Goal: Task Accomplishment & Management: Use online tool/utility

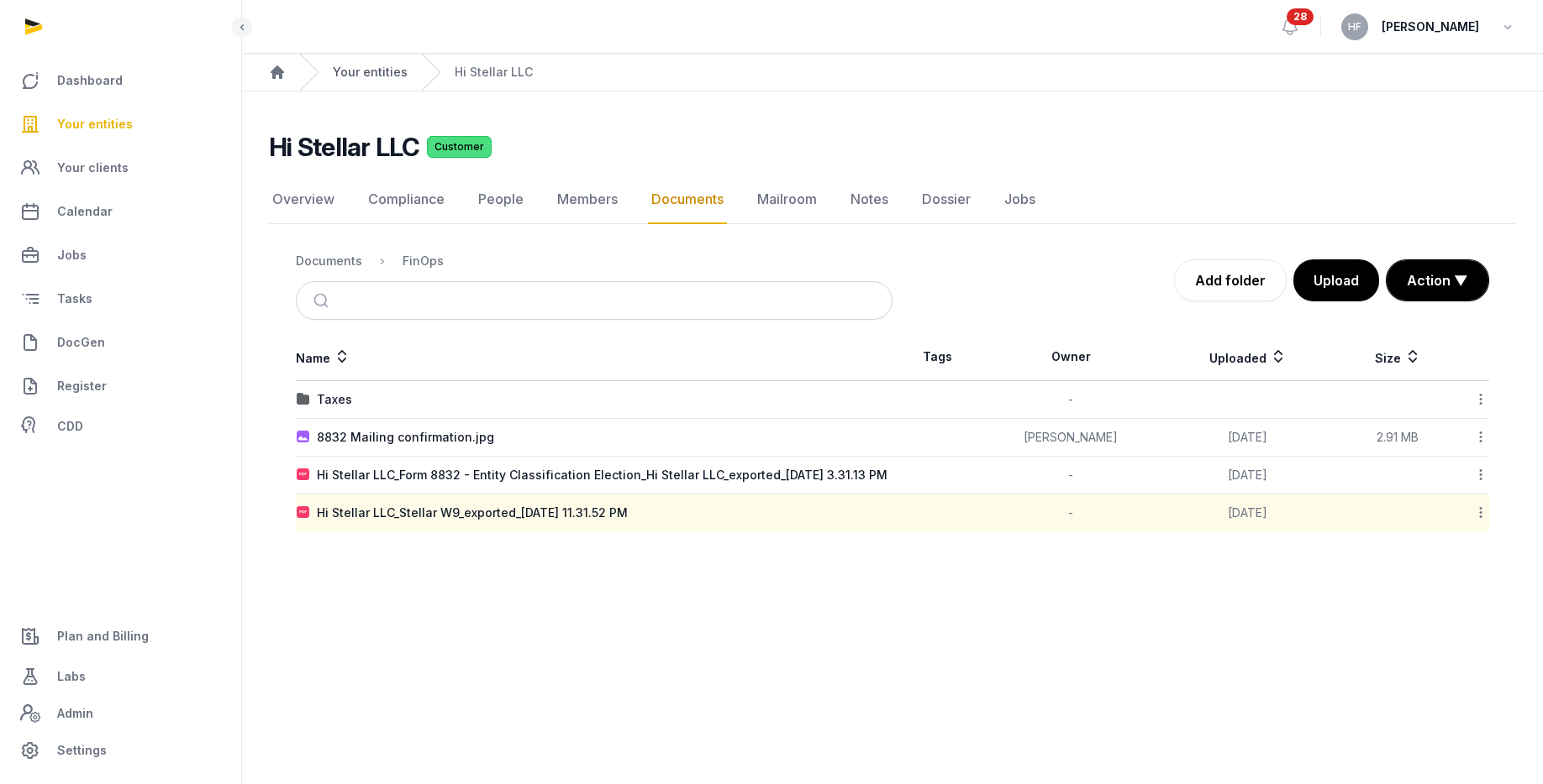
click at [370, 70] on link "Your entities" at bounding box center [370, 72] width 75 height 17
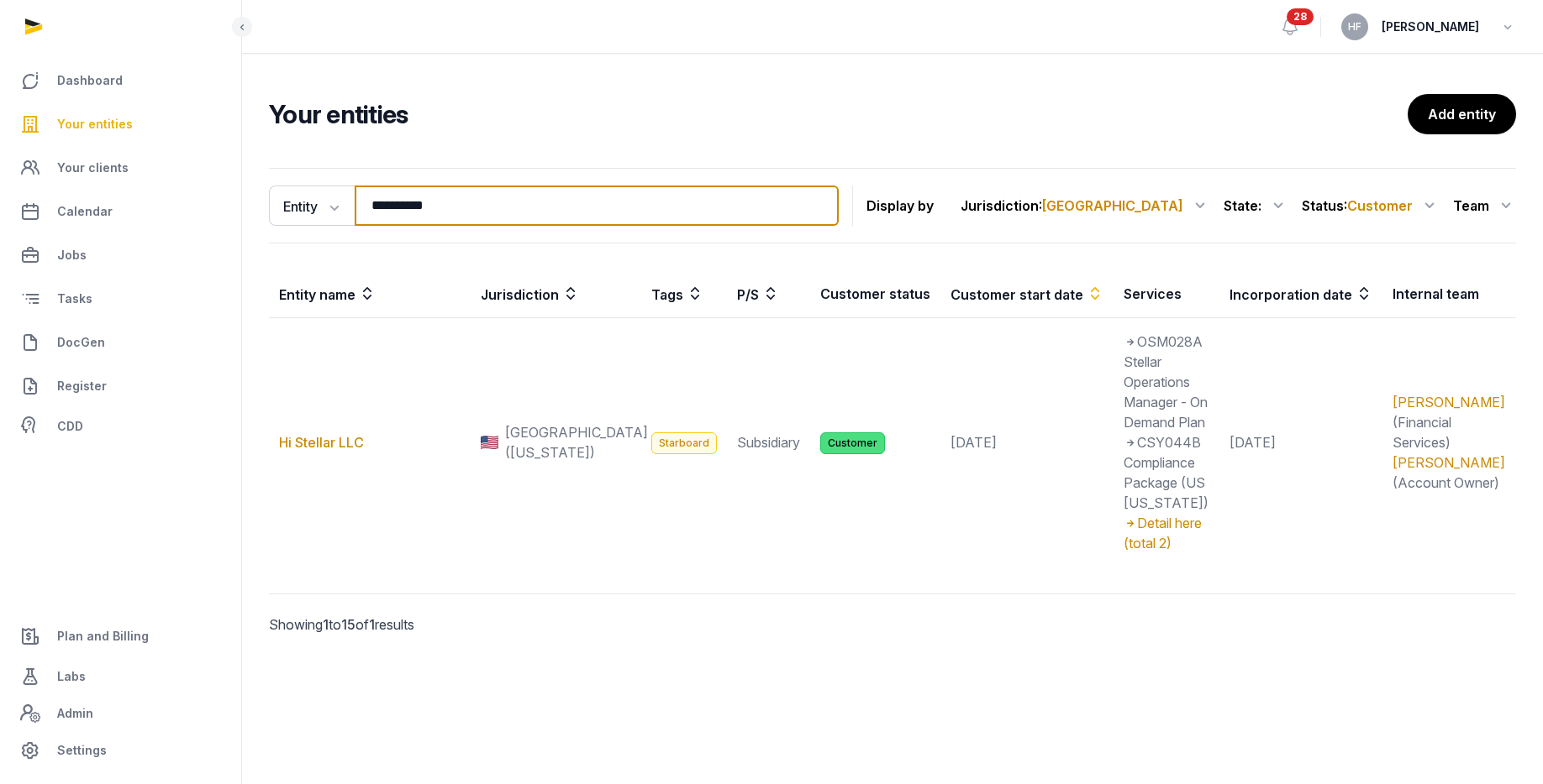
drag, startPoint x: 431, startPoint y: 211, endPoint x: 249, endPoint y: 191, distance: 183.1
click at [267, 191] on div "**********" at bounding box center [892, 425] width 1301 height 528
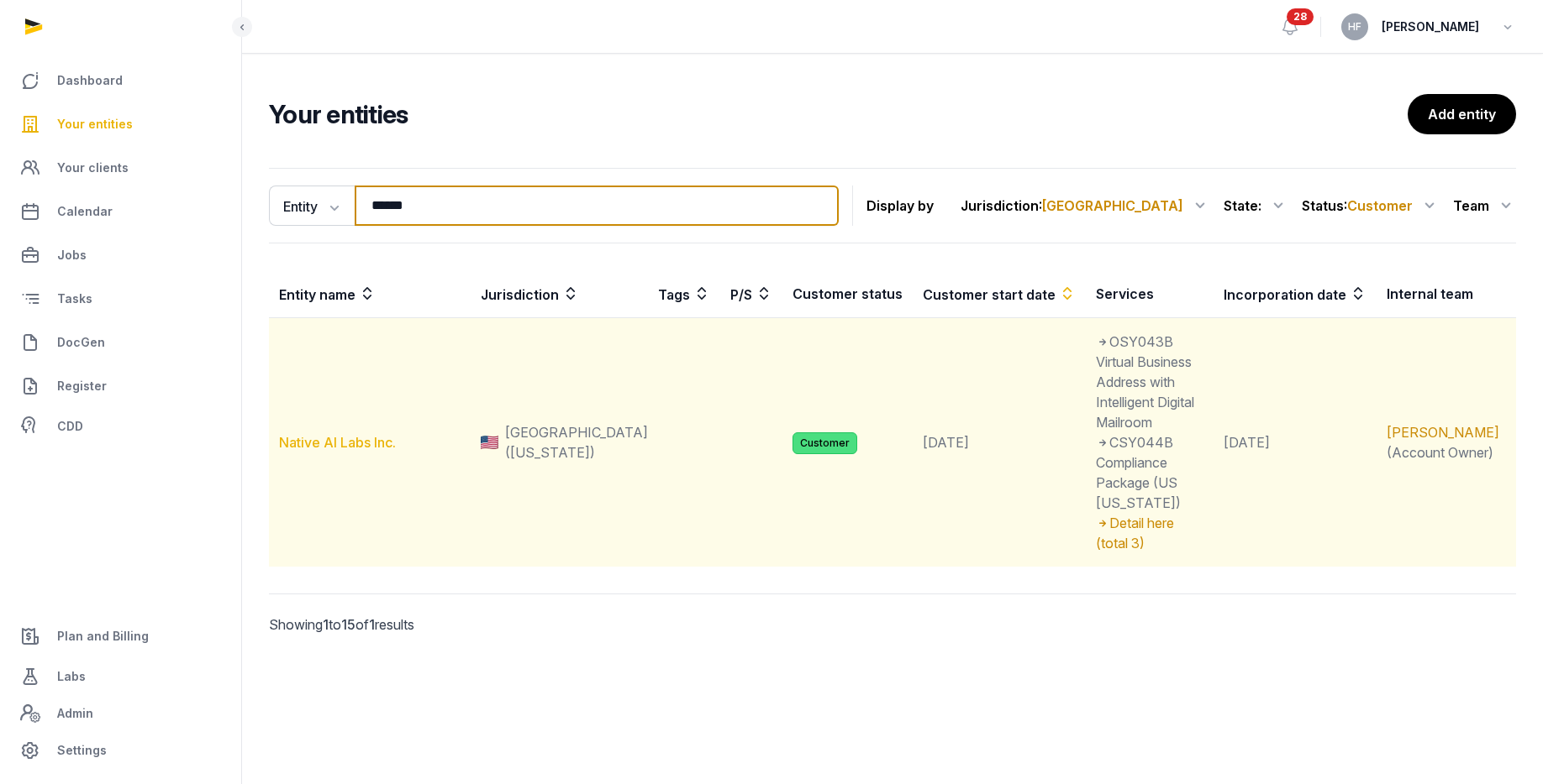
type input "******"
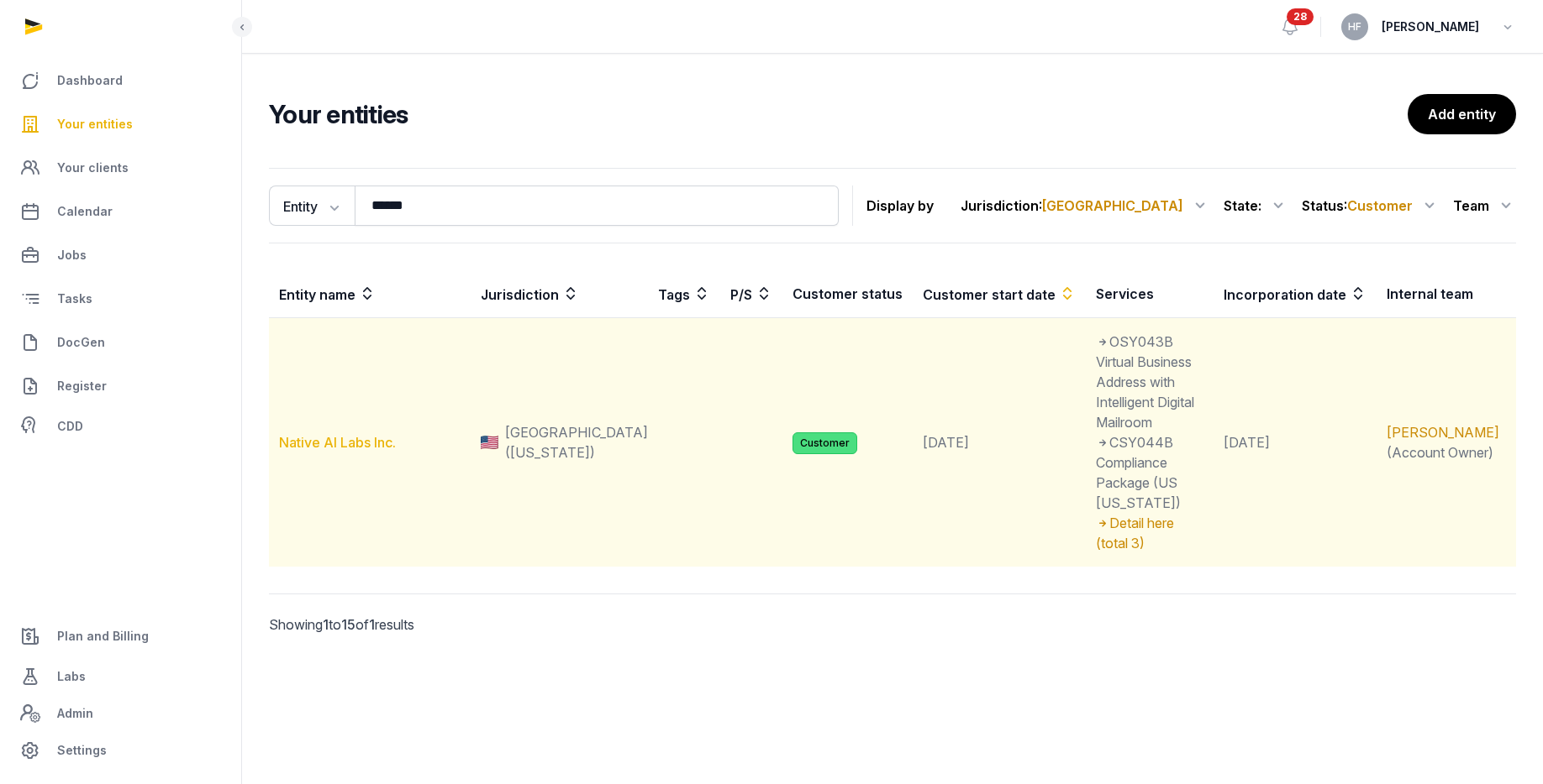
click at [372, 434] on link "Native AI Labs Inc." at bounding box center [337, 443] width 117 height 17
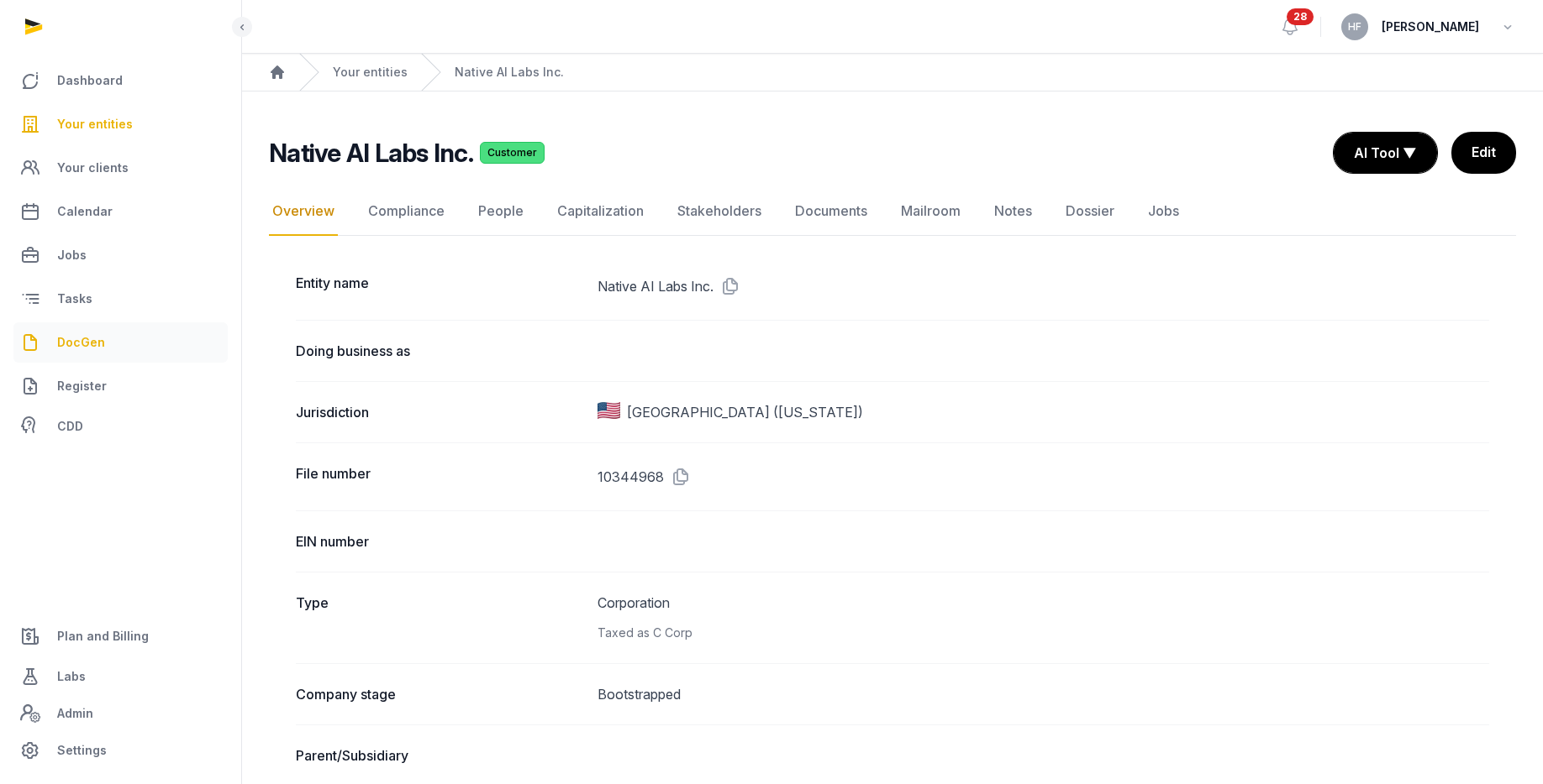
click at [101, 331] on link "DocGen" at bounding box center [121, 343] width 214 height 41
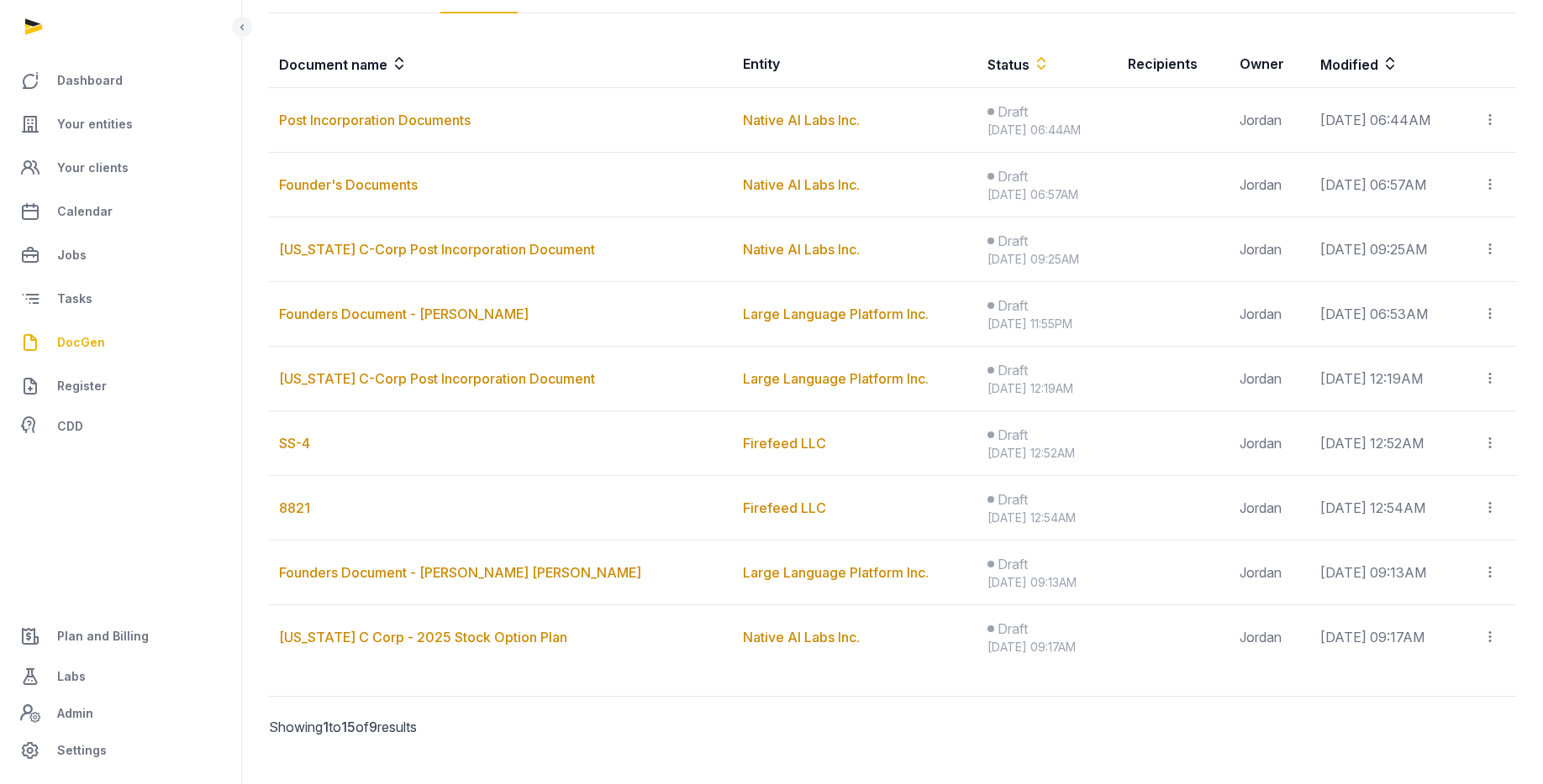
scroll to position [334, 0]
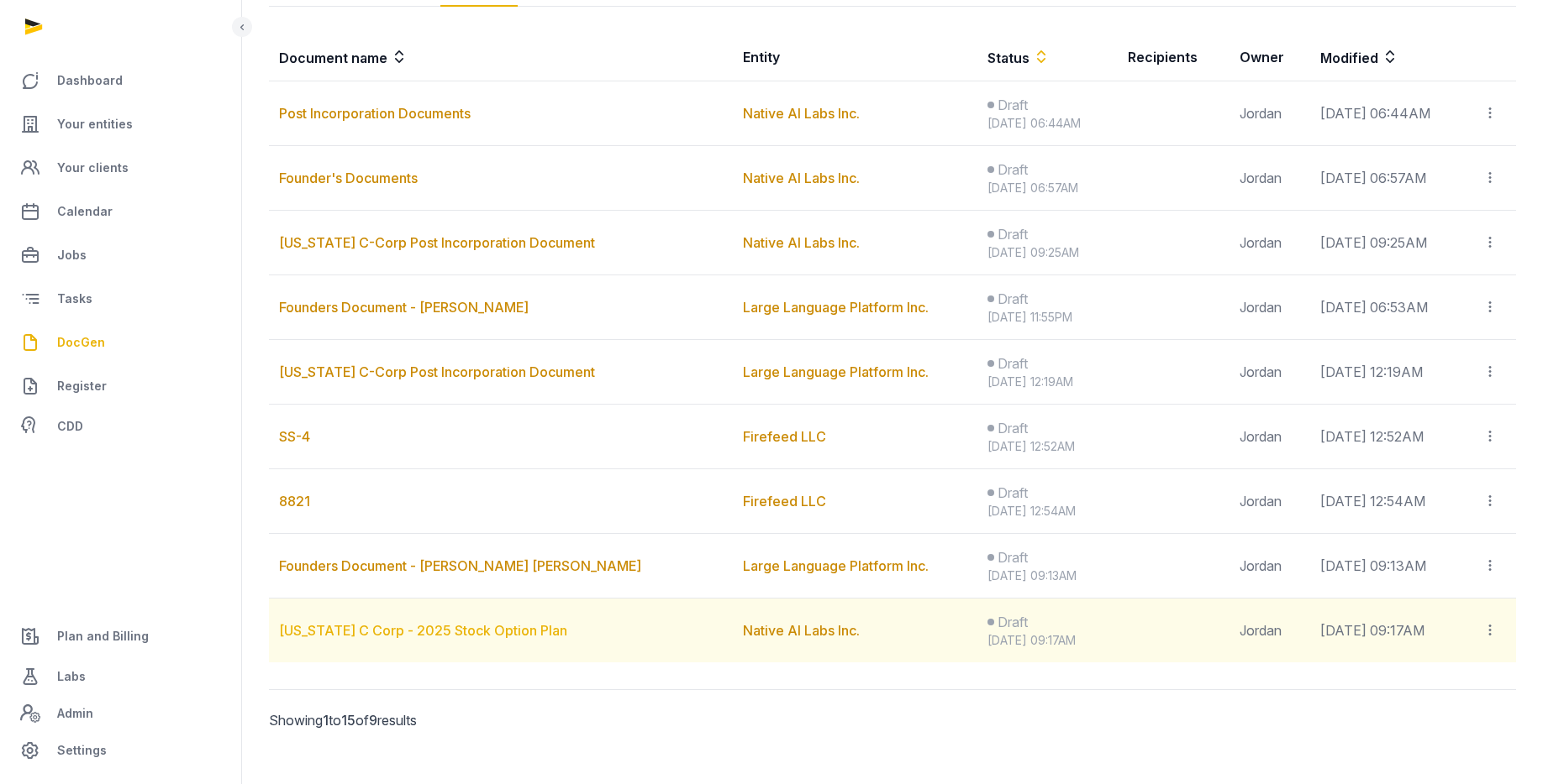
click at [473, 629] on link "[US_STATE] C Corp - 2025 Stock Option Plan" at bounding box center [423, 631] width 288 height 17
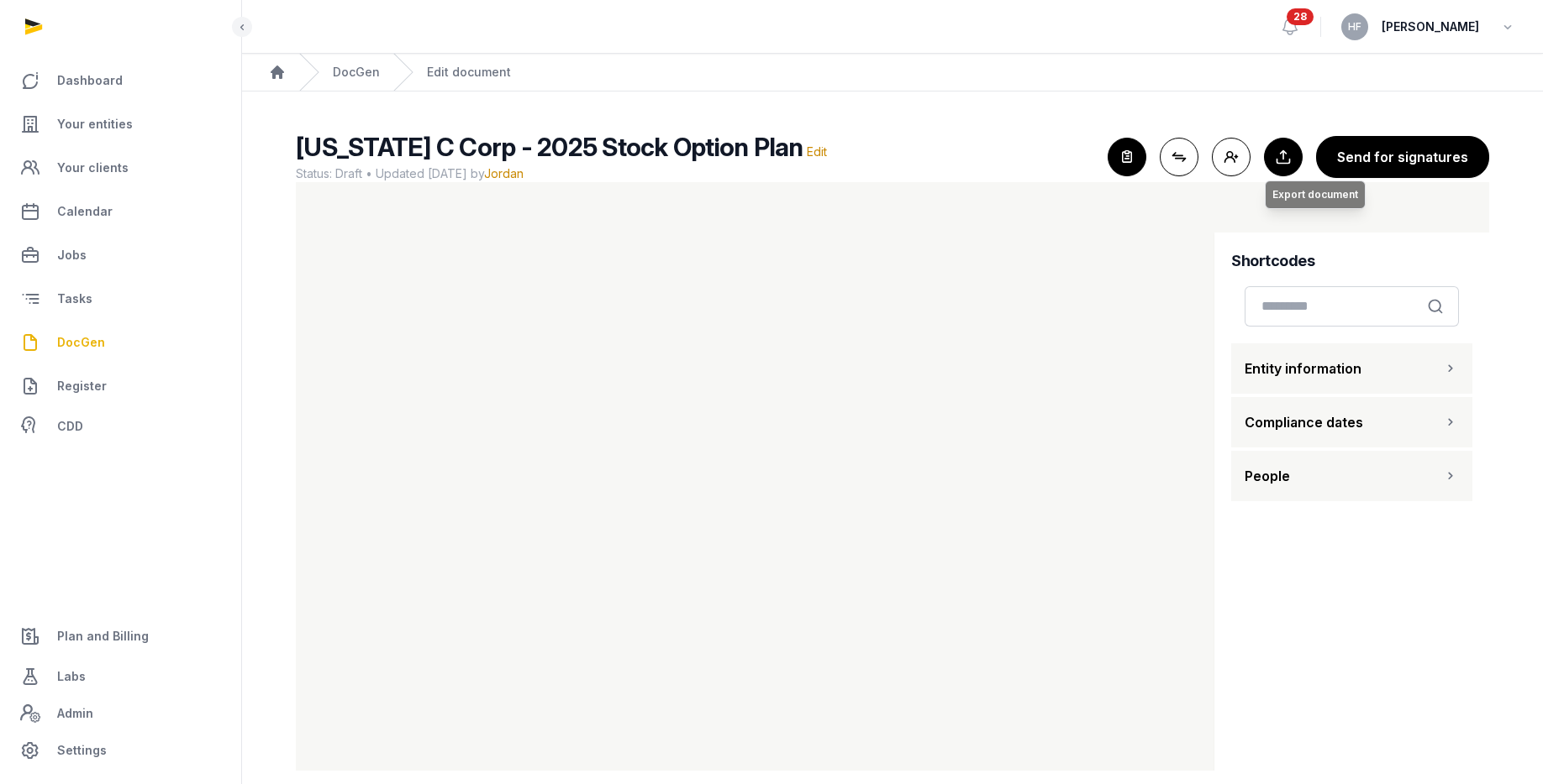
click at [1288, 148] on button "Export to Documents Export document" at bounding box center [1284, 157] width 39 height 39
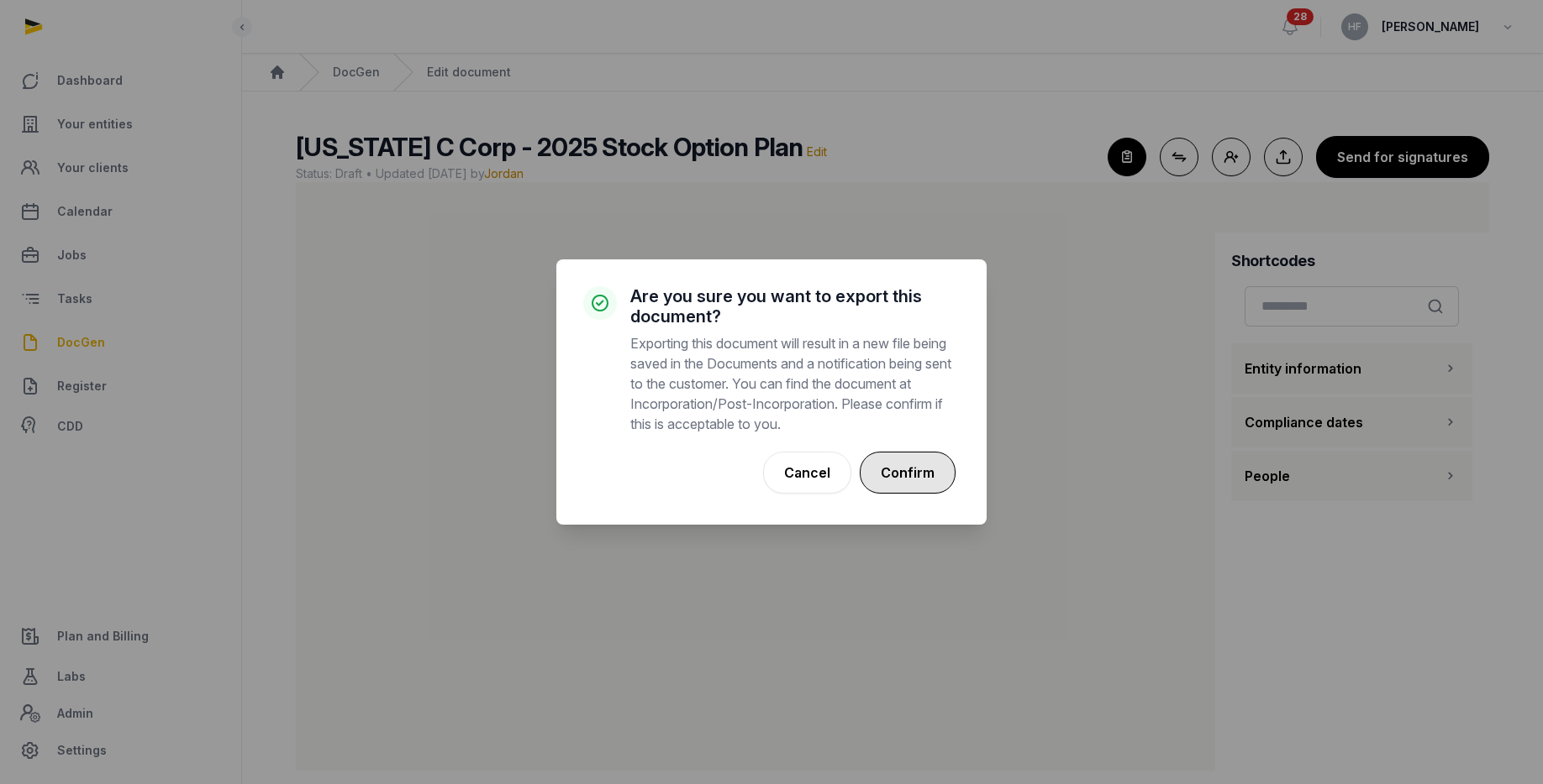
click at [923, 463] on button "Confirm" at bounding box center [908, 473] width 96 height 42
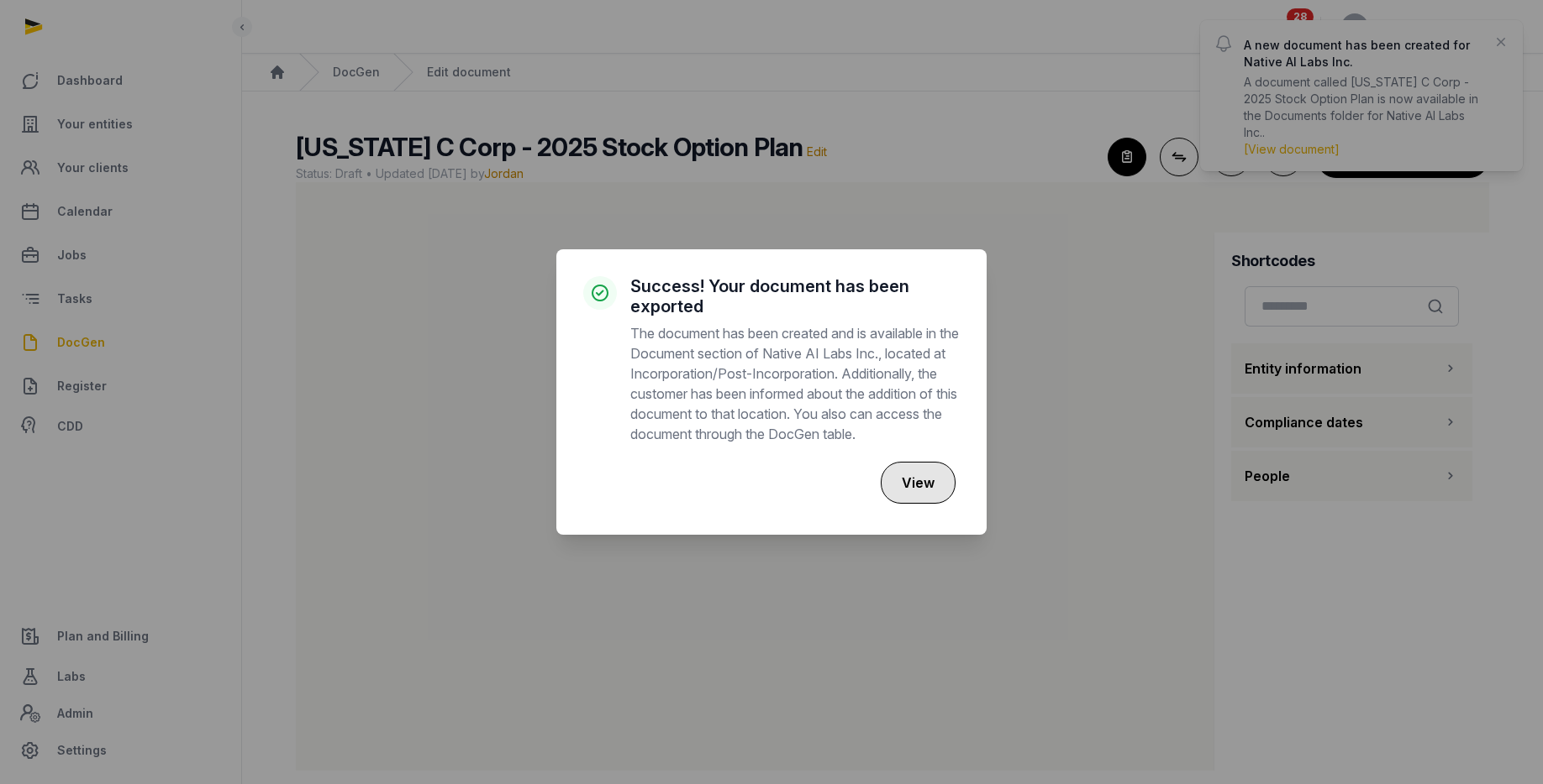
click at [926, 486] on button "View" at bounding box center [917, 483] width 75 height 42
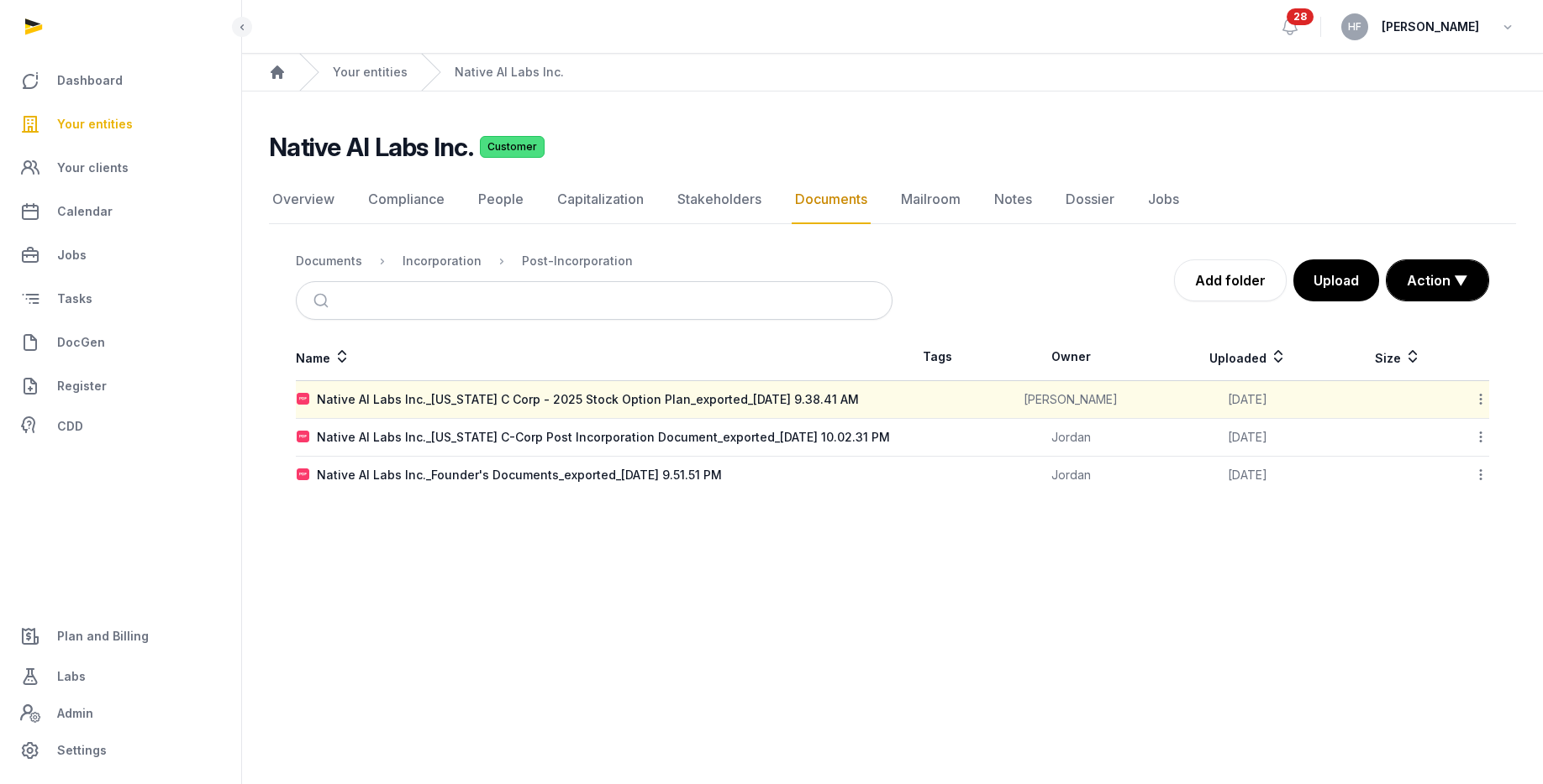
click at [1480, 402] on icon at bounding box center [1480, 398] width 15 height 18
click at [1453, 532] on div "Copy link" at bounding box center [1421, 534] width 135 height 30
click at [128, 626] on span "Plan and Billing" at bounding box center [102, 636] width 91 height 20
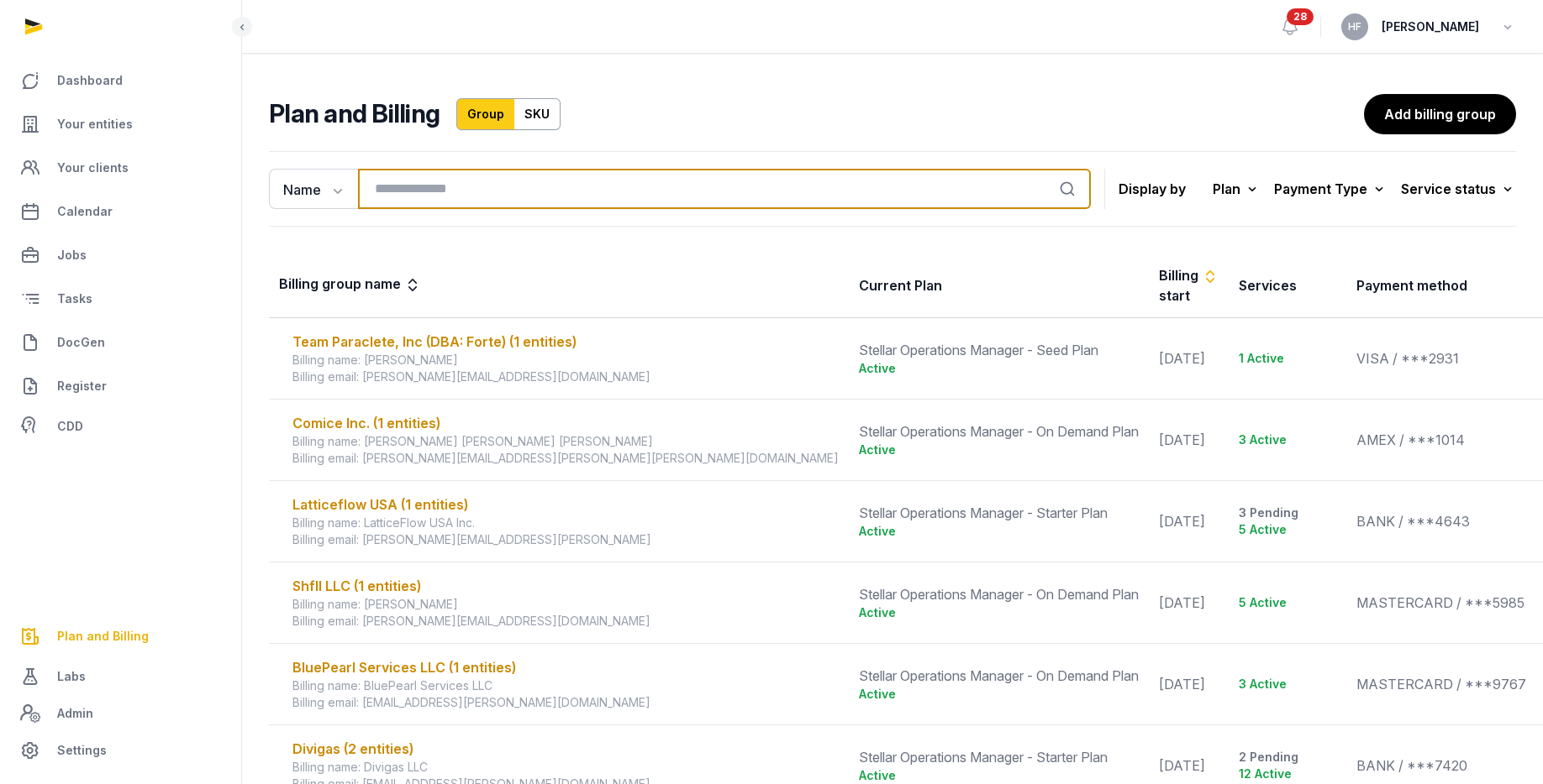
click at [440, 185] on input "search" at bounding box center [724, 189] width 733 height 41
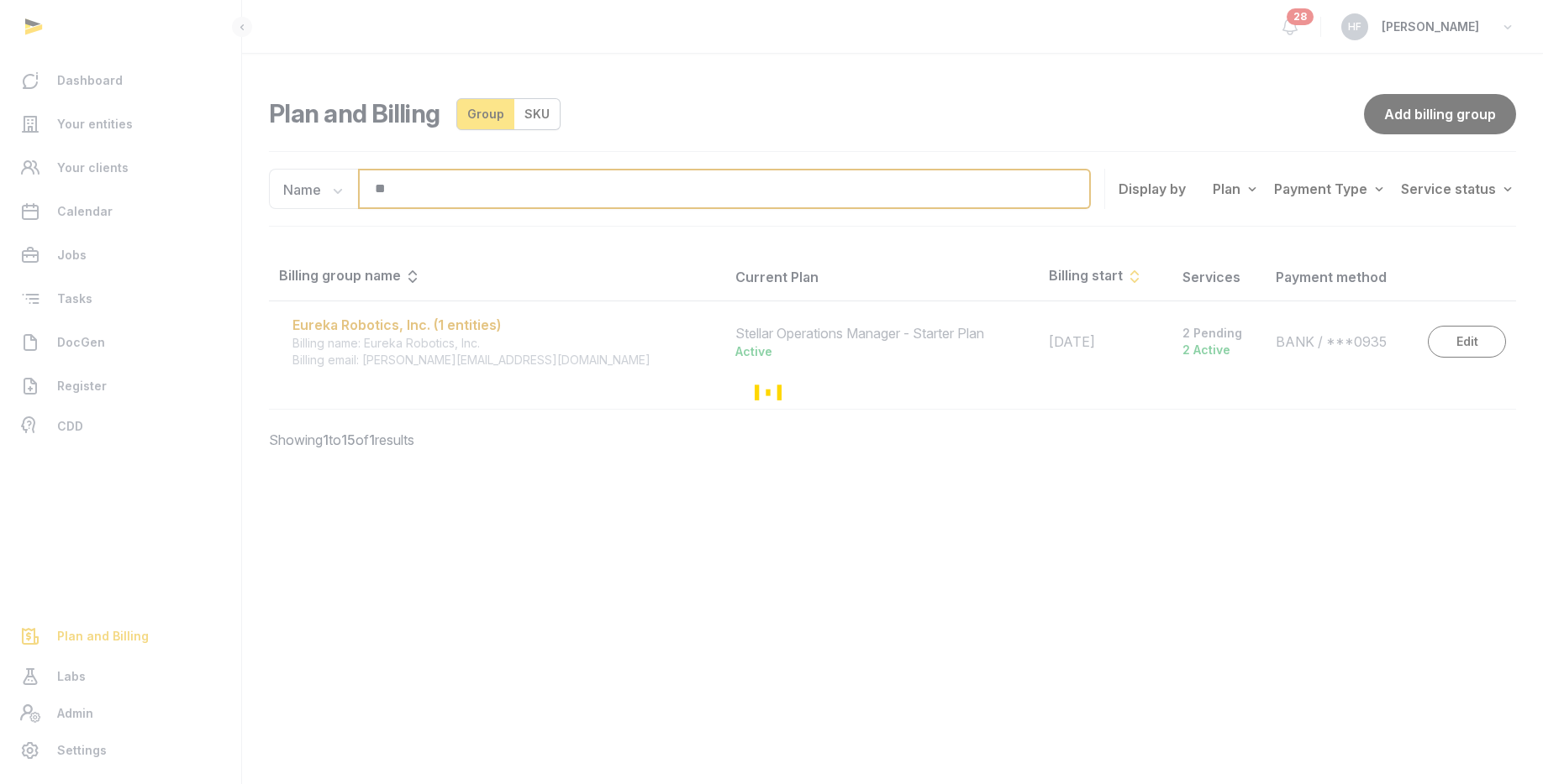
type input "*"
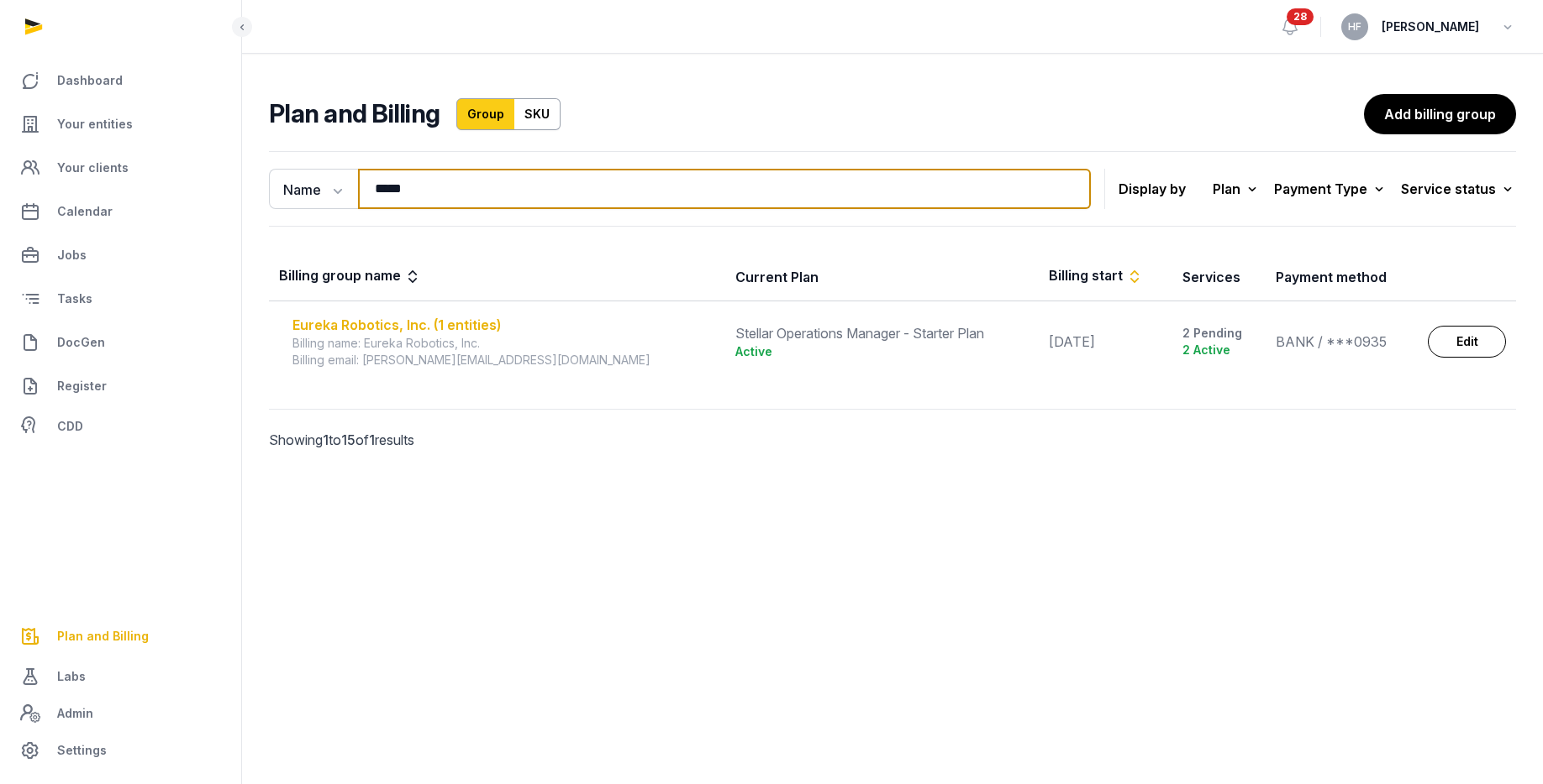
type input "*****"
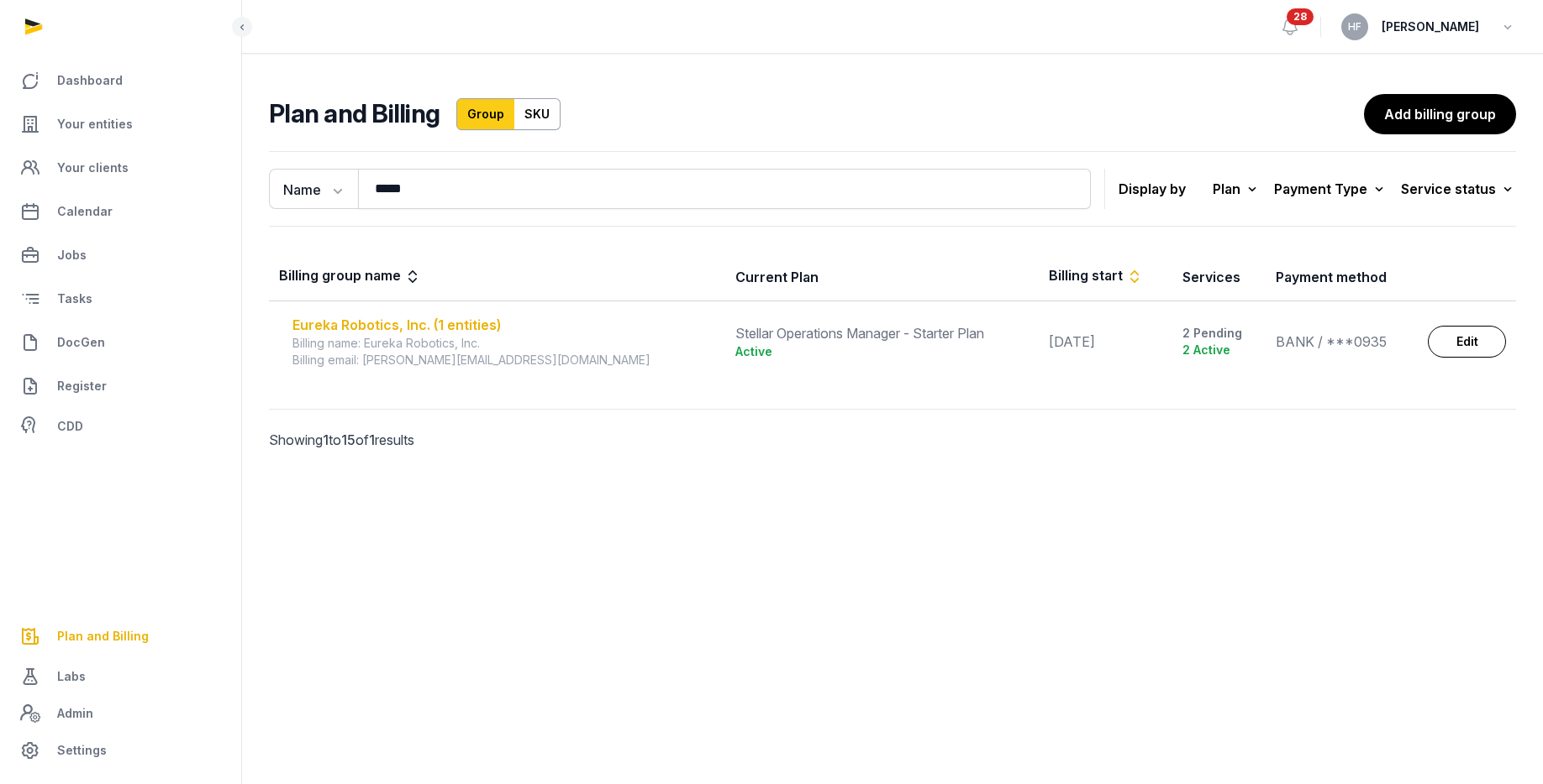
click at [484, 327] on div "Eureka Robotics, Inc. (1 entities)" at bounding box center [504, 325] width 423 height 20
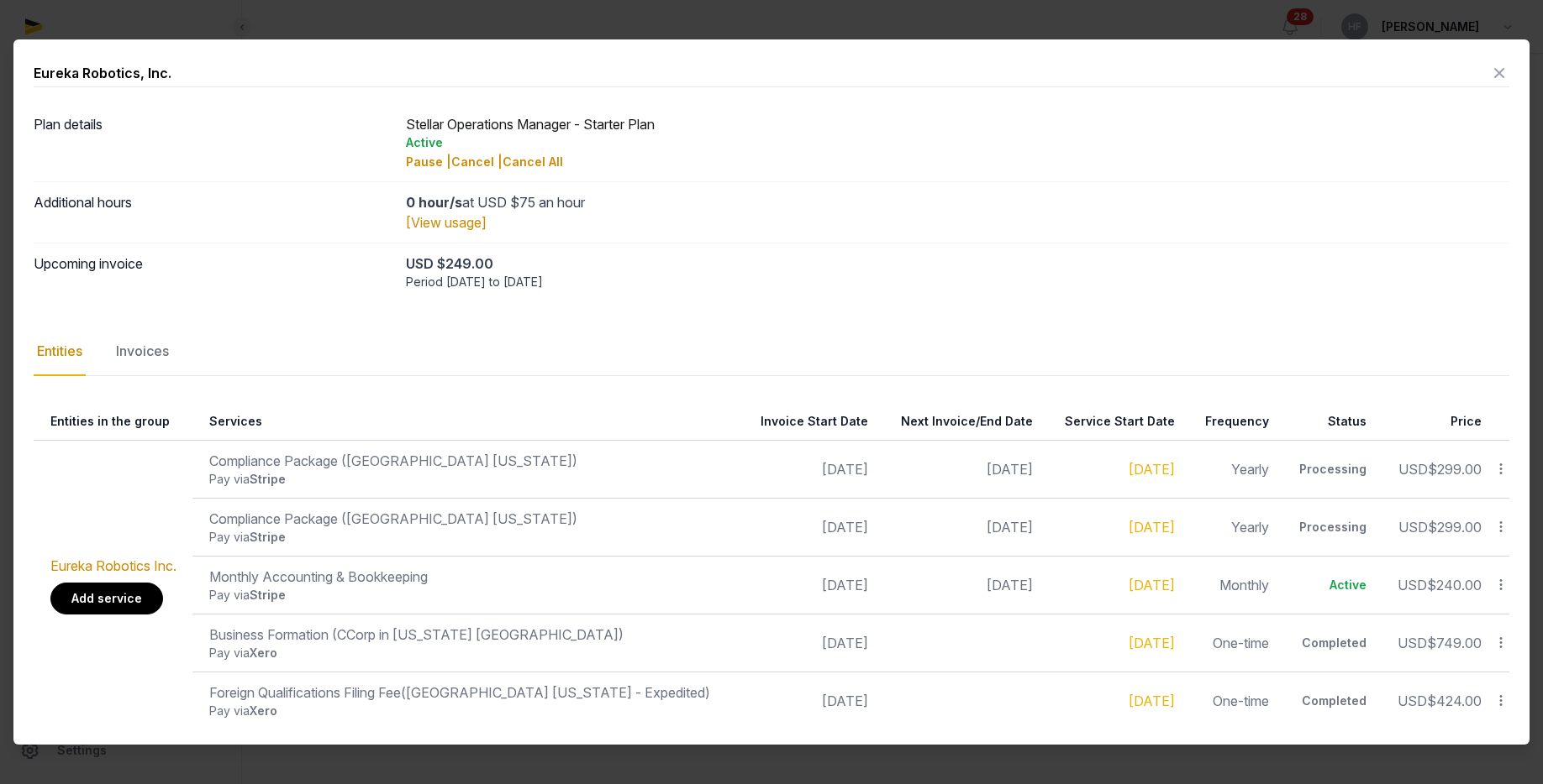
click at [137, 591] on link "Add service" at bounding box center [107, 599] width 113 height 32
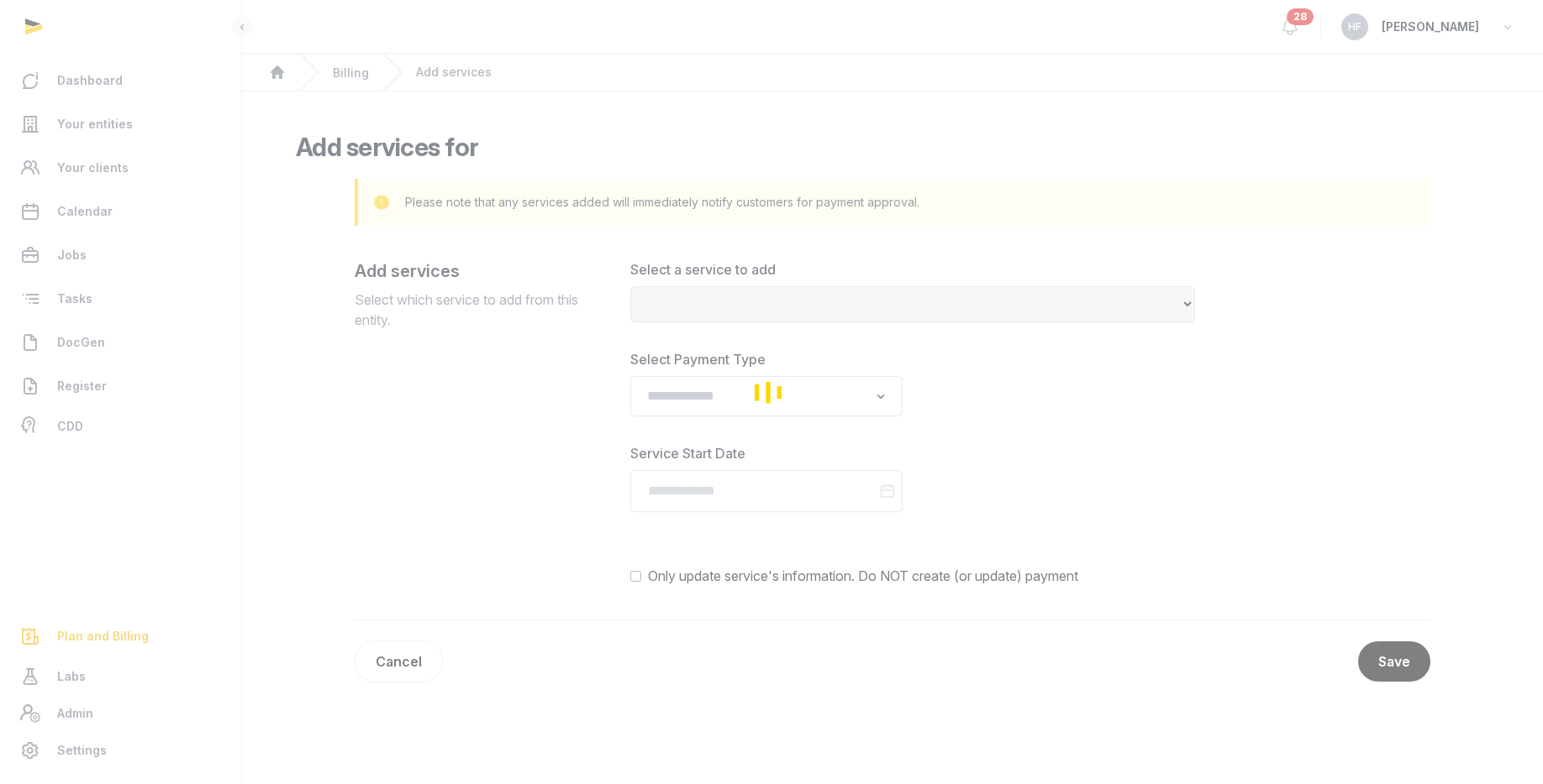
select select
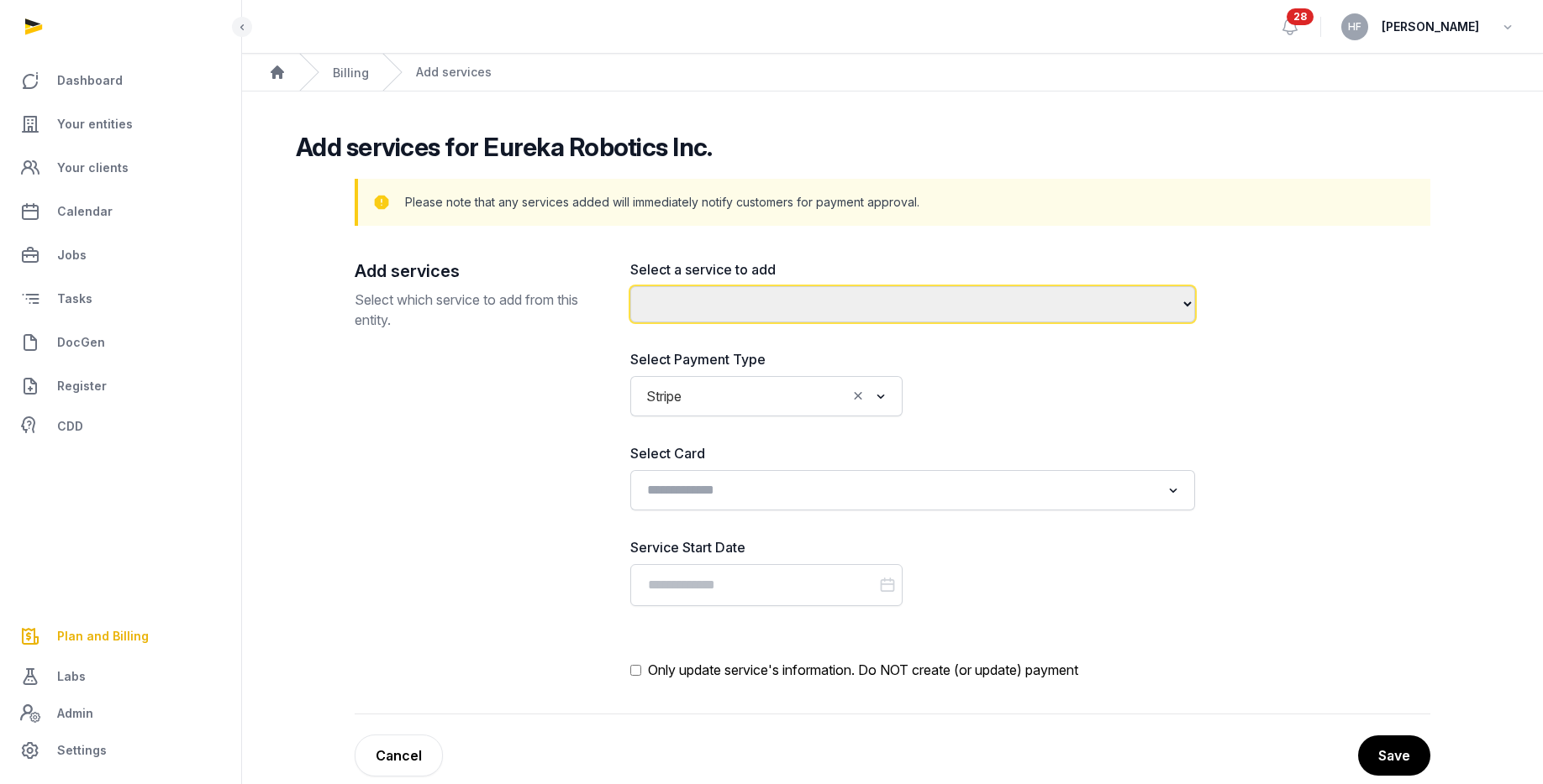
click at [734, 306] on select "**********" at bounding box center [913, 304] width 565 height 36
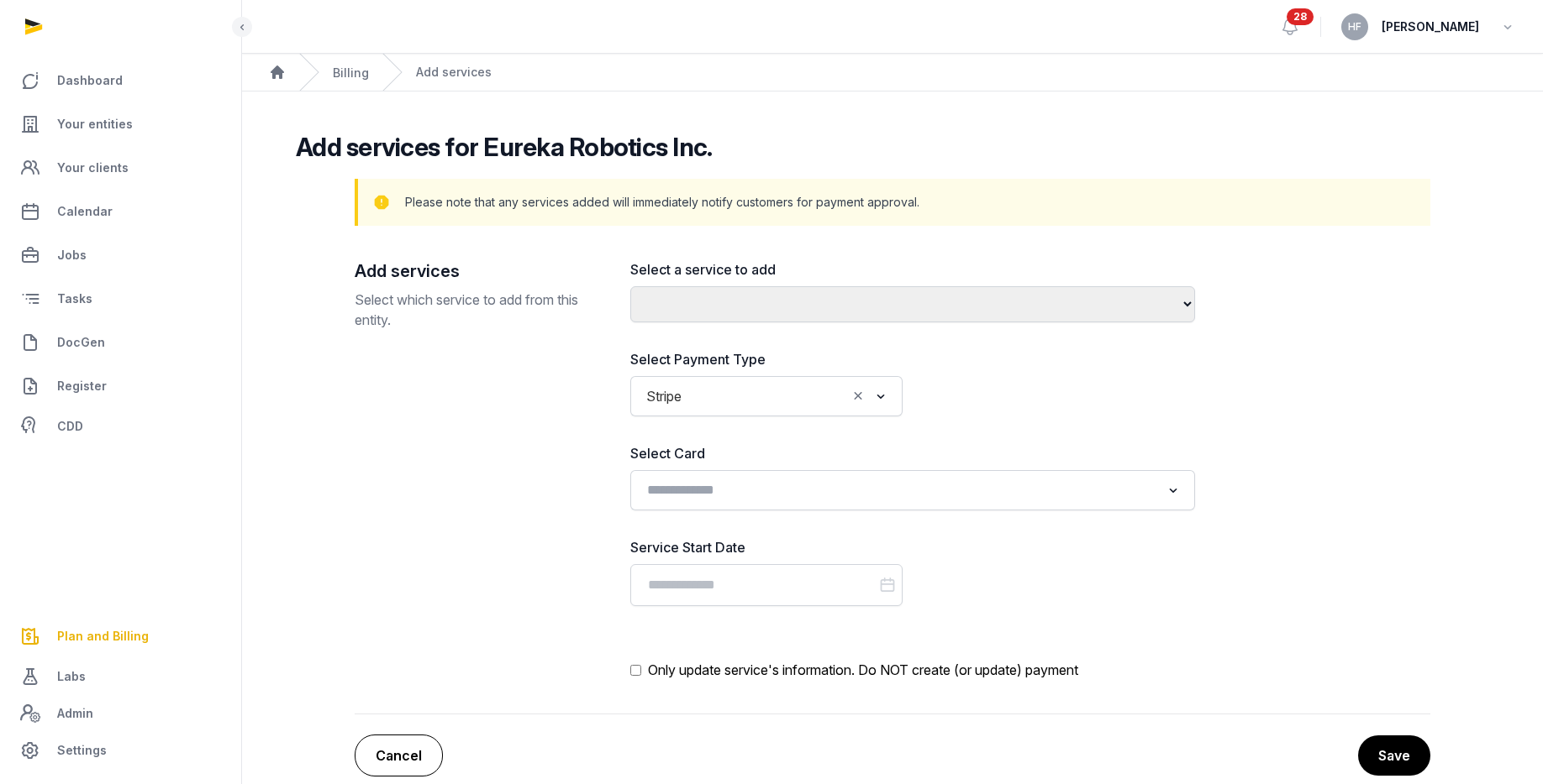
click at [403, 754] on link "Cancel" at bounding box center [399, 756] width 89 height 42
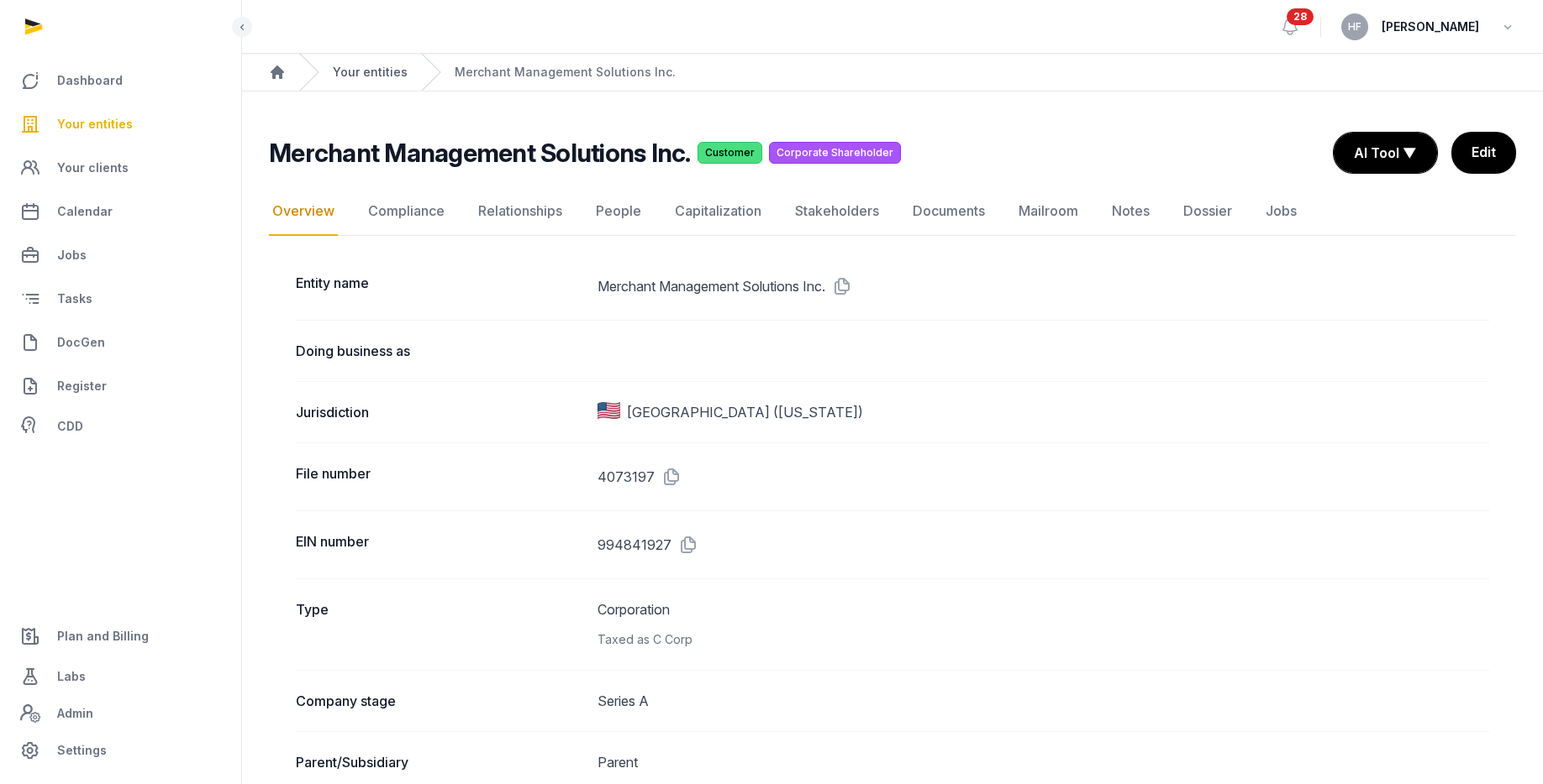
click at [389, 76] on link "Your entities" at bounding box center [370, 72] width 75 height 17
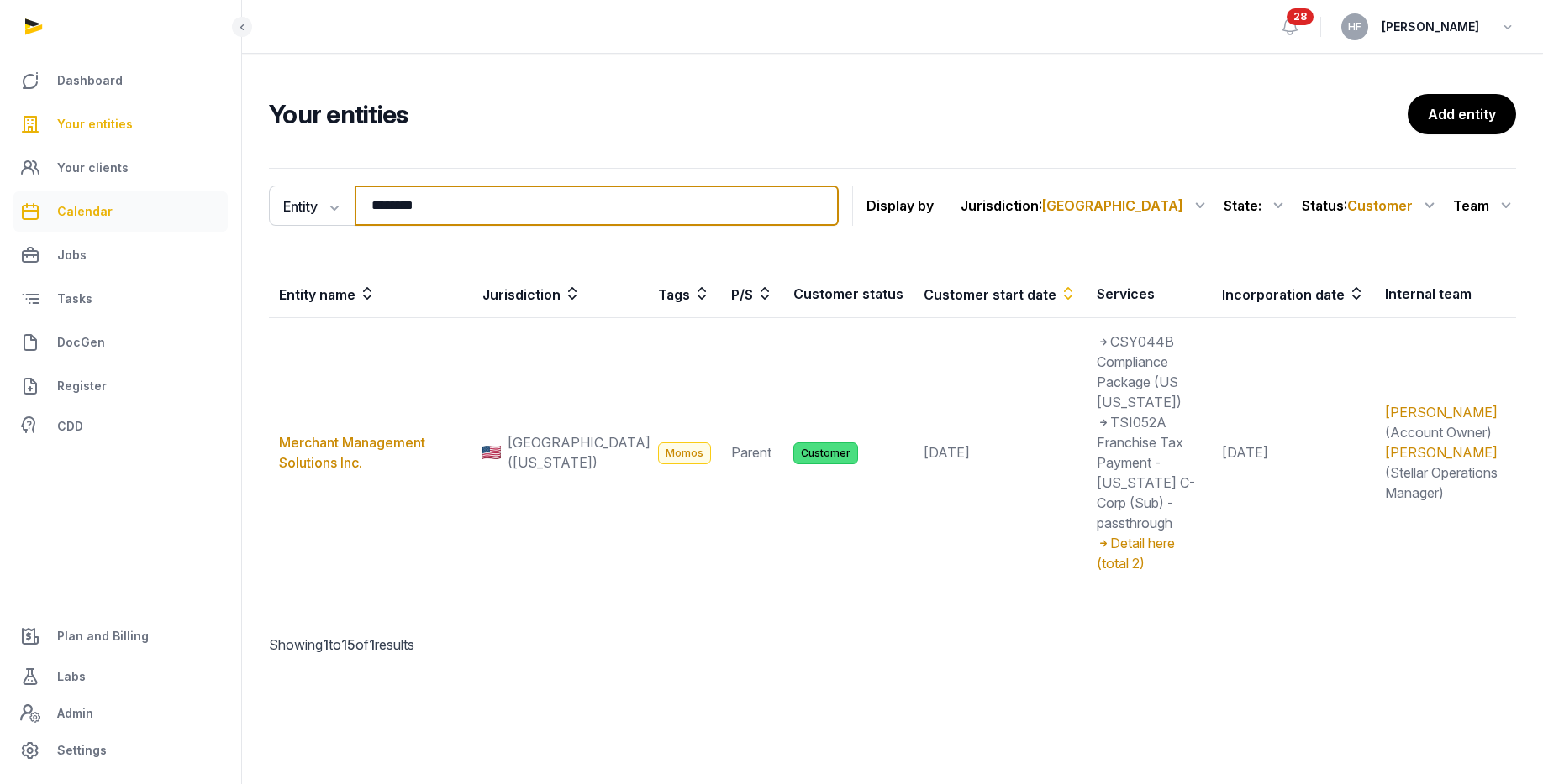
drag, startPoint x: 465, startPoint y: 211, endPoint x: 81, endPoint y: 199, distance: 384.2
click at [90, 196] on div "Dashboard Your entities Your clients Calendar Jobs Tasks DocGen Register CDD Pl…" at bounding box center [772, 392] width 1543 height 784
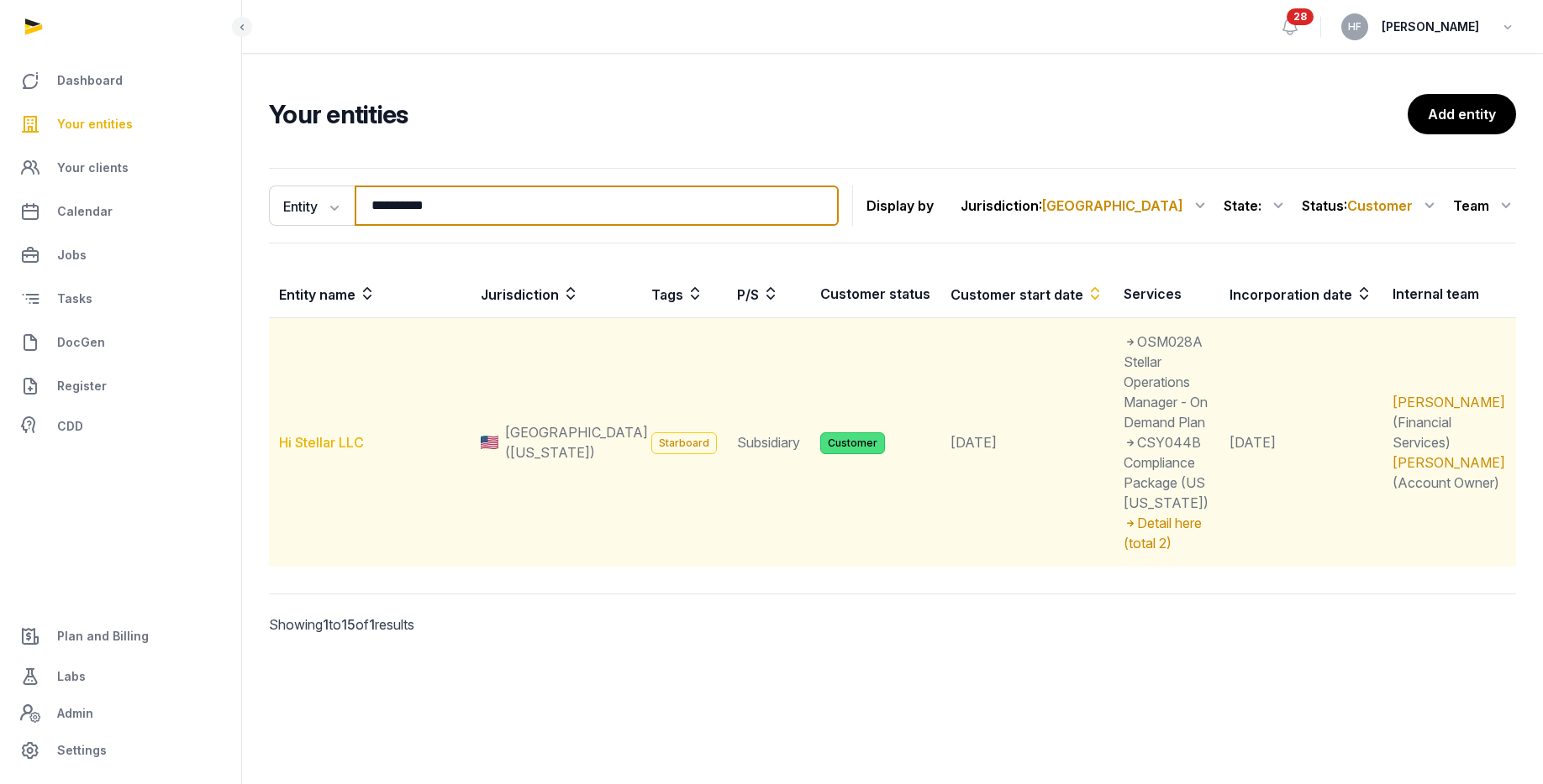
type input "**********"
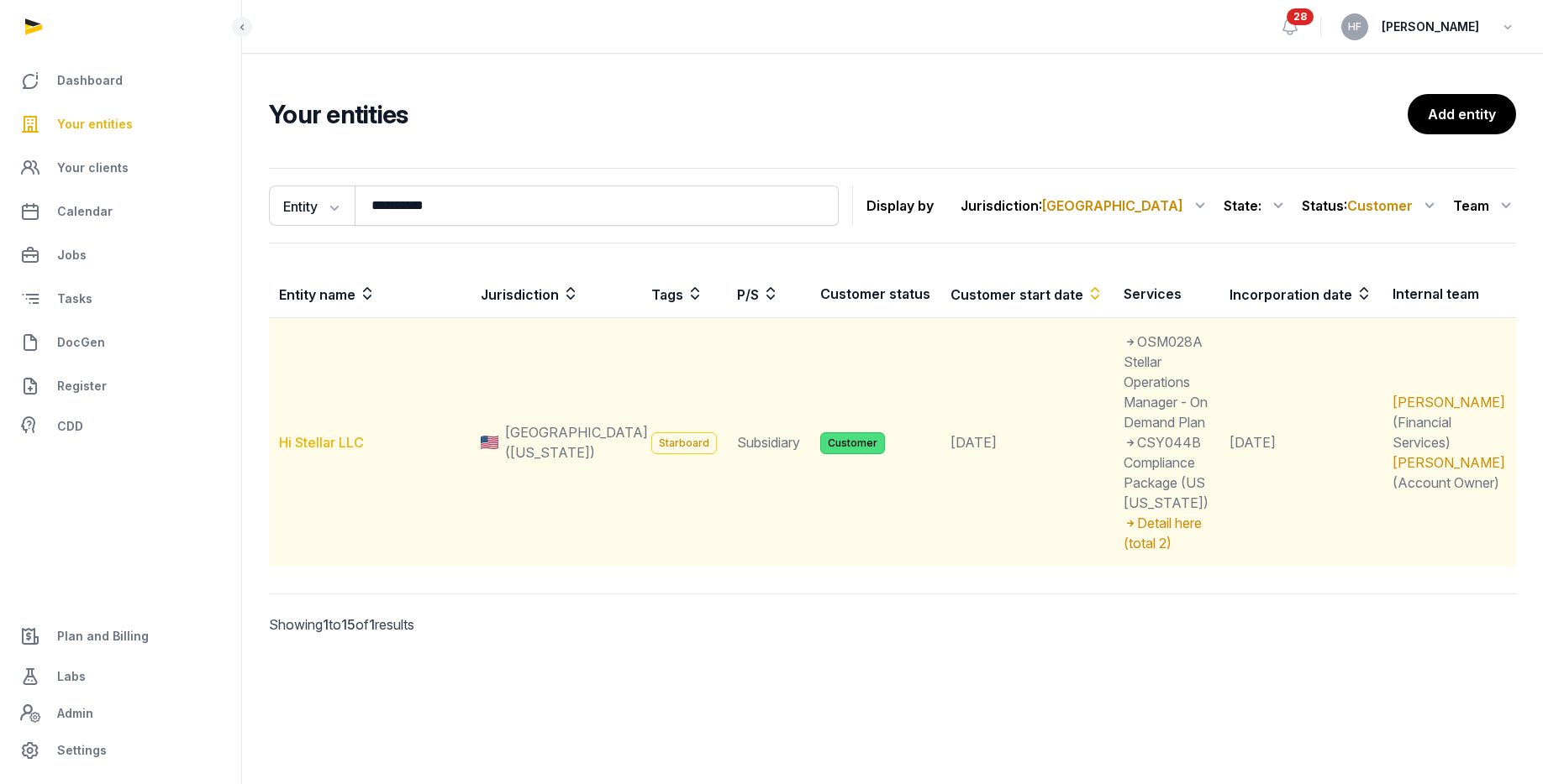
click at [331, 434] on link "Hi Stellar LLC" at bounding box center [321, 443] width 85 height 17
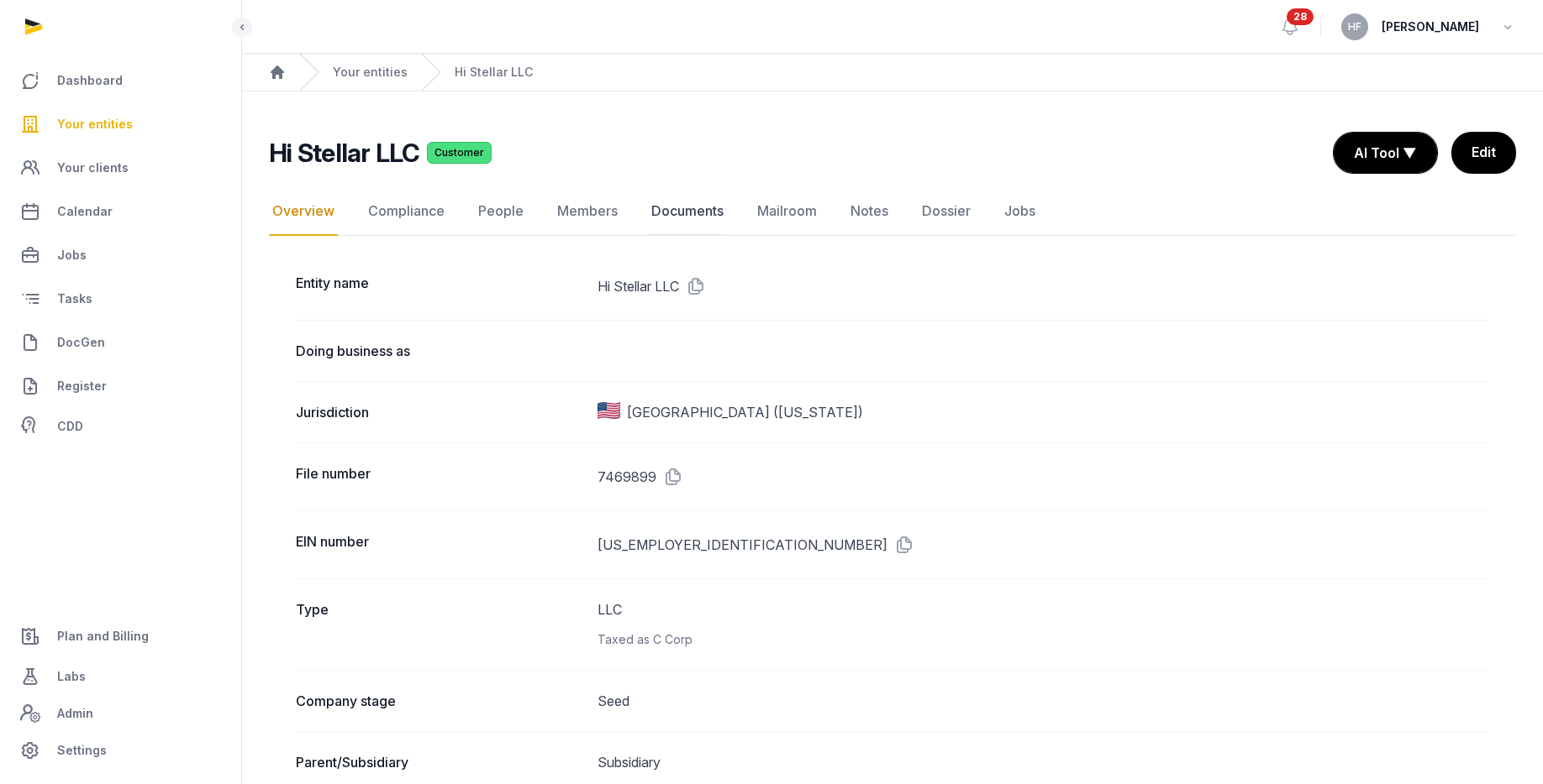
click at [681, 214] on link "Documents" at bounding box center [688, 211] width 79 height 49
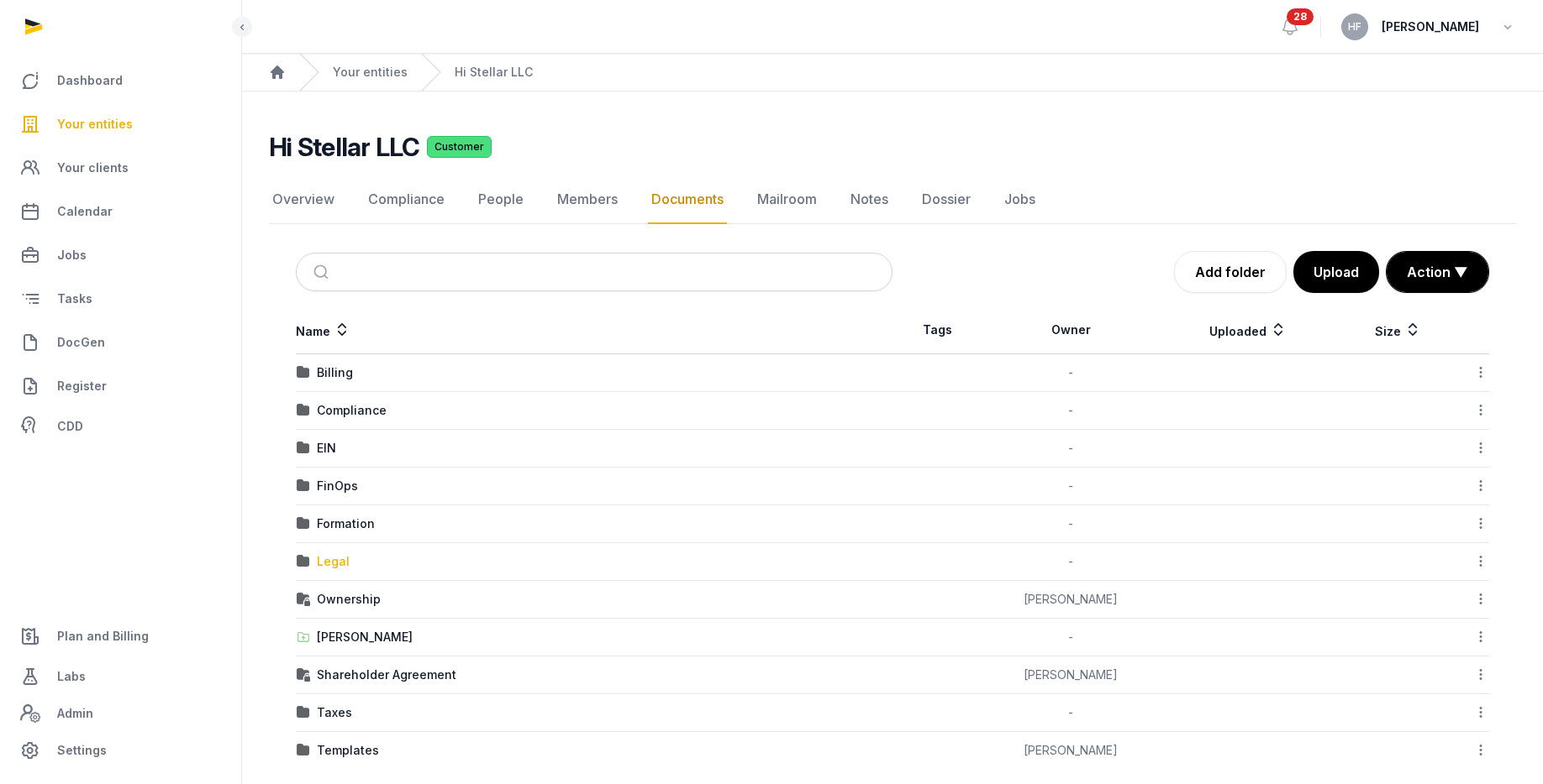
click at [334, 562] on div "Legal" at bounding box center [333, 562] width 33 height 17
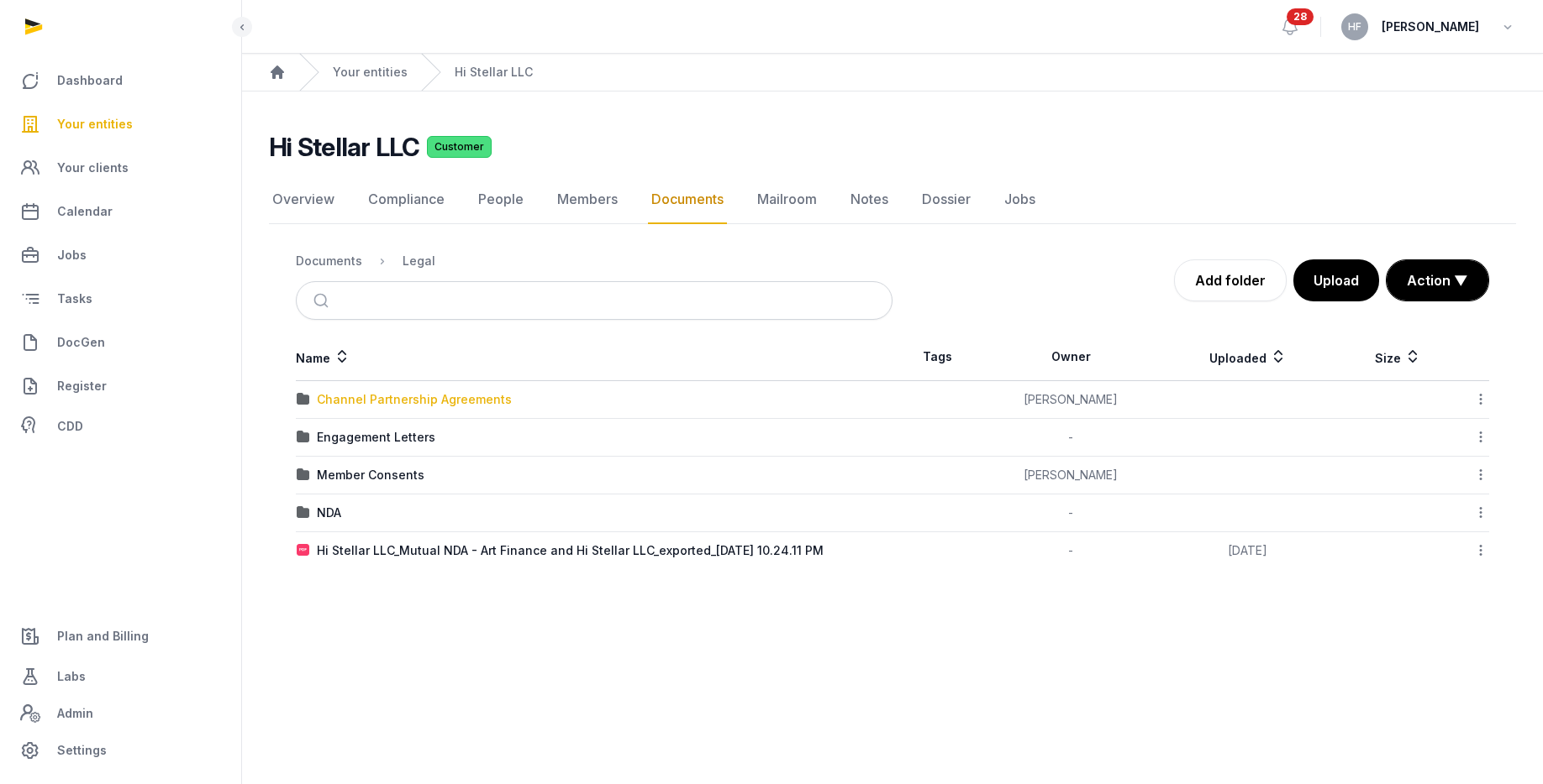
click at [483, 404] on div "Channel Partnership Agreements" at bounding box center [413, 399] width 195 height 17
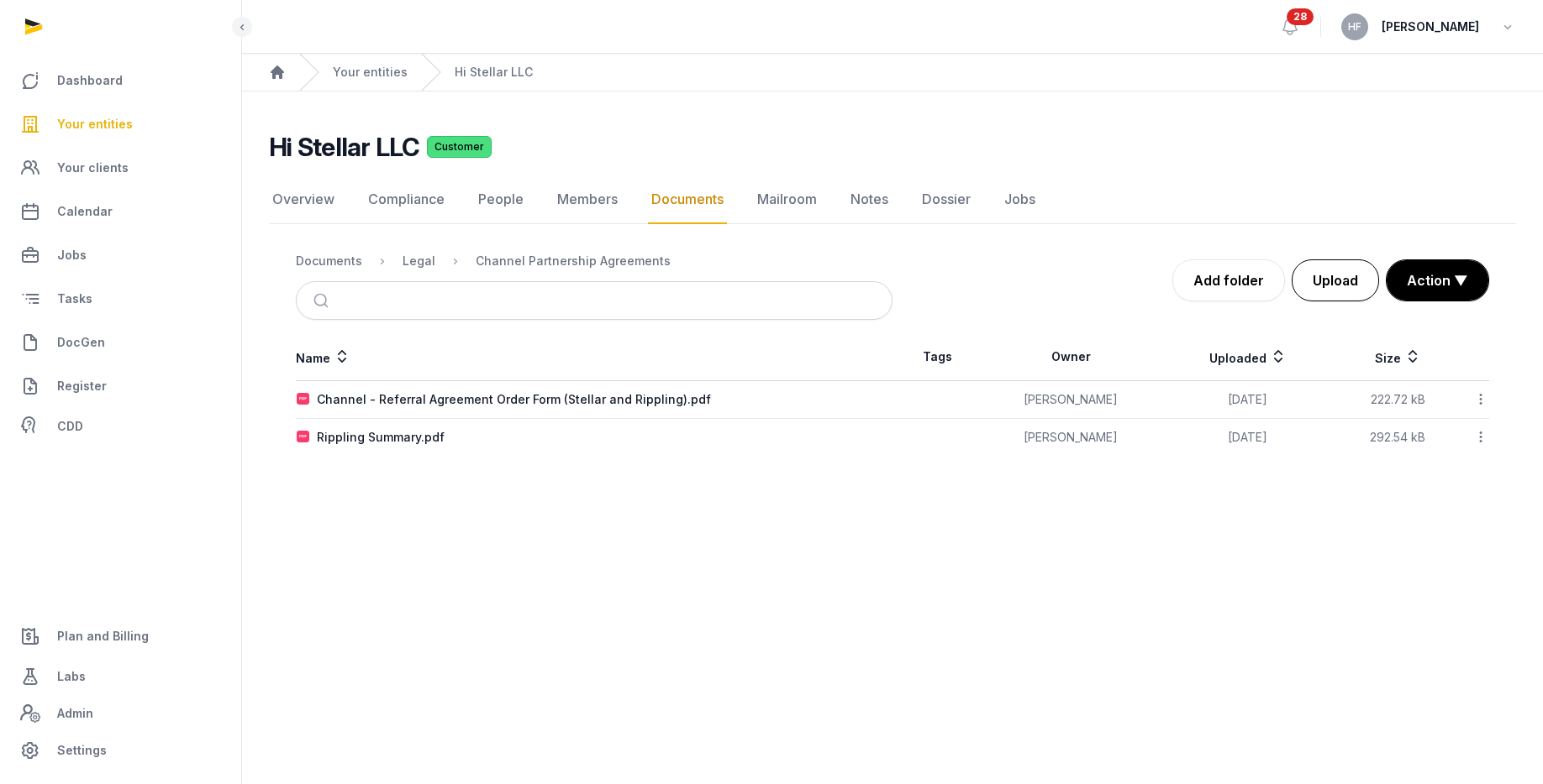
click at [1348, 282] on button "Upload" at bounding box center [1335, 280] width 88 height 42
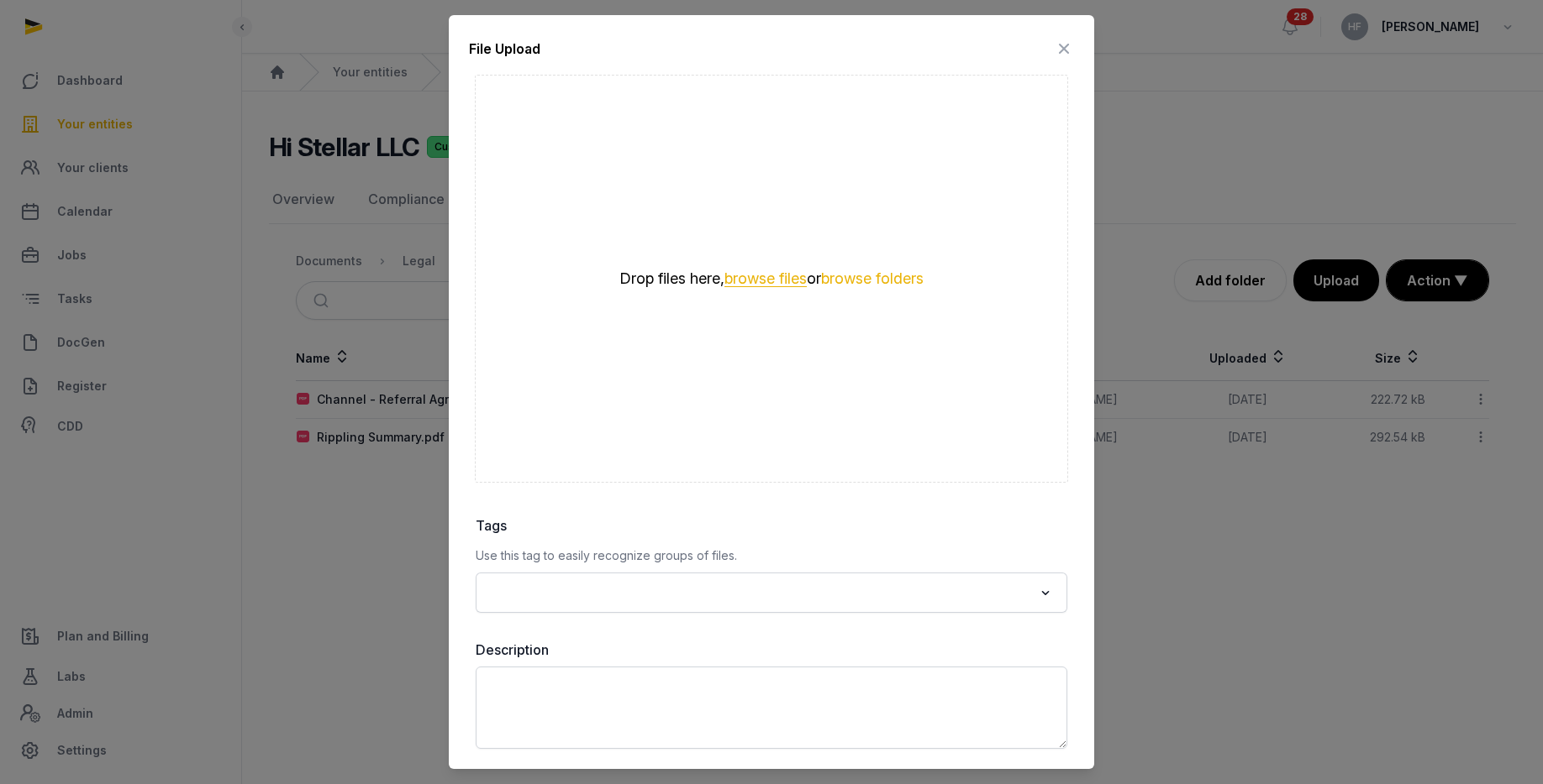
click at [768, 280] on button "browse files" at bounding box center [765, 279] width 82 height 16
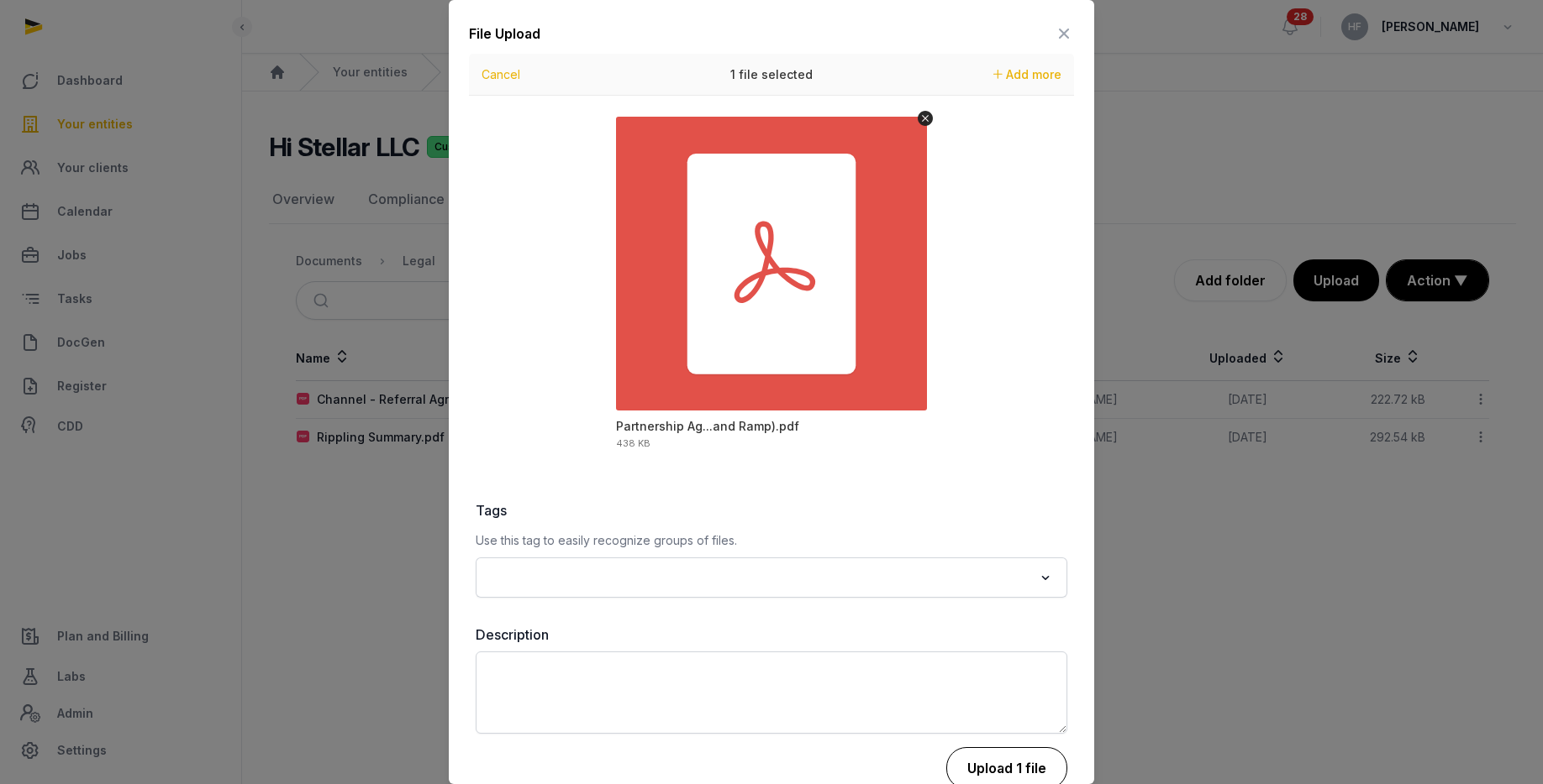
click at [1038, 763] on button "Upload 1 file" at bounding box center [1006, 768] width 121 height 42
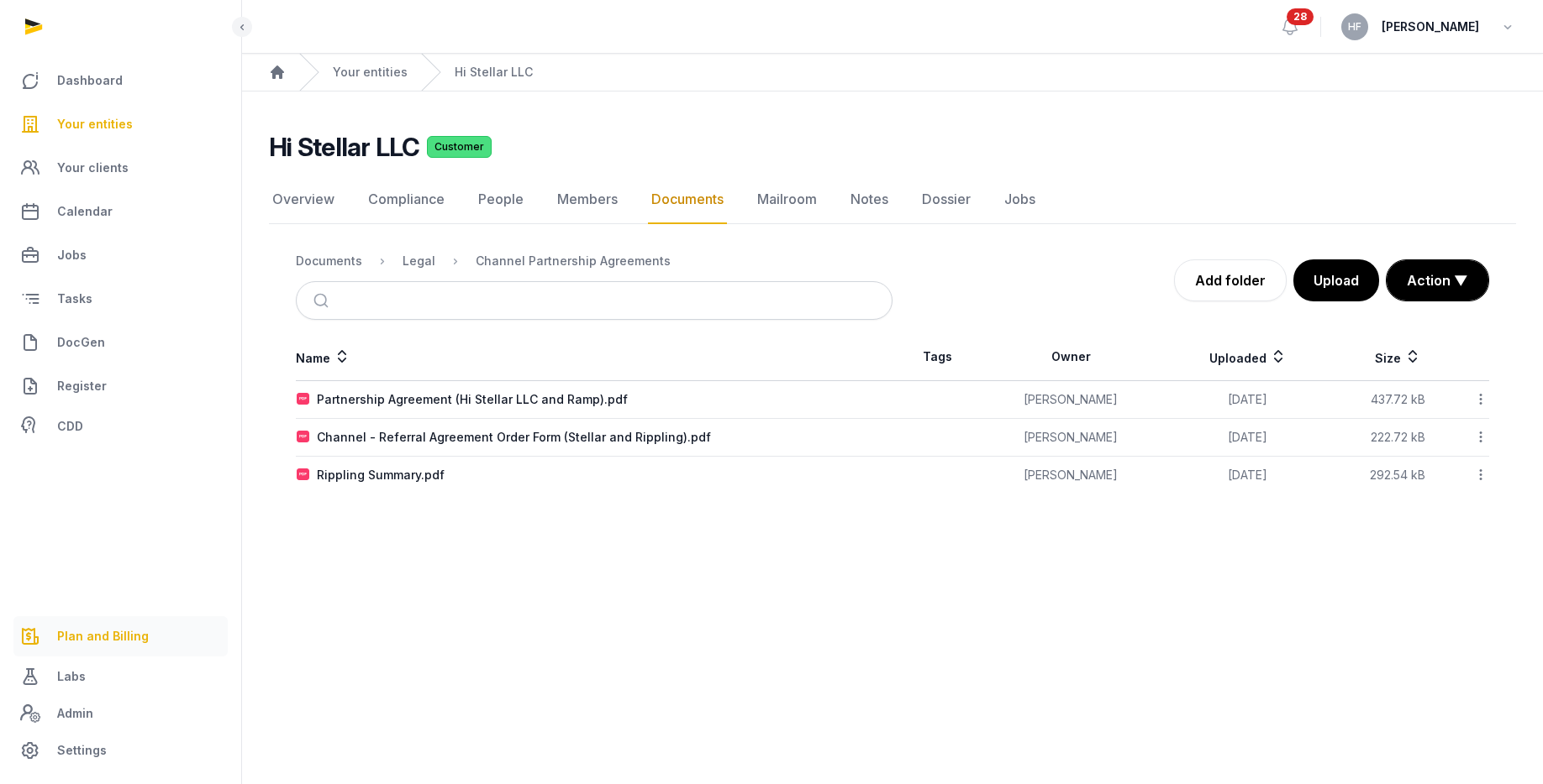
click at [108, 635] on span "Plan and Billing" at bounding box center [102, 636] width 91 height 20
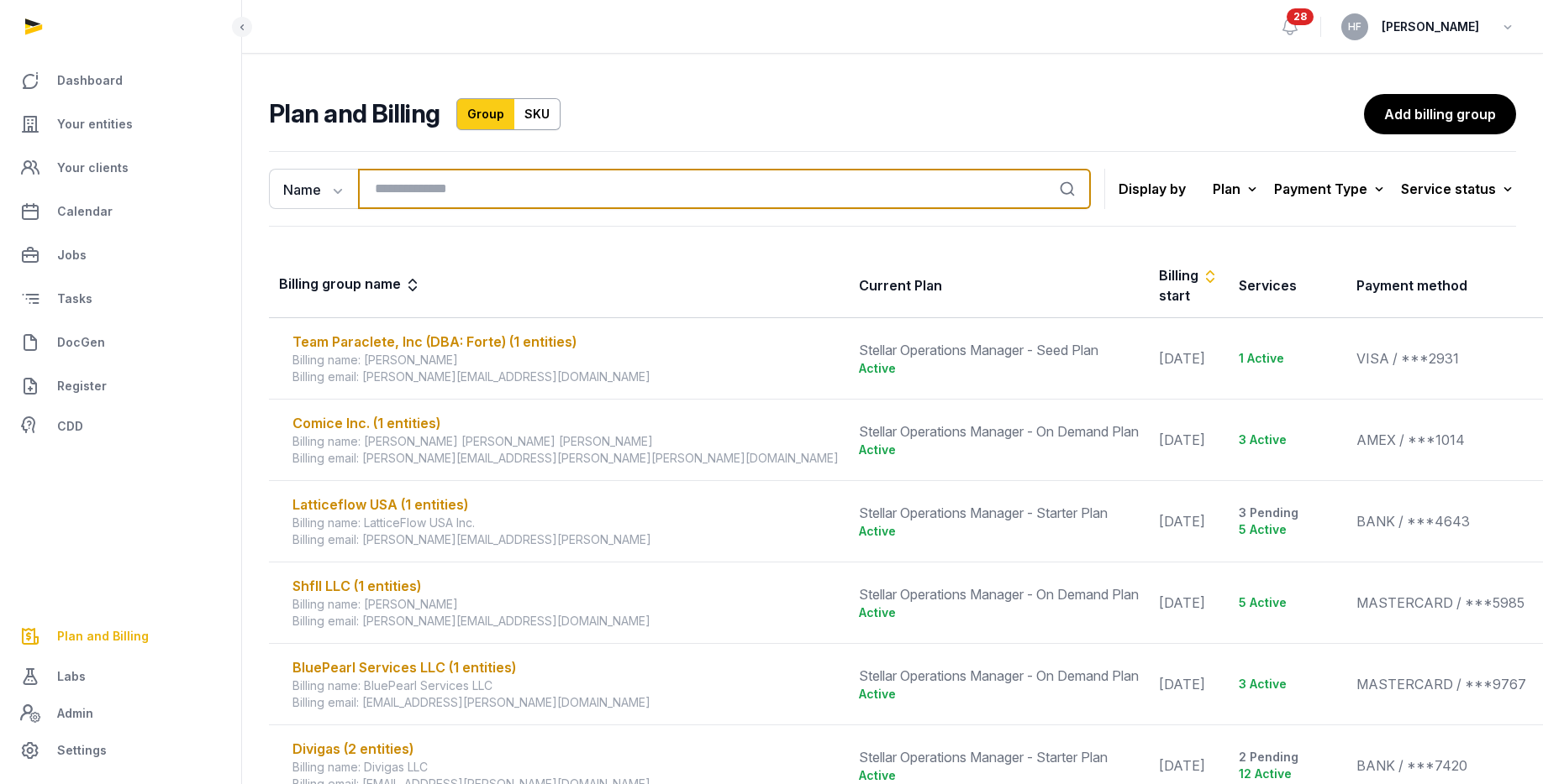
click at [447, 193] on input "search" at bounding box center [724, 189] width 733 height 41
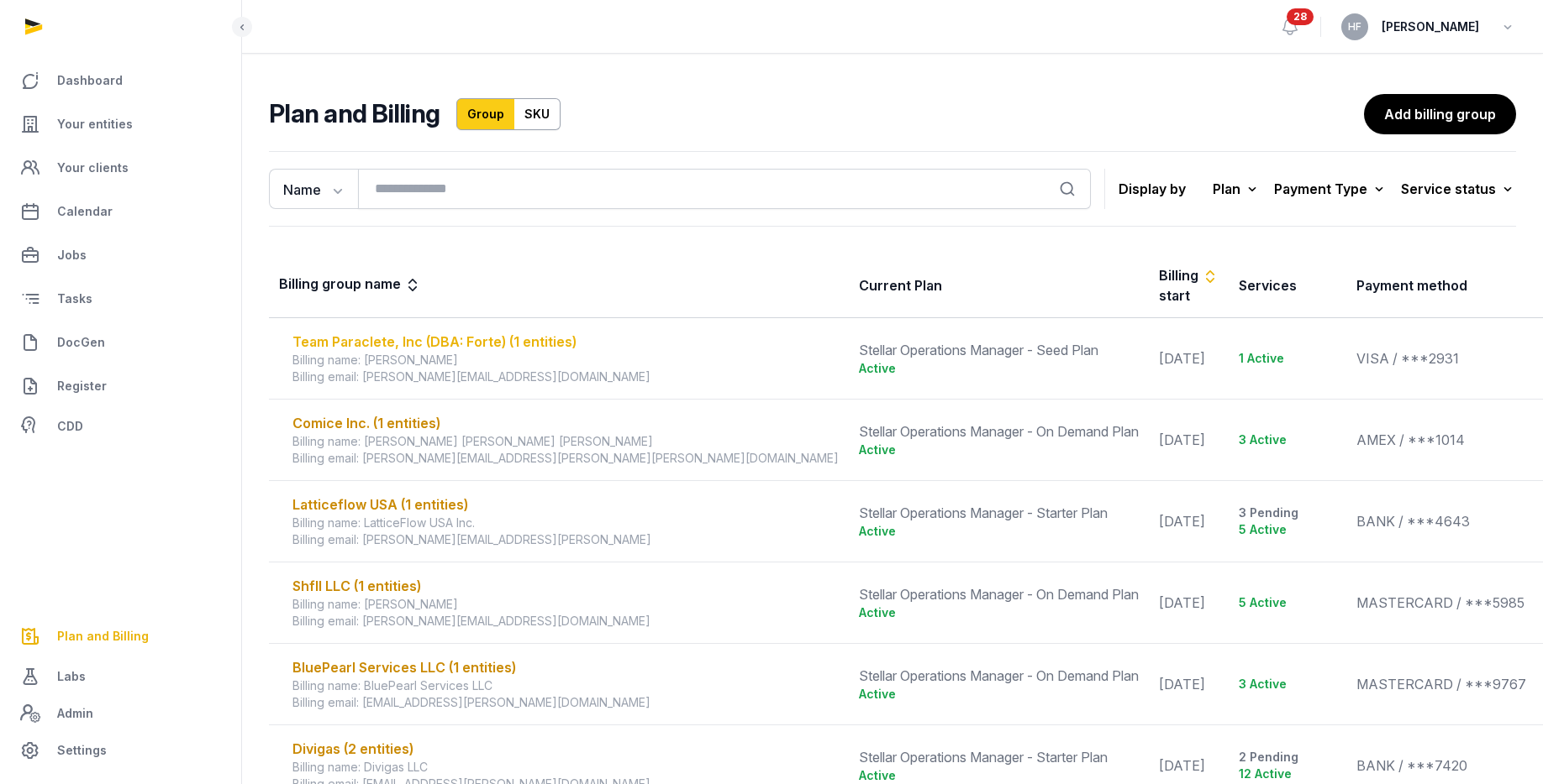
click at [480, 332] on div "Team Paraclete, Inc (DBA: Forte) (1 entities)" at bounding box center [566, 342] width 546 height 20
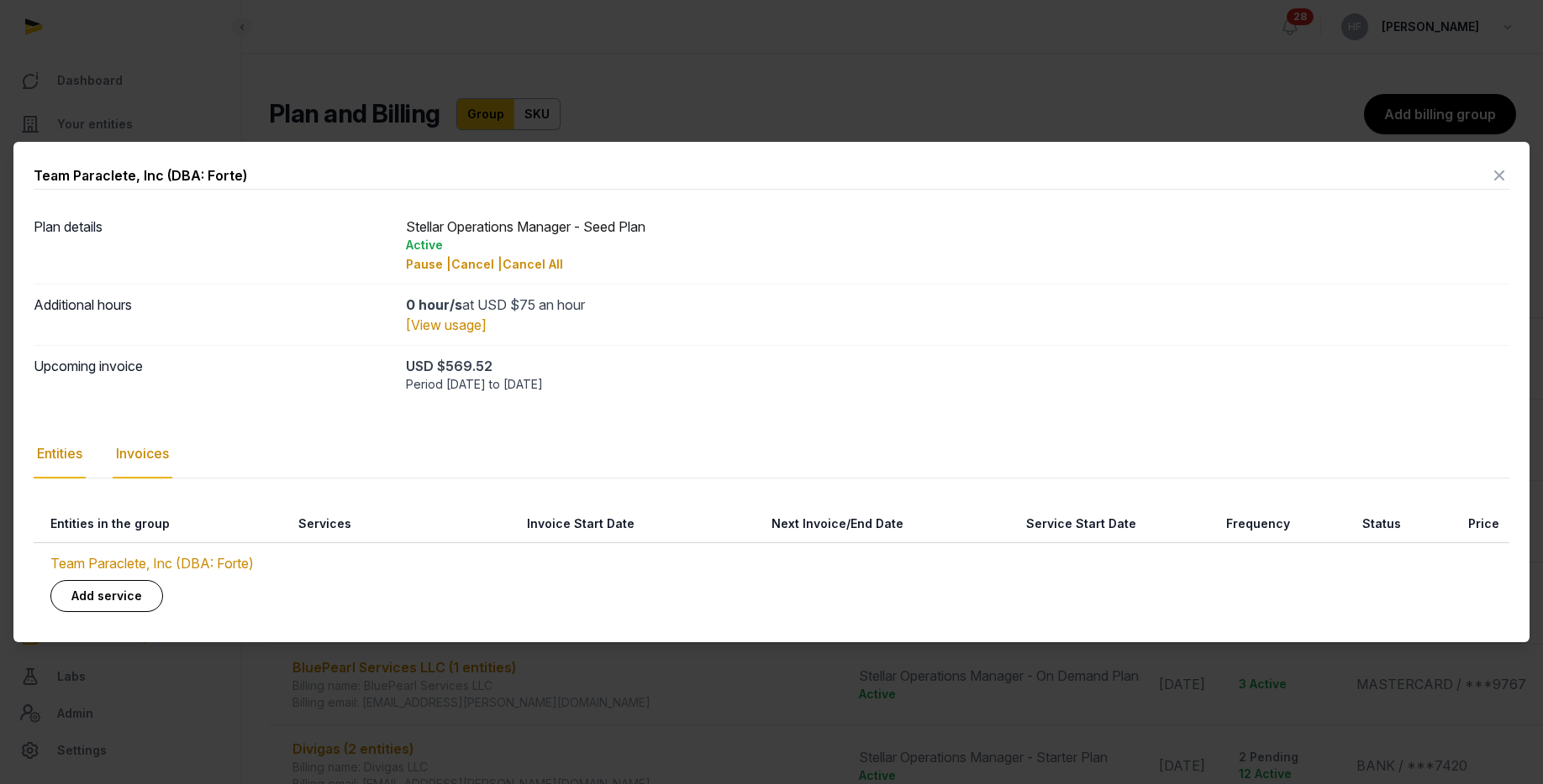
click at [129, 450] on div "Invoices" at bounding box center [142, 454] width 60 height 49
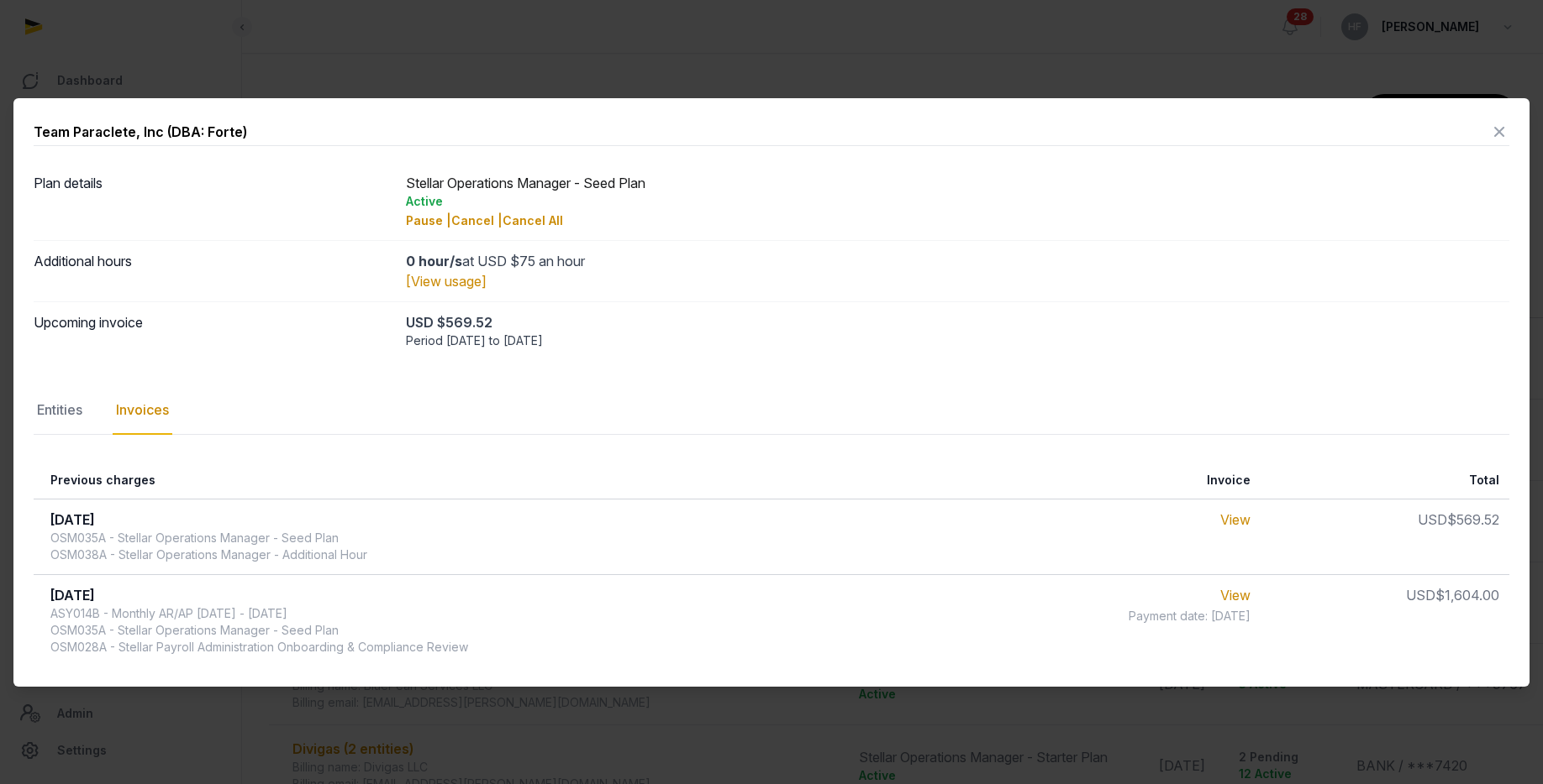
click at [1496, 135] on icon at bounding box center [1500, 131] width 20 height 27
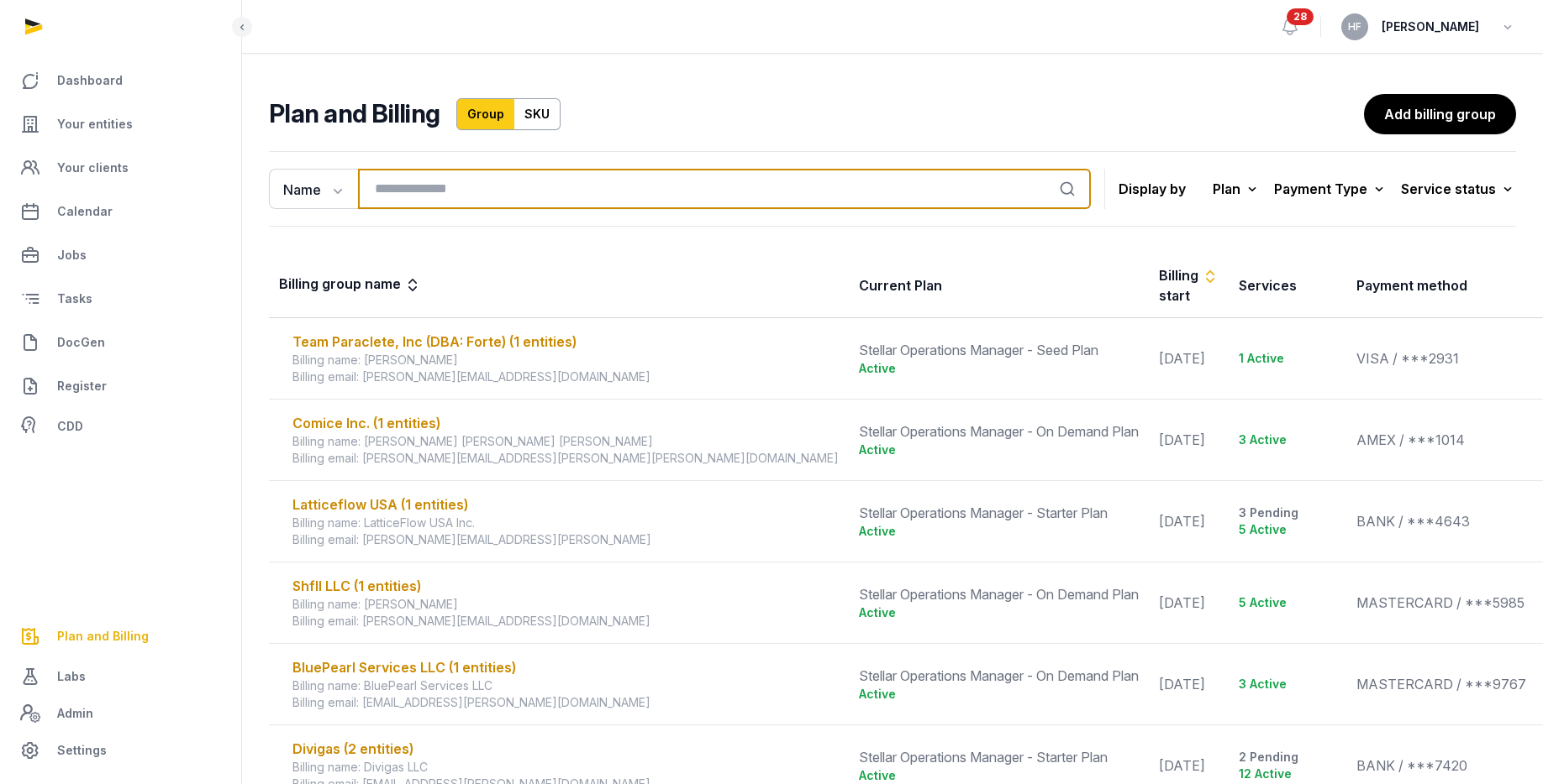
click at [630, 186] on input "search" at bounding box center [724, 189] width 733 height 41
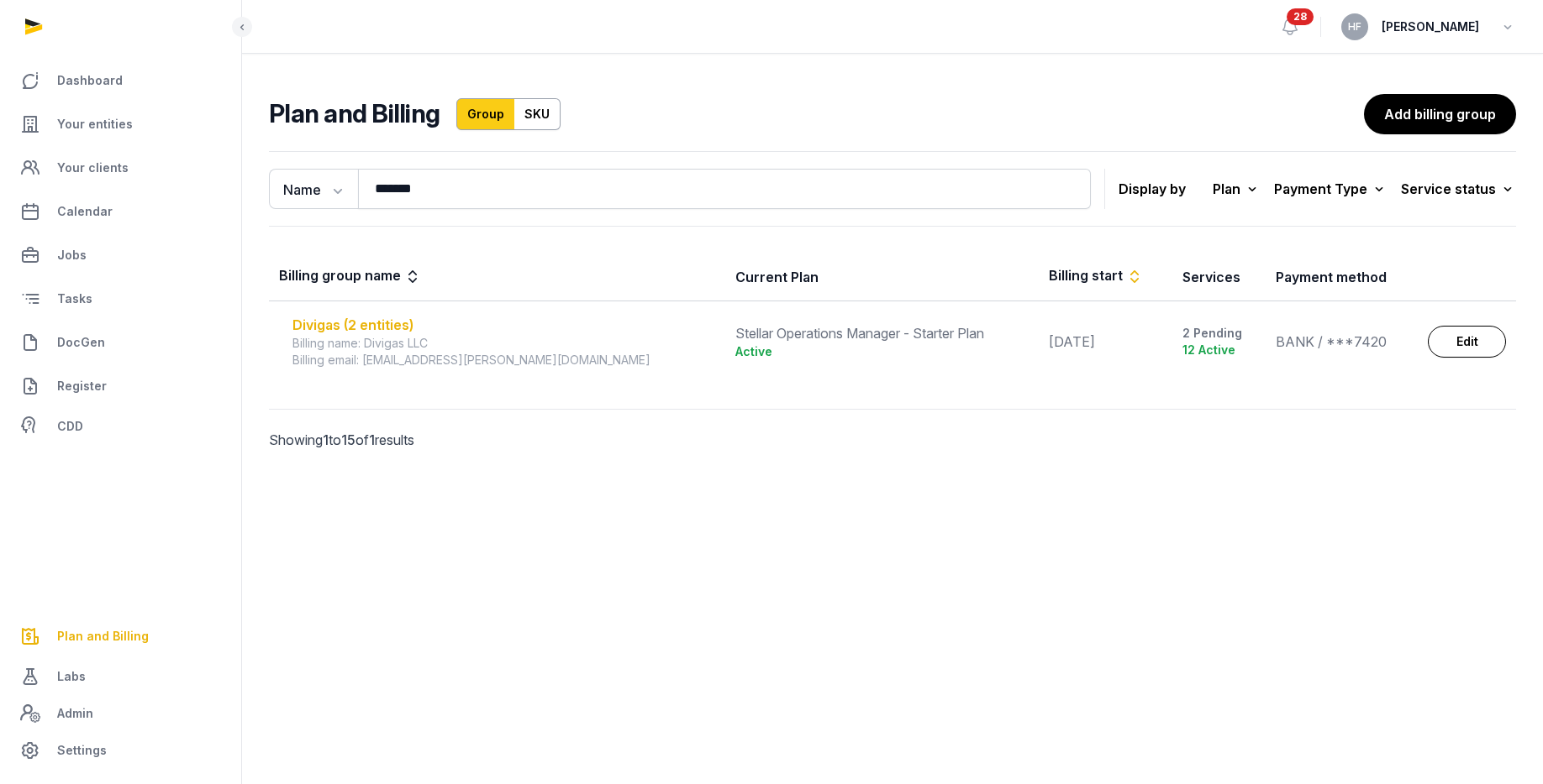
click at [408, 330] on div "Divigas (2 entities)" at bounding box center [504, 325] width 423 height 20
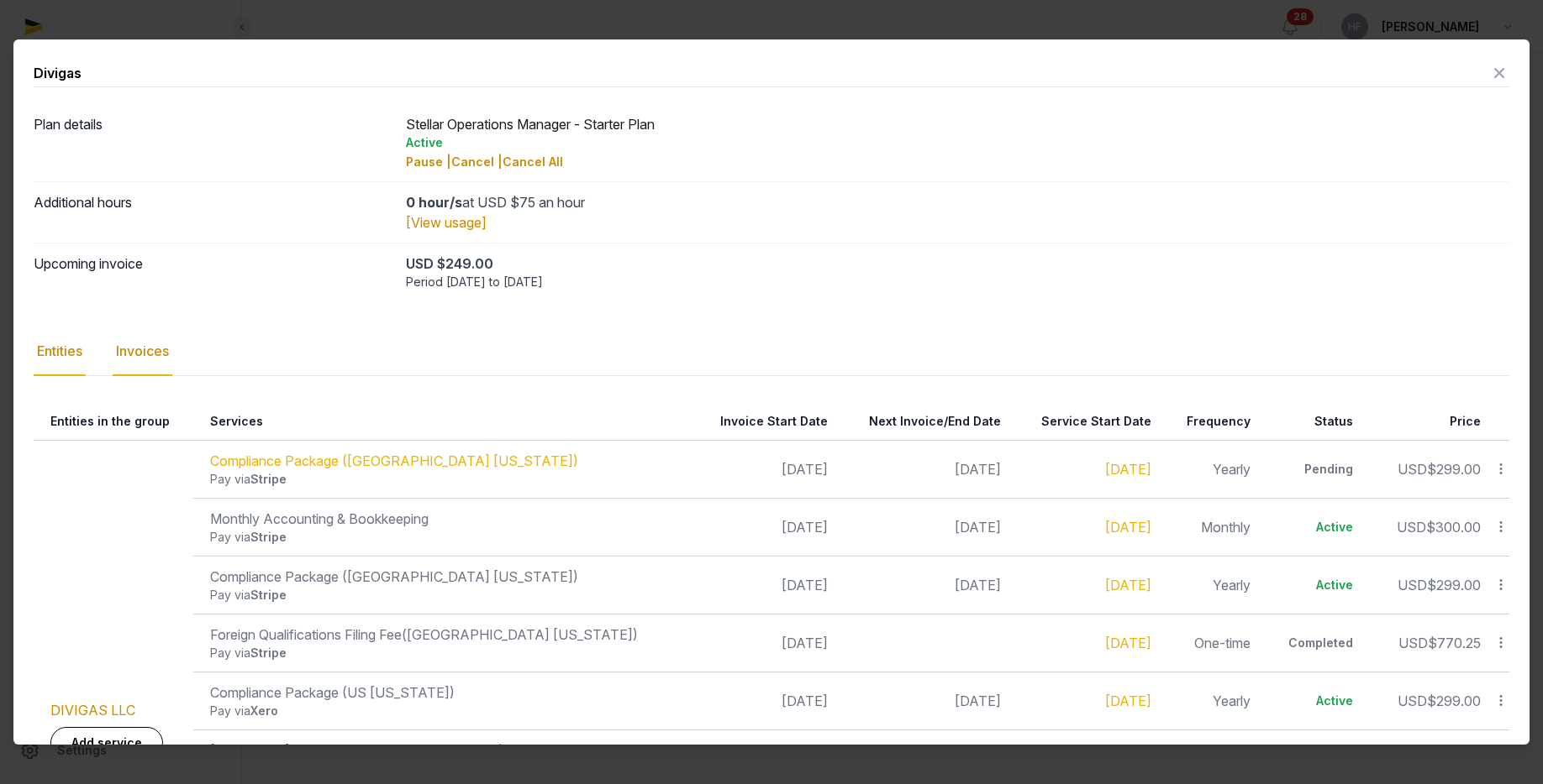
click at [171, 347] on div "Invoices" at bounding box center [142, 351] width 60 height 49
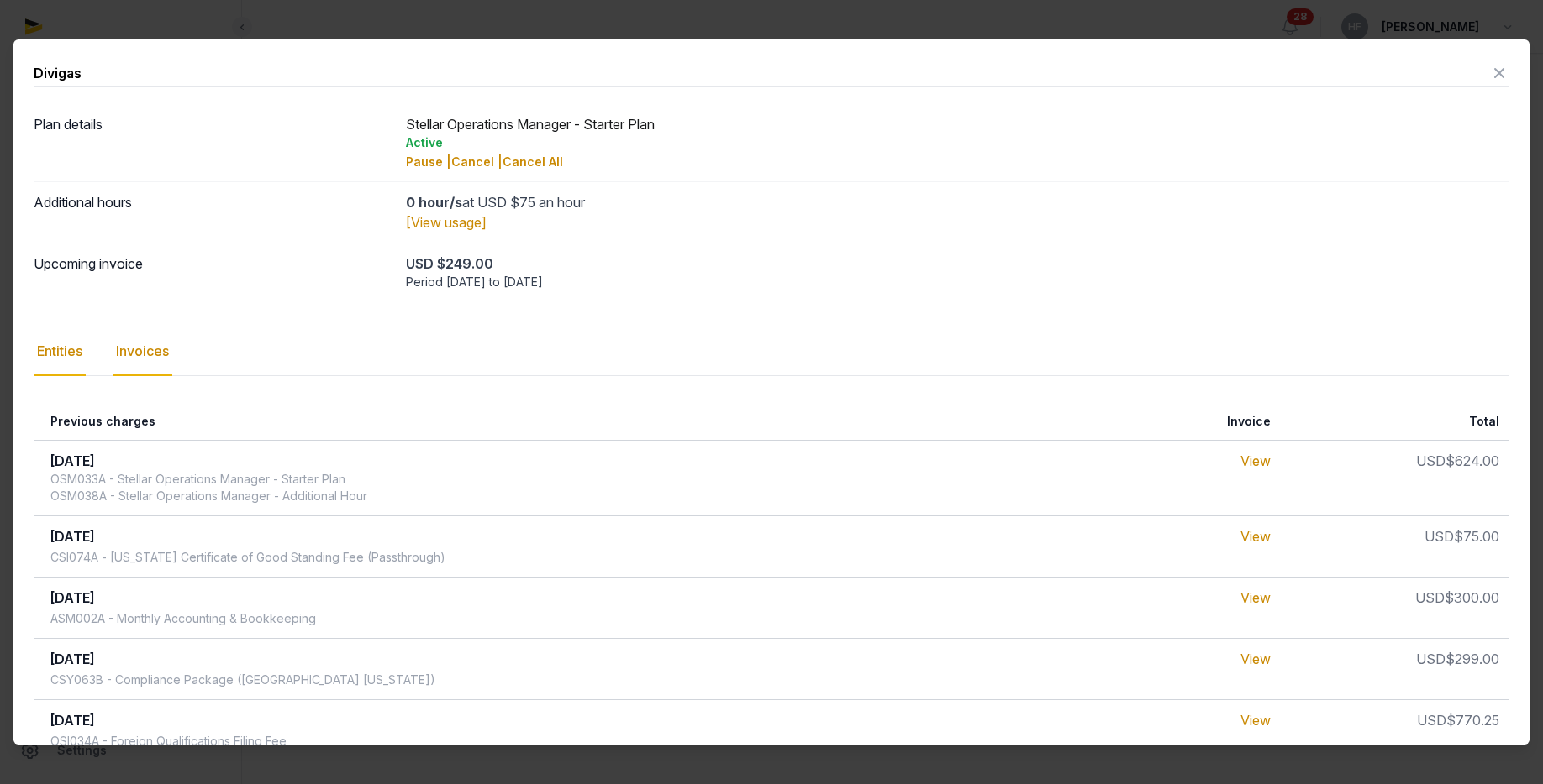
click at [70, 353] on div "Entities" at bounding box center [59, 351] width 52 height 49
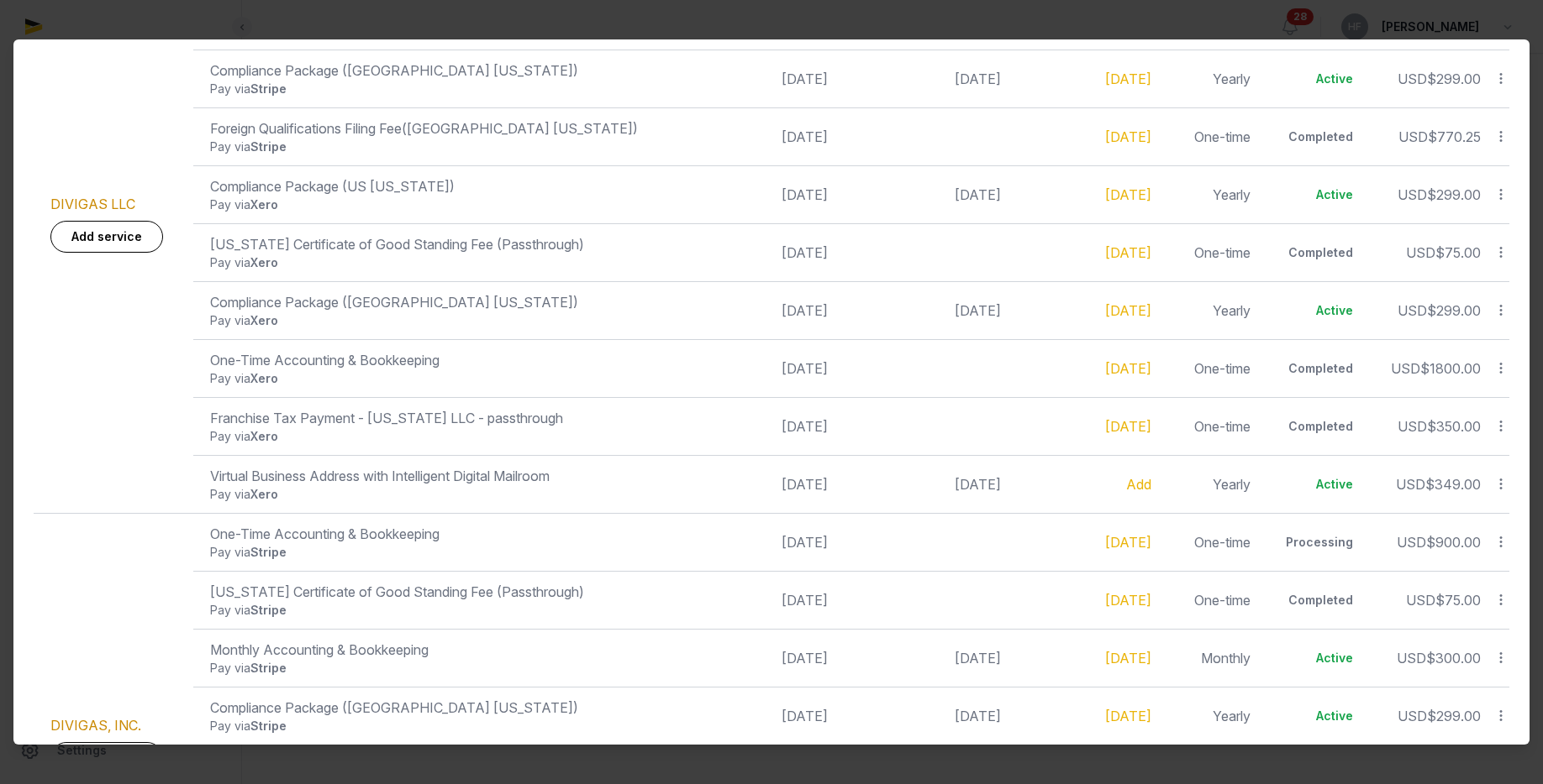
scroll to position [757, 0]
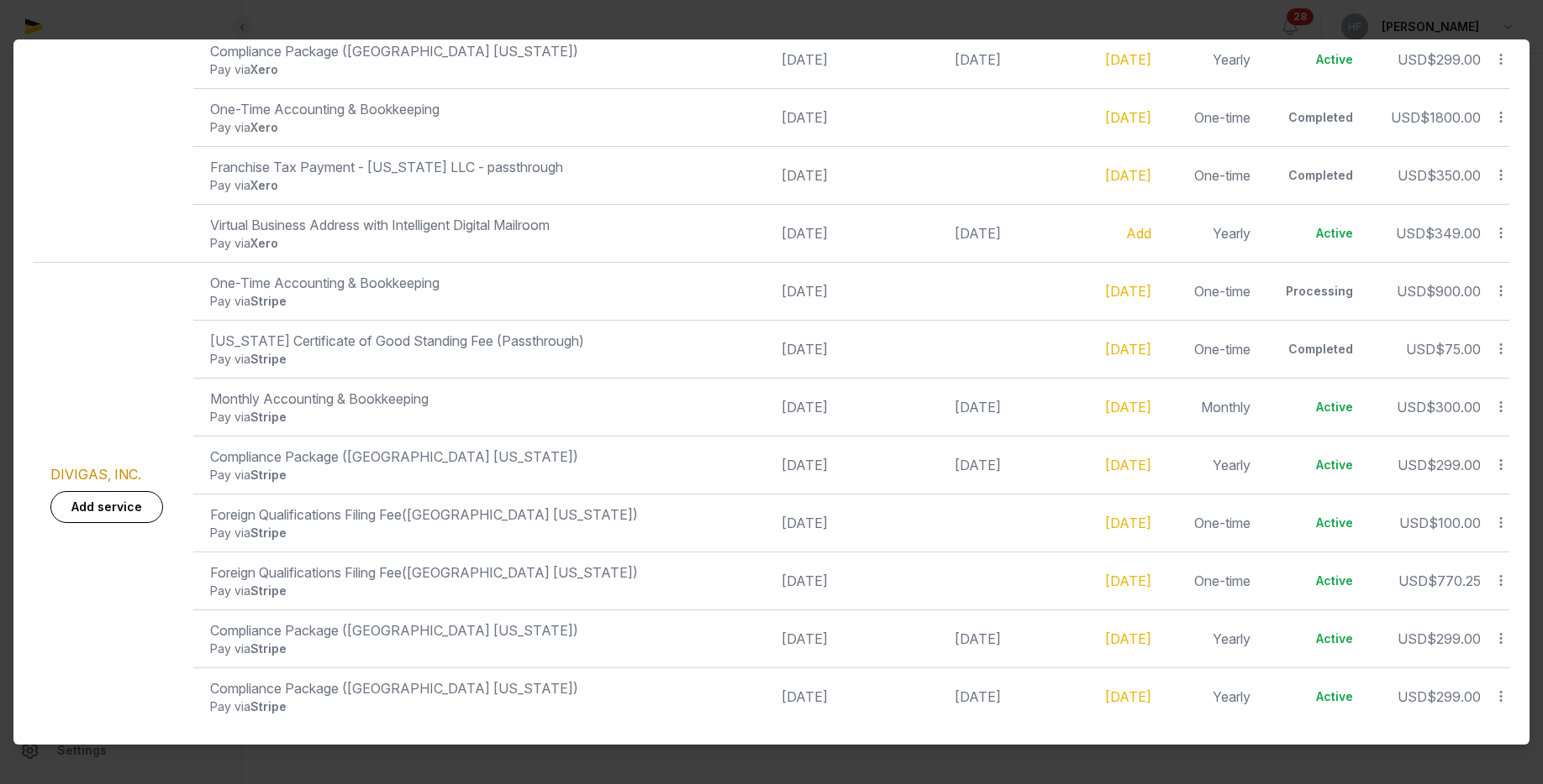
click at [1503, 523] on icon at bounding box center [1501, 522] width 15 height 18
click at [1473, 454] on div "Complete" at bounding box center [1441, 456] width 135 height 30
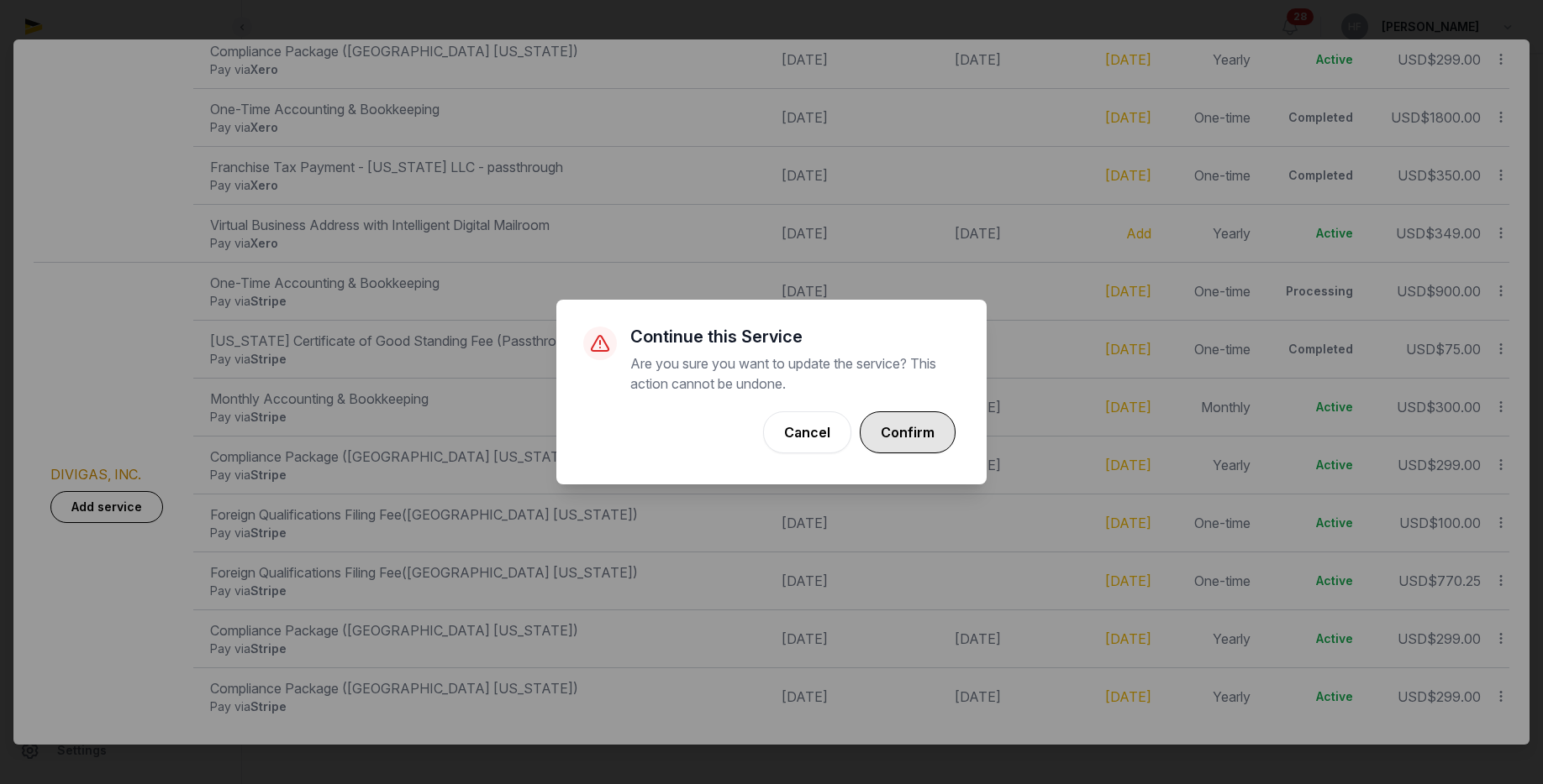
click at [915, 430] on button "Confirm" at bounding box center [908, 433] width 96 height 42
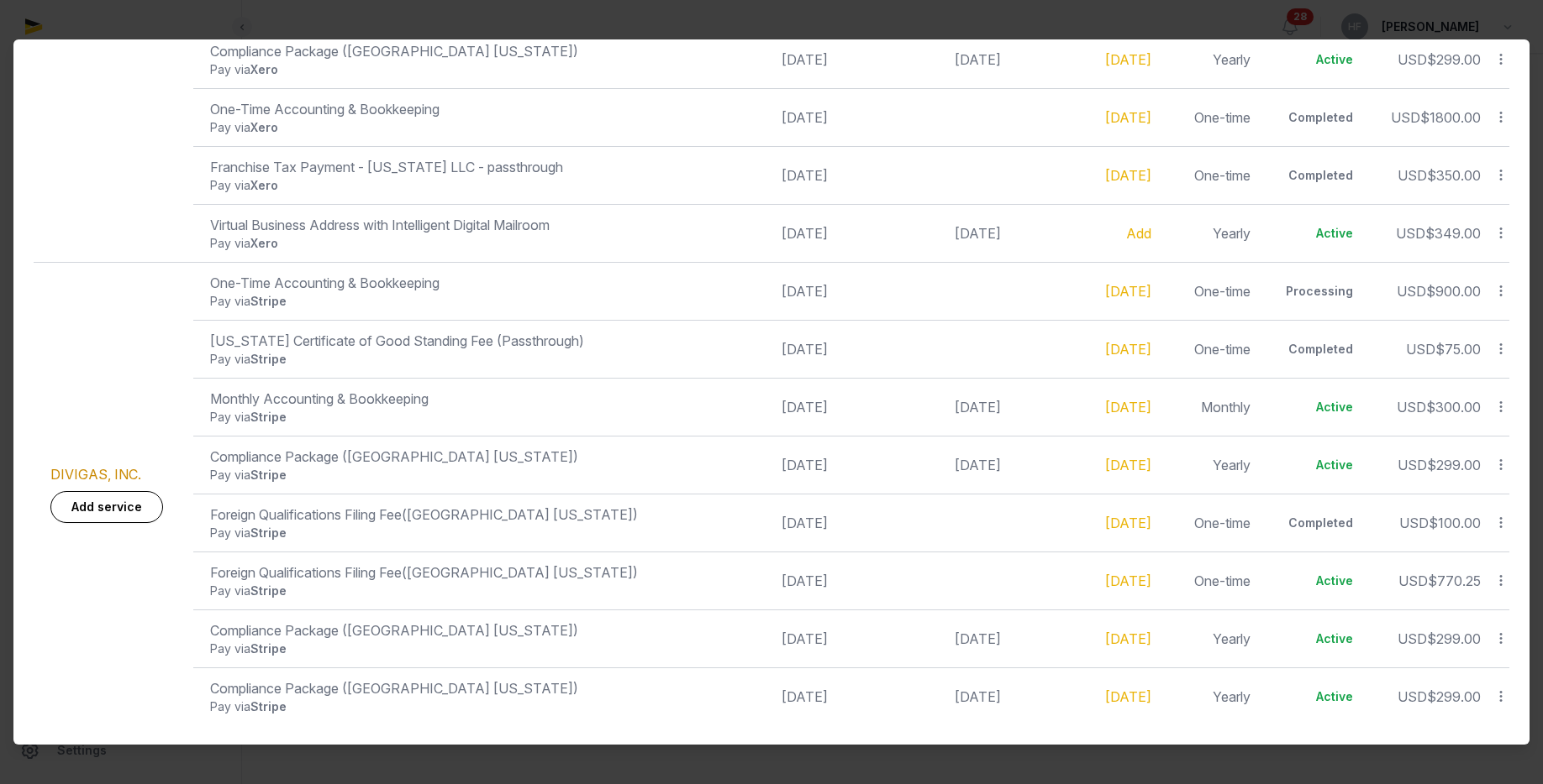
click at [1501, 577] on icon at bounding box center [1501, 580] width 15 height 18
click at [1483, 505] on div "Complete" at bounding box center [1441, 514] width 135 height 30
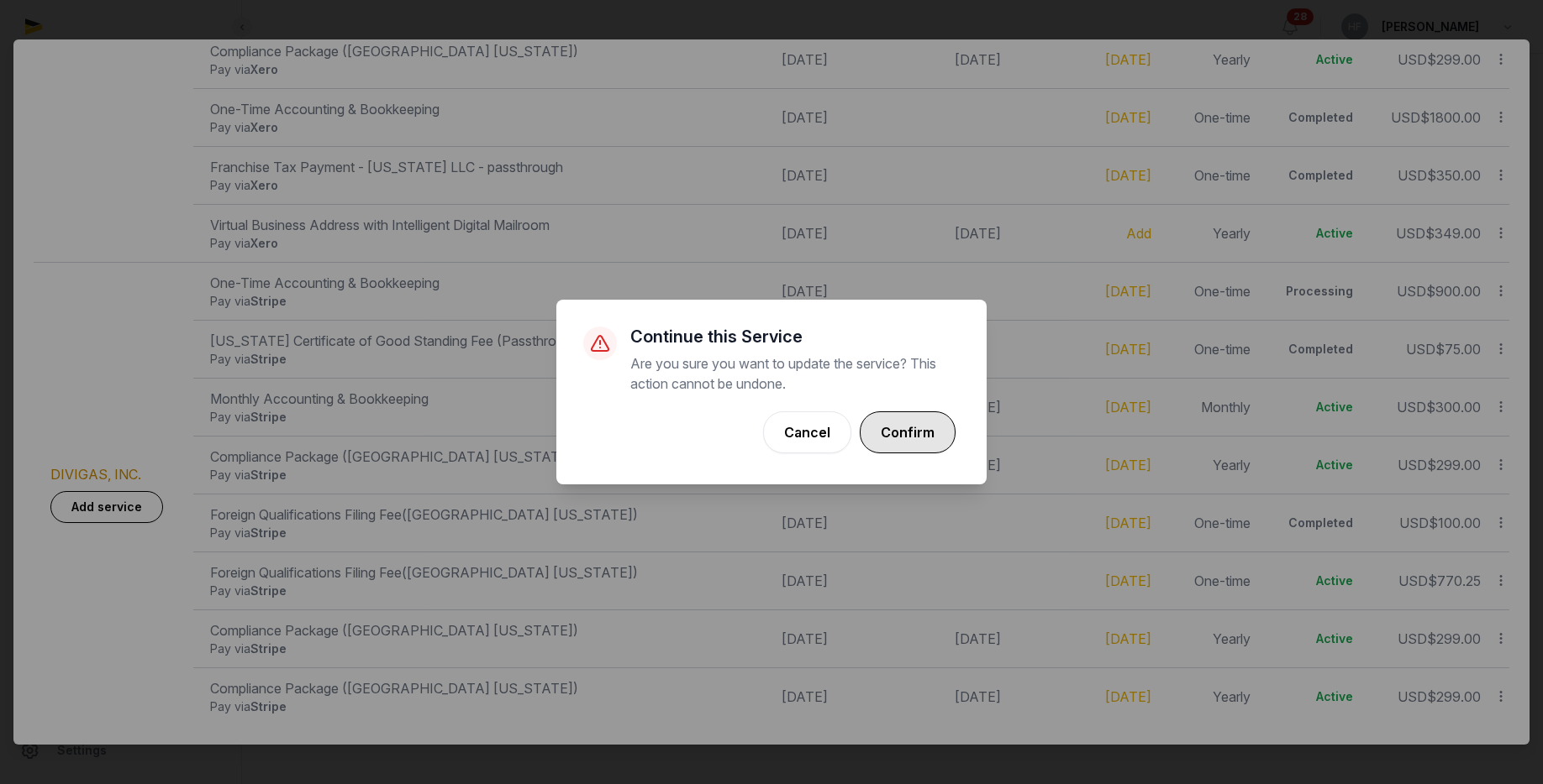
click at [932, 433] on button "Confirm" at bounding box center [908, 433] width 96 height 42
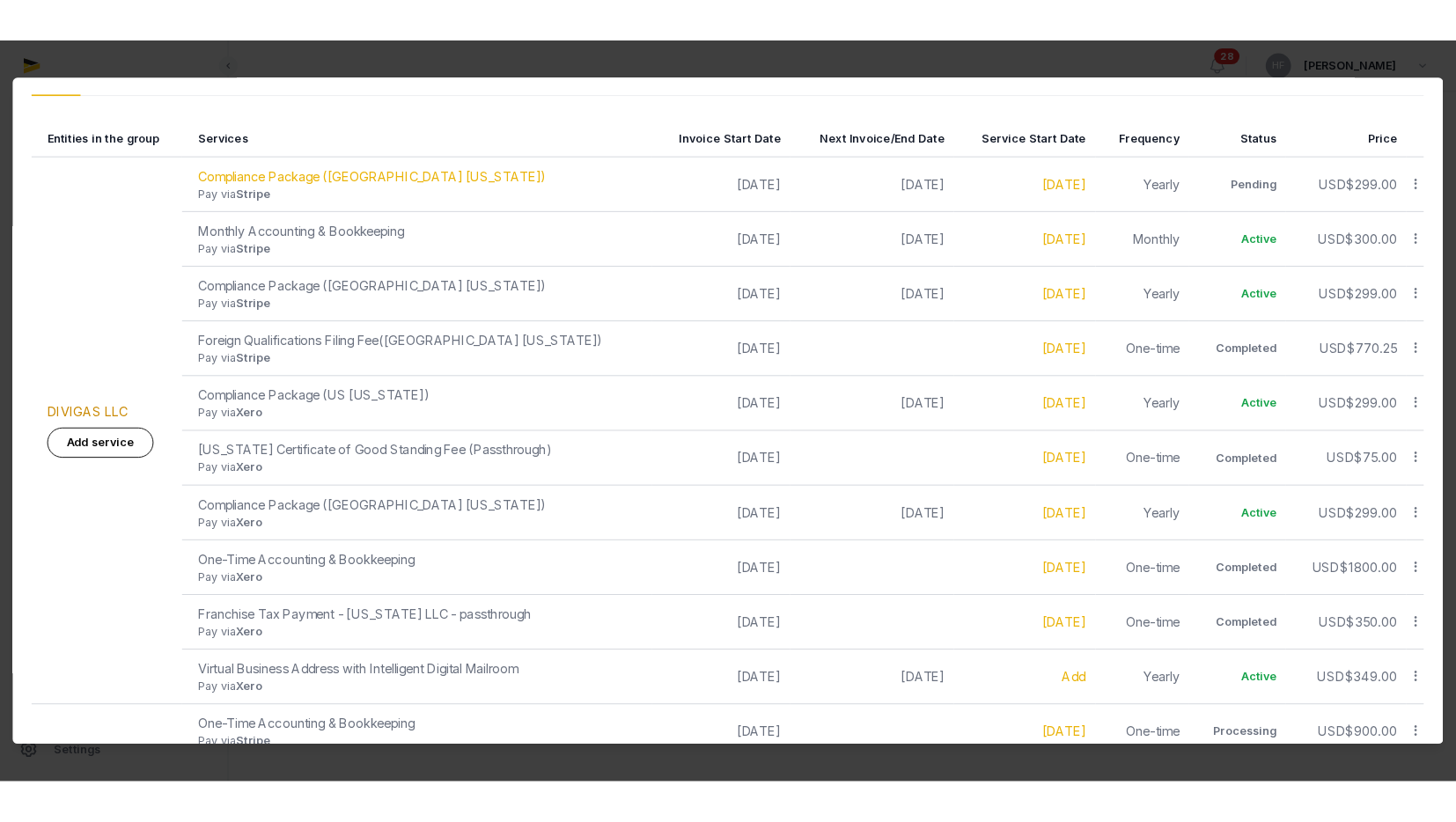
scroll to position [0, 0]
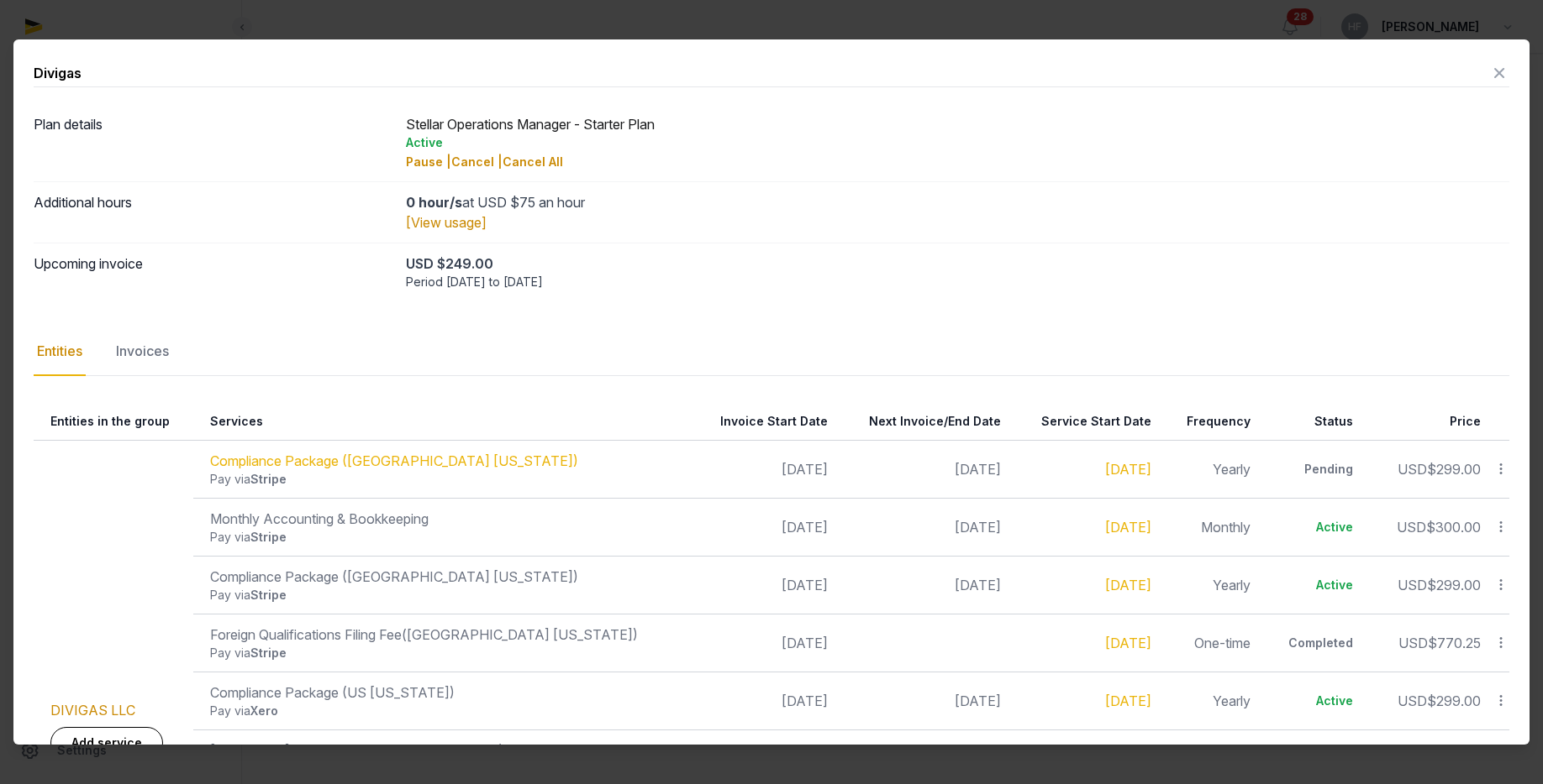
click at [1496, 70] on icon at bounding box center [1500, 73] width 20 height 27
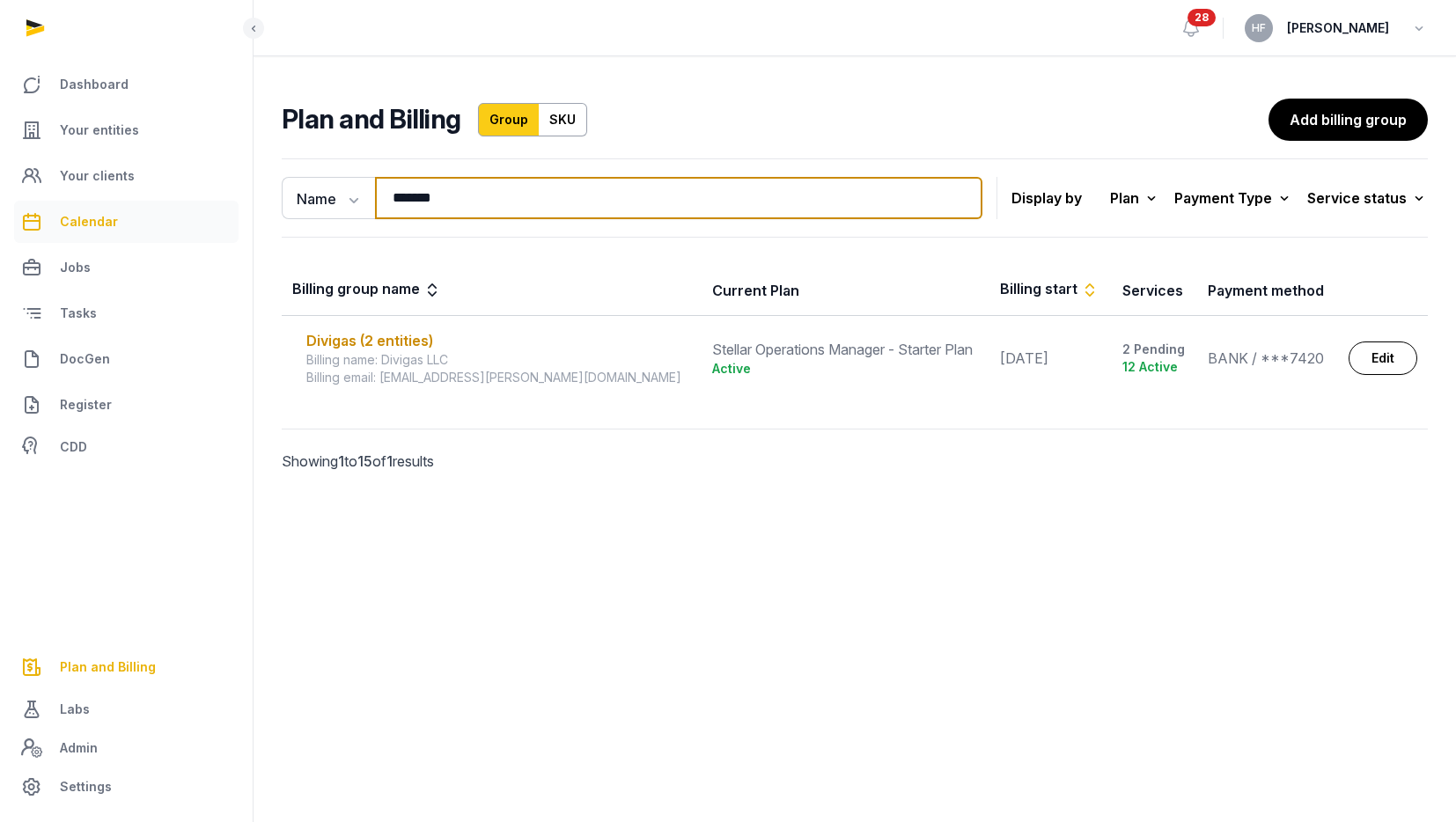
drag, startPoint x: 473, startPoint y: 203, endPoint x: 160, endPoint y: 208, distance: 313.0
click at [184, 203] on div "Dashboard Your entities Your clients Calendar Jobs Tasks DocGen Register CDD Pl…" at bounding box center [728, 411] width 1456 height 822
type input "*****"
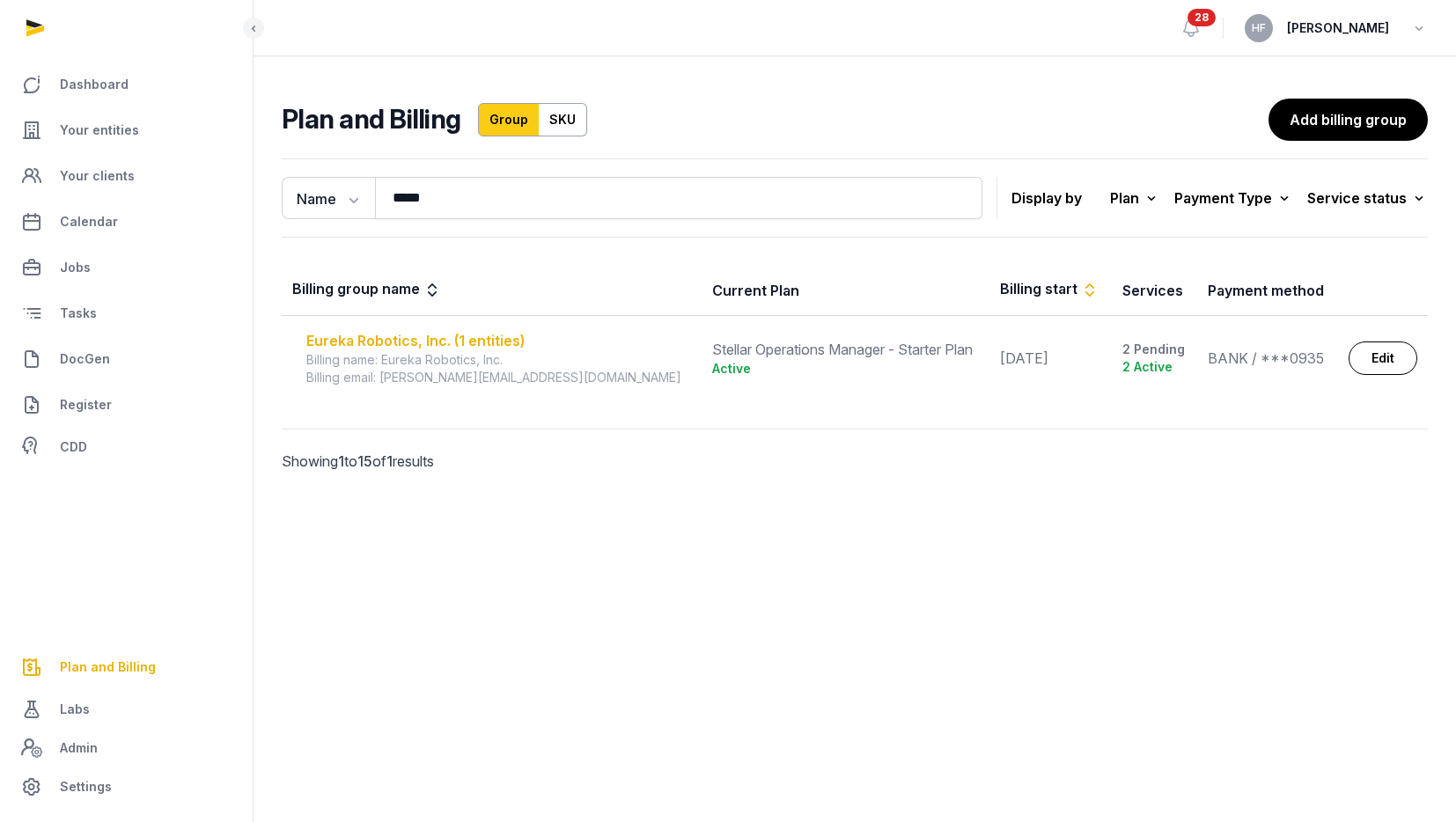
click at [446, 347] on div "Eureka Robotics, Inc. (1 entities)" at bounding box center [499, 340] width 385 height 21
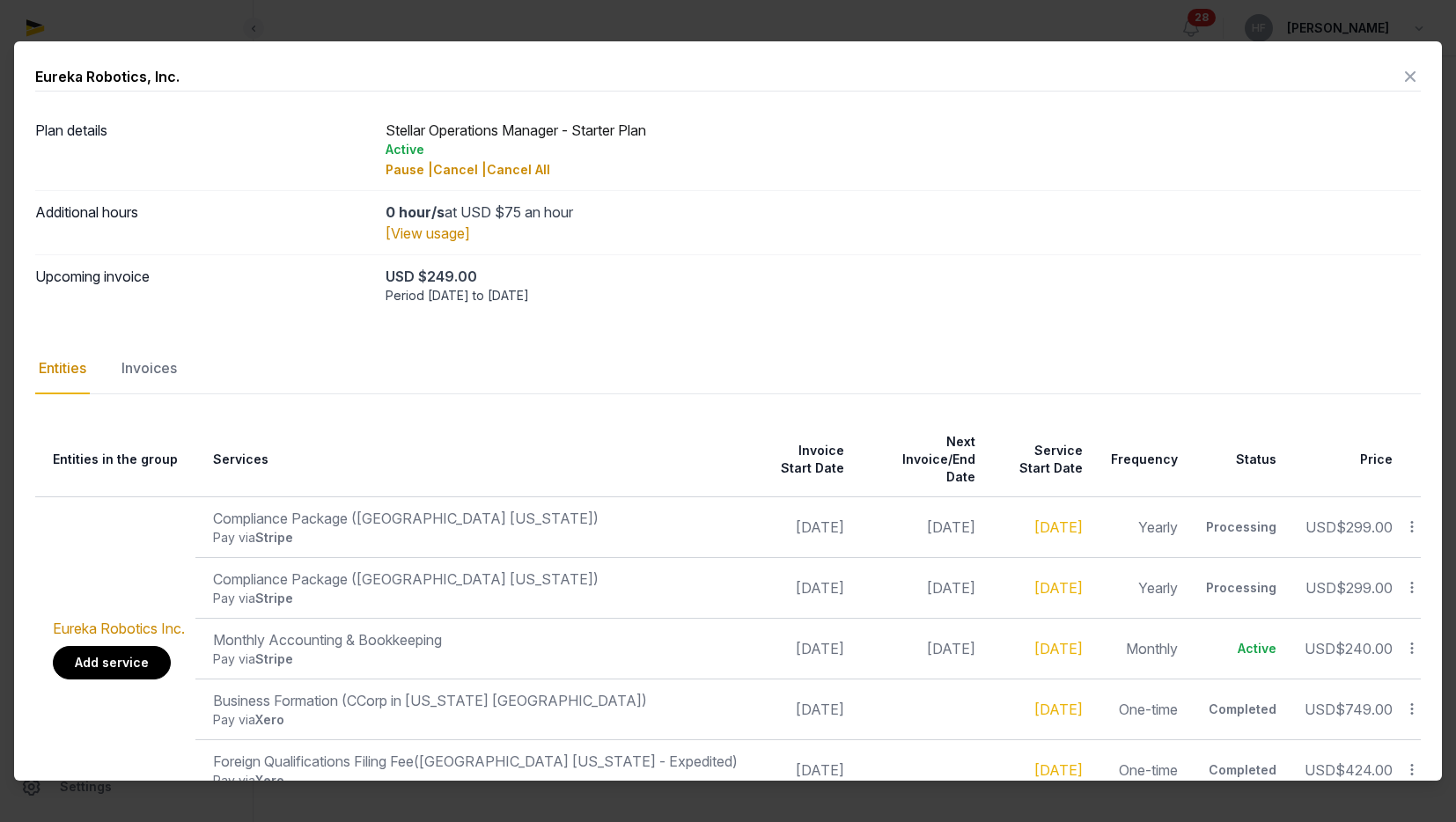
click at [123, 646] on link "Add service" at bounding box center [112, 662] width 118 height 34
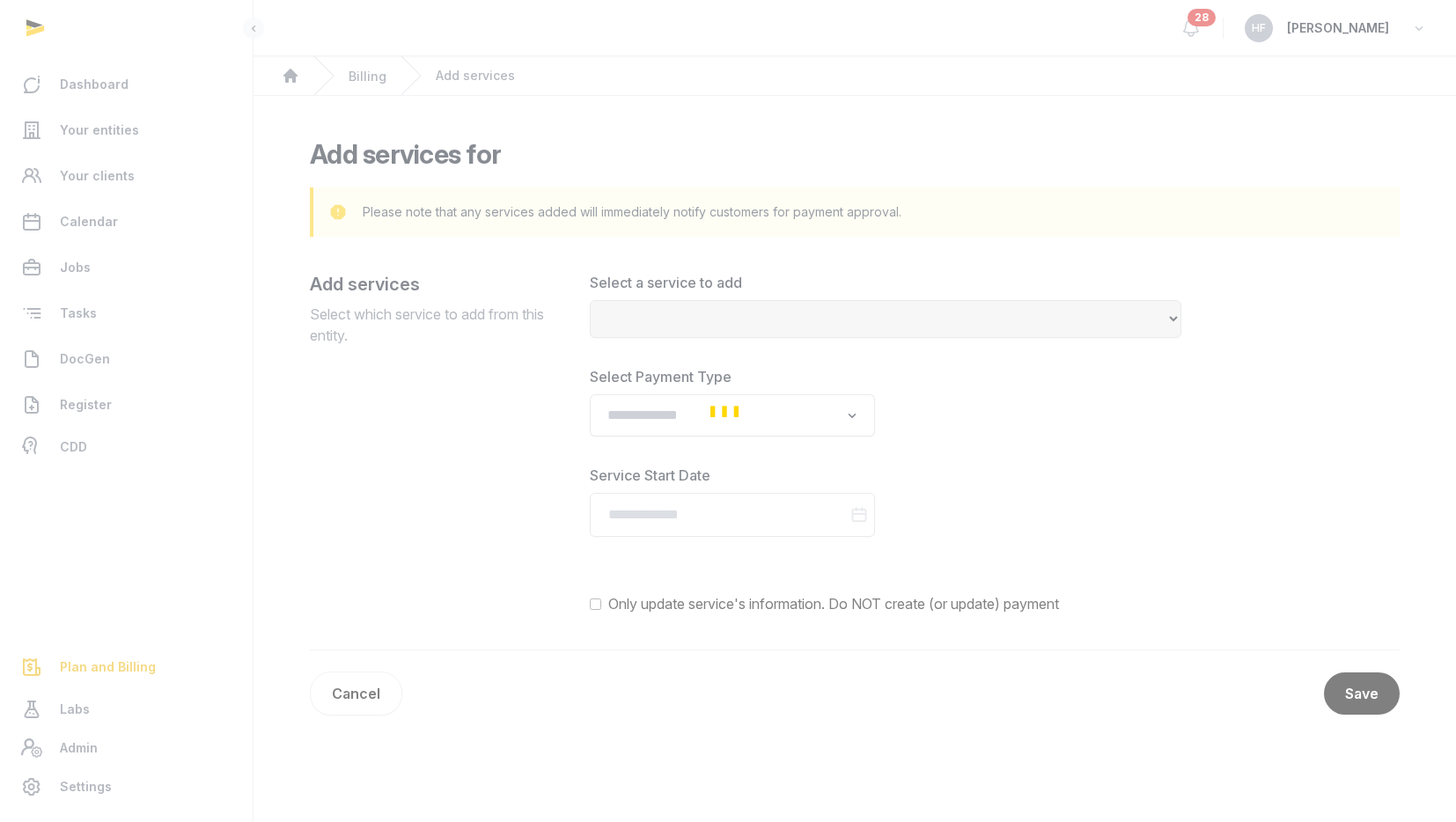
select select
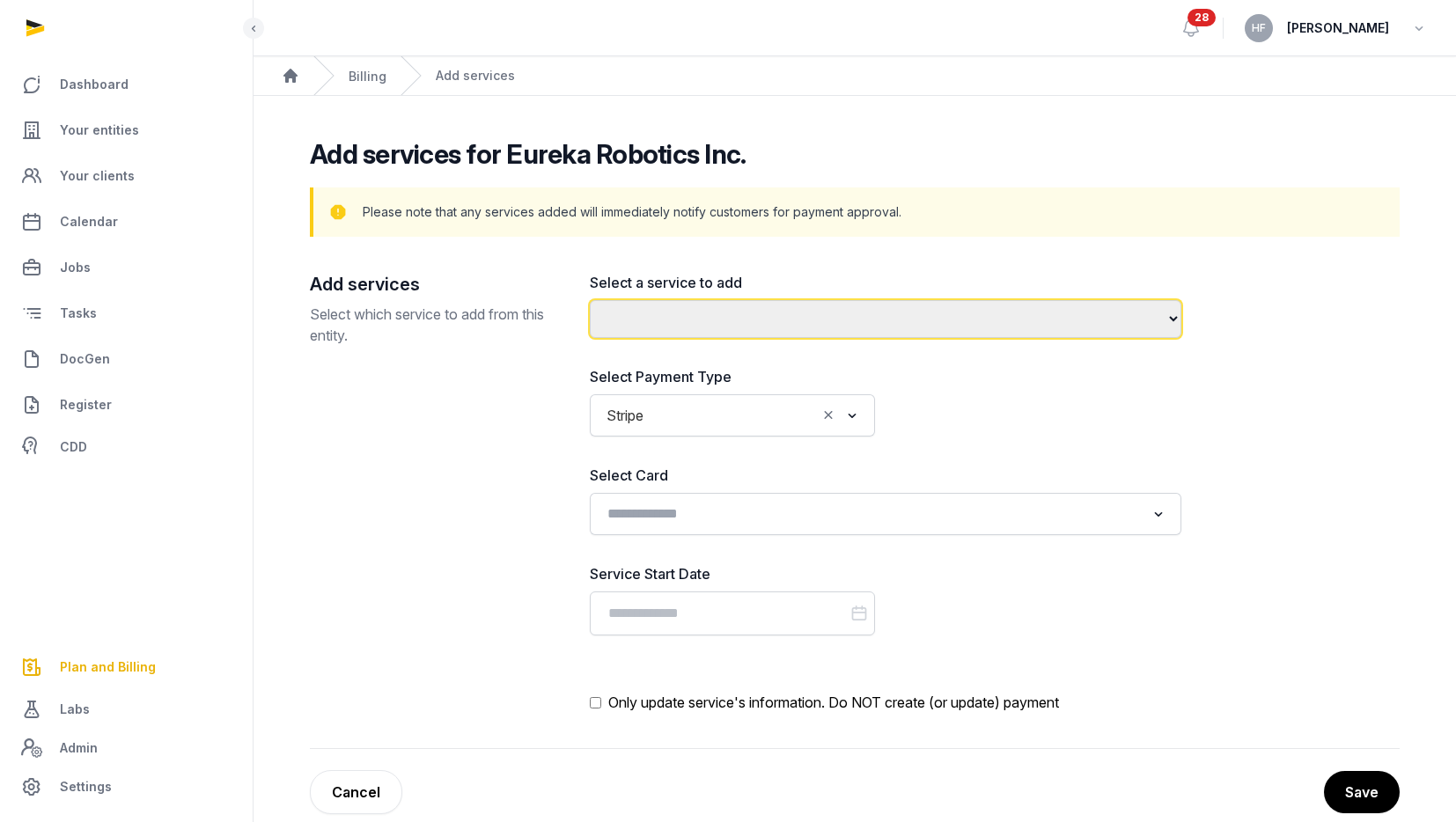
click at [726, 326] on select "**********" at bounding box center [886, 319] width 592 height 38
click at [1012, 322] on select "**********" at bounding box center [886, 319] width 592 height 38
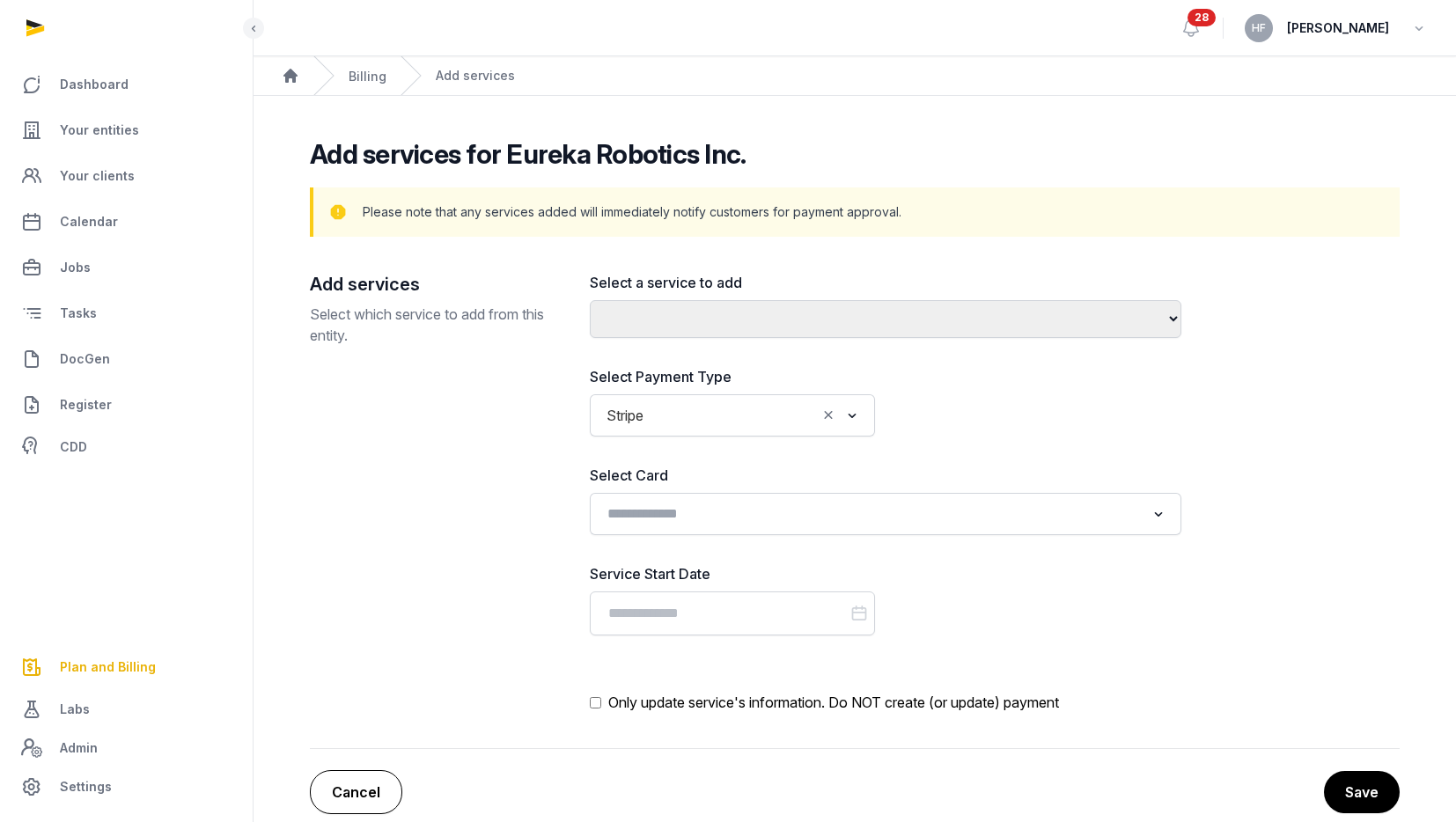
click at [365, 784] on link "Cancel" at bounding box center [357, 793] width 93 height 44
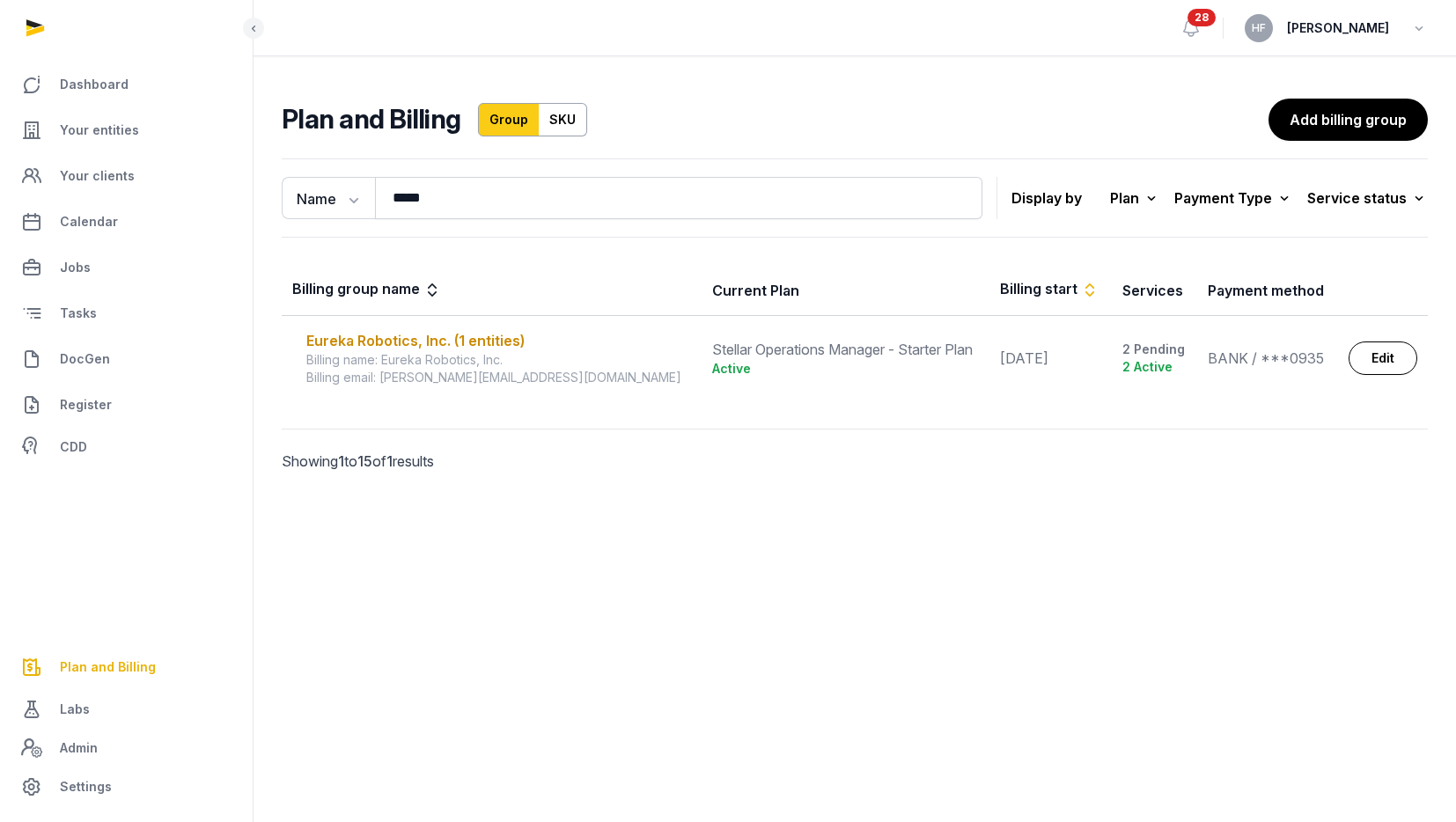
click at [426, 318] on td "Eureka Robotics, Inc. (1 entities) Billing name: Eureka Robotics, Inc. Billing …" at bounding box center [491, 359] width 420 height 85
click at [408, 340] on div "Eureka Robotics, Inc. (1 entities)" at bounding box center [499, 340] width 385 height 21
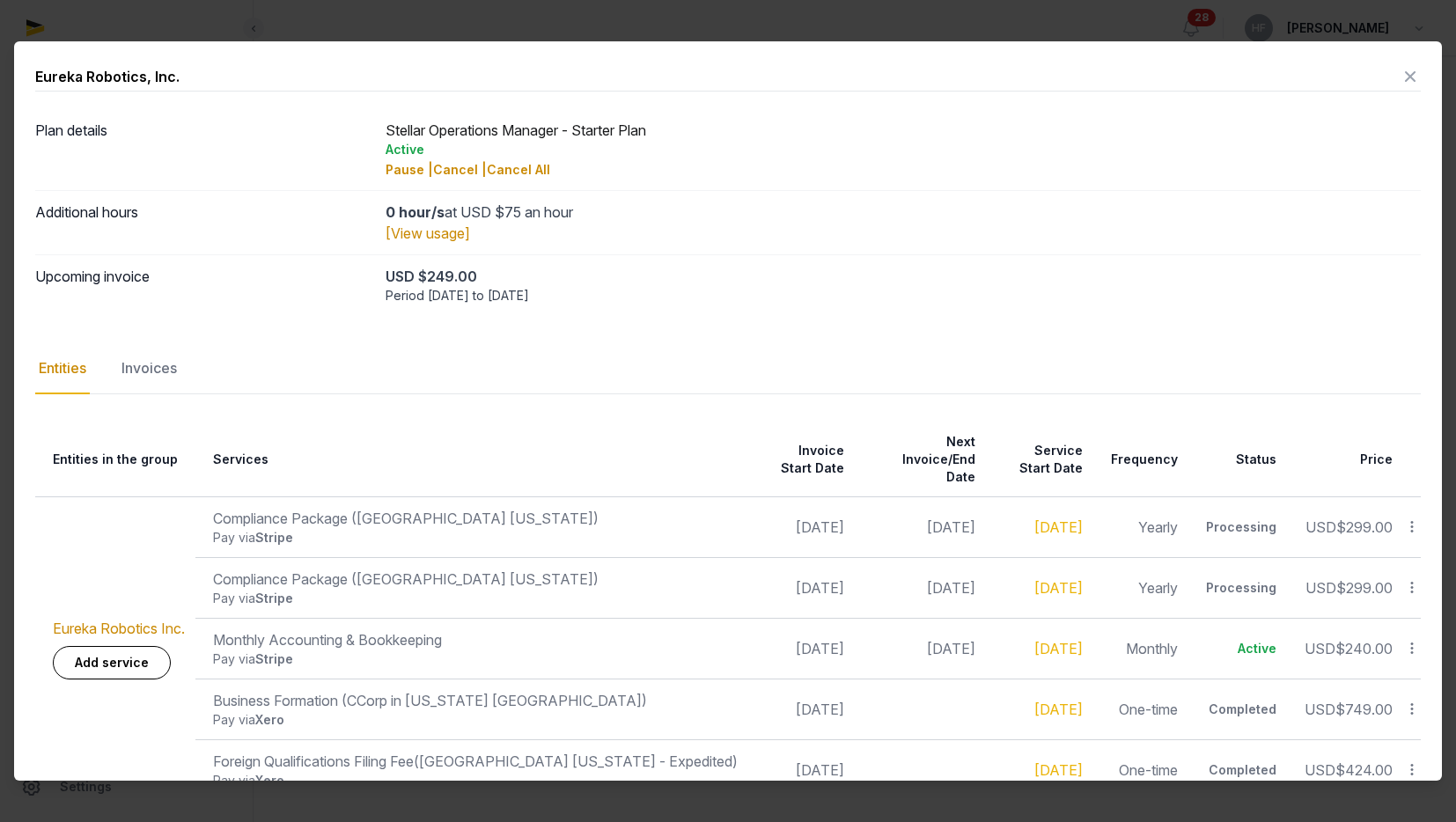
click at [1412, 74] on icon at bounding box center [1411, 76] width 21 height 28
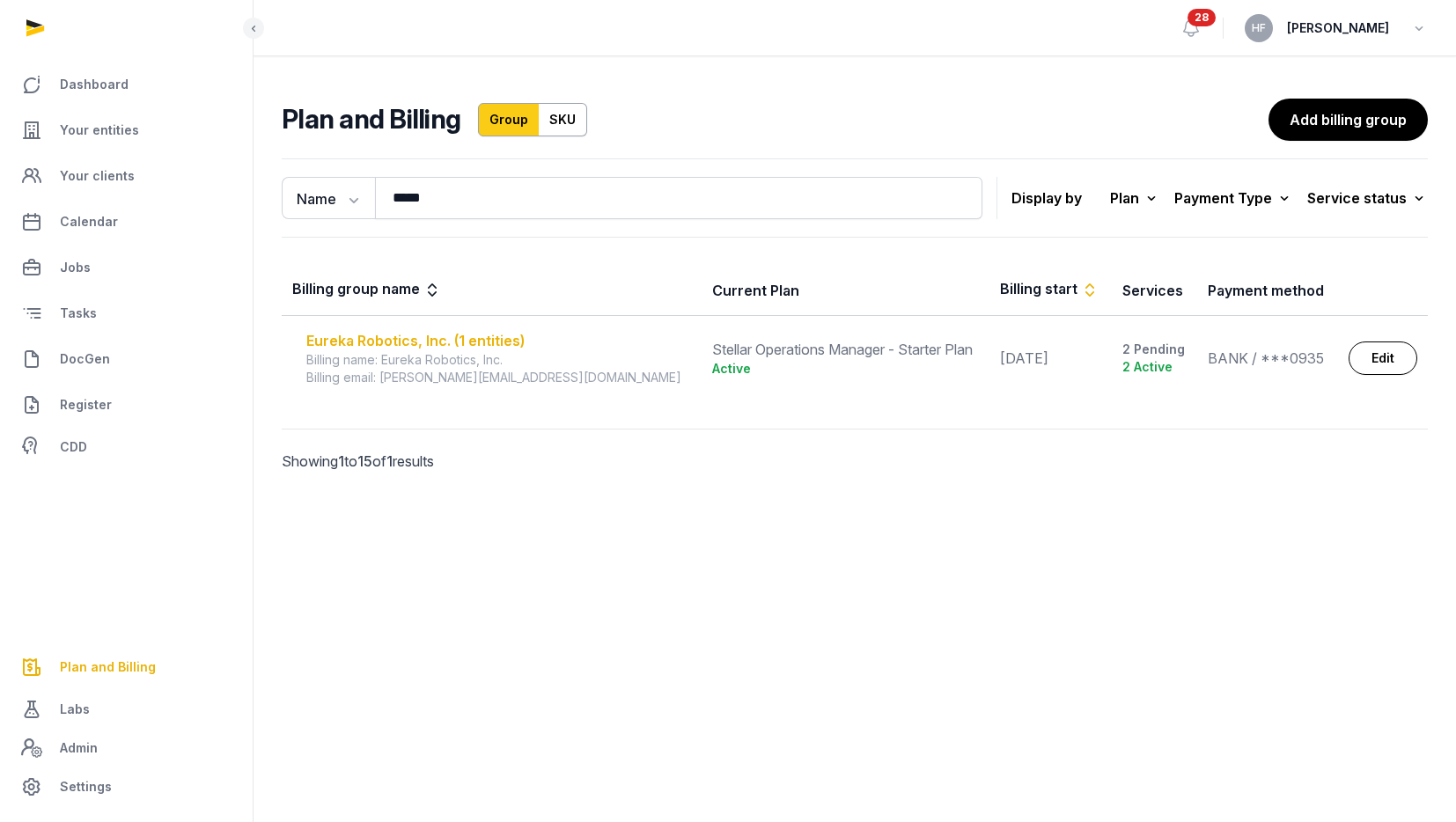
click at [451, 345] on div "Eureka Robotics, Inc. (1 entities)" at bounding box center [499, 340] width 385 height 21
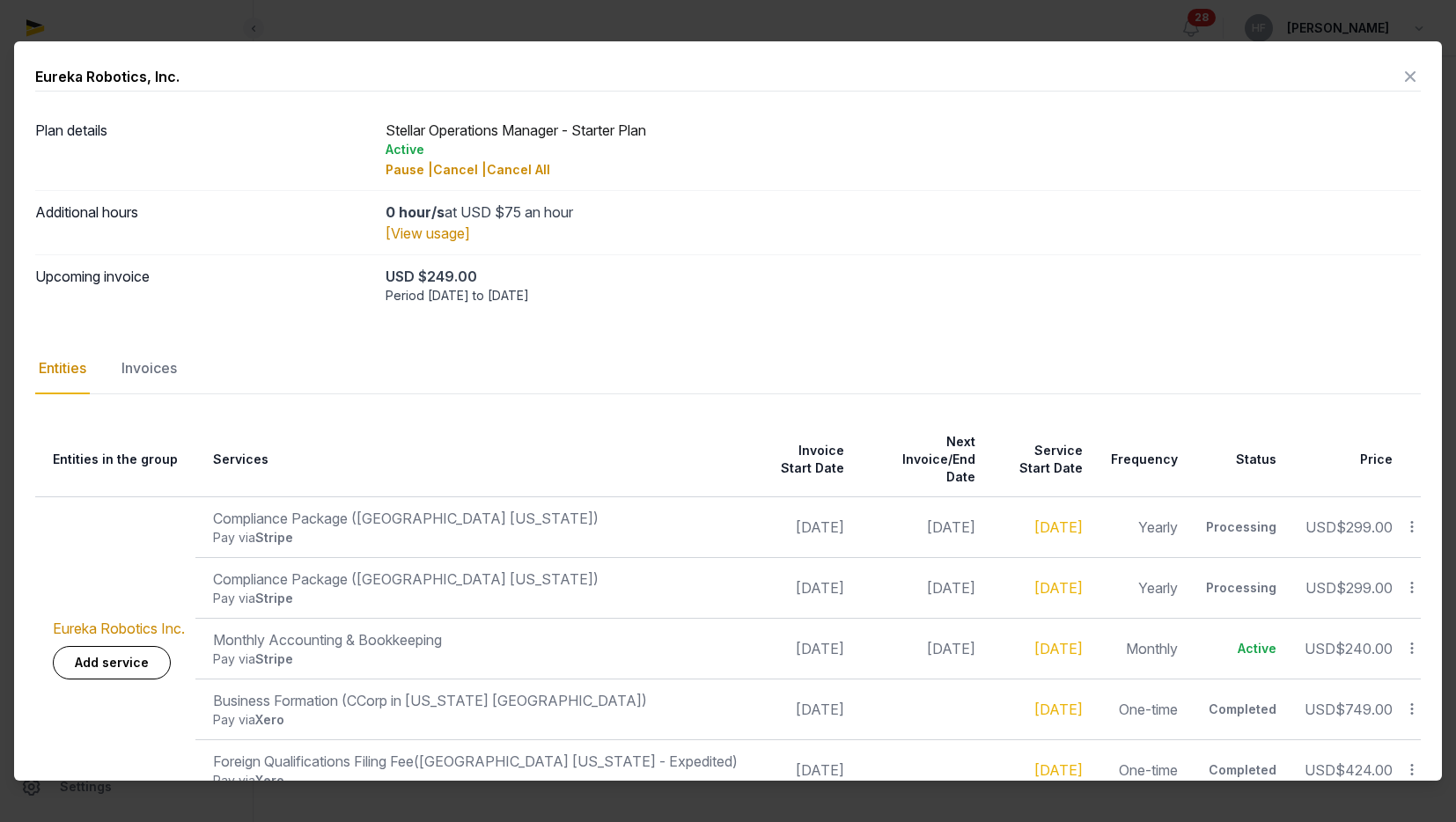
click at [1407, 79] on icon at bounding box center [1411, 76] width 21 height 28
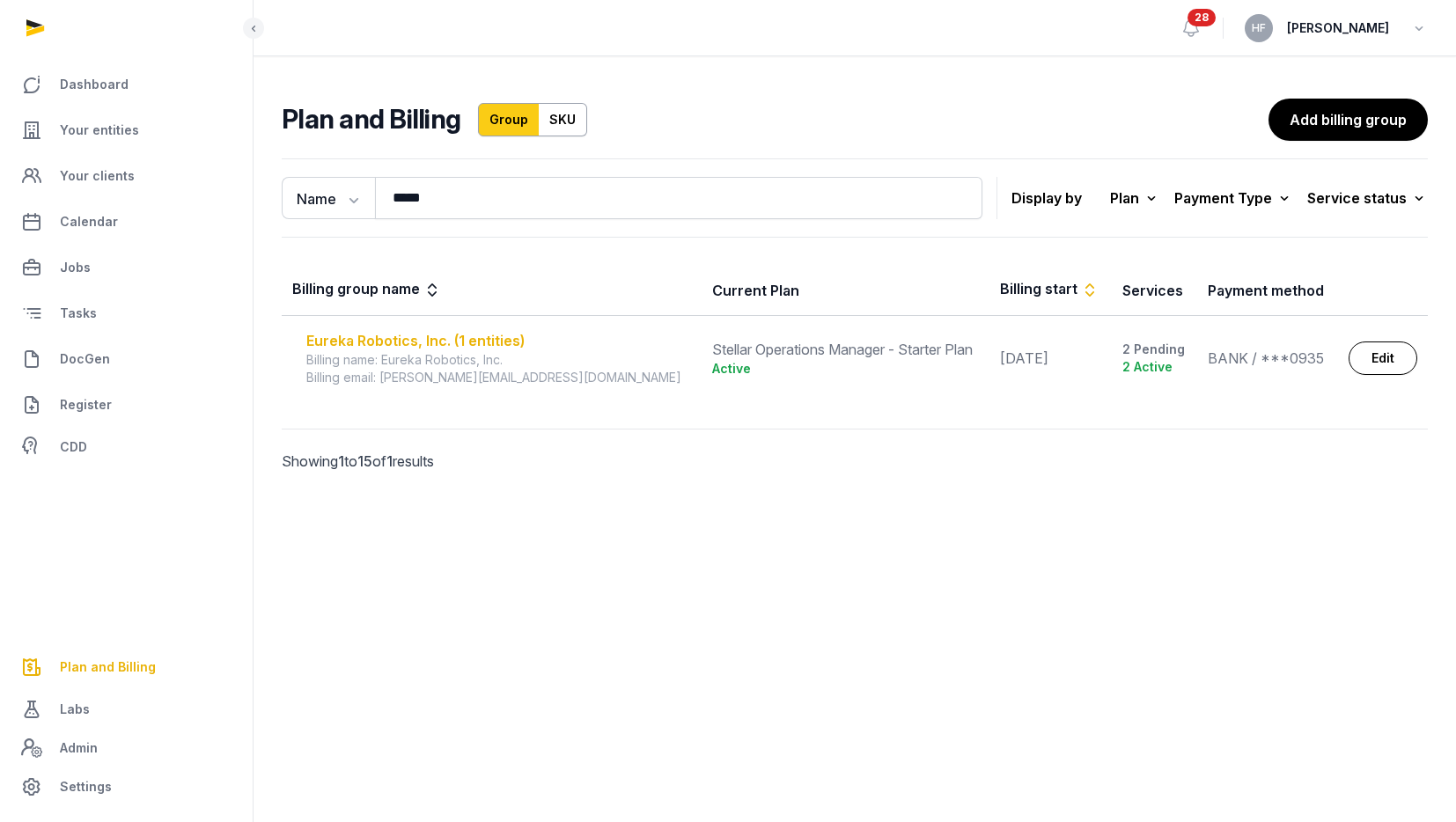
click at [485, 339] on div "Eureka Robotics, Inc. (1 entities)" at bounding box center [499, 340] width 385 height 21
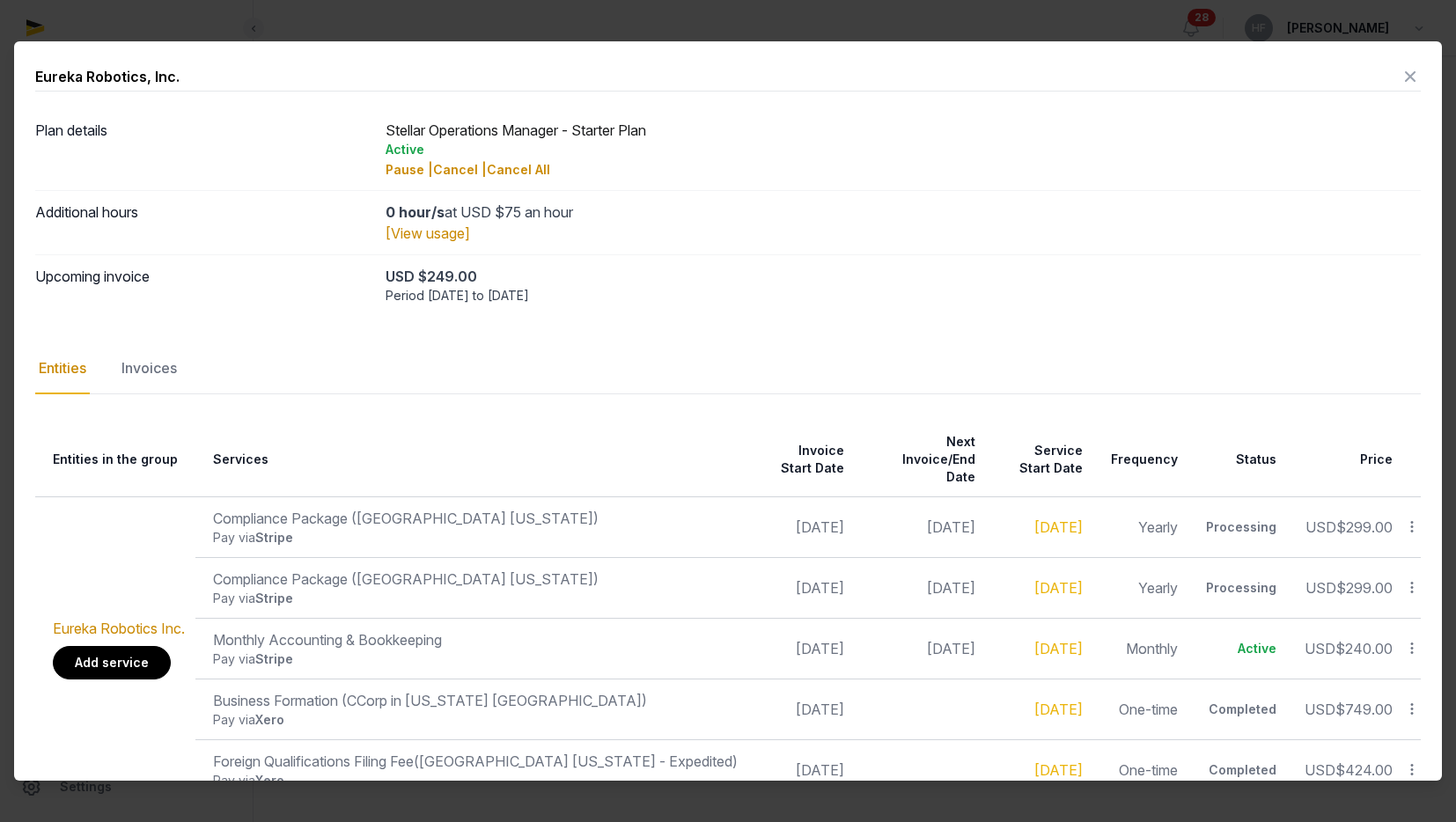
click at [142, 646] on link "Add service" at bounding box center [112, 662] width 118 height 34
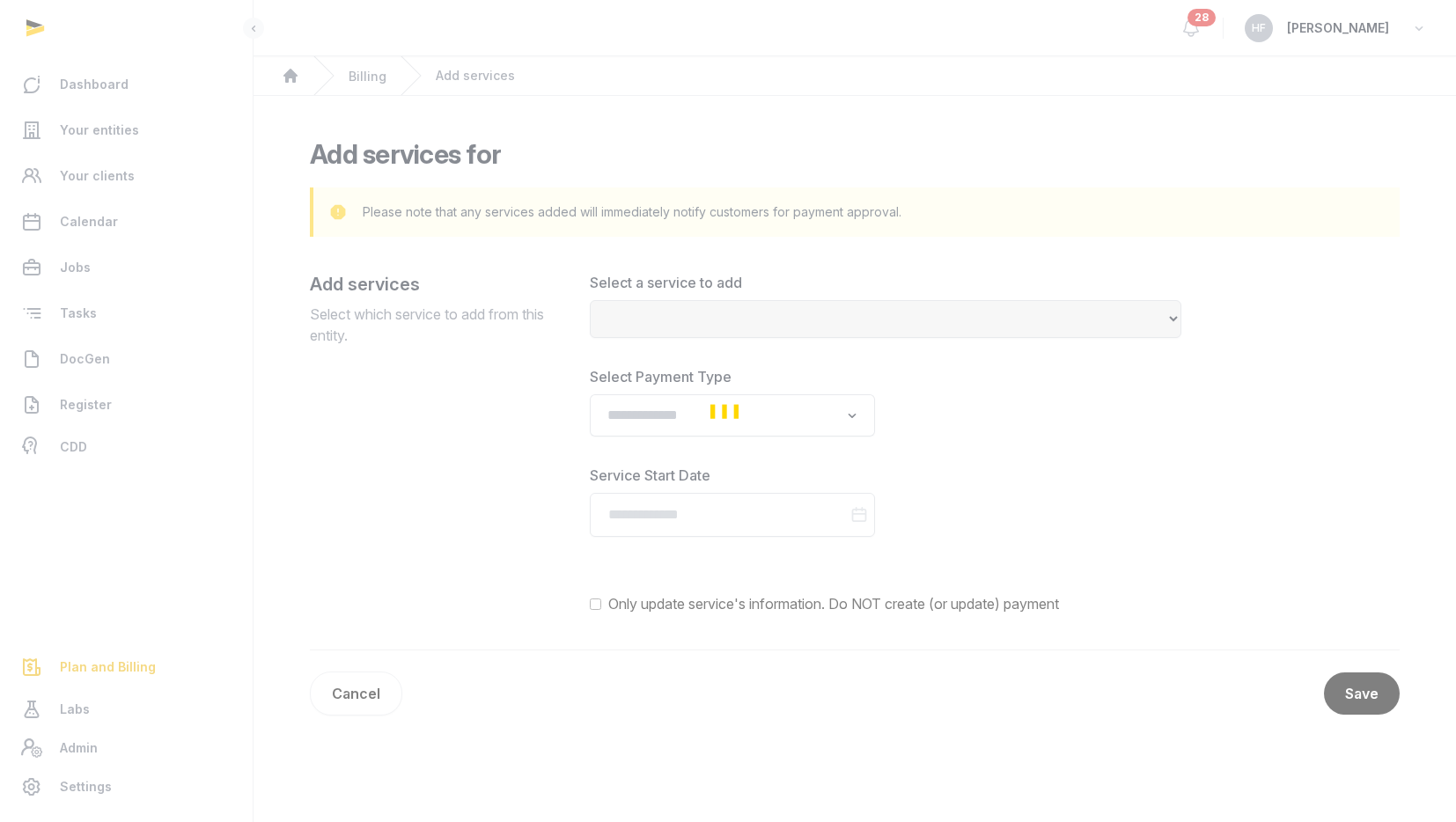
select select
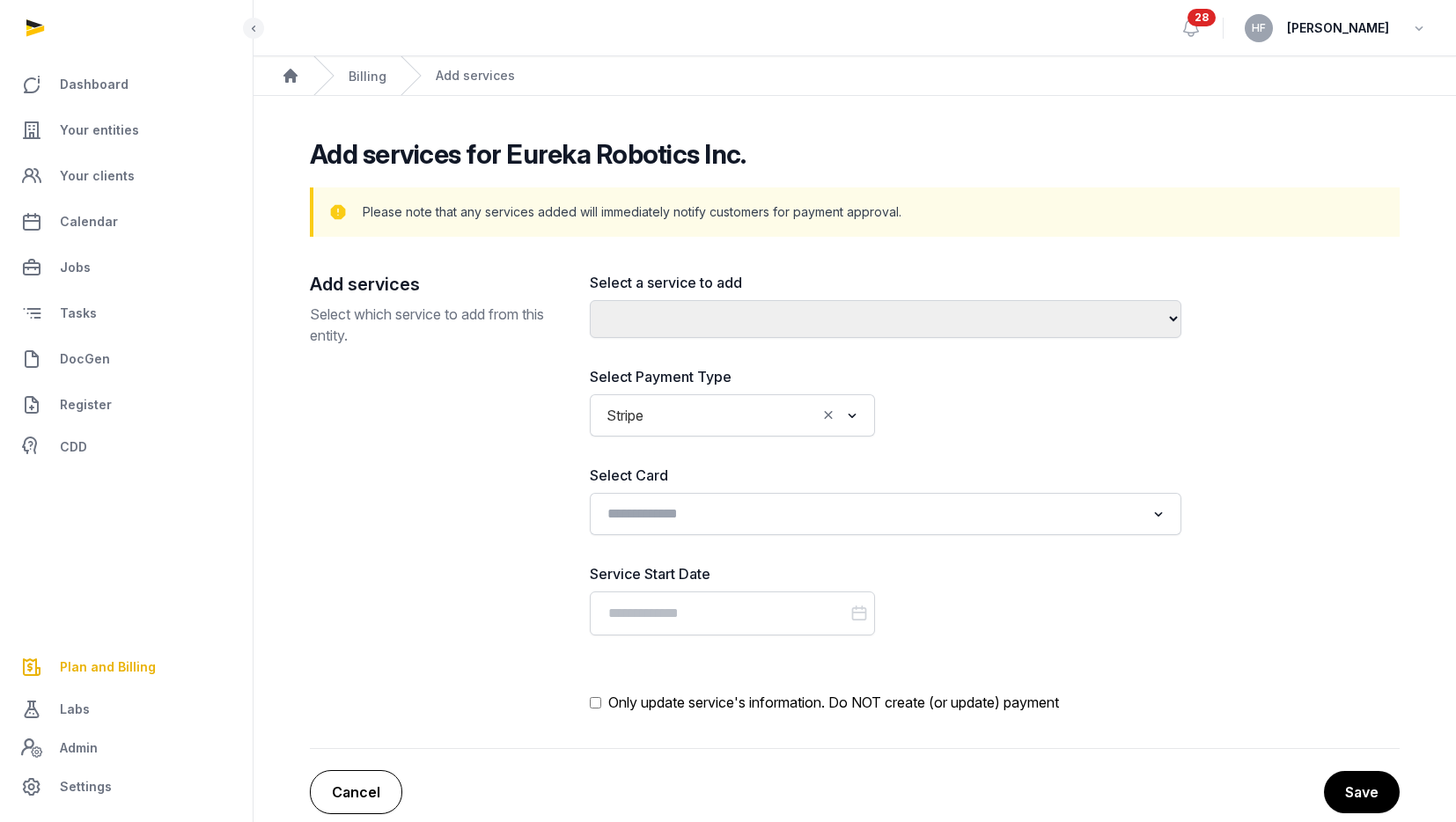
click at [359, 788] on link "Cancel" at bounding box center [357, 793] width 93 height 44
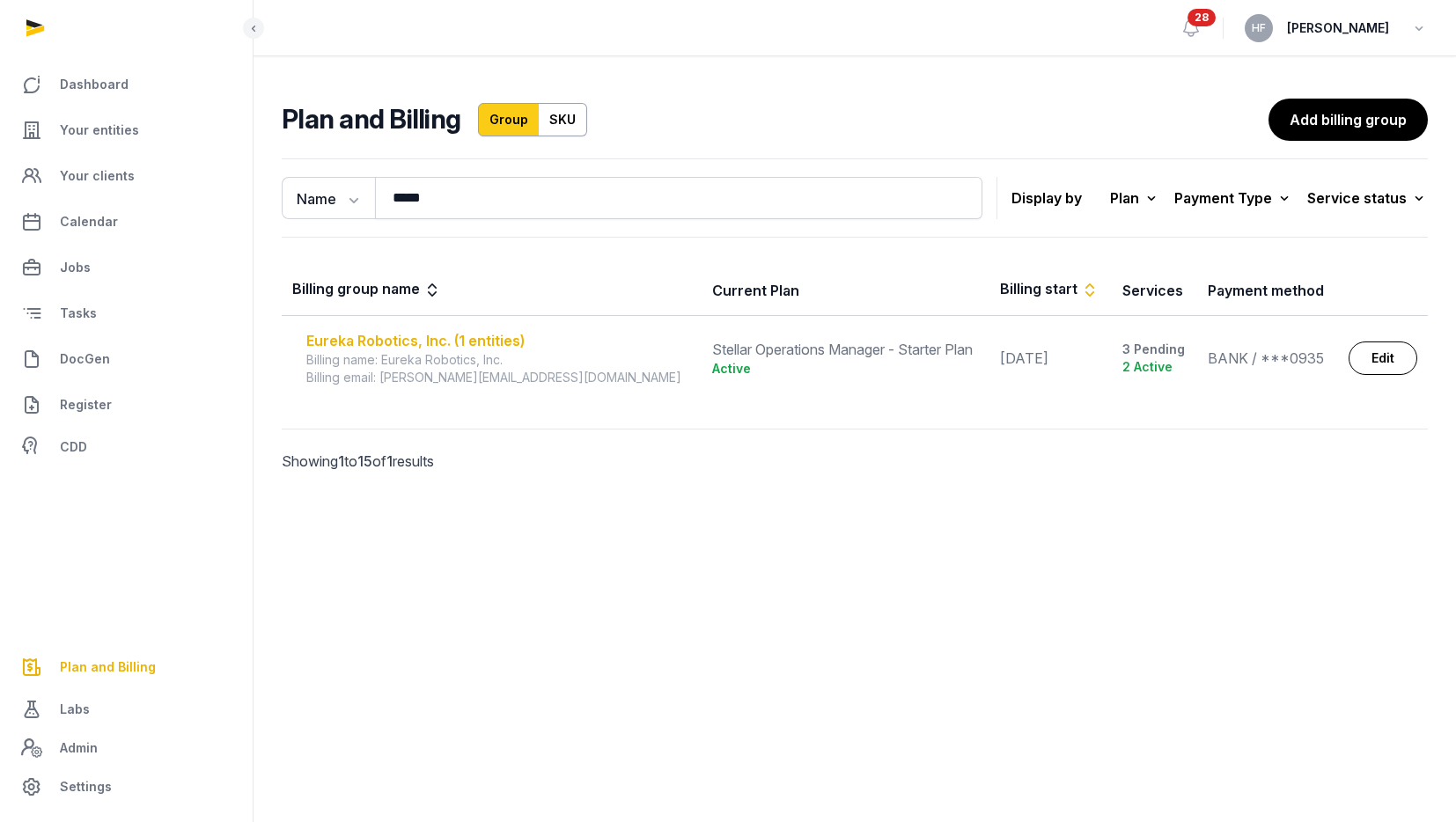
click at [507, 342] on div "Eureka Robotics, Inc. (1 entities)" at bounding box center [499, 340] width 385 height 21
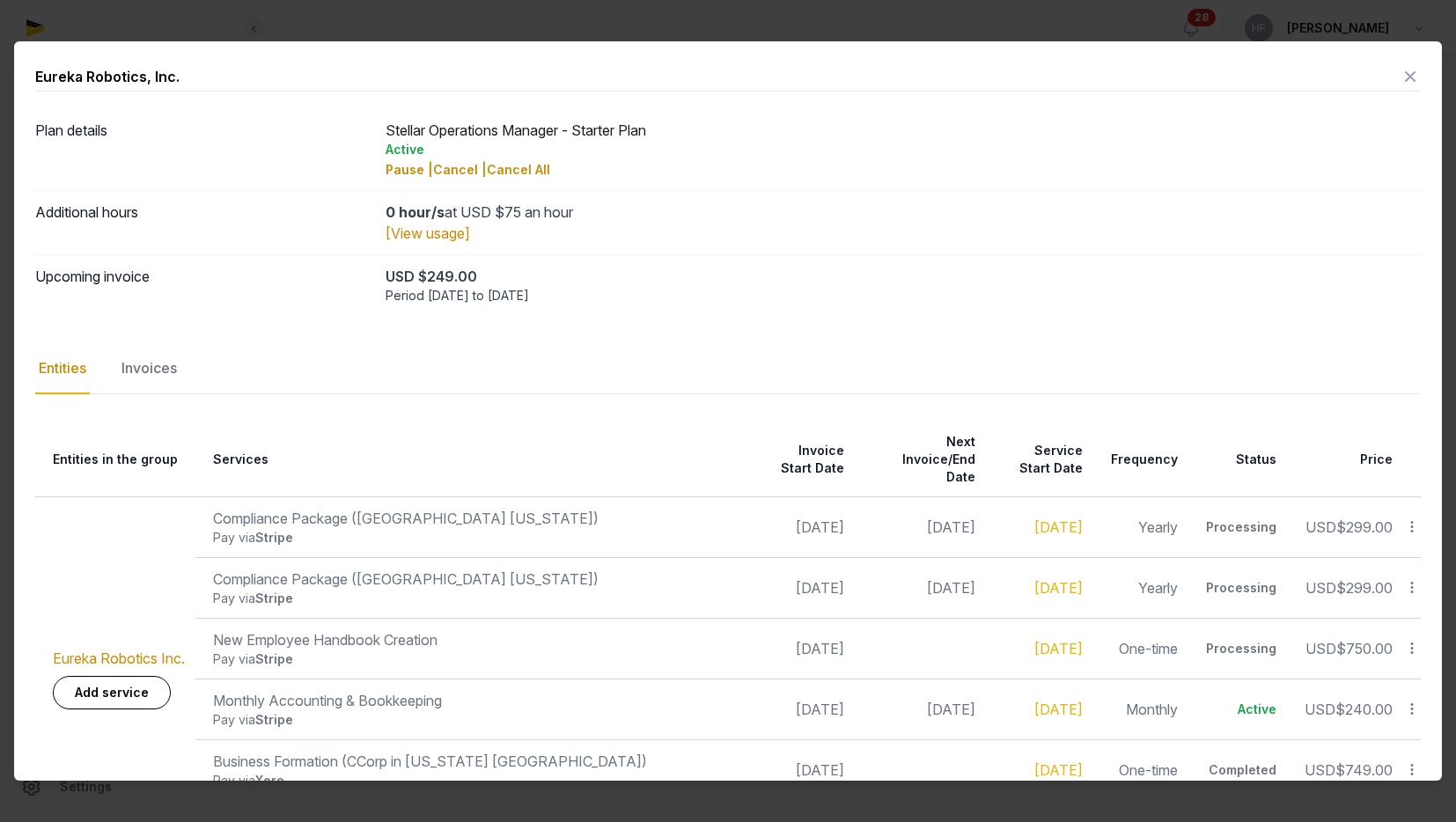
click at [1408, 75] on icon at bounding box center [1411, 76] width 21 height 28
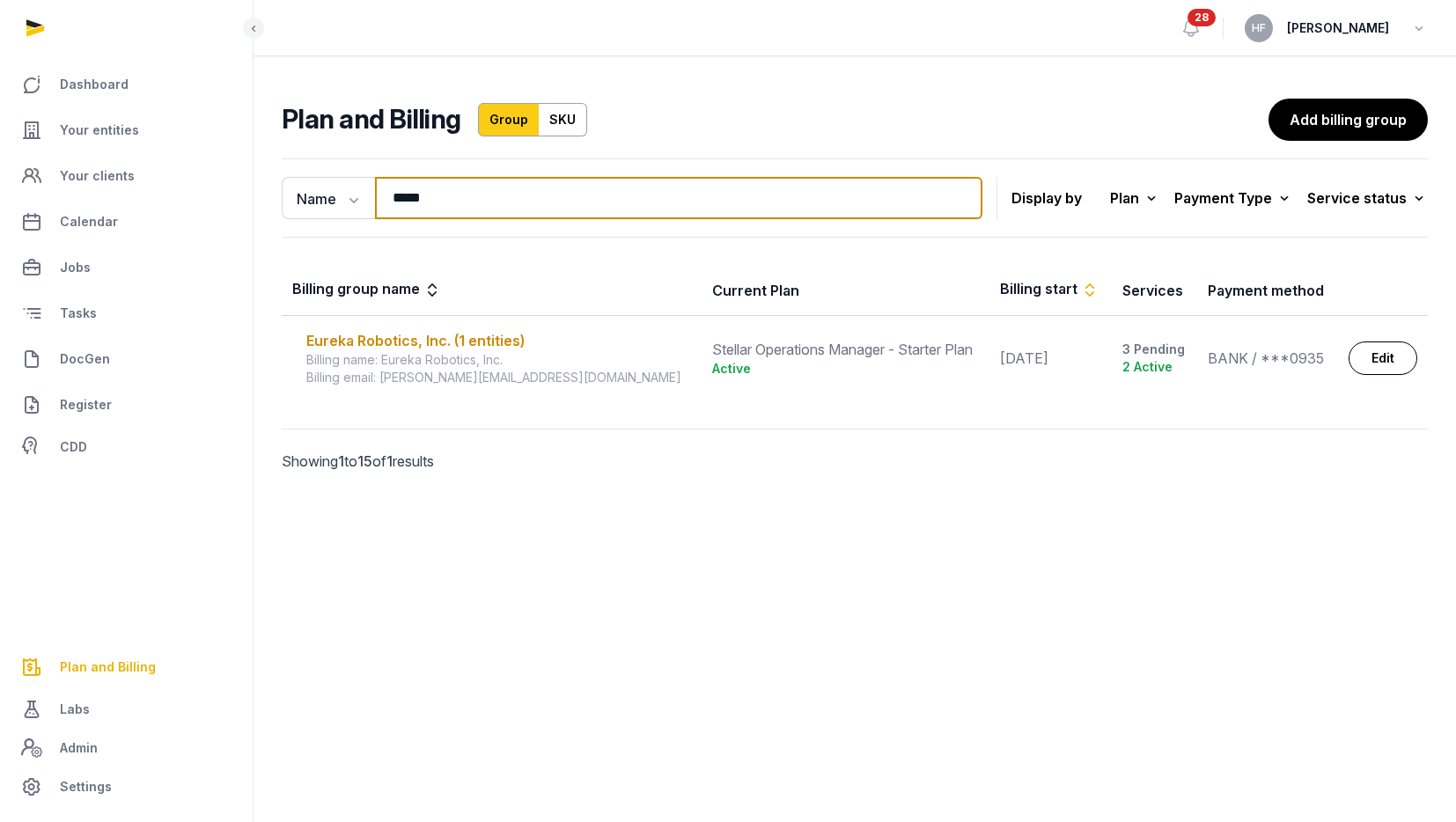
drag, startPoint x: 473, startPoint y: 194, endPoint x: 238, endPoint y: 194, distance: 235.0
click at [265, 194] on div "Name Name Email ***** Search Display by Plan All plans On Demand Plan Scale Pla…" at bounding box center [855, 340] width 1203 height 377
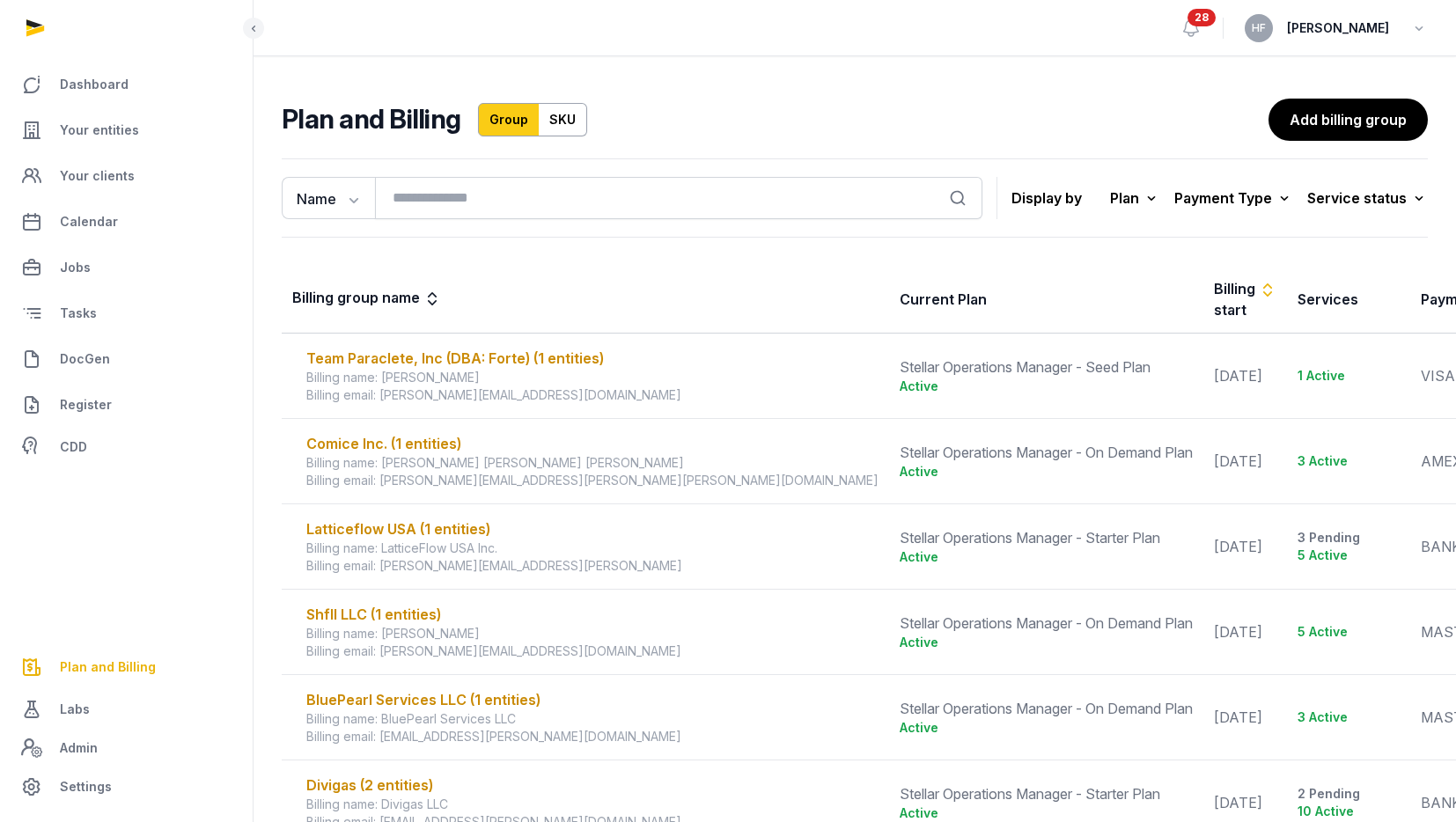
click at [707, 99] on div "Plan and Billing Group SKU Add billing group" at bounding box center [855, 120] width 1147 height 43
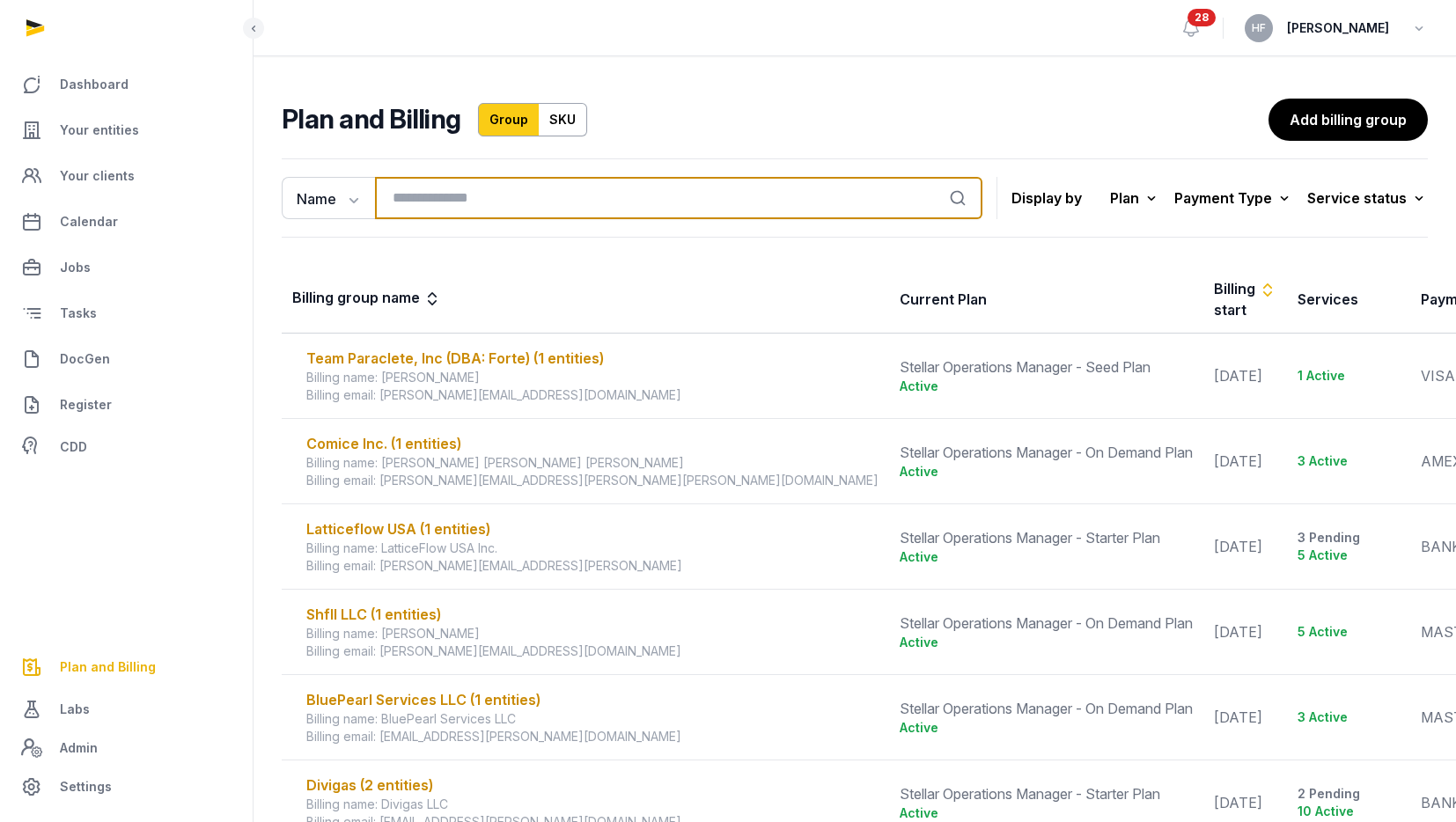
click at [468, 202] on input "search" at bounding box center [679, 198] width 607 height 43
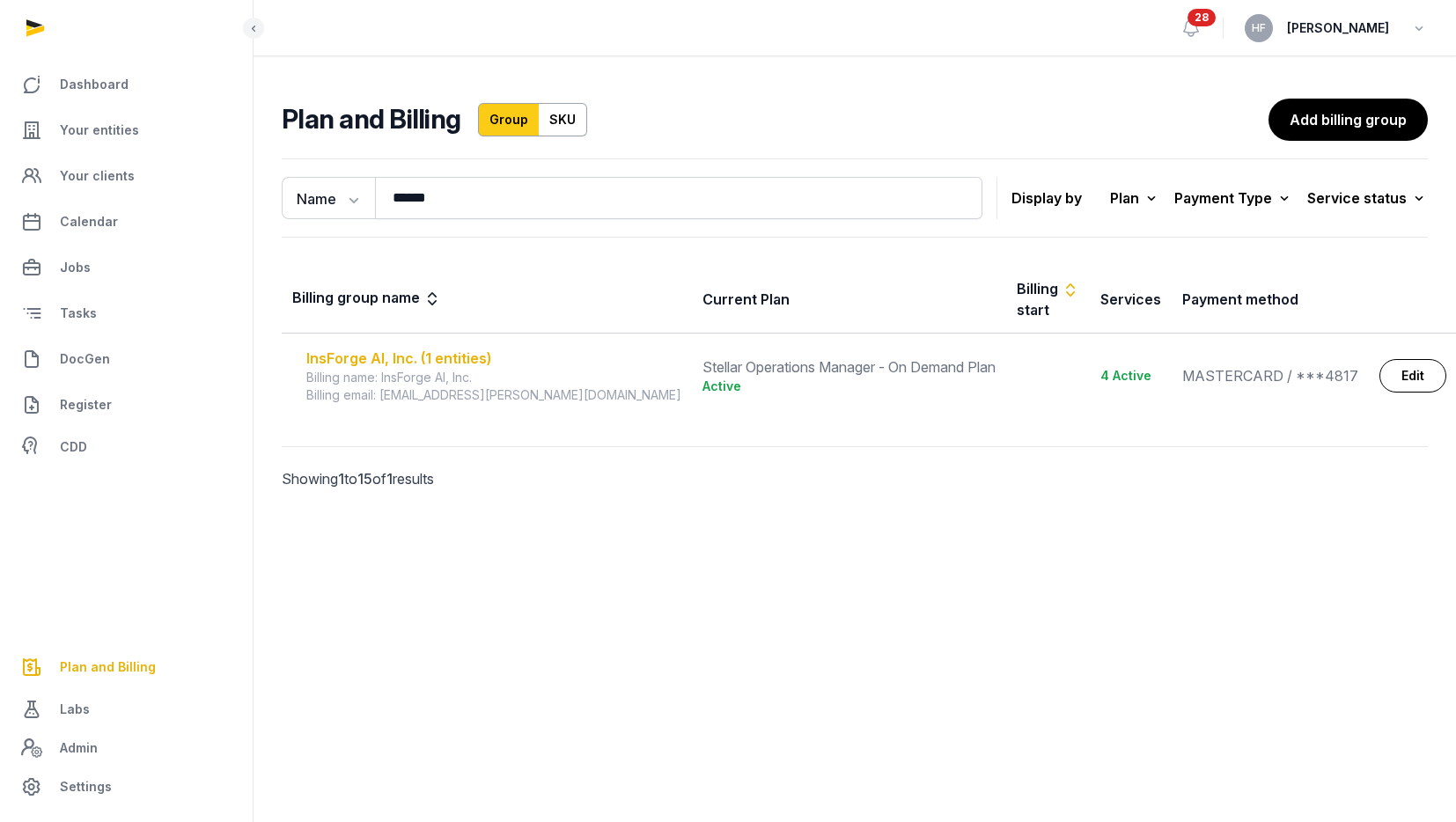
click at [450, 348] on div "InsForge AI, Inc. (1 entities)" at bounding box center [494, 359] width 375 height 21
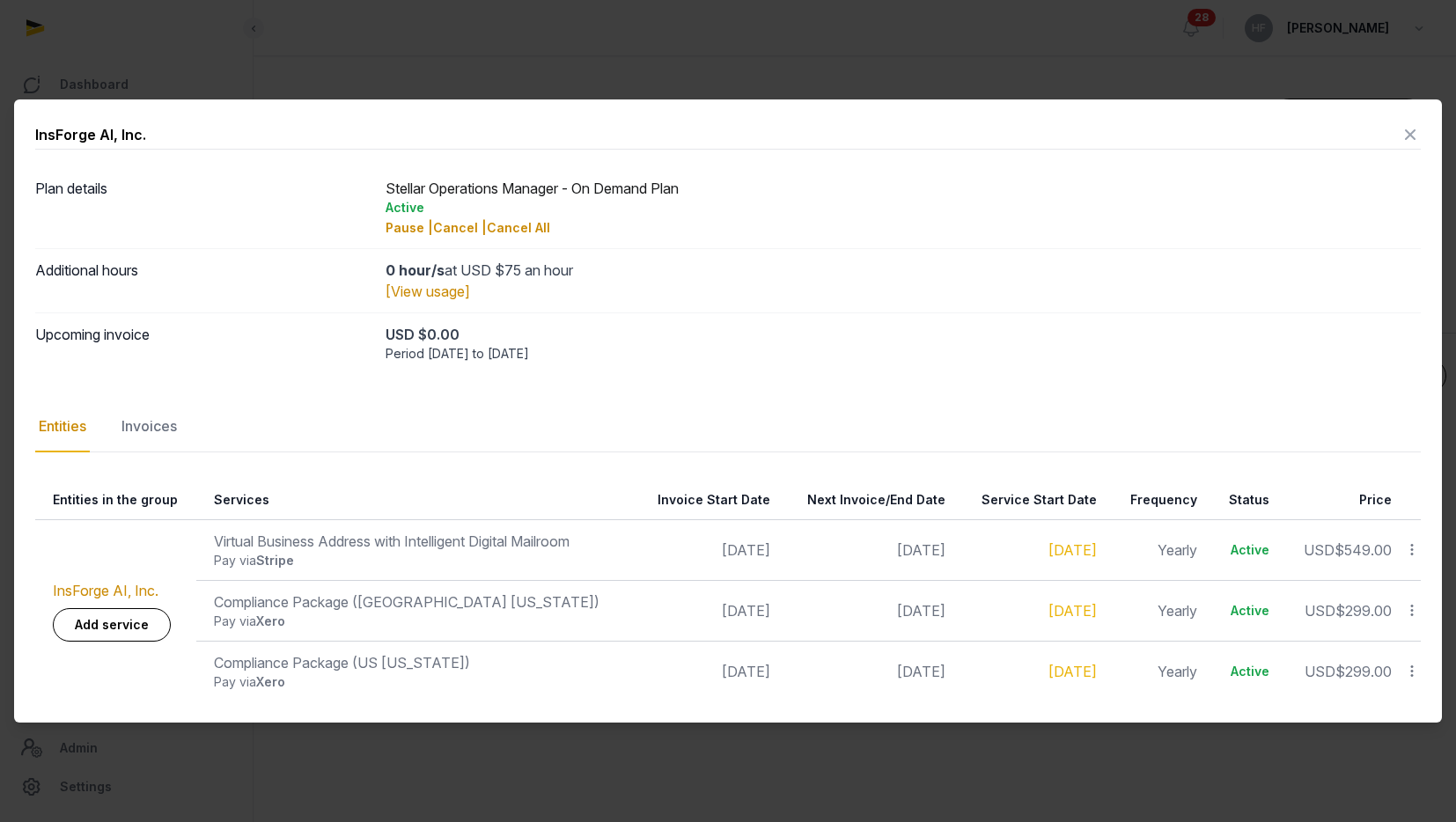
click at [1412, 130] on icon at bounding box center [1411, 134] width 21 height 28
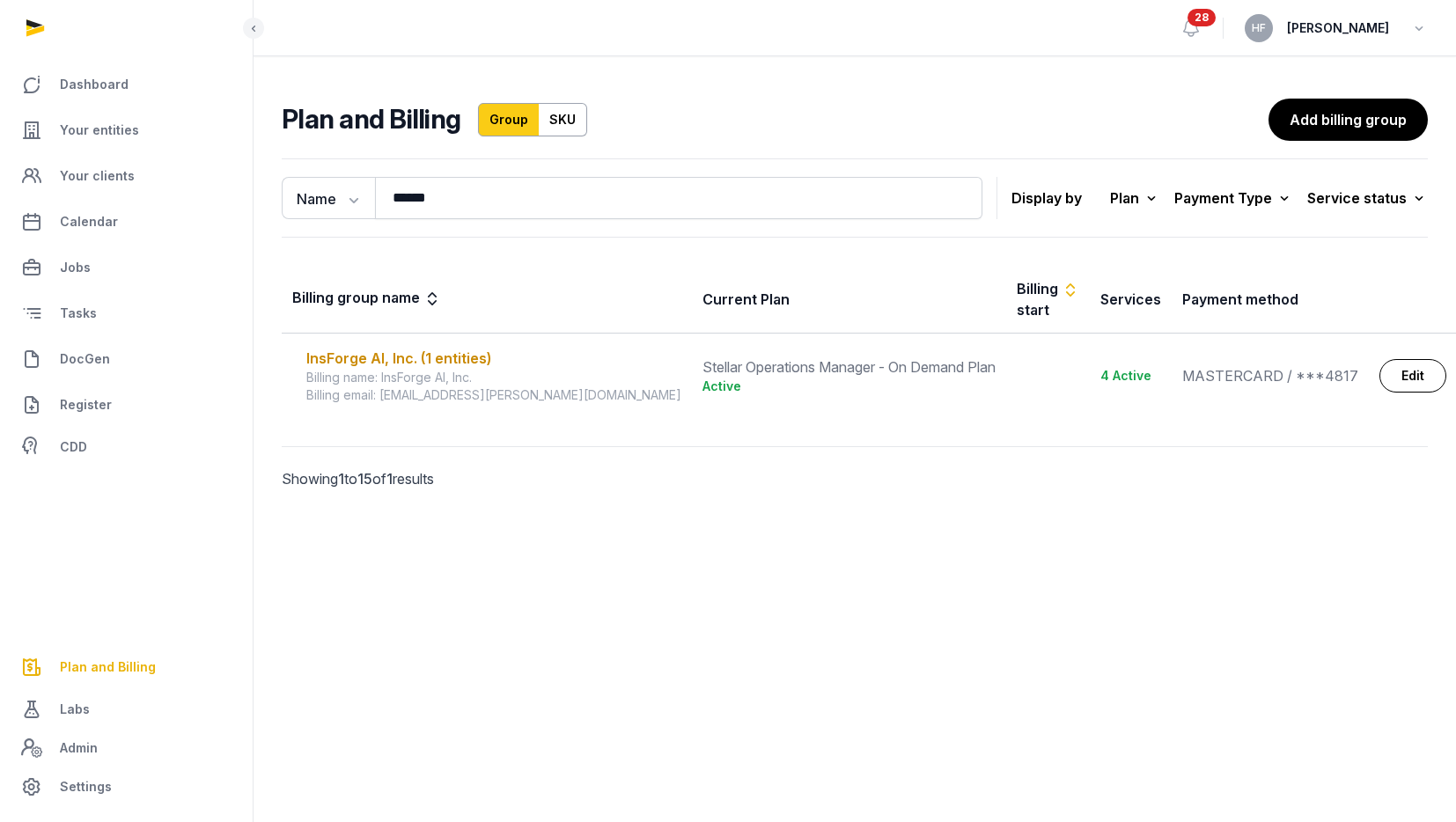
click at [799, 87] on main "Plan and Billing Group SKU Add billing group Name Name Email ****** Search Disp…" at bounding box center [855, 314] width 1203 height 517
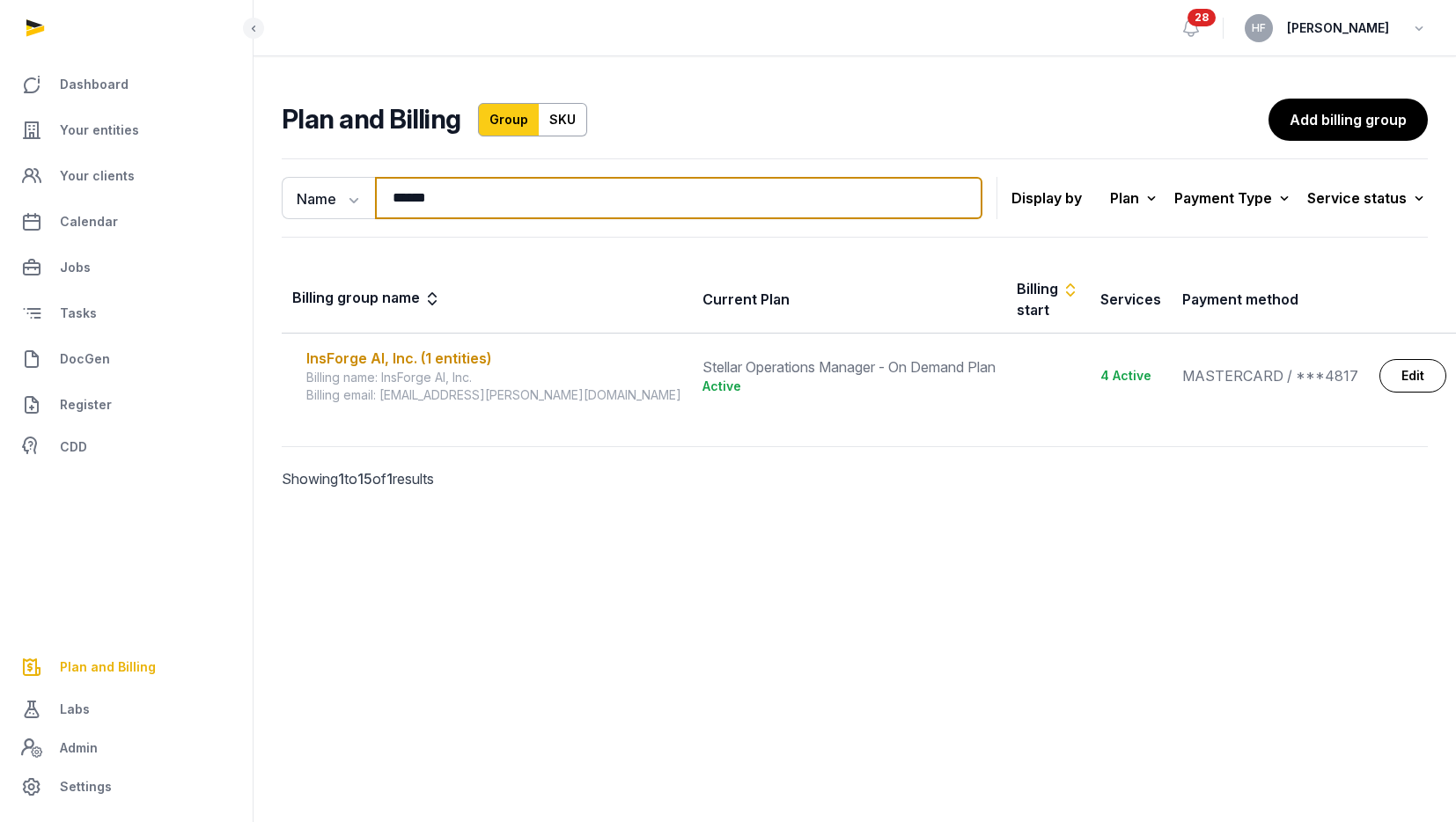
drag, startPoint x: 463, startPoint y: 185, endPoint x: 410, endPoint y: 200, distance: 55.1
click at [397, 196] on input "******" at bounding box center [679, 198] width 607 height 43
drag, startPoint x: 451, startPoint y: 201, endPoint x: 184, endPoint y: 195, distance: 267.1
click at [221, 192] on div "Dashboard Your entities Your clients Calendar Jobs Tasks DocGen Register CDD Pl…" at bounding box center [728, 411] width 1456 height 822
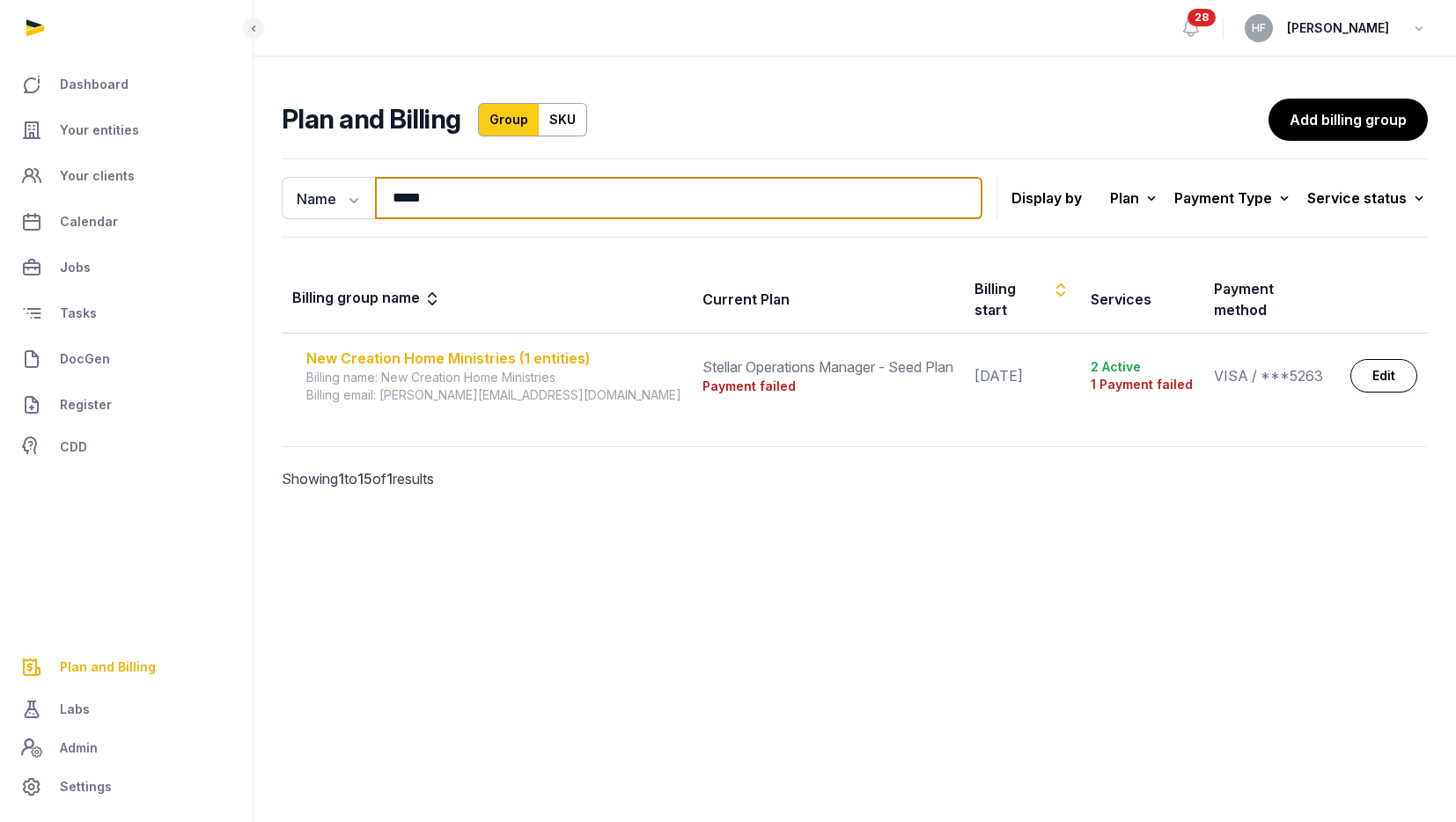
type input "*****"
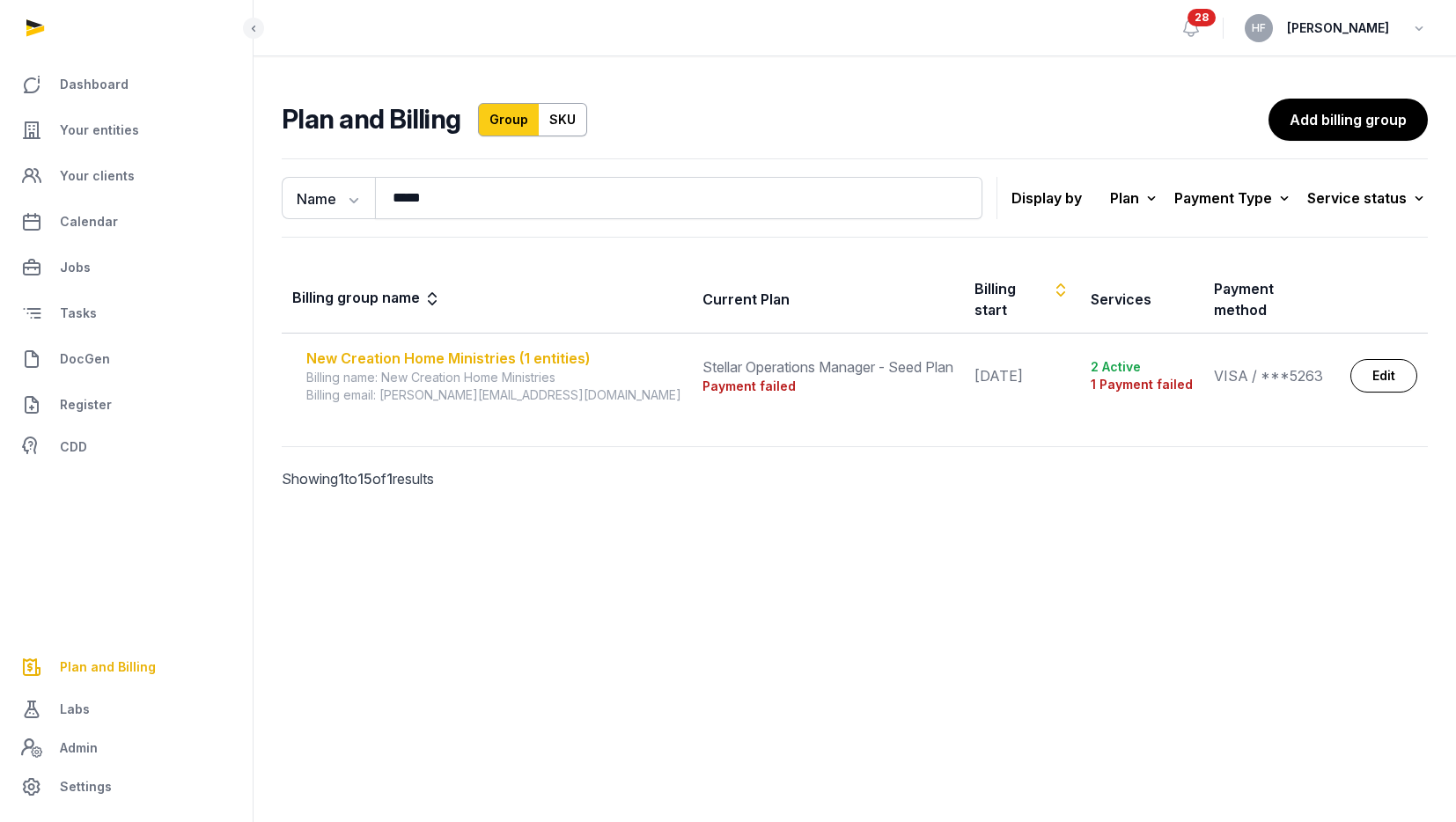
click at [428, 348] on div "New Creation Home Ministries (1 entities)" at bounding box center [494, 359] width 375 height 21
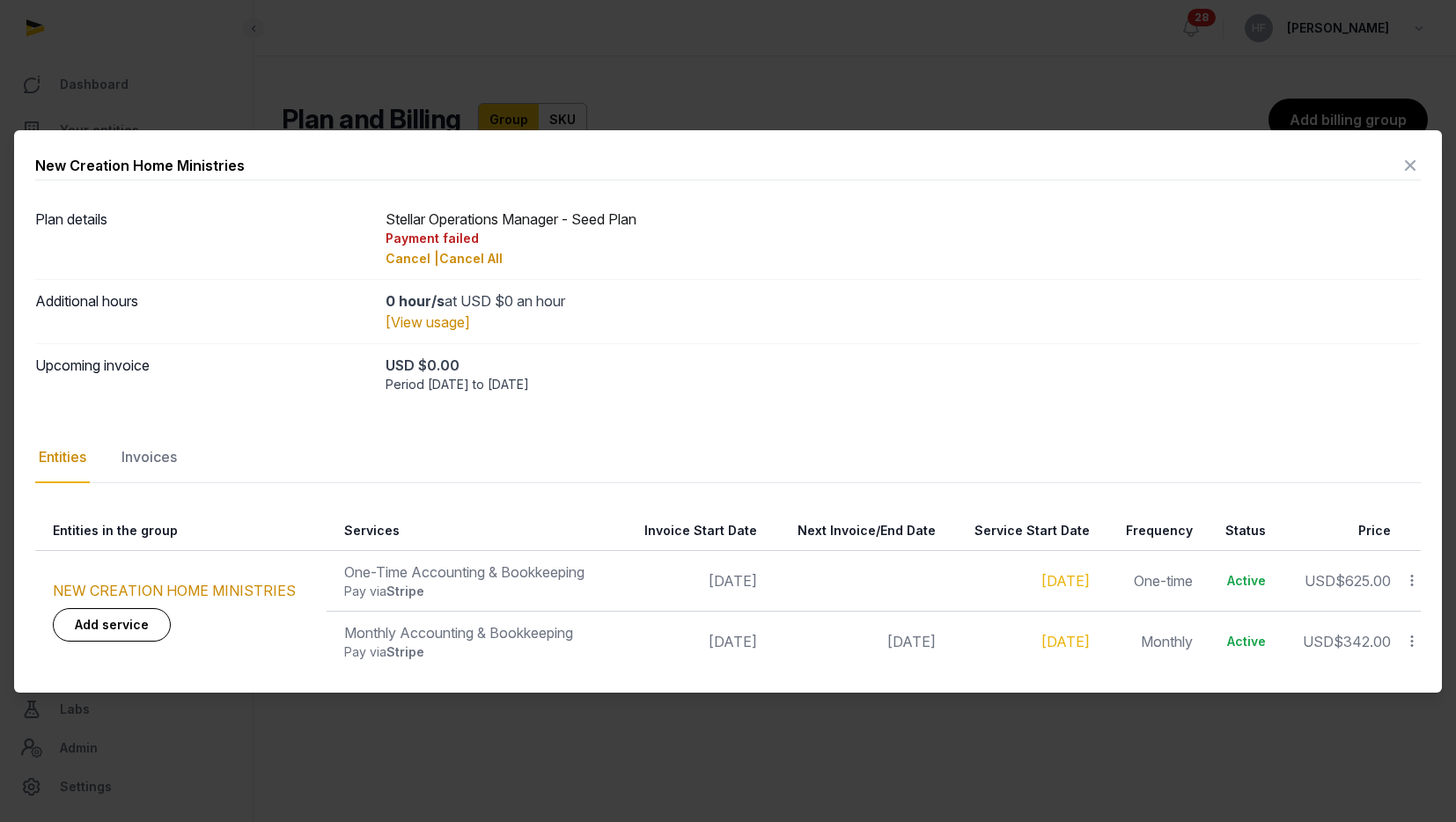
click at [187, 452] on nav "Entities Invoices" at bounding box center [727, 457] width 1385 height 51
click at [163, 454] on div "Invoices" at bounding box center [149, 457] width 63 height 51
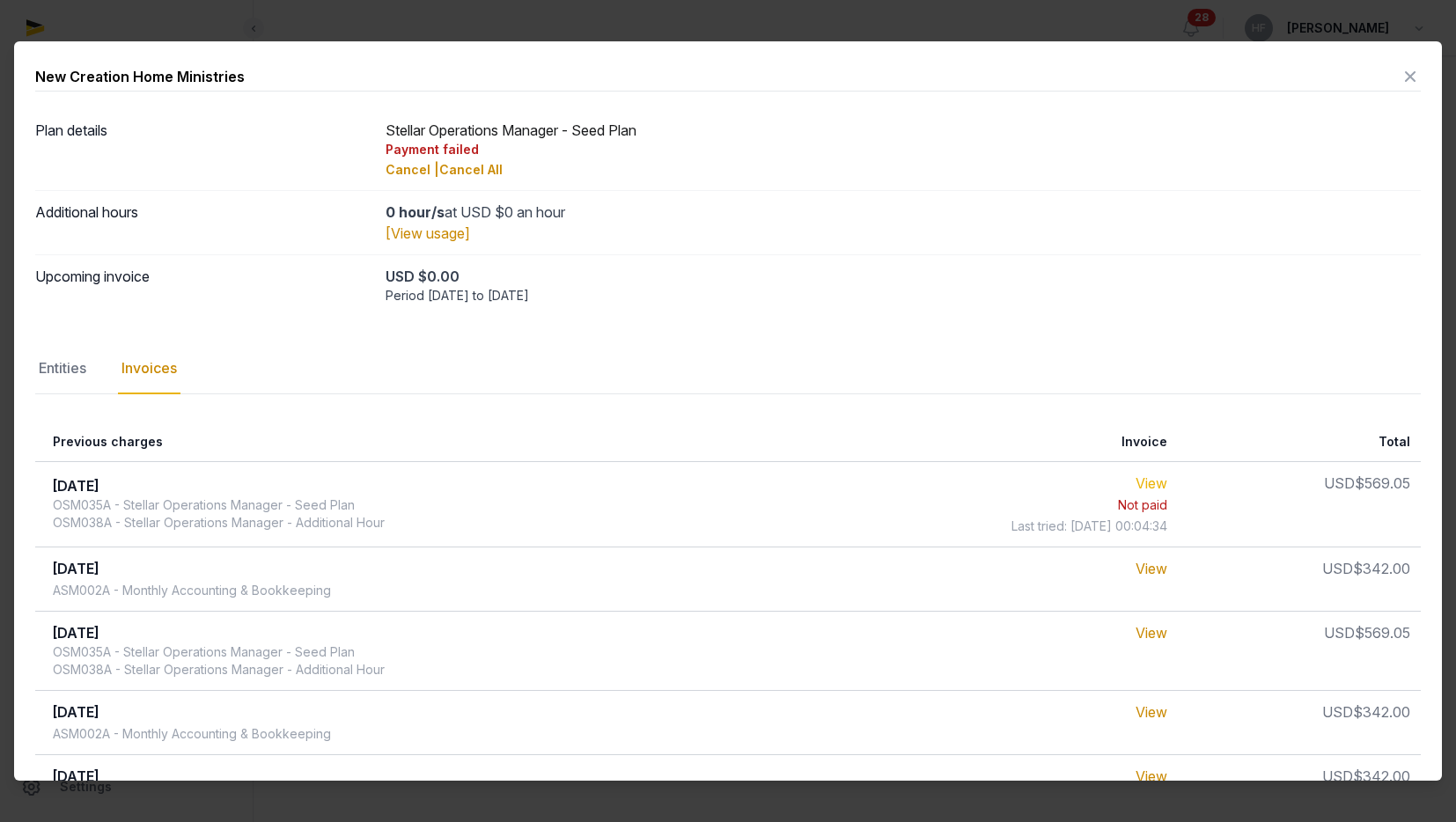
click at [1167, 478] on link "View" at bounding box center [1151, 484] width 32 height 17
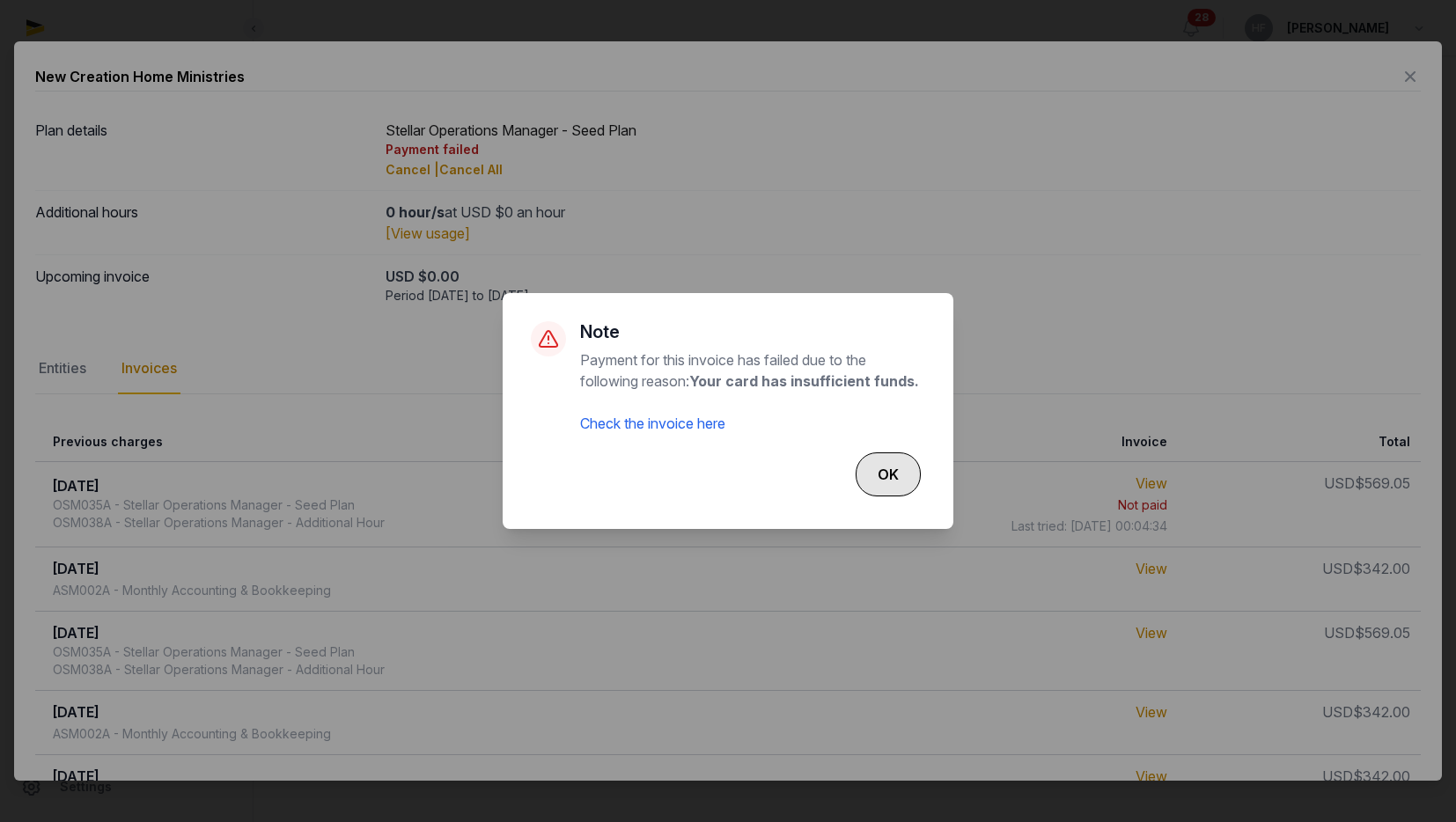
click at [898, 477] on button "OK" at bounding box center [888, 475] width 65 height 44
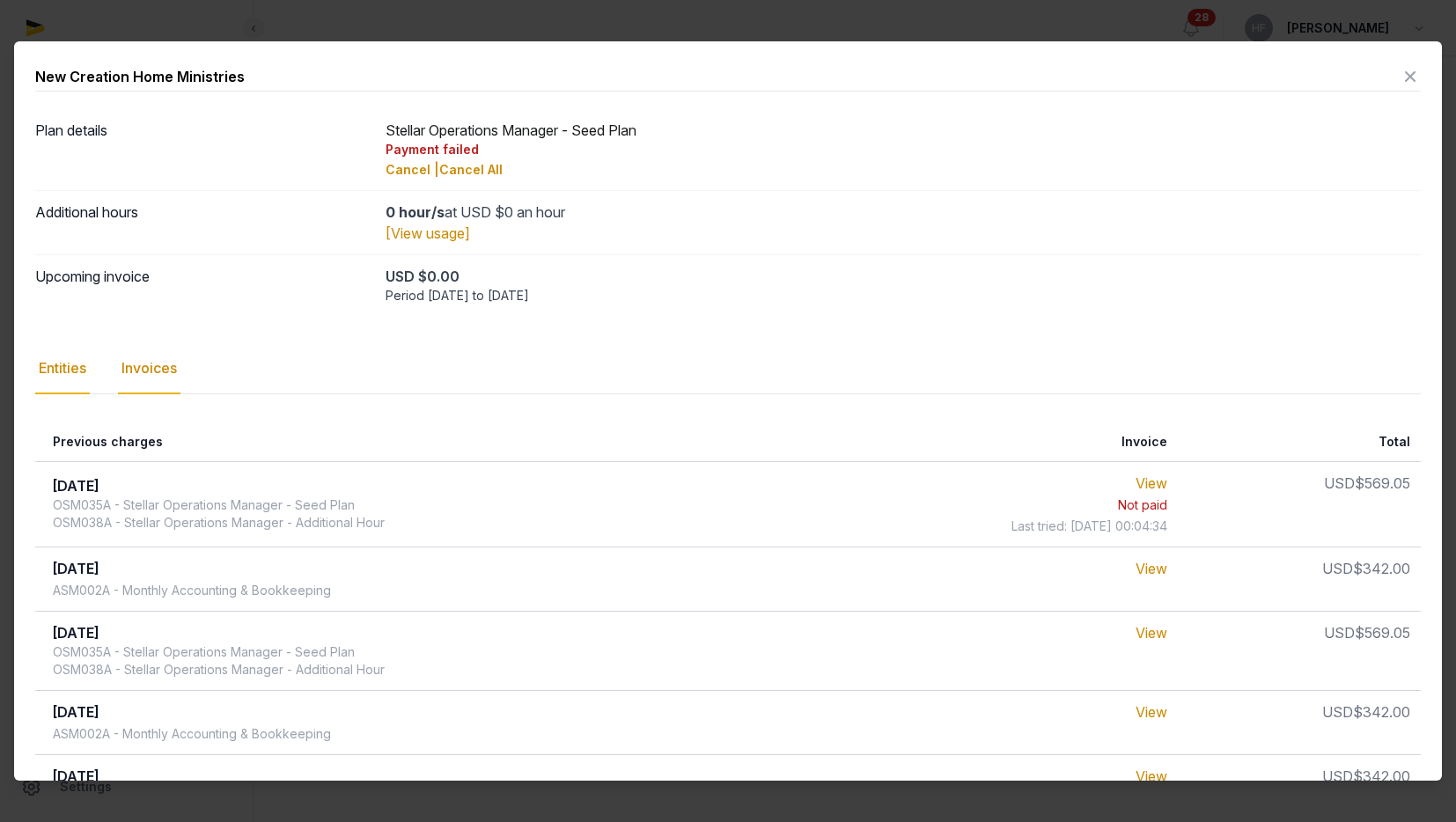
click at [68, 368] on div "Entities" at bounding box center [62, 368] width 54 height 51
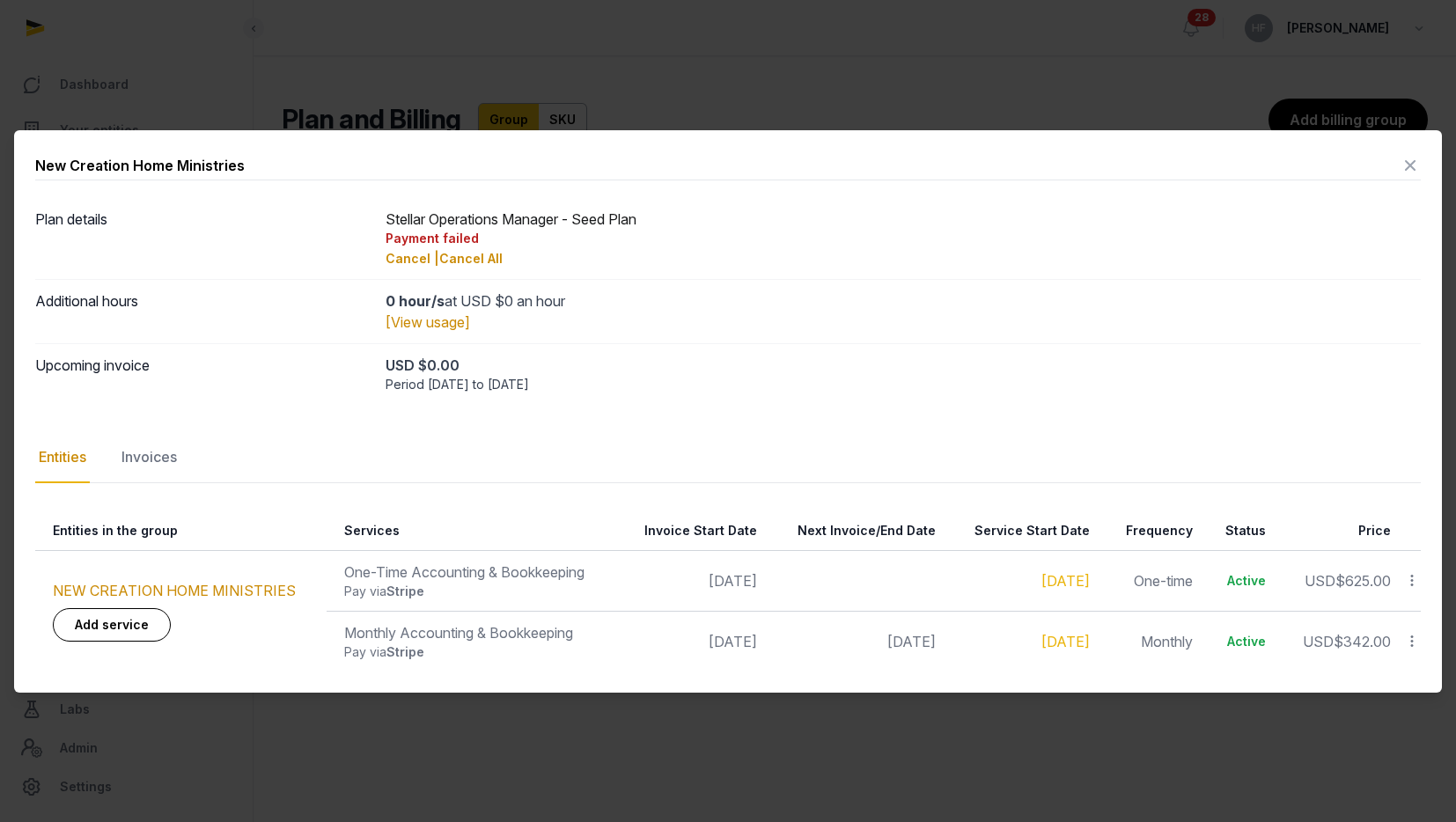
click at [1407, 163] on icon at bounding box center [1411, 165] width 21 height 28
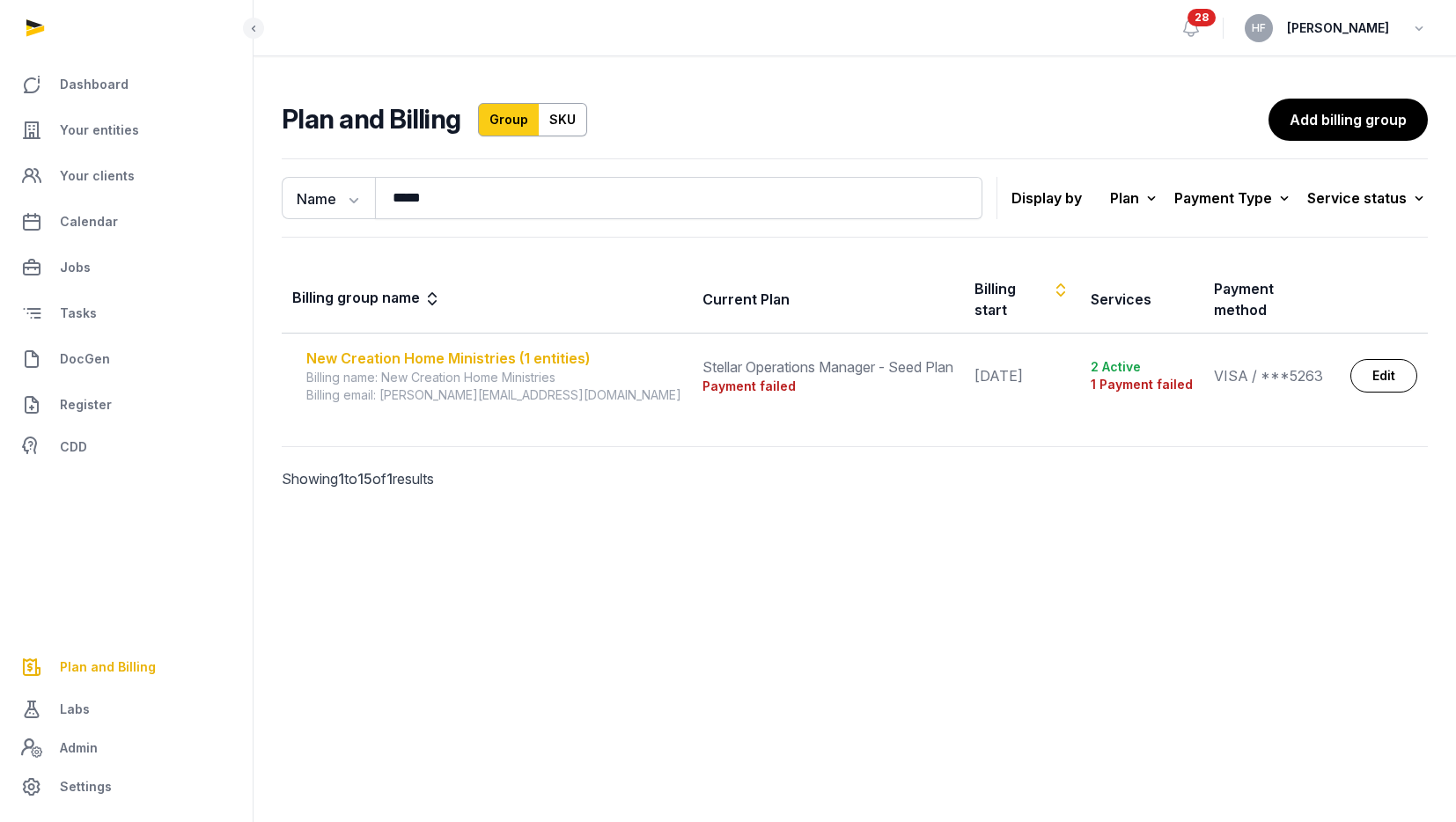
click at [451, 348] on div "New Creation Home Ministries (1 entities)" at bounding box center [494, 359] width 375 height 21
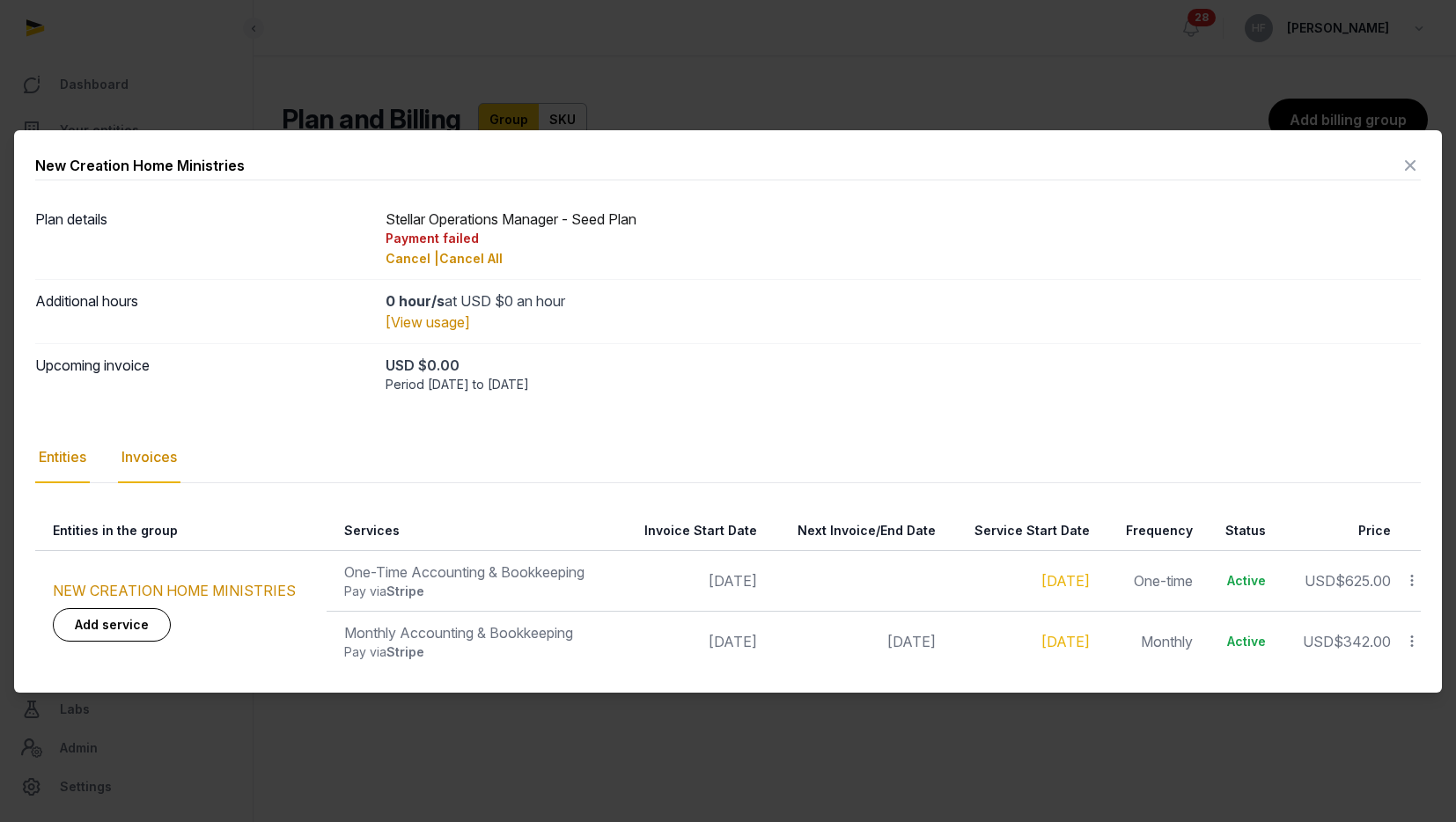
click at [165, 455] on div "Invoices" at bounding box center [149, 457] width 63 height 51
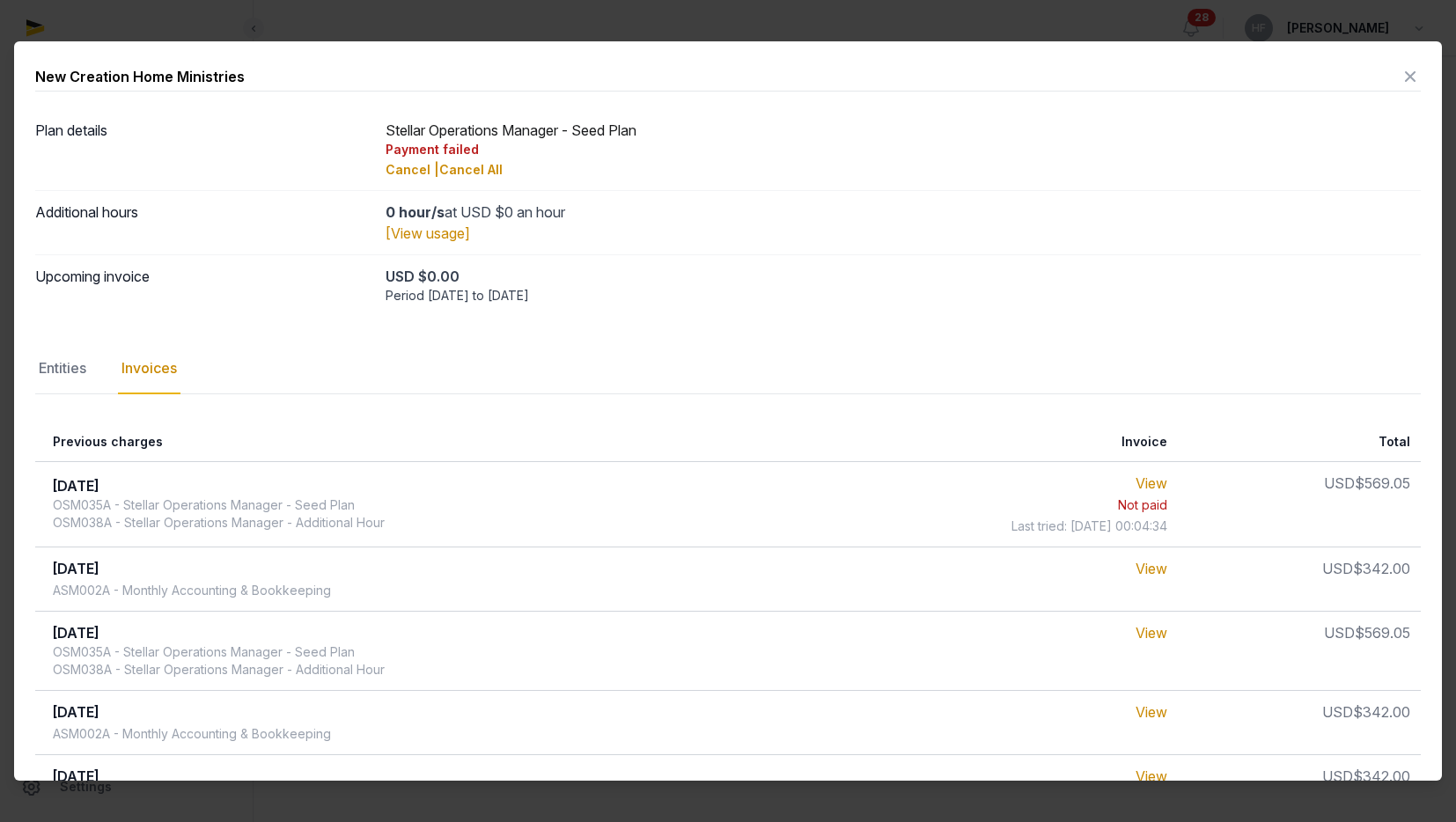
click at [1412, 77] on icon at bounding box center [1411, 76] width 21 height 28
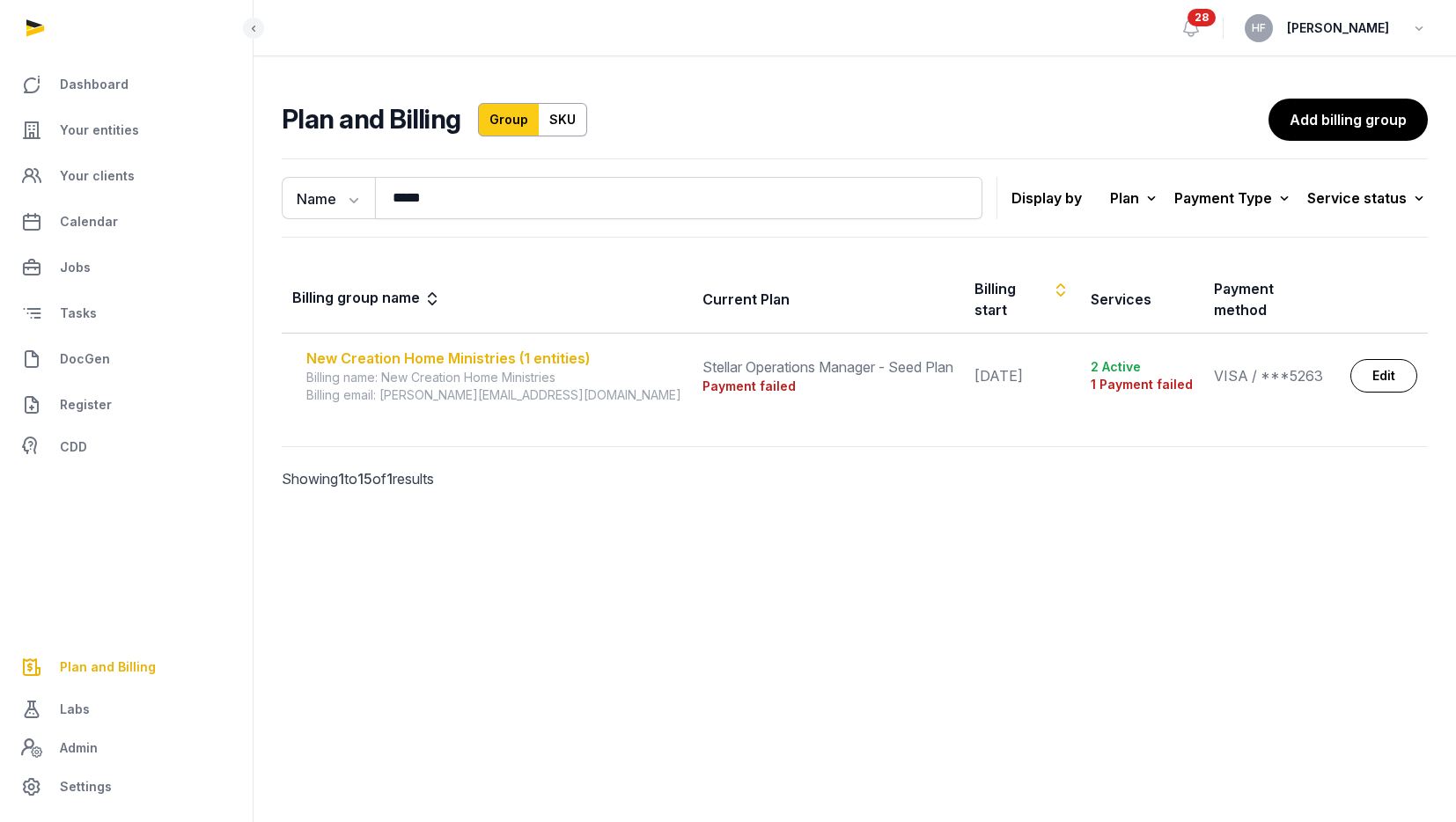
click at [545, 348] on div "New Creation Home Ministries (1 entities)" at bounding box center [494, 359] width 375 height 21
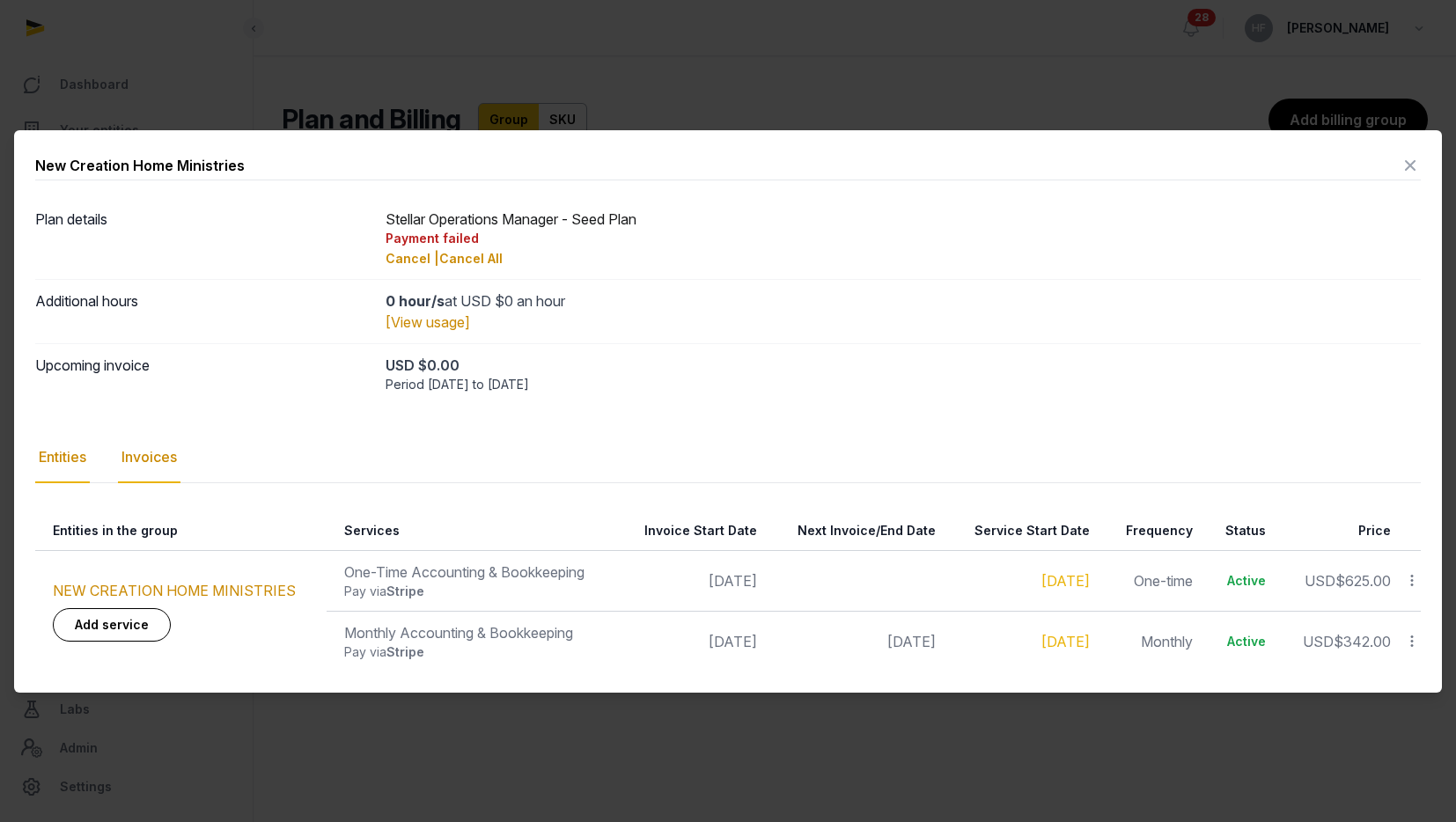
click at [170, 462] on div "Invoices" at bounding box center [149, 457] width 63 height 51
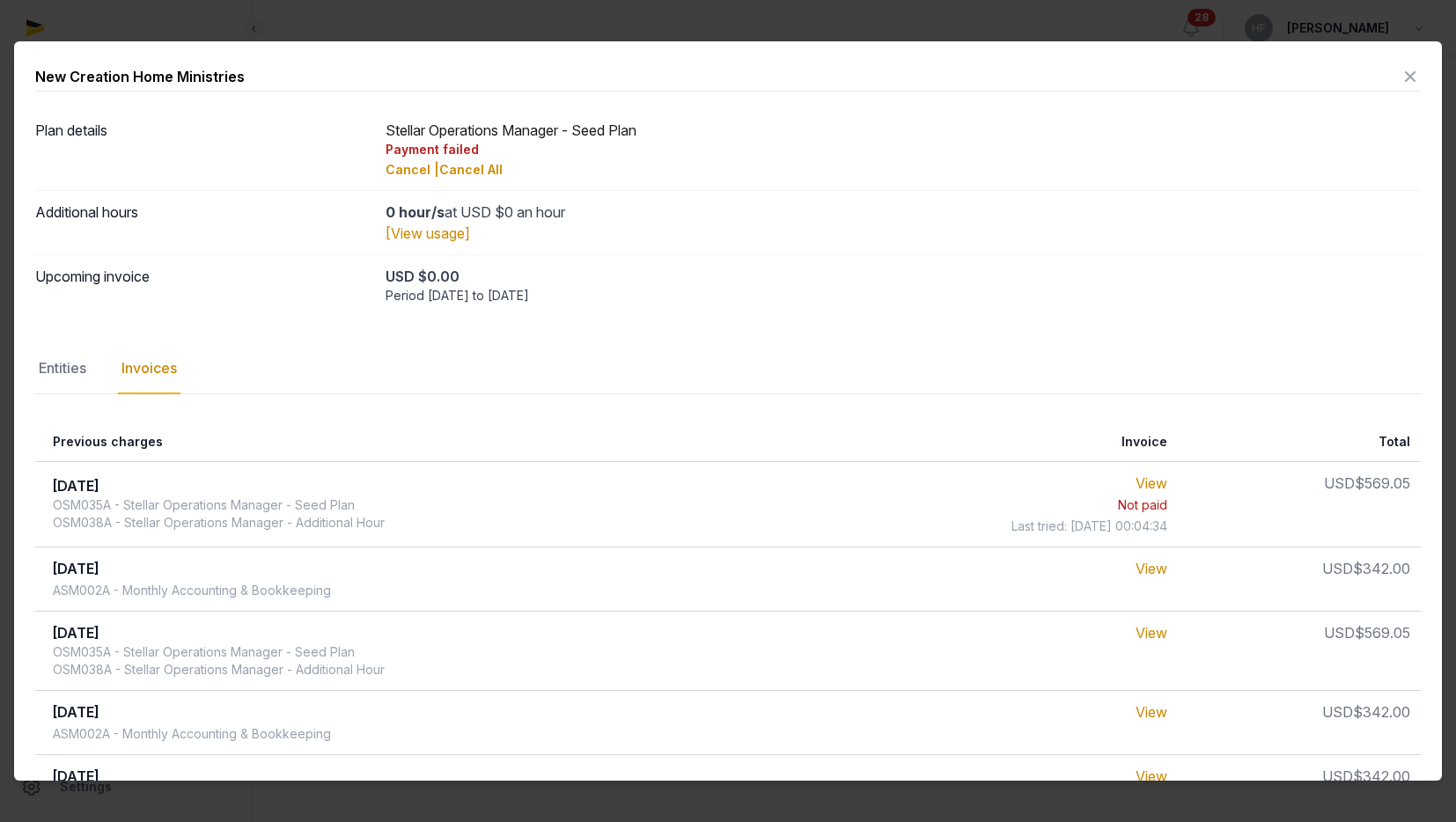
click at [1416, 76] on icon at bounding box center [1411, 76] width 21 height 28
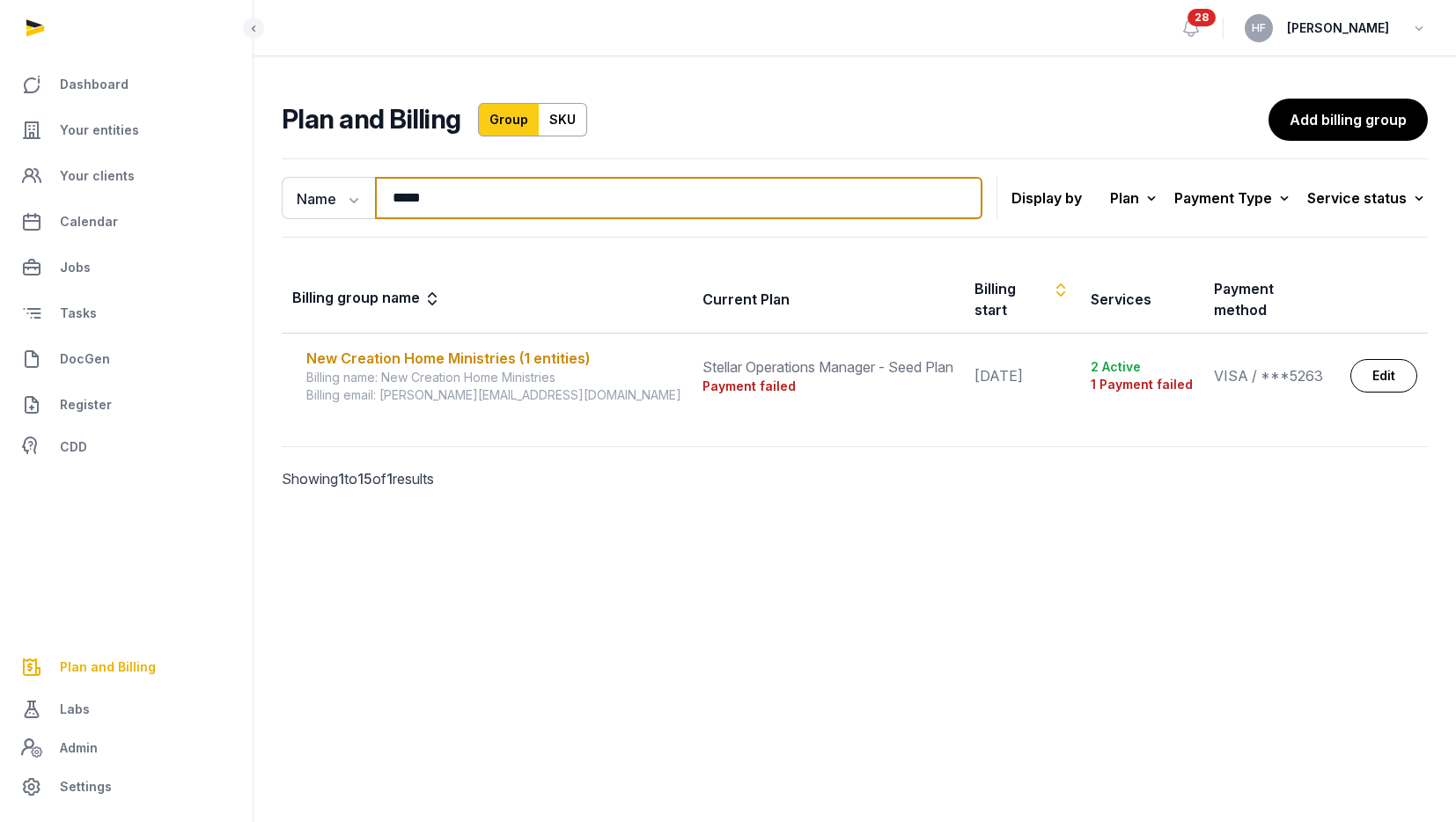
click at [955, 202] on input "*****" at bounding box center [679, 198] width 607 height 43
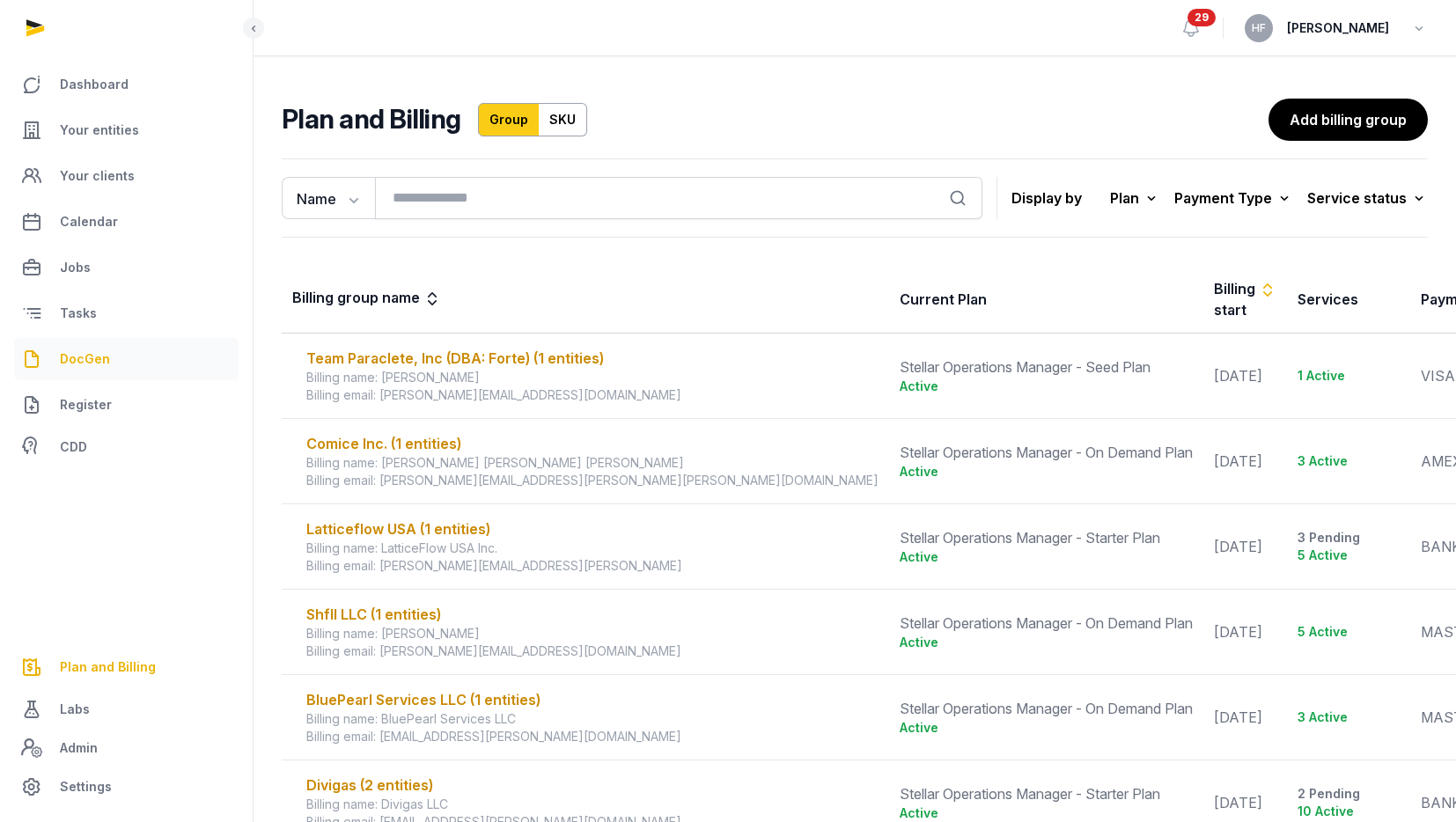
click at [81, 357] on span "DocGen" at bounding box center [85, 360] width 50 height 21
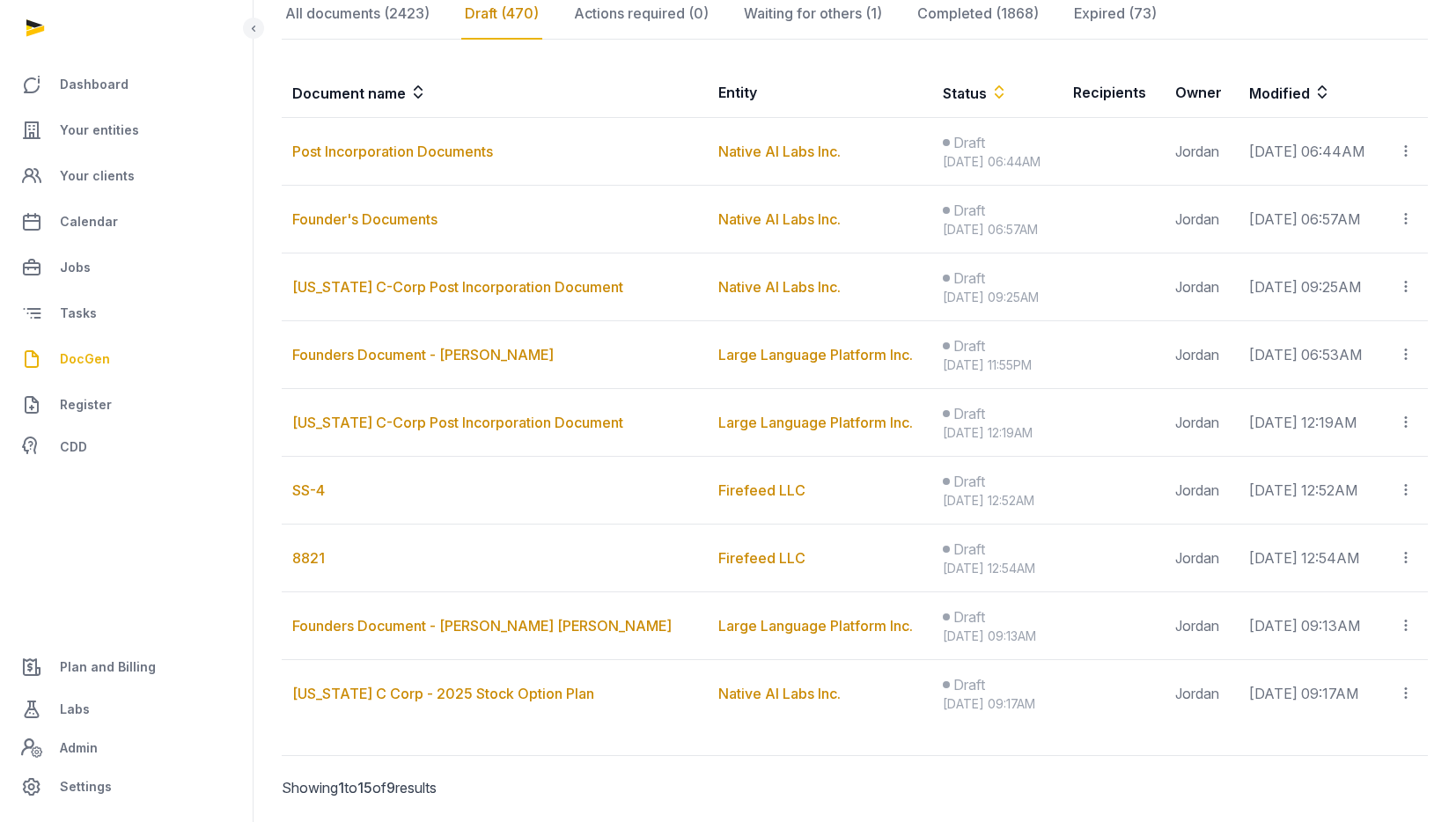
scroll to position [320, 0]
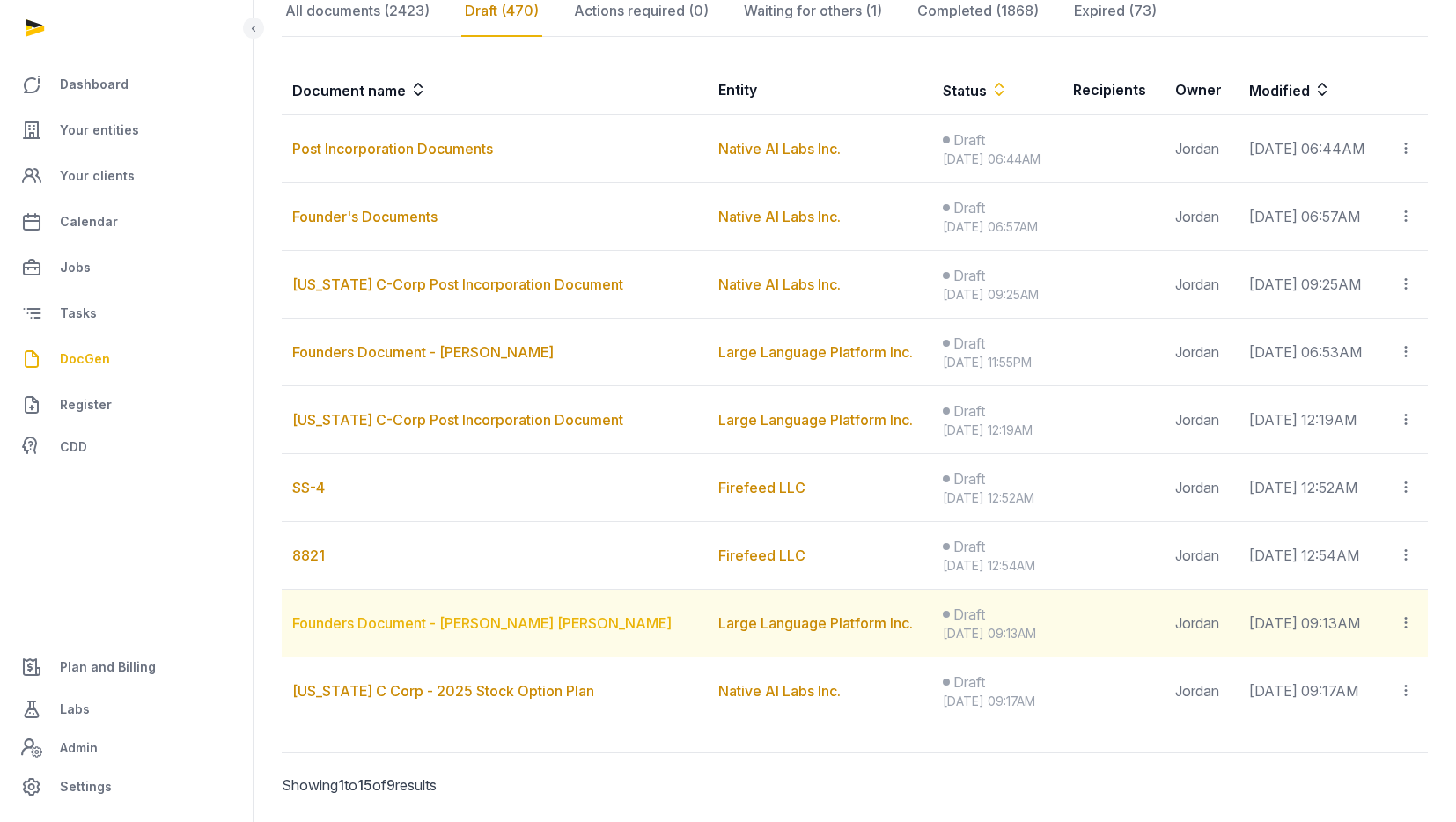
click at [535, 618] on link "Founders Document - Michael Christian Slezak" at bounding box center [481, 624] width 379 height 17
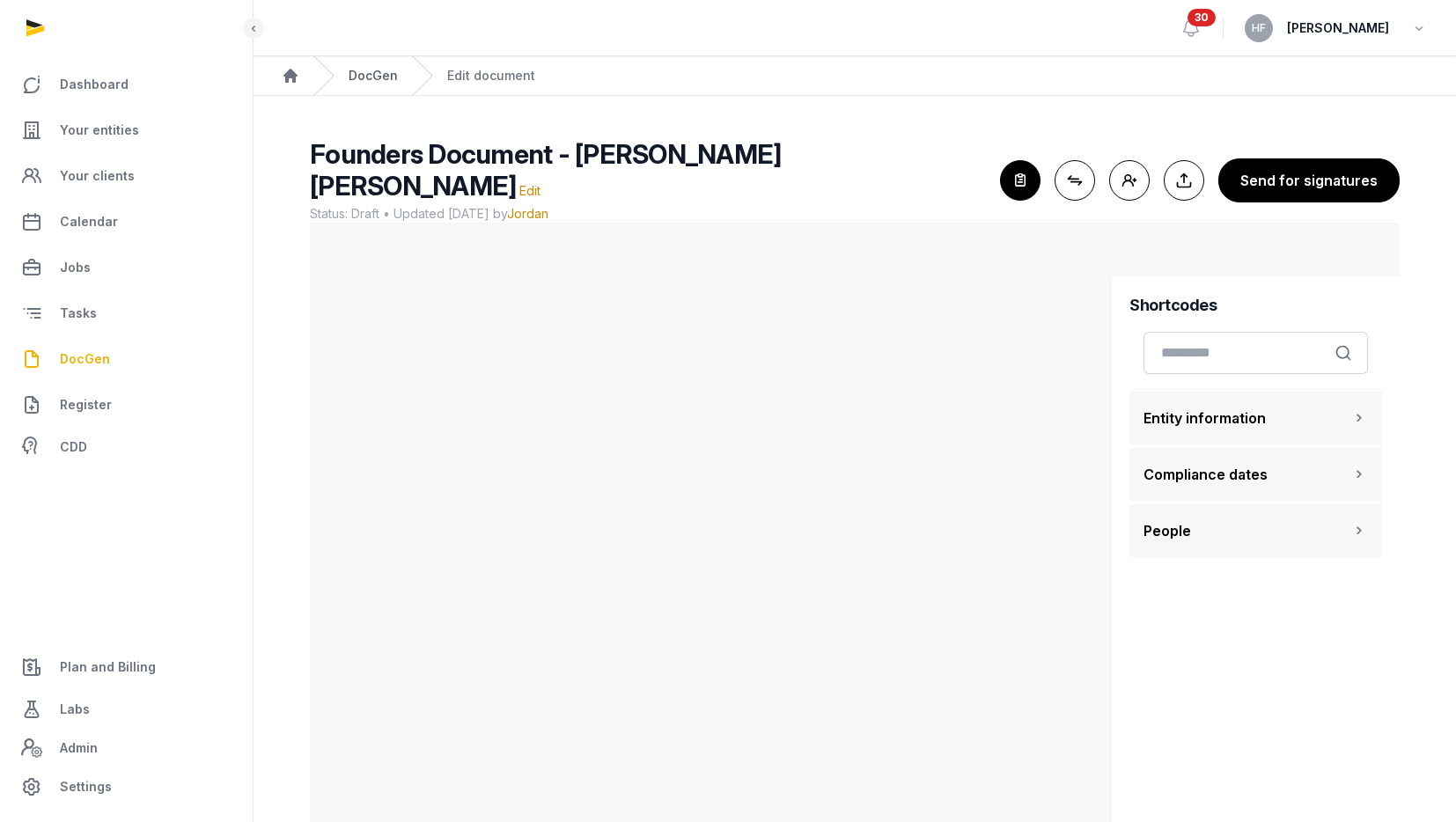
click at [362, 73] on link "DocGen" at bounding box center [373, 75] width 49 height 17
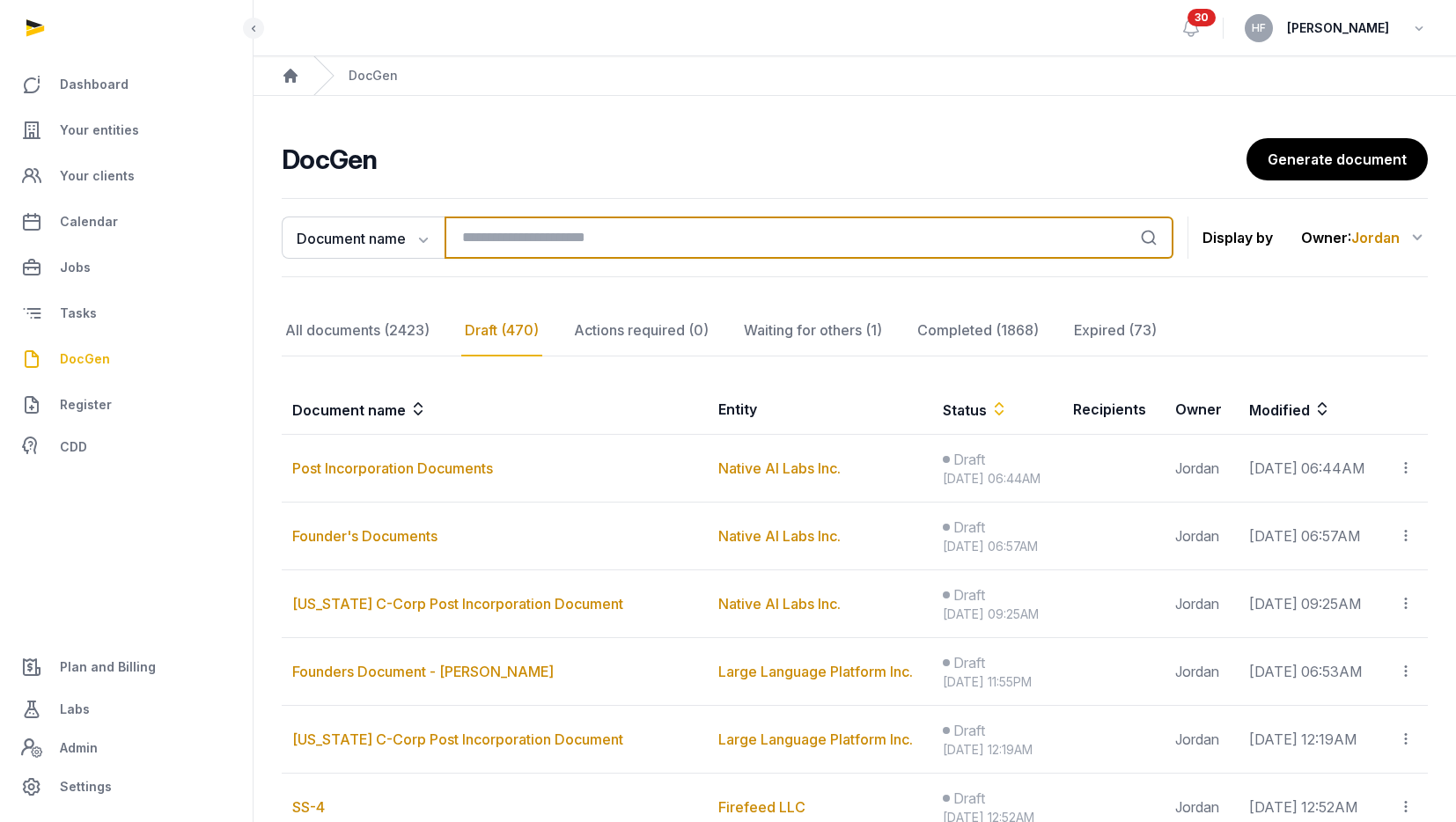
click at [526, 235] on input "search" at bounding box center [809, 238] width 729 height 43
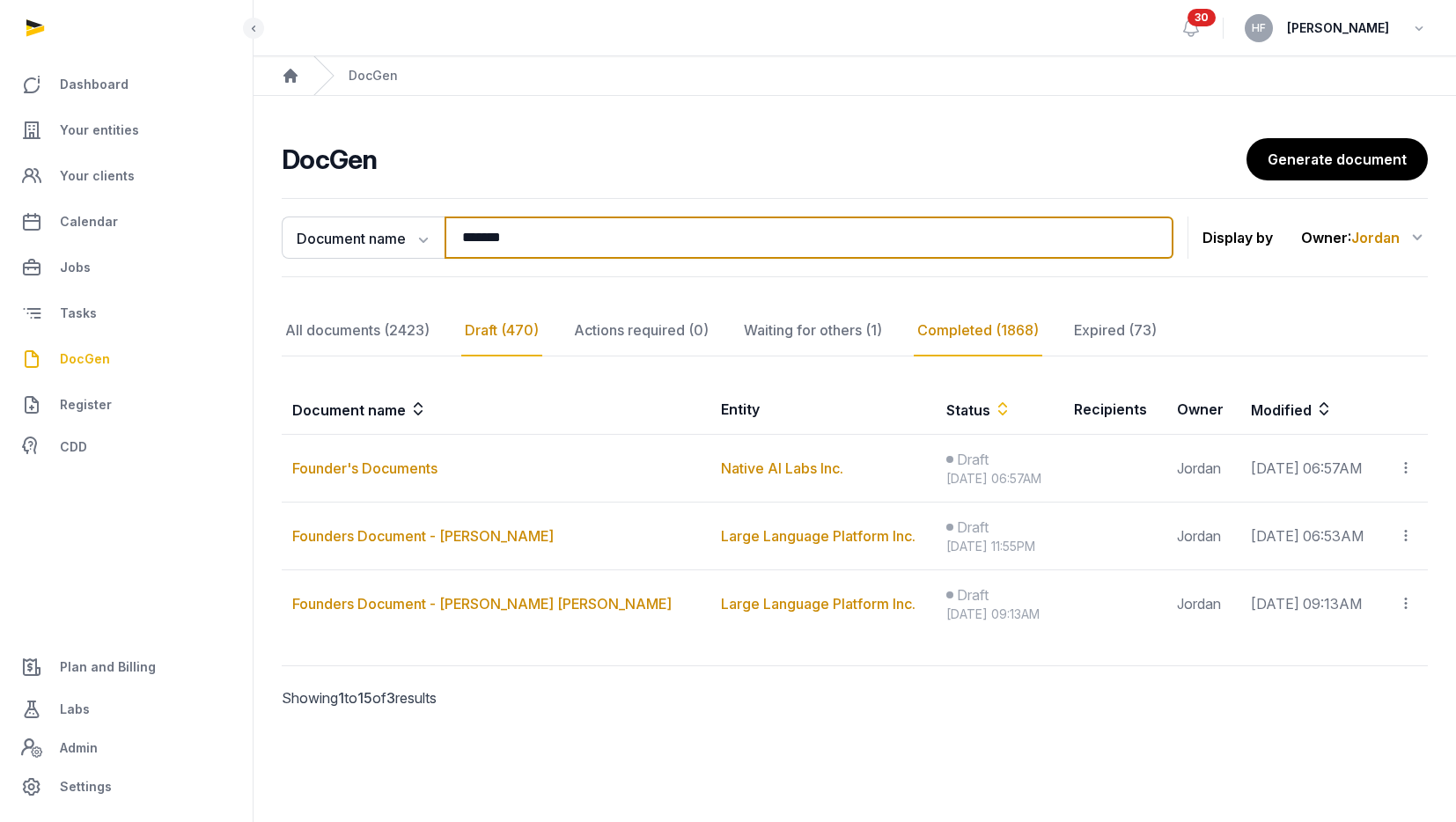
type input "*******"
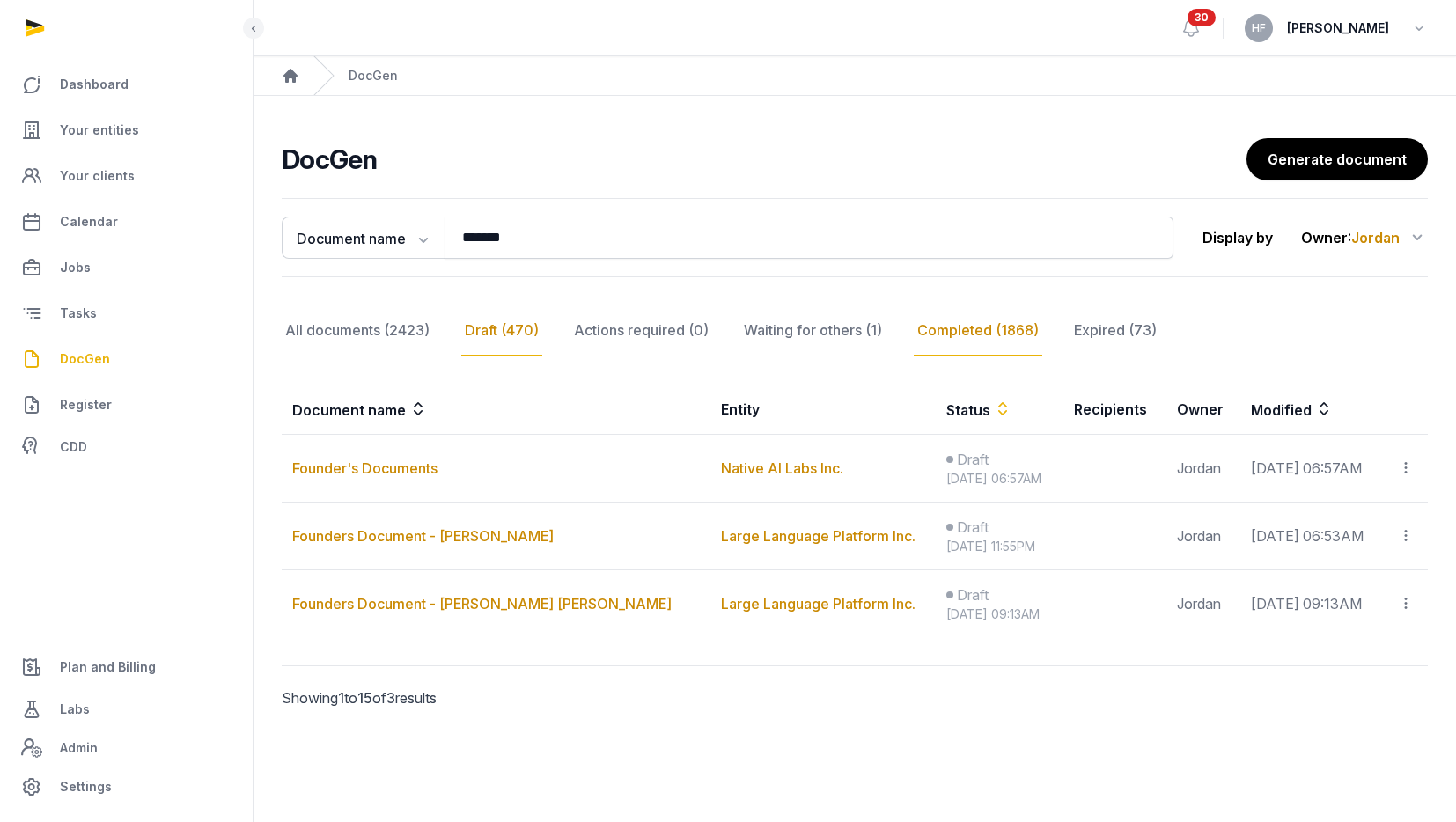
click at [944, 332] on div "Completed (1868)" at bounding box center [977, 331] width 129 height 51
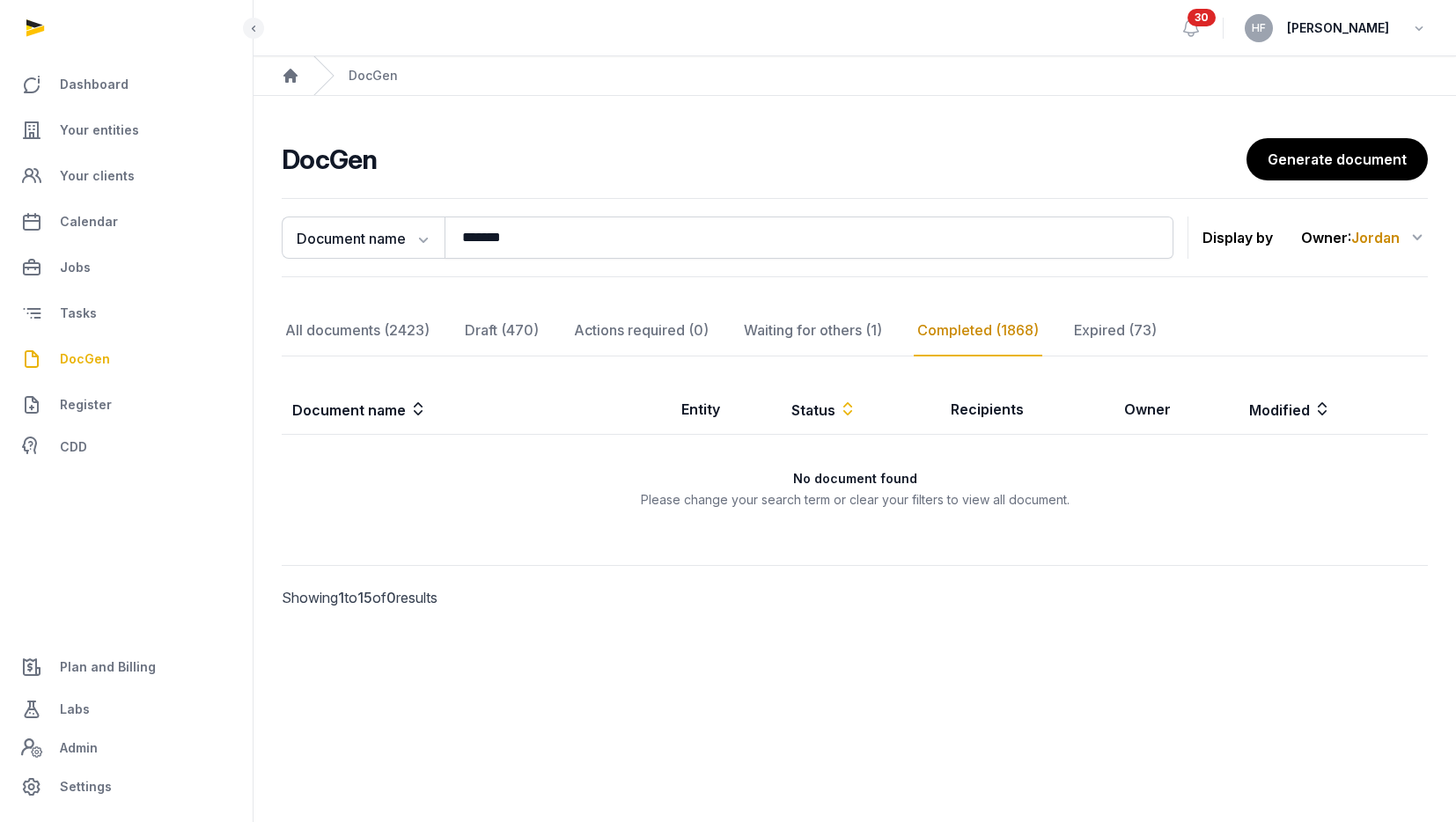
click at [1367, 233] on span "Jordan" at bounding box center [1376, 238] width 48 height 17
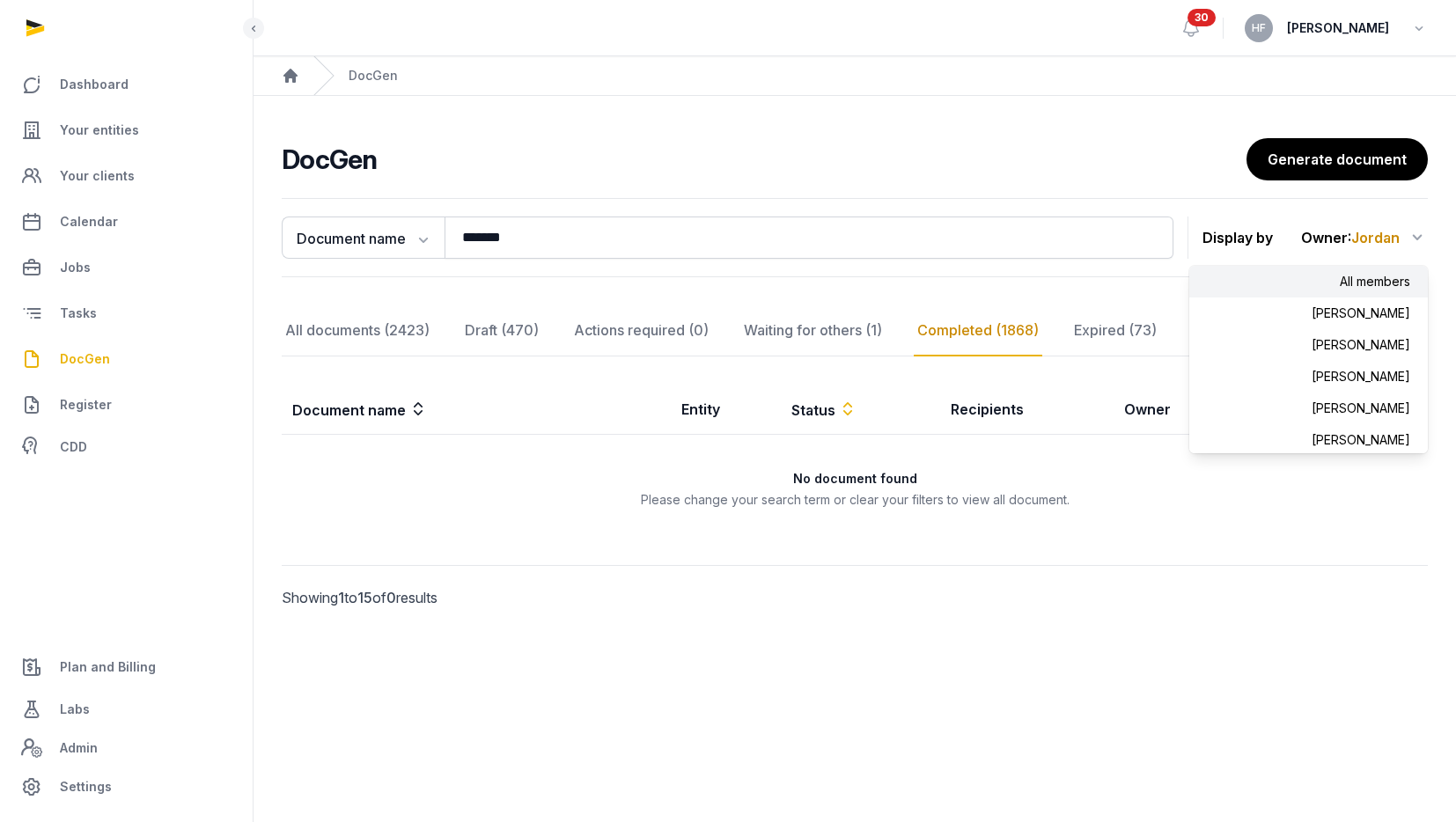
click at [1357, 282] on div "All members" at bounding box center [1308, 281] width 239 height 32
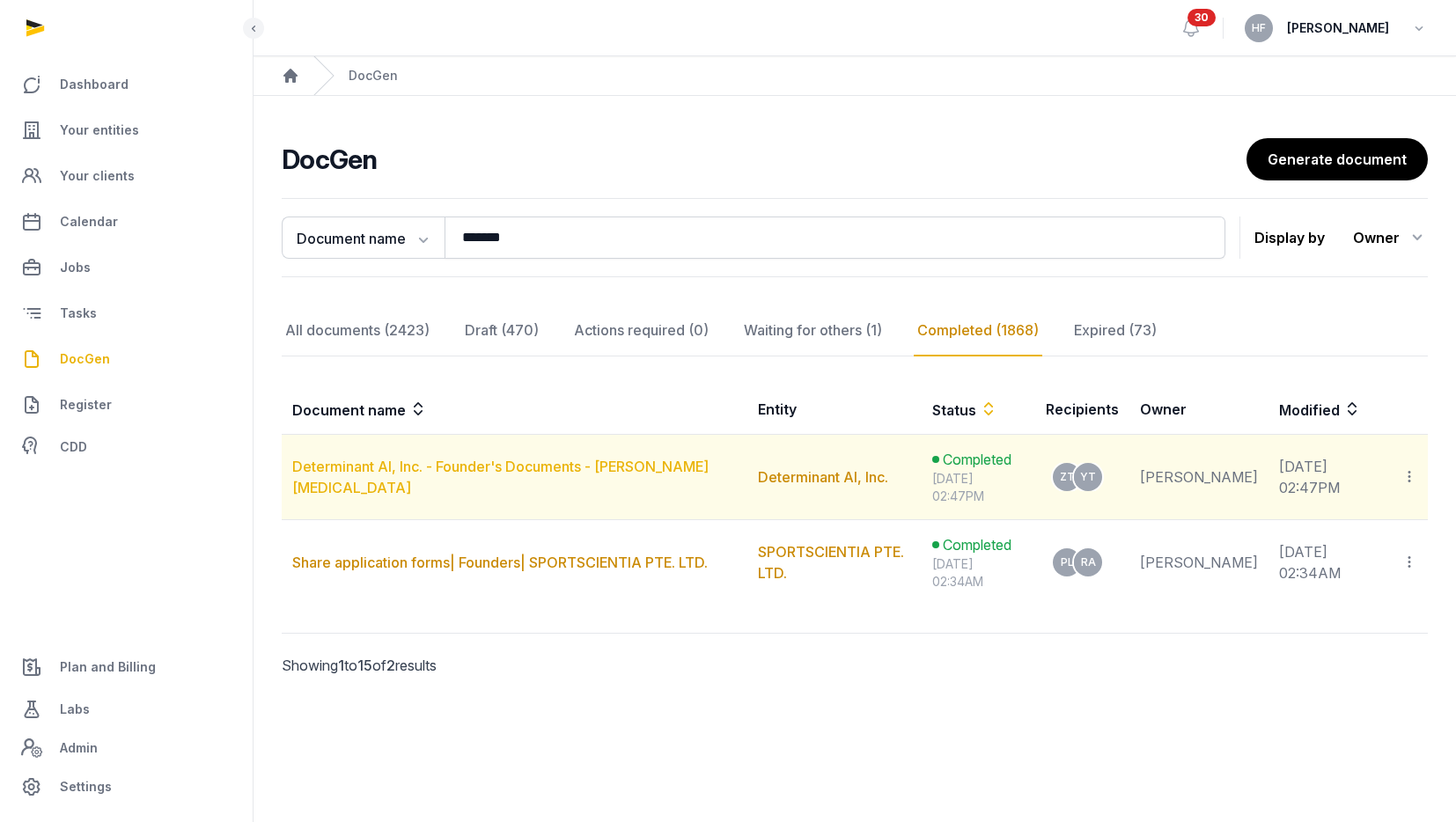
click at [534, 481] on link "Determinant AI, Inc. - Founder's Documents - Zhuo Tao" at bounding box center [500, 478] width 417 height 39
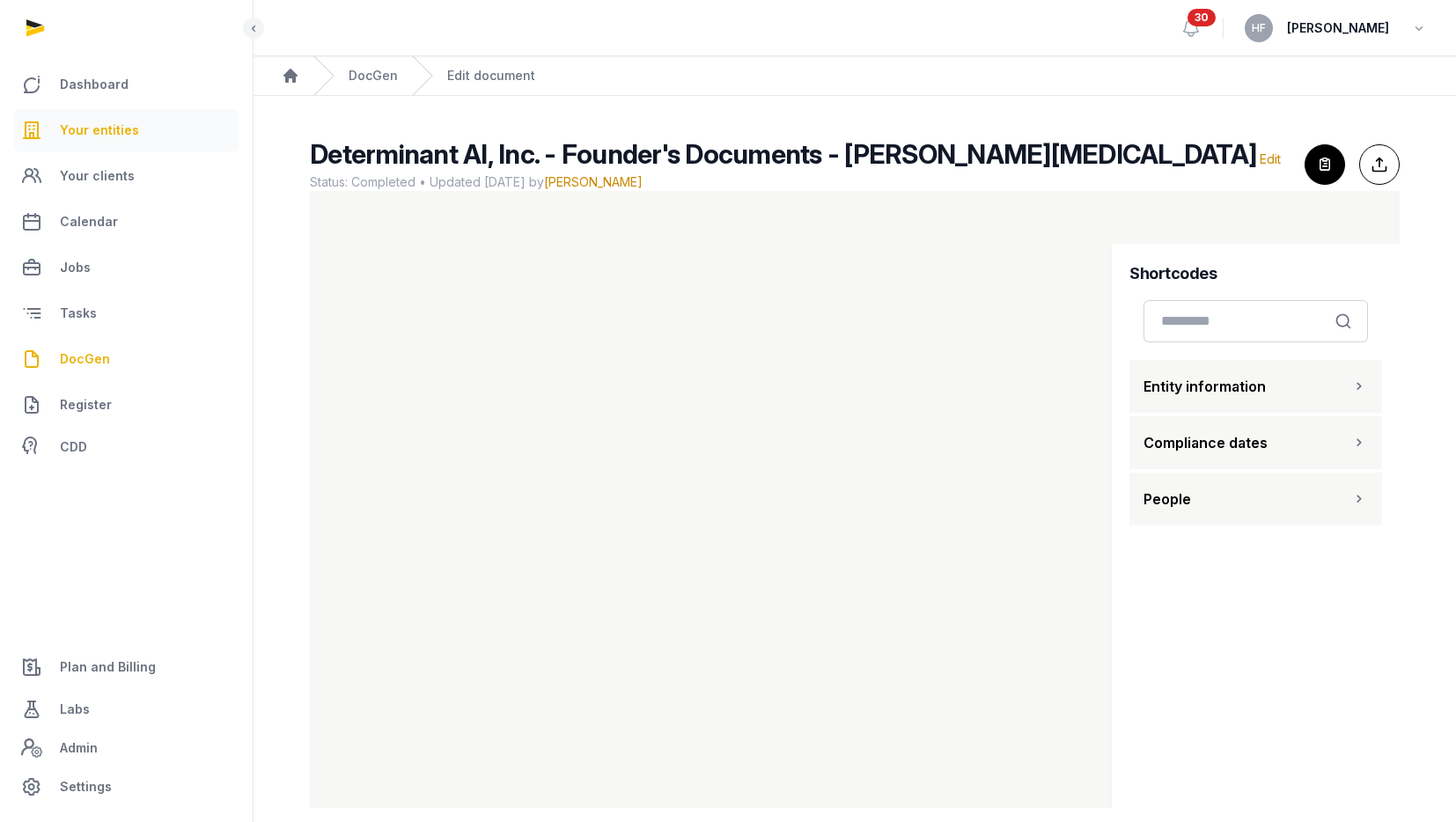
click at [91, 126] on span "Your entities" at bounding box center [100, 131] width 79 height 21
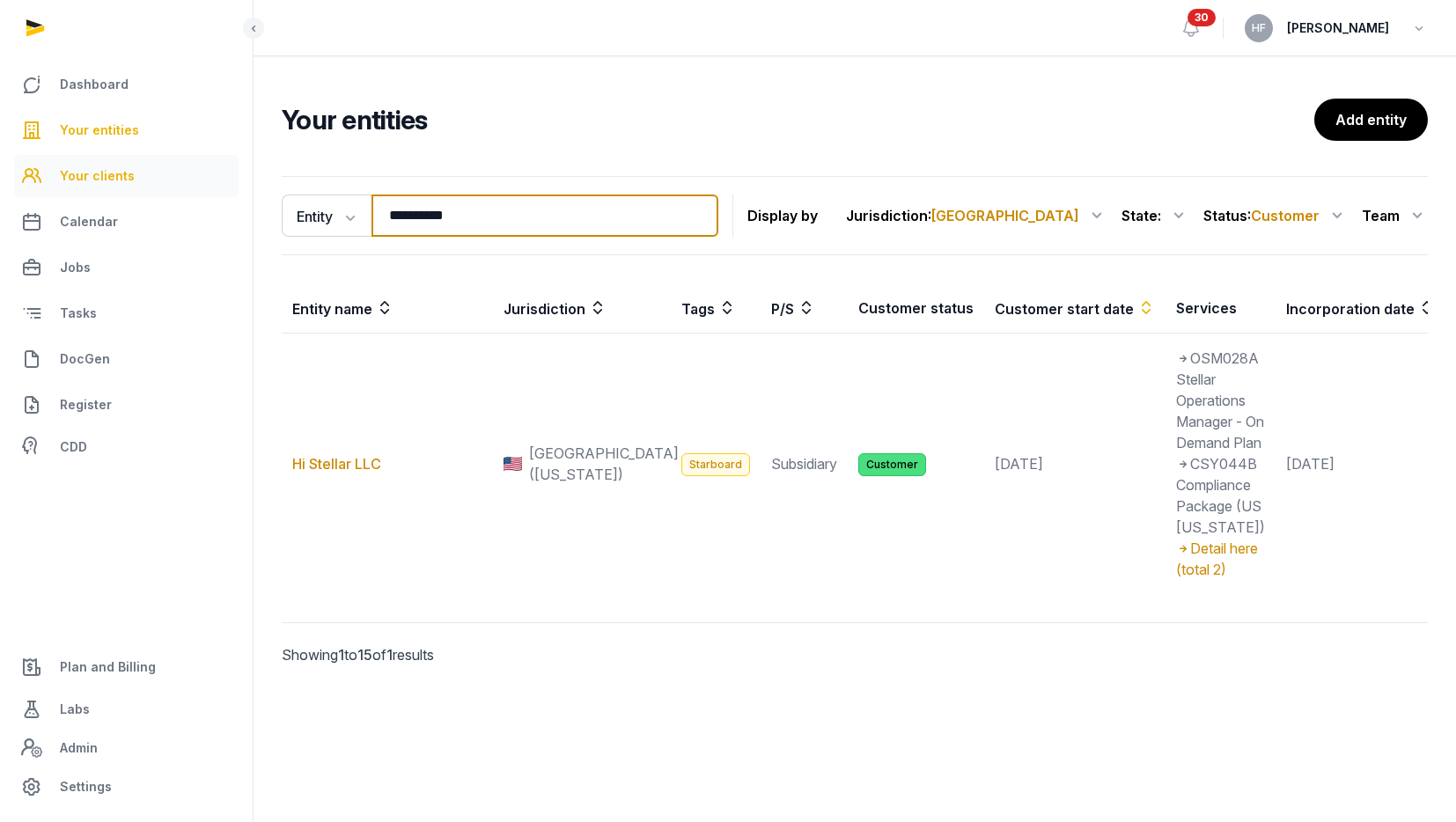
drag, startPoint x: 518, startPoint y: 220, endPoint x: 126, endPoint y: 193, distance: 392.9
click at [137, 193] on div "**********" at bounding box center [728, 411] width 1456 height 822
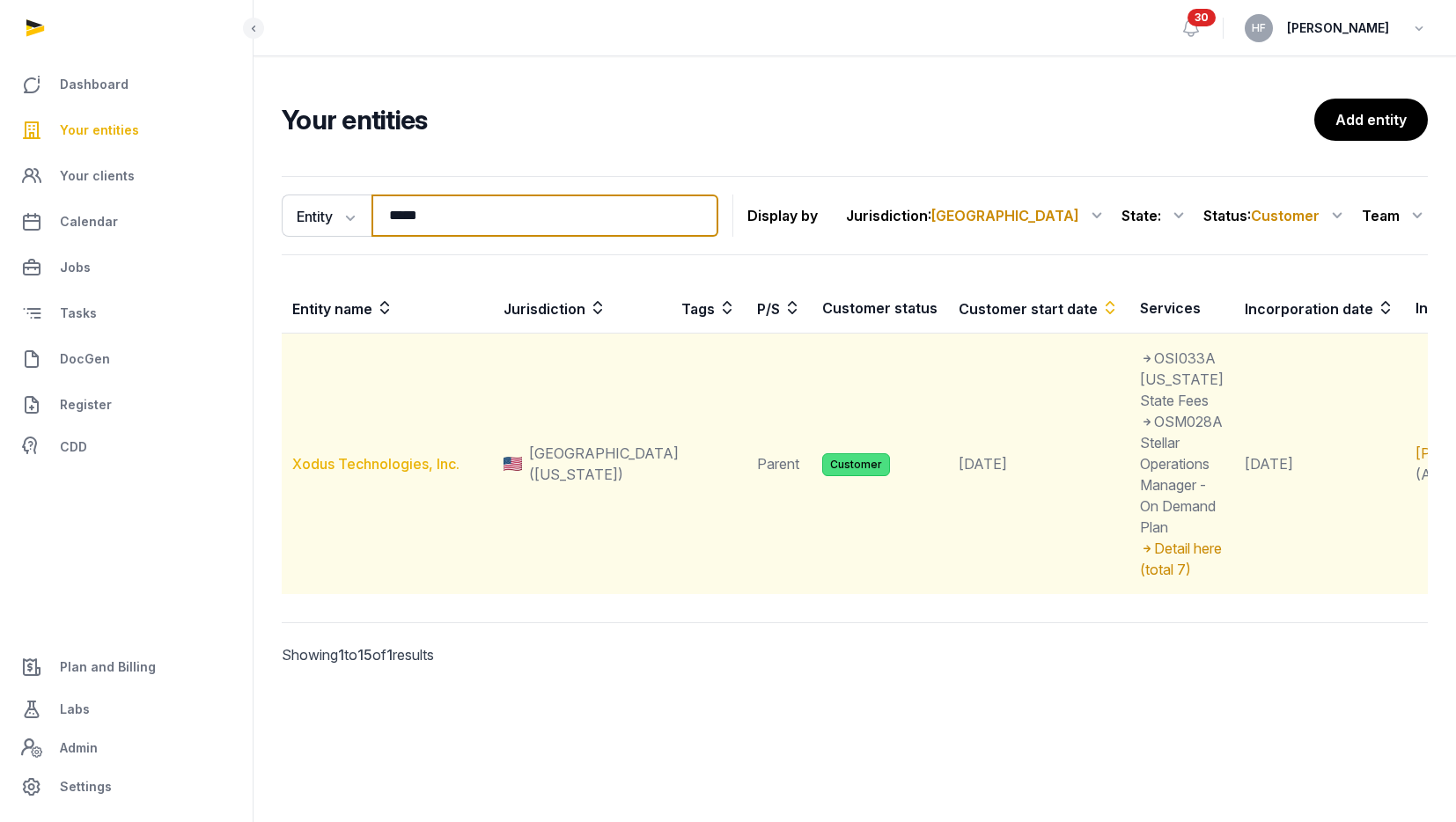
type input "*****"
click at [355, 473] on link "Xodus Technologies, Inc." at bounding box center [375, 464] width 167 height 17
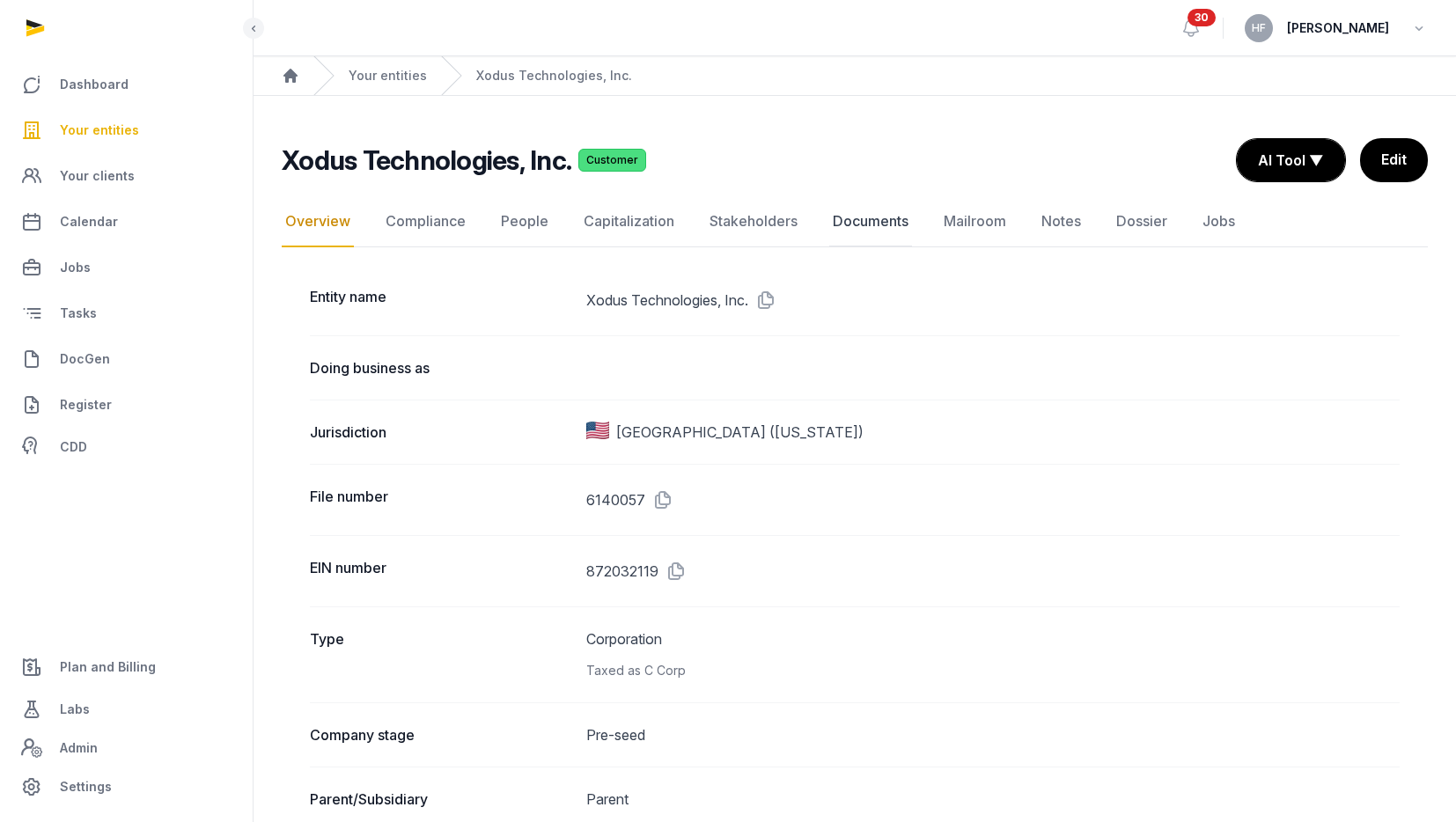
click at [868, 228] on link "Documents" at bounding box center [871, 221] width 83 height 51
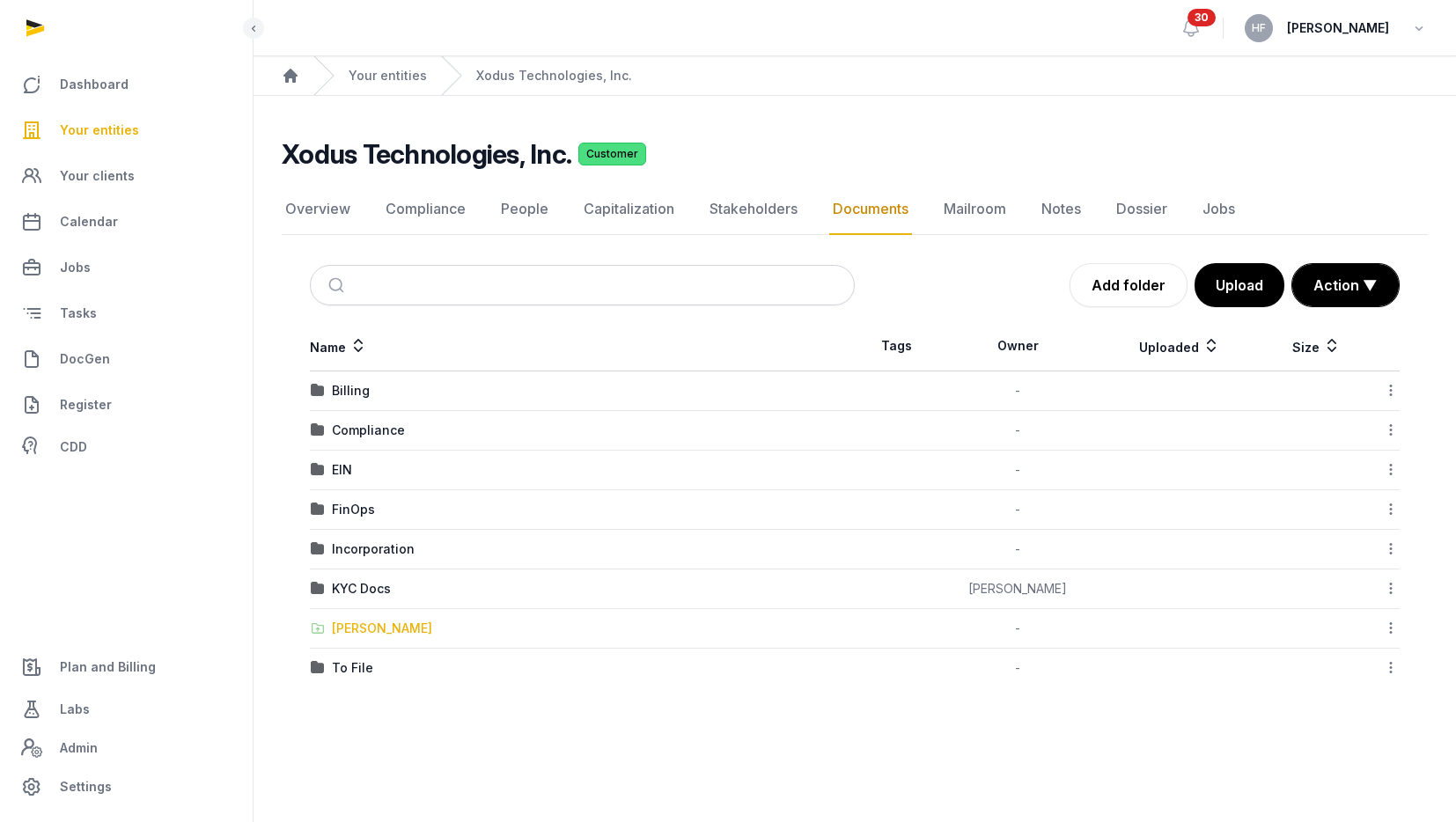
click at [382, 630] on div "Shared Folder" at bounding box center [382, 629] width 101 height 17
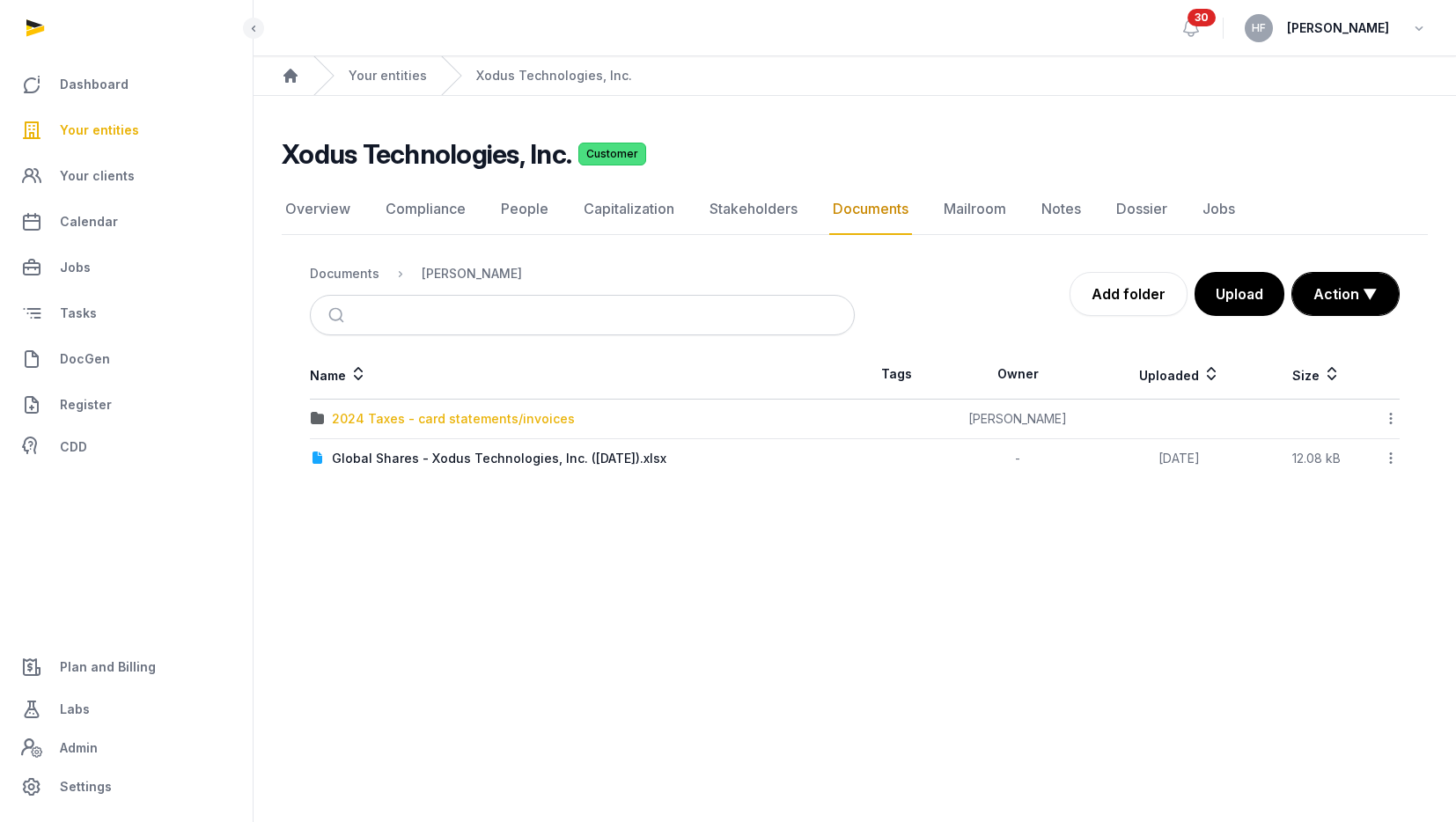
click at [504, 424] on div "2024 Taxes - card statements/invoices" at bounding box center [452, 419] width 243 height 17
click at [520, 420] on div "PersonalYearEndSummary_2024-2.pdf" at bounding box center [451, 419] width 238 height 17
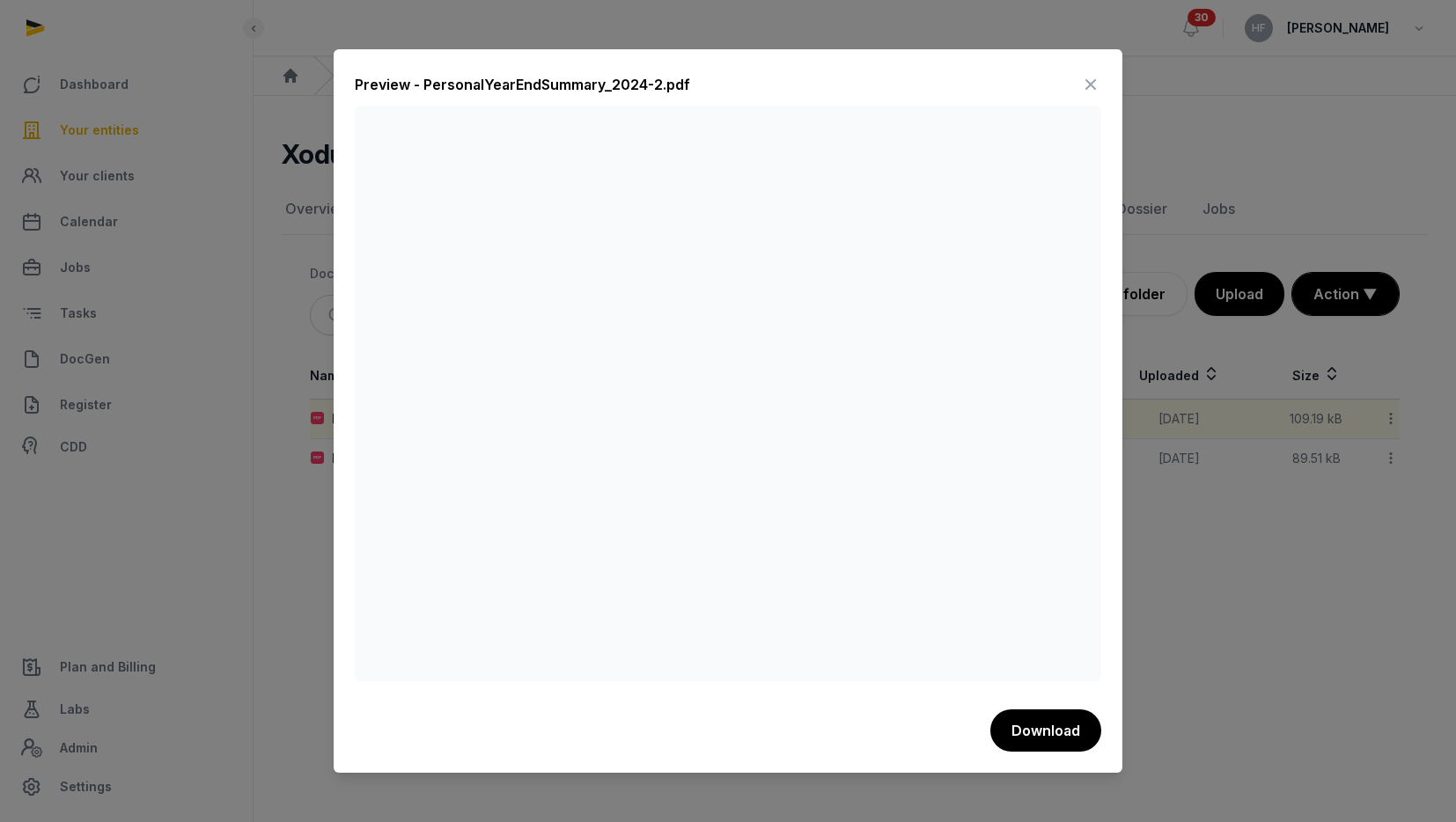
click at [1097, 88] on icon at bounding box center [1091, 84] width 21 height 28
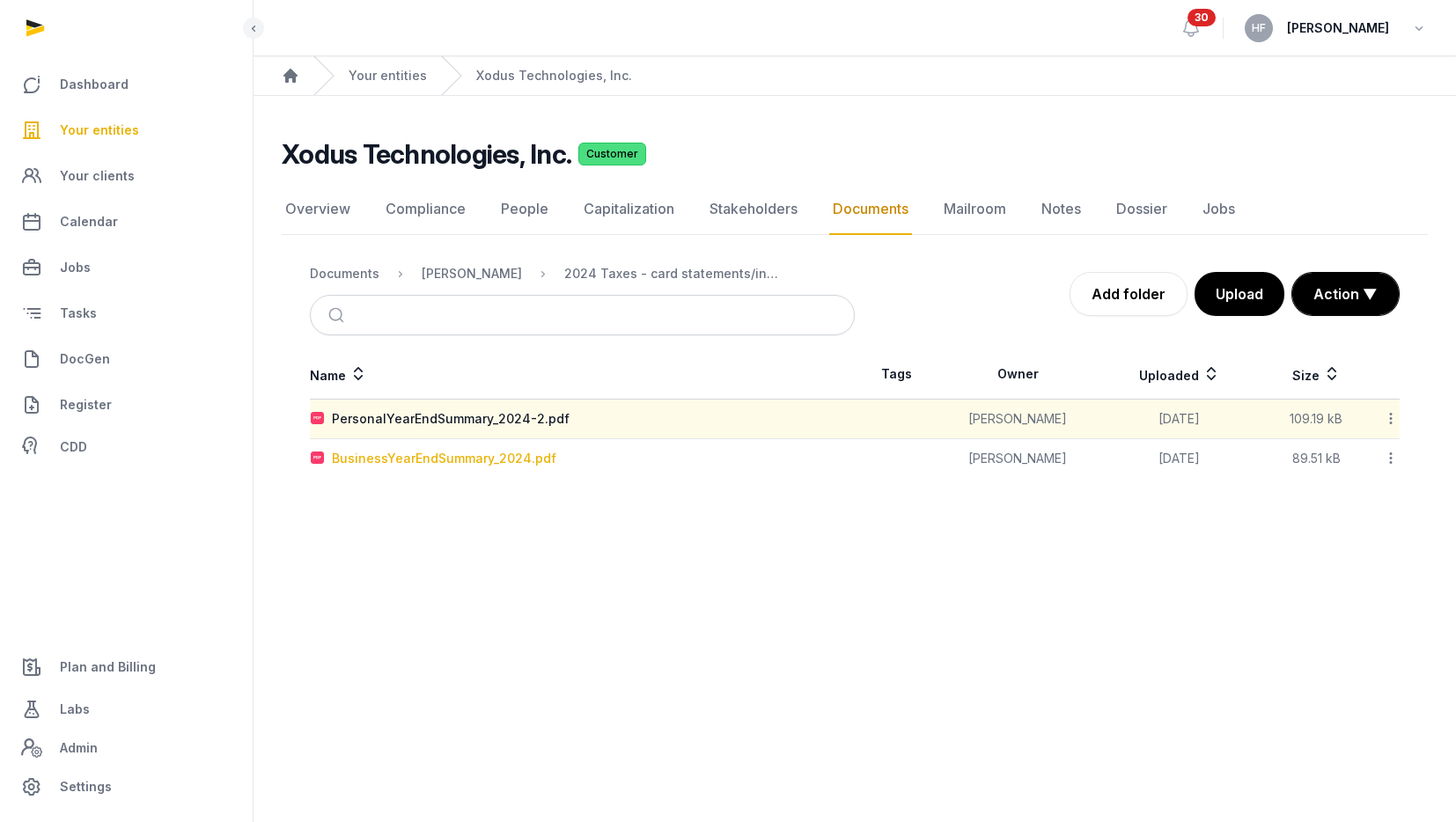
click at [446, 454] on div "BusinessYearEndSummary_2024.pdf" at bounding box center [444, 458] width 224 height 17
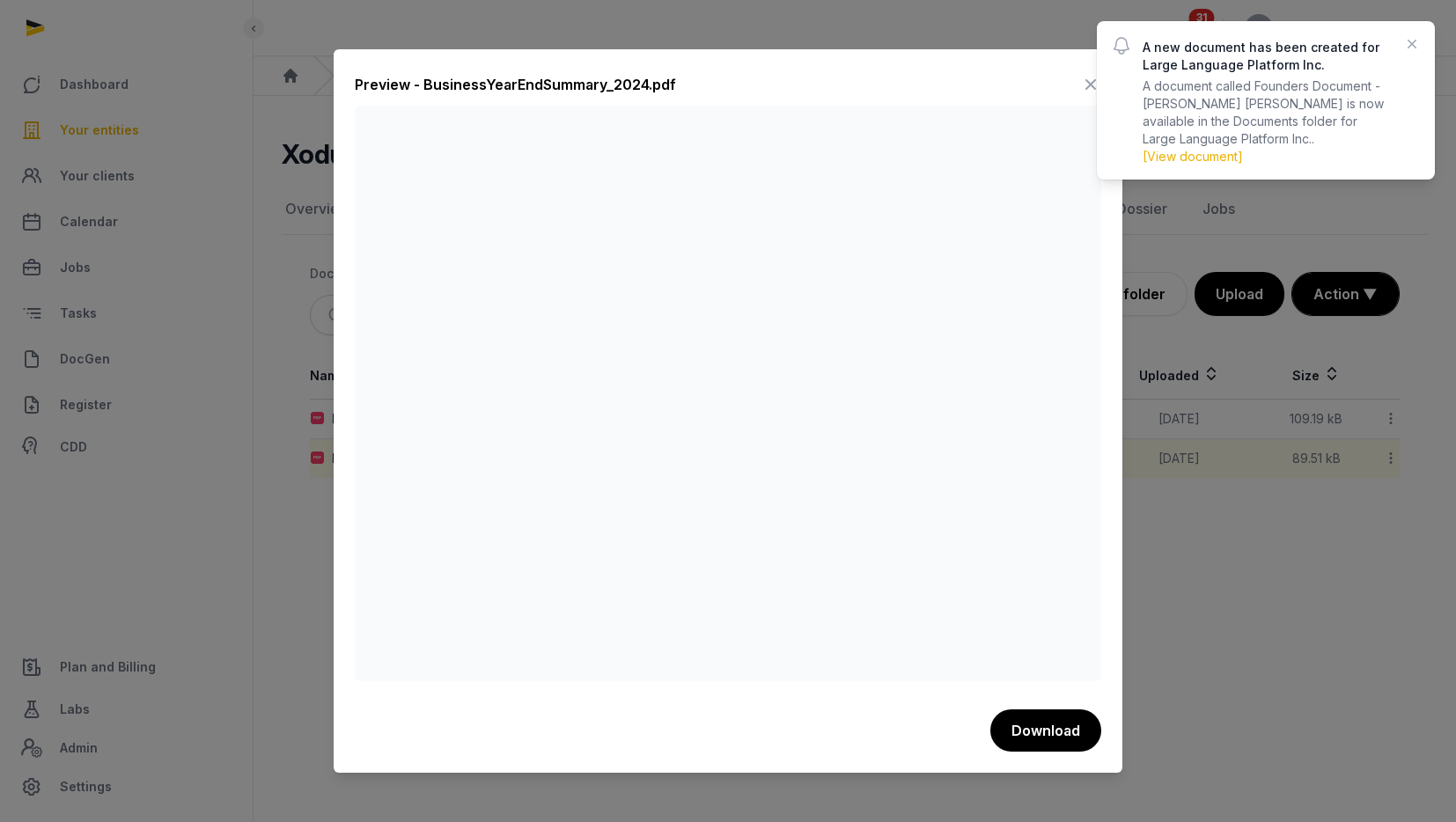
click at [1088, 86] on icon at bounding box center [1091, 84] width 21 height 28
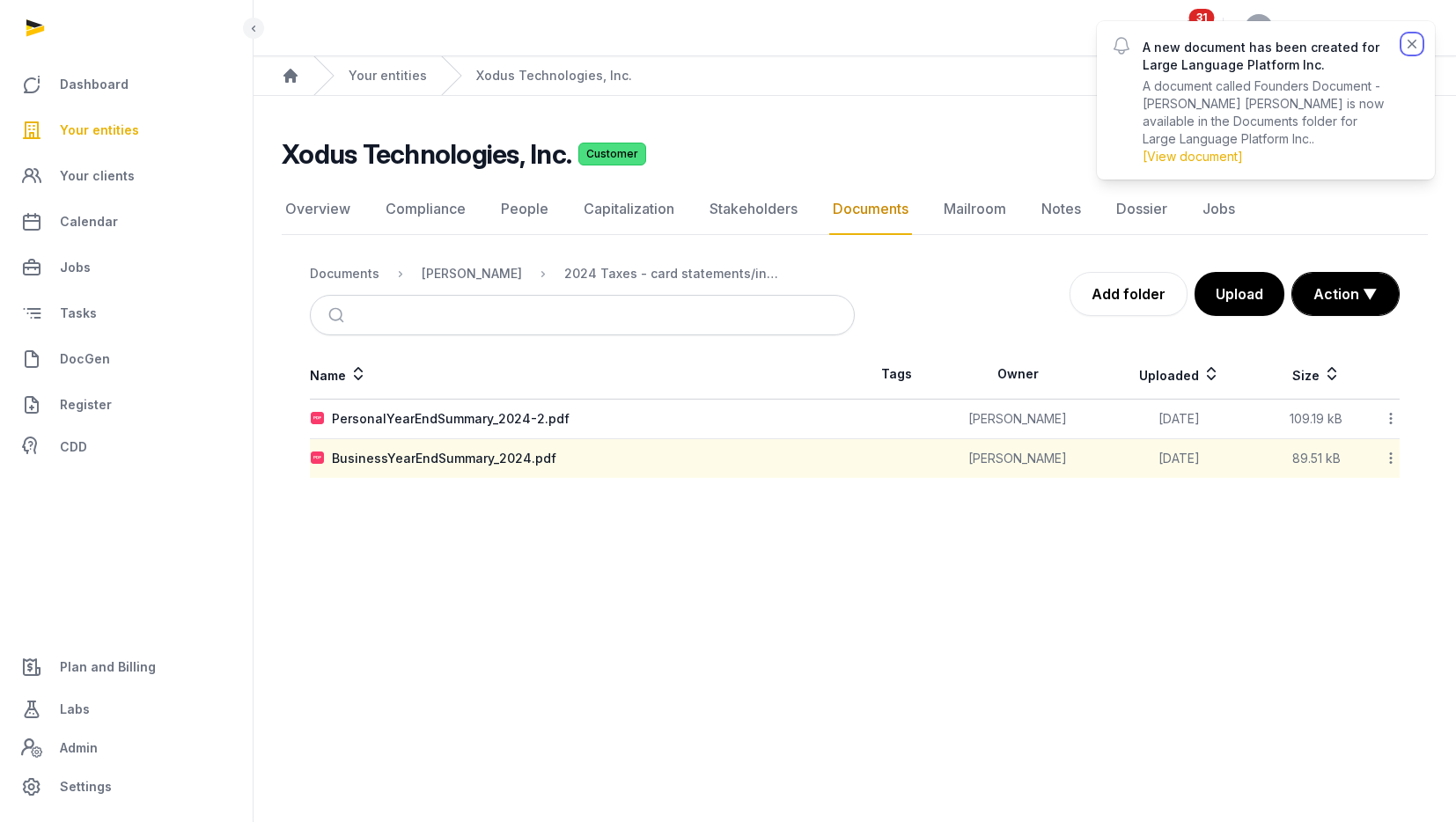
click at [1414, 45] on icon "button" at bounding box center [1412, 44] width 17 height 17
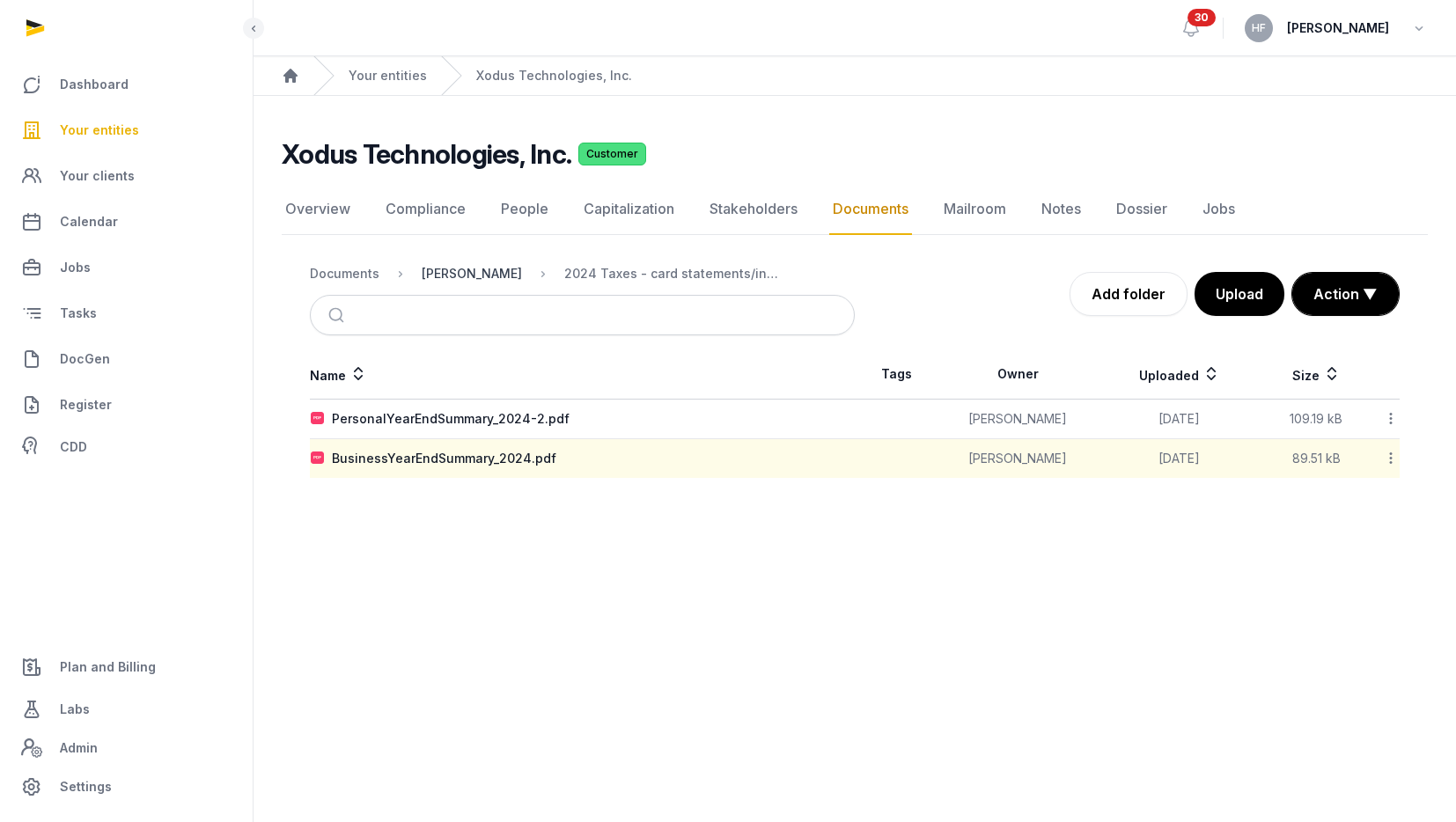
click at [485, 271] on div "Shared Folder" at bounding box center [472, 274] width 101 height 17
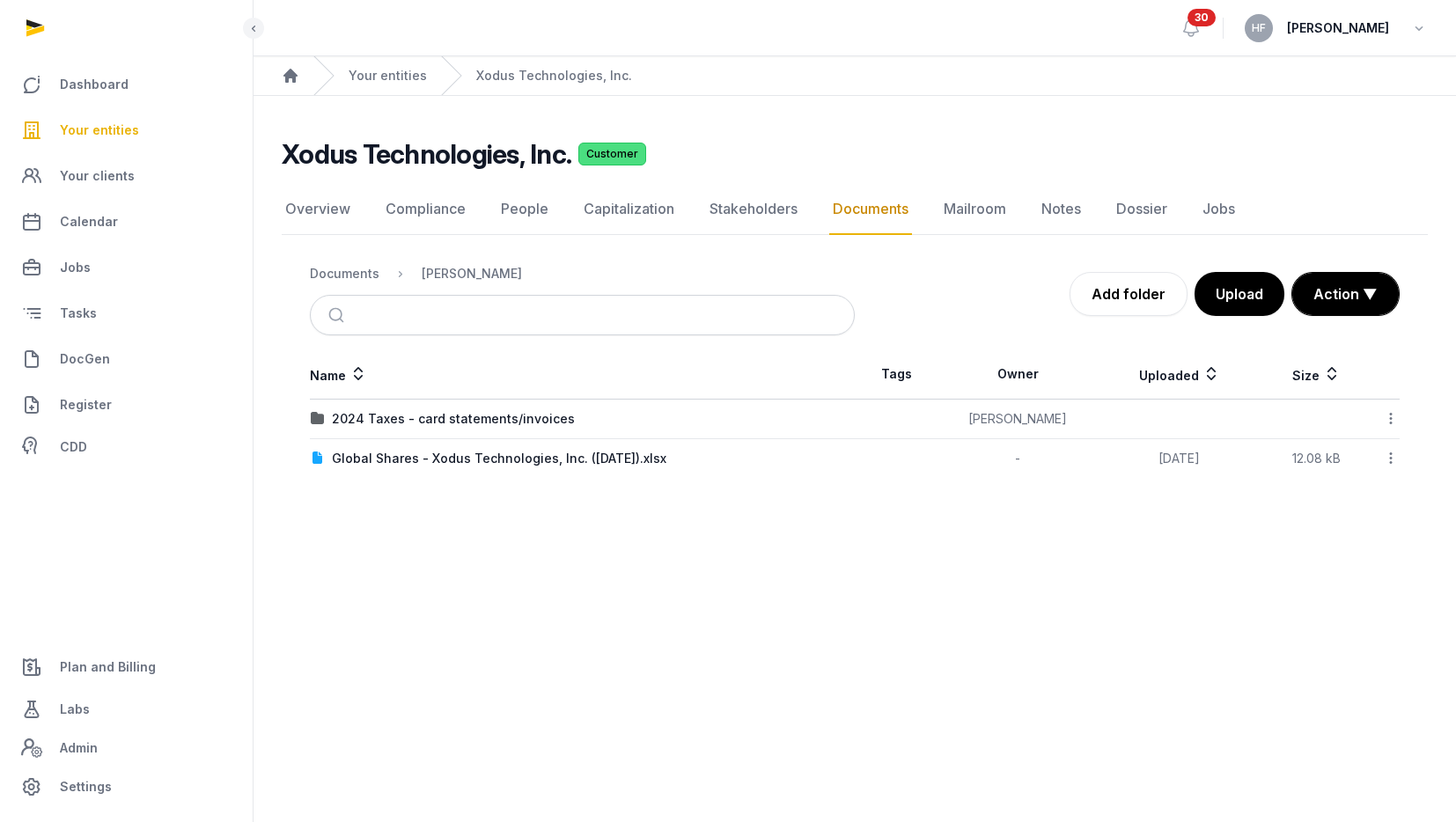
click at [1393, 411] on icon at bounding box center [1391, 418] width 15 height 18
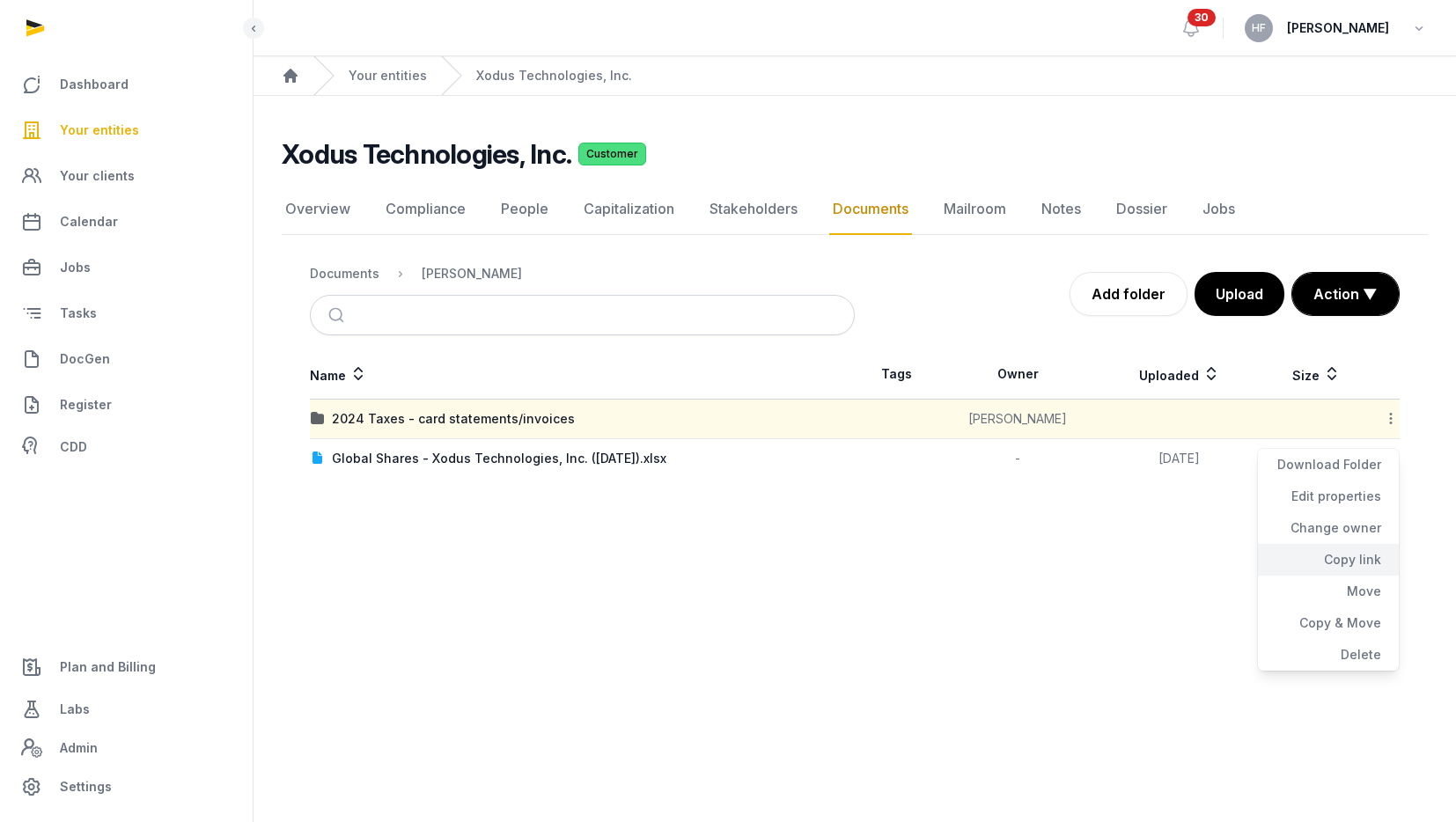
click at [1366, 551] on div "Copy link" at bounding box center [1328, 560] width 141 height 32
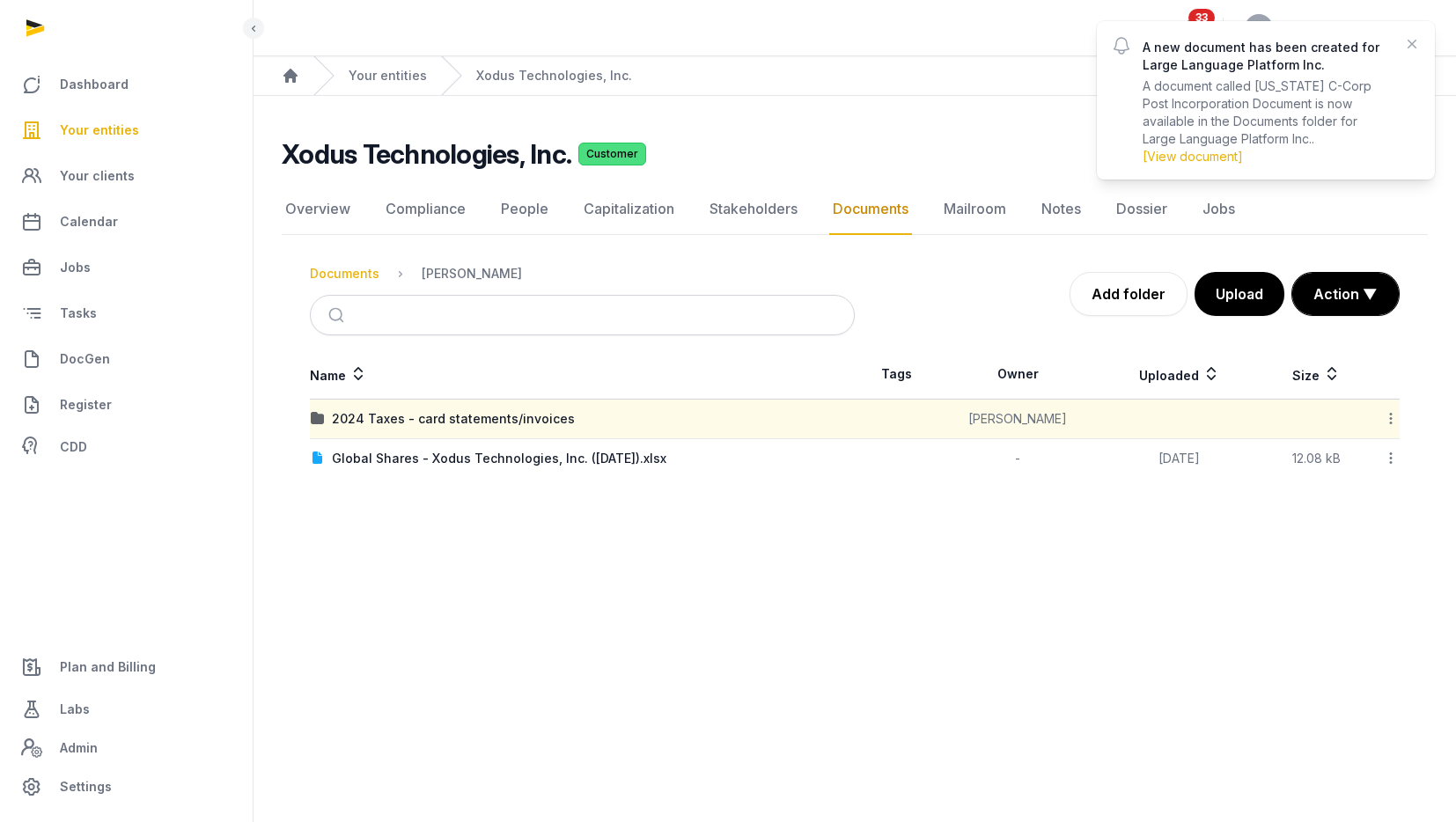
click at [366, 276] on div "Documents" at bounding box center [345, 274] width 70 height 17
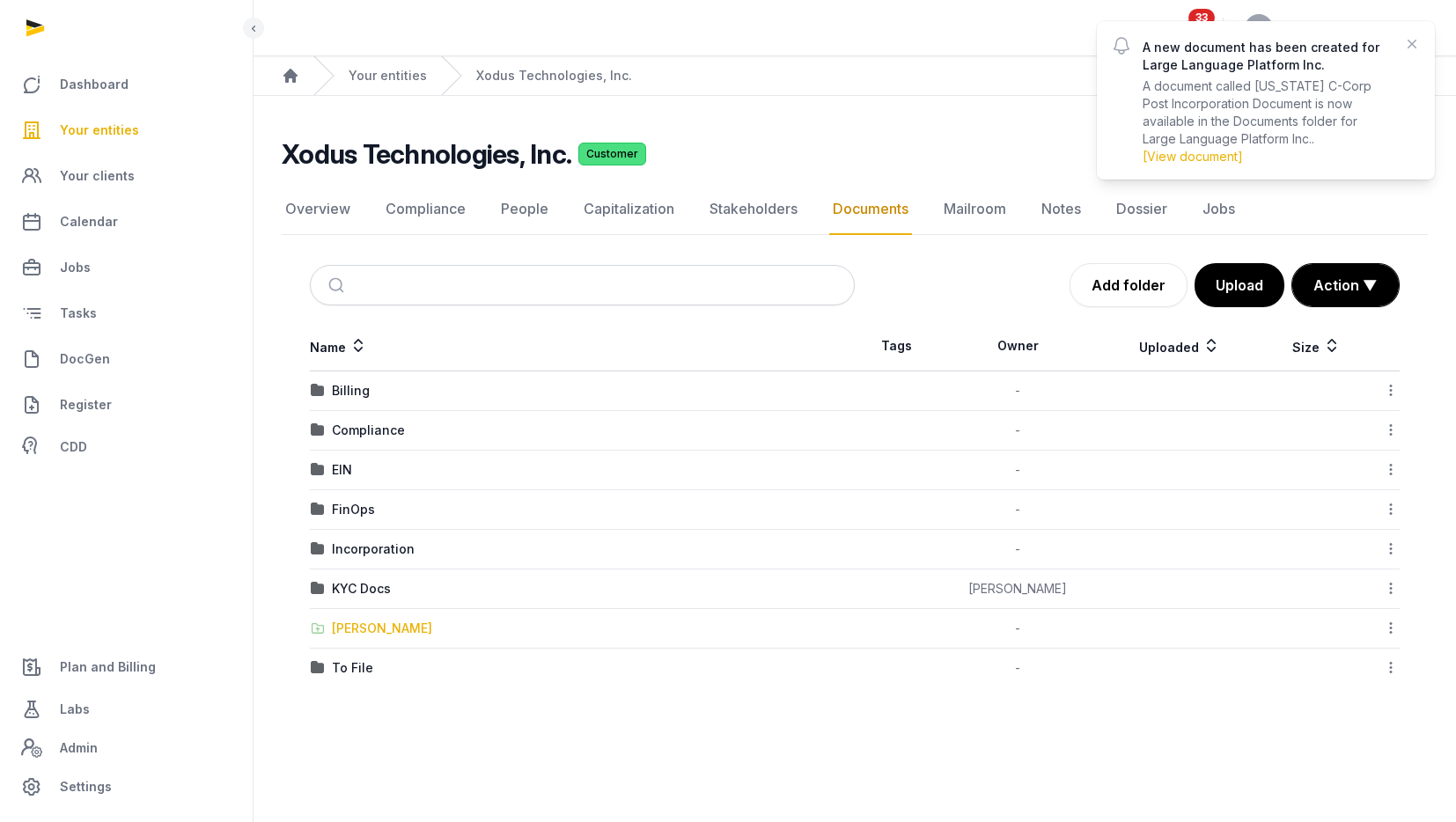
click at [394, 622] on div "Shared Folder" at bounding box center [382, 629] width 101 height 17
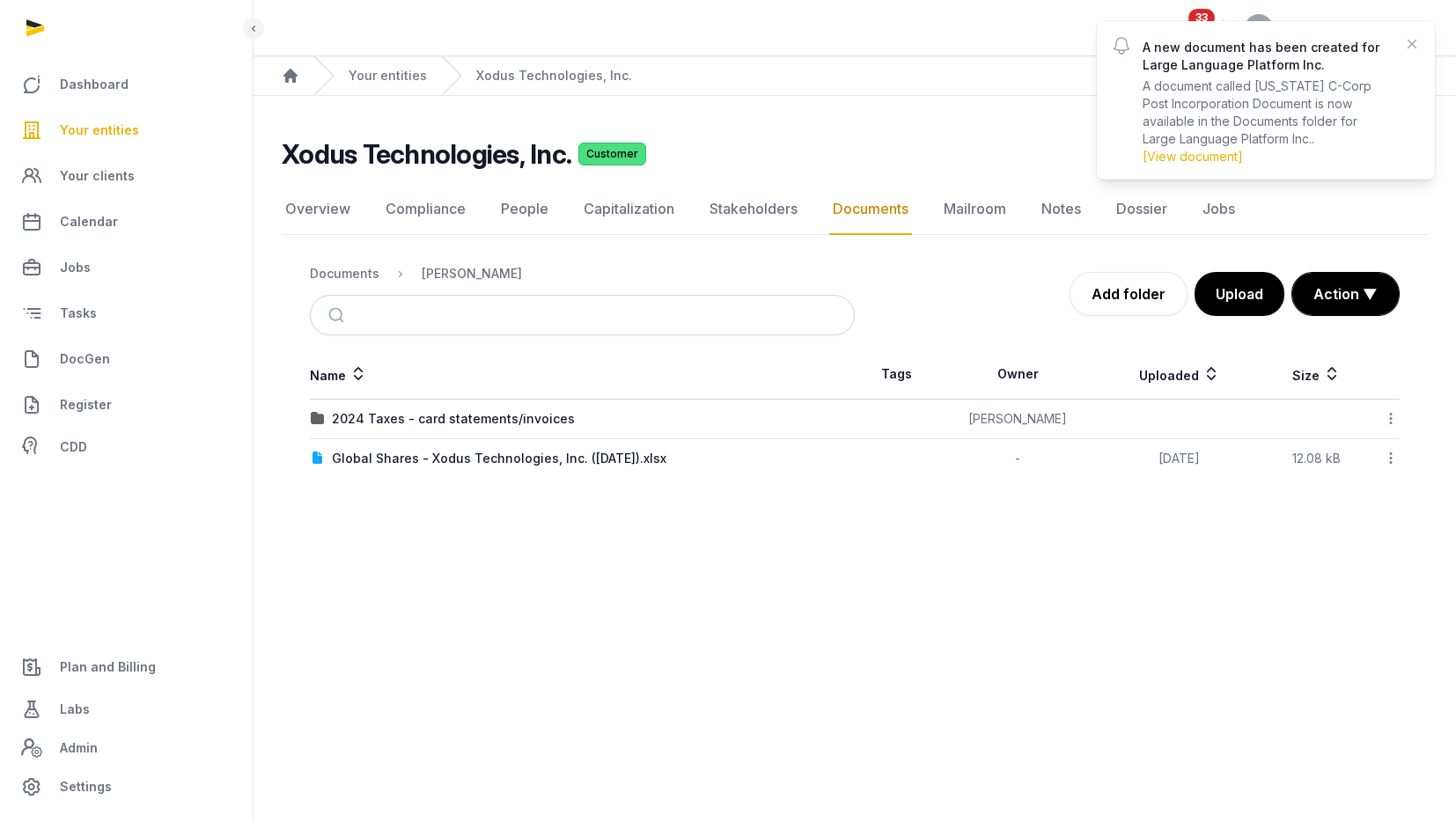
click at [1388, 413] on icon at bounding box center [1391, 418] width 15 height 18
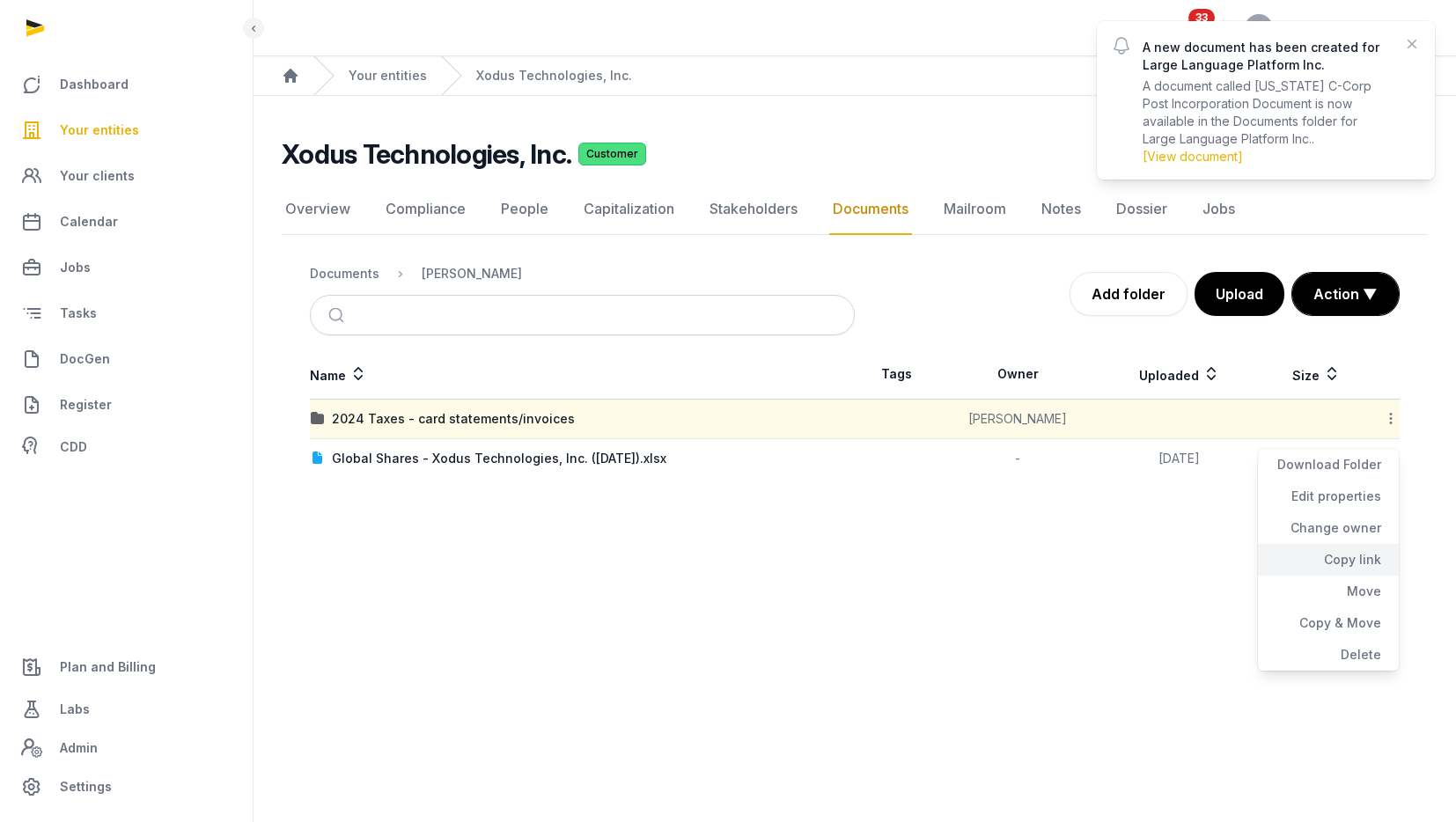
click at [1348, 556] on div "Copy link" at bounding box center [1328, 560] width 141 height 32
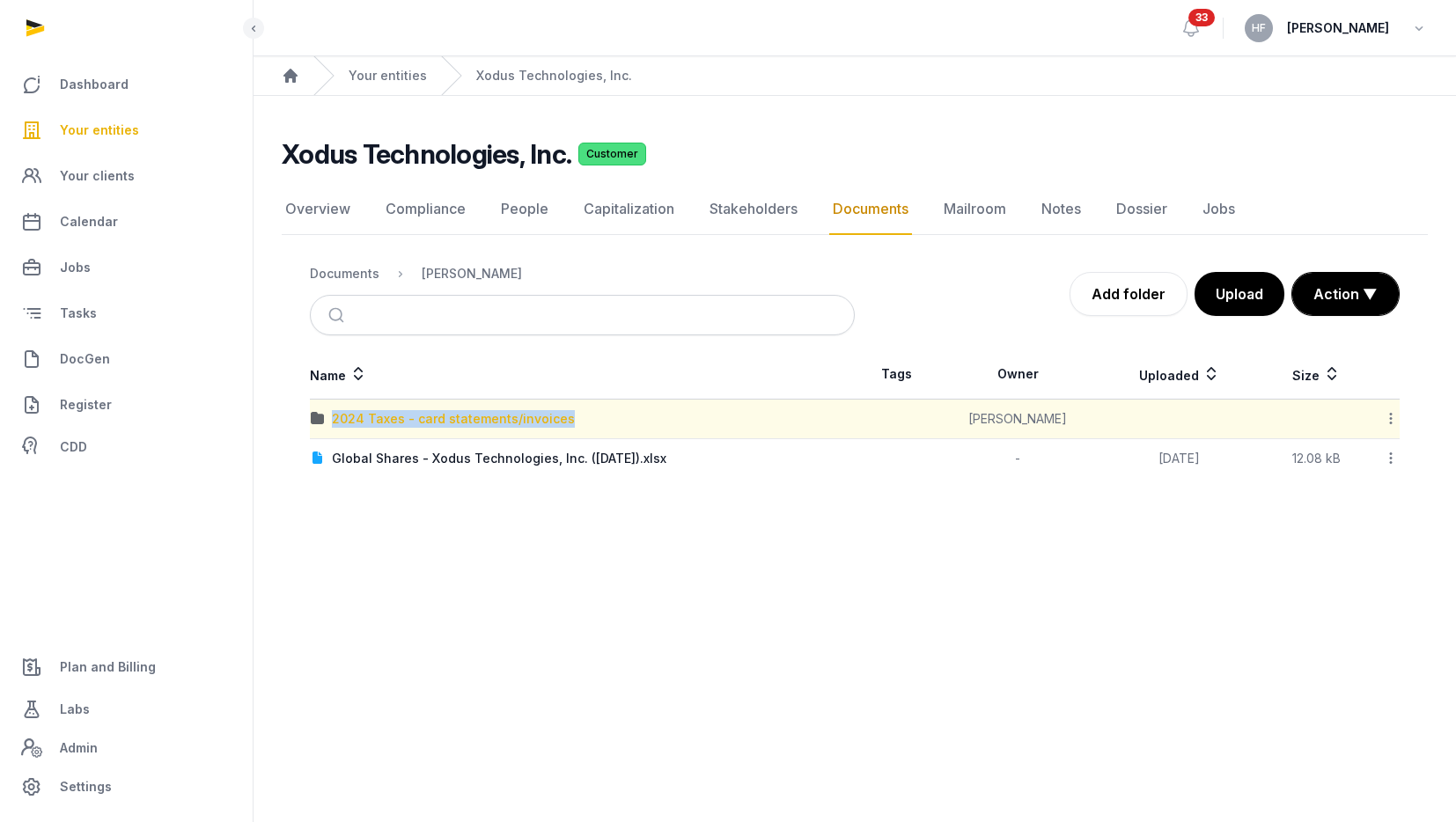
drag, startPoint x: 589, startPoint y: 419, endPoint x: 335, endPoint y: 413, distance: 254.1
click at [335, 413] on div "2024 Taxes - card statements/invoices" at bounding box center [582, 419] width 543 height 17
copy div "2024 Taxes - card statements/invoices"
click at [1392, 419] on icon at bounding box center [1391, 418] width 15 height 18
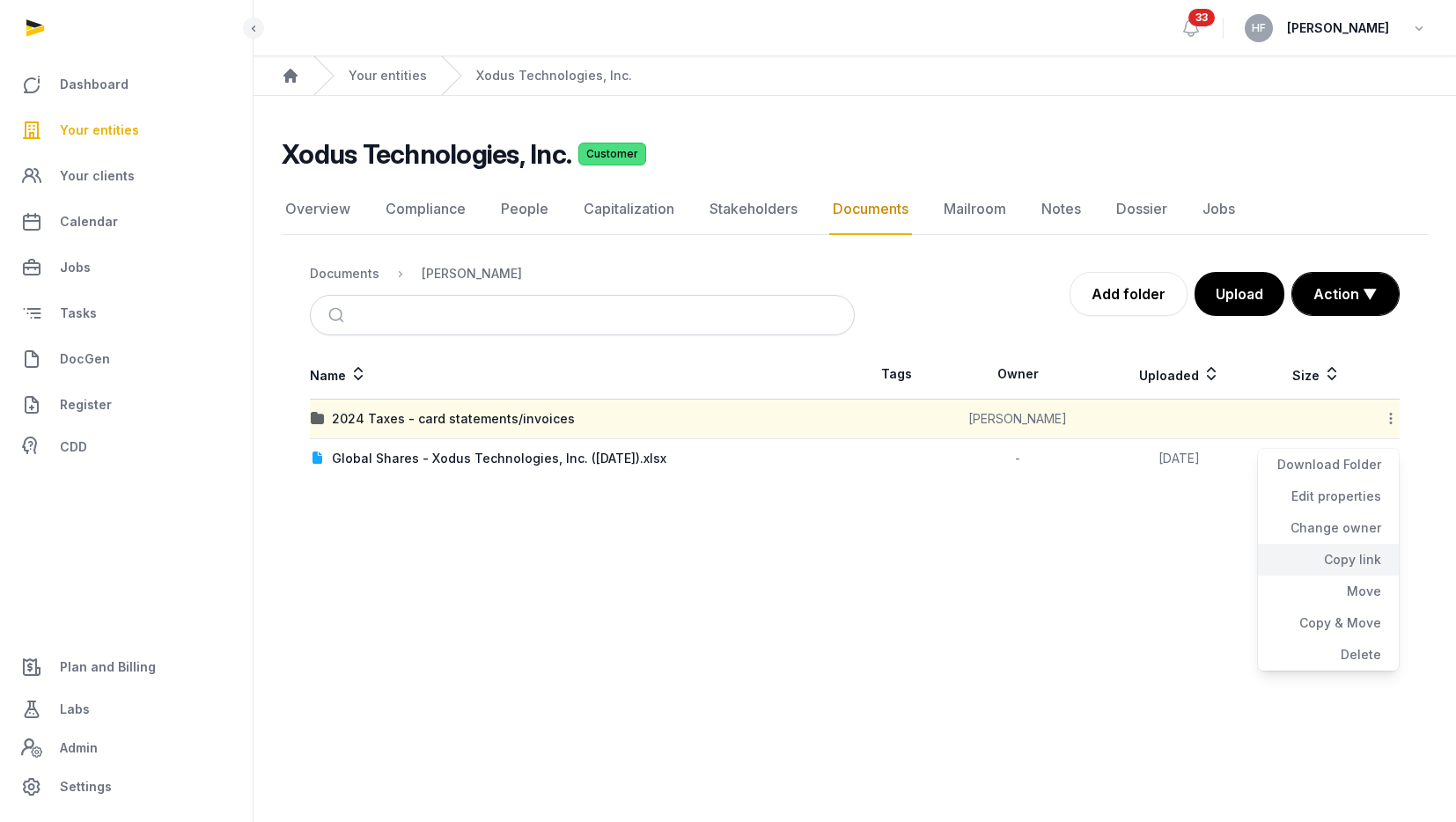
click at [1373, 557] on div "Copy link" at bounding box center [1328, 560] width 141 height 32
click at [127, 181] on span "Your clients" at bounding box center [97, 176] width 74 height 21
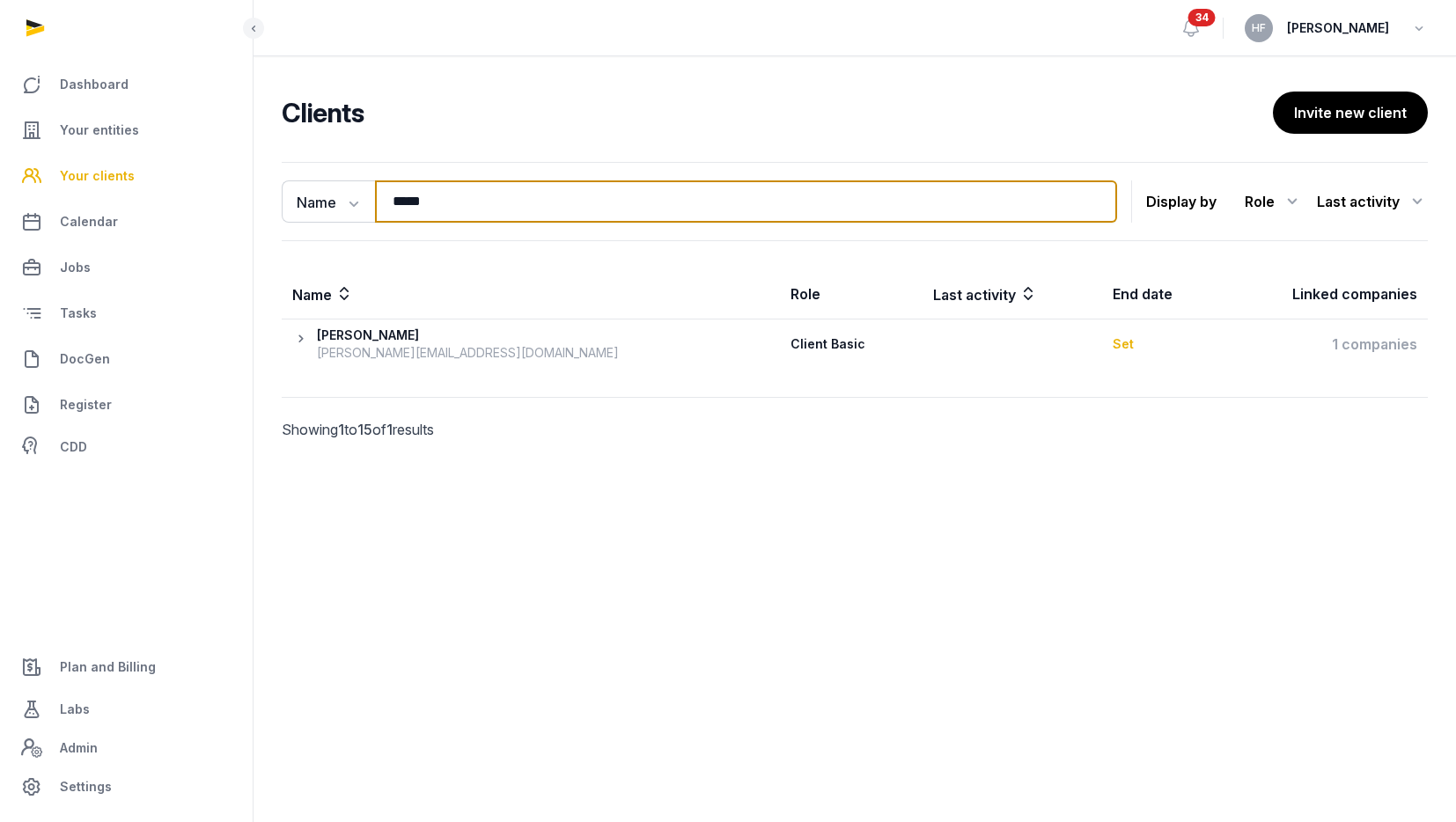
drag, startPoint x: 468, startPoint y: 208, endPoint x: 274, endPoint y: 199, distance: 194.2
click at [280, 199] on div "Name Name Email Entity ***** Search Display by Role All roles Client Basic Clie…" at bounding box center [855, 326] width 1203 height 328
type input "*****"
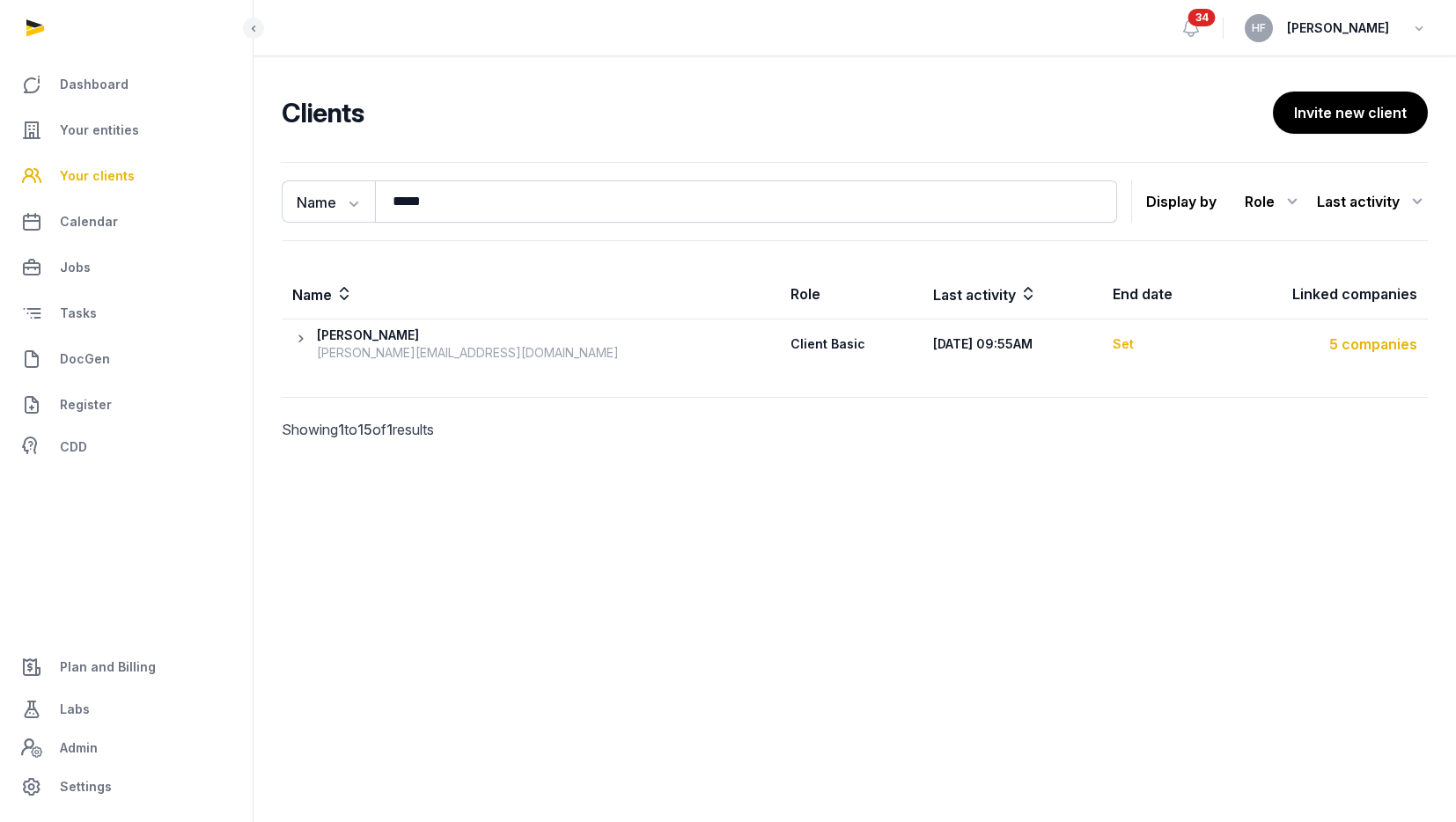
click at [1358, 345] on div "5 companies" at bounding box center [1323, 344] width 189 height 21
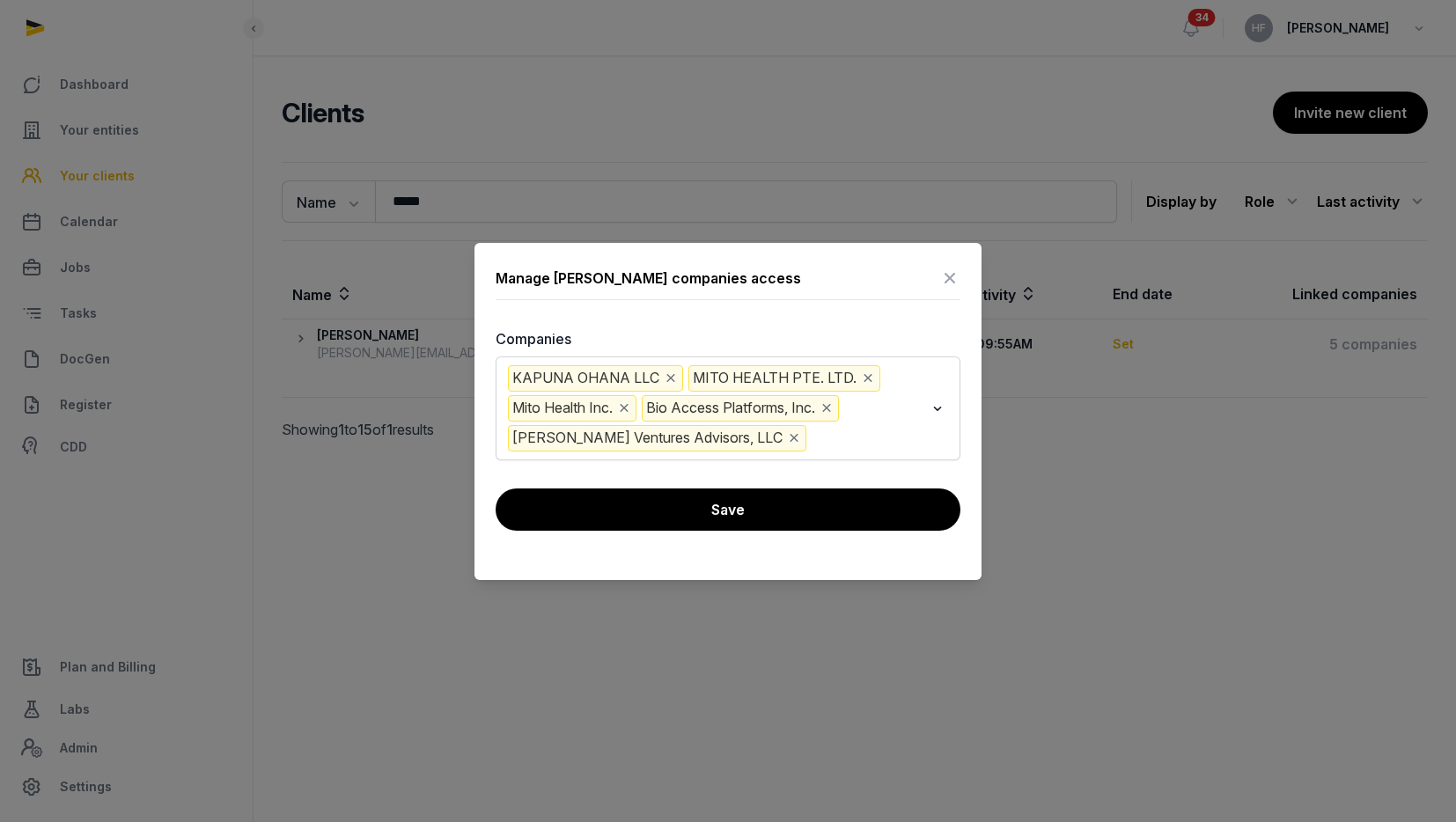
click at [810, 437] on input "Search for option" at bounding box center [867, 438] width 114 height 26
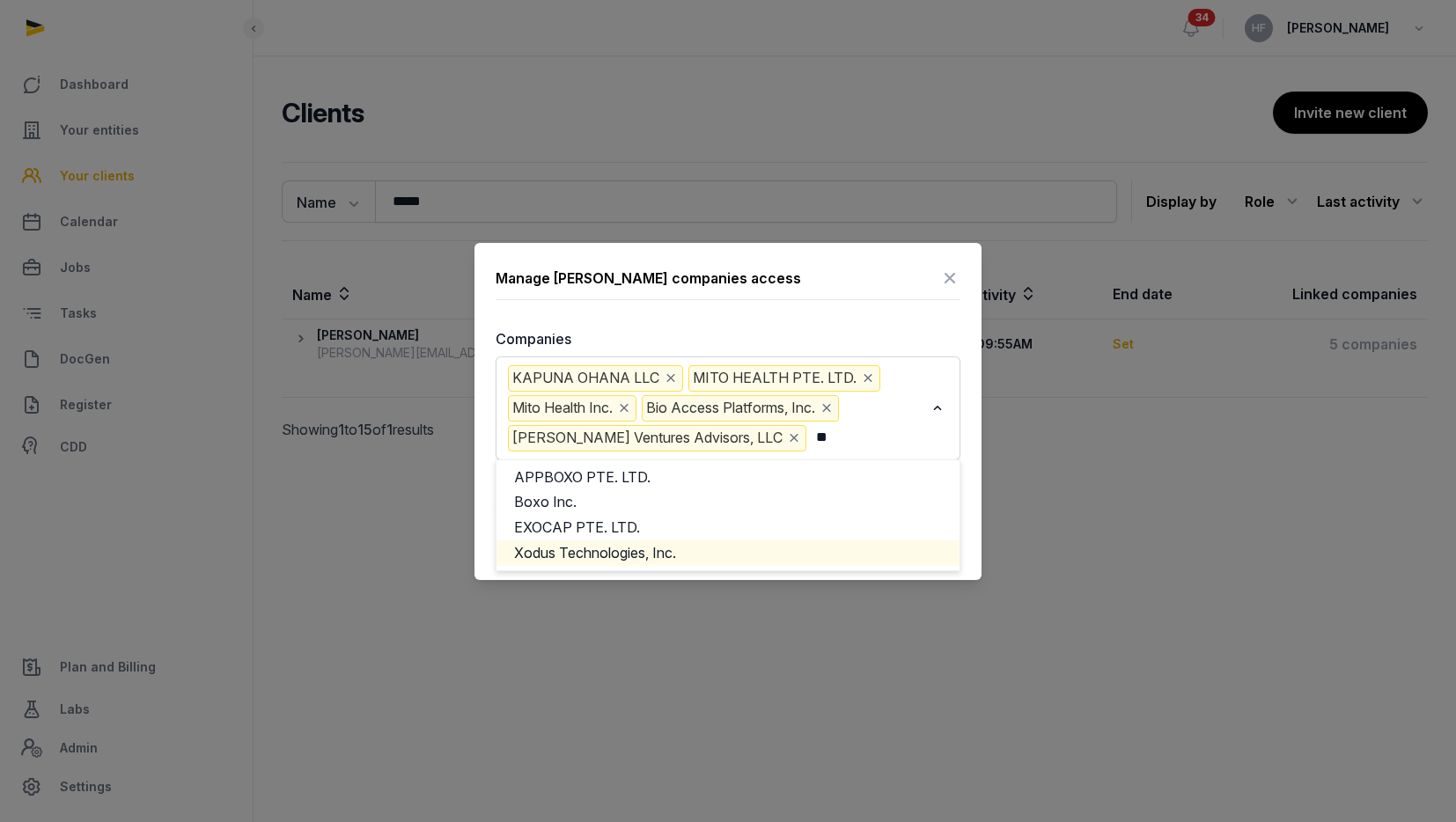
click at [704, 547] on li "Xodus Technologies, Inc." at bounding box center [728, 553] width 463 height 25
type input "**"
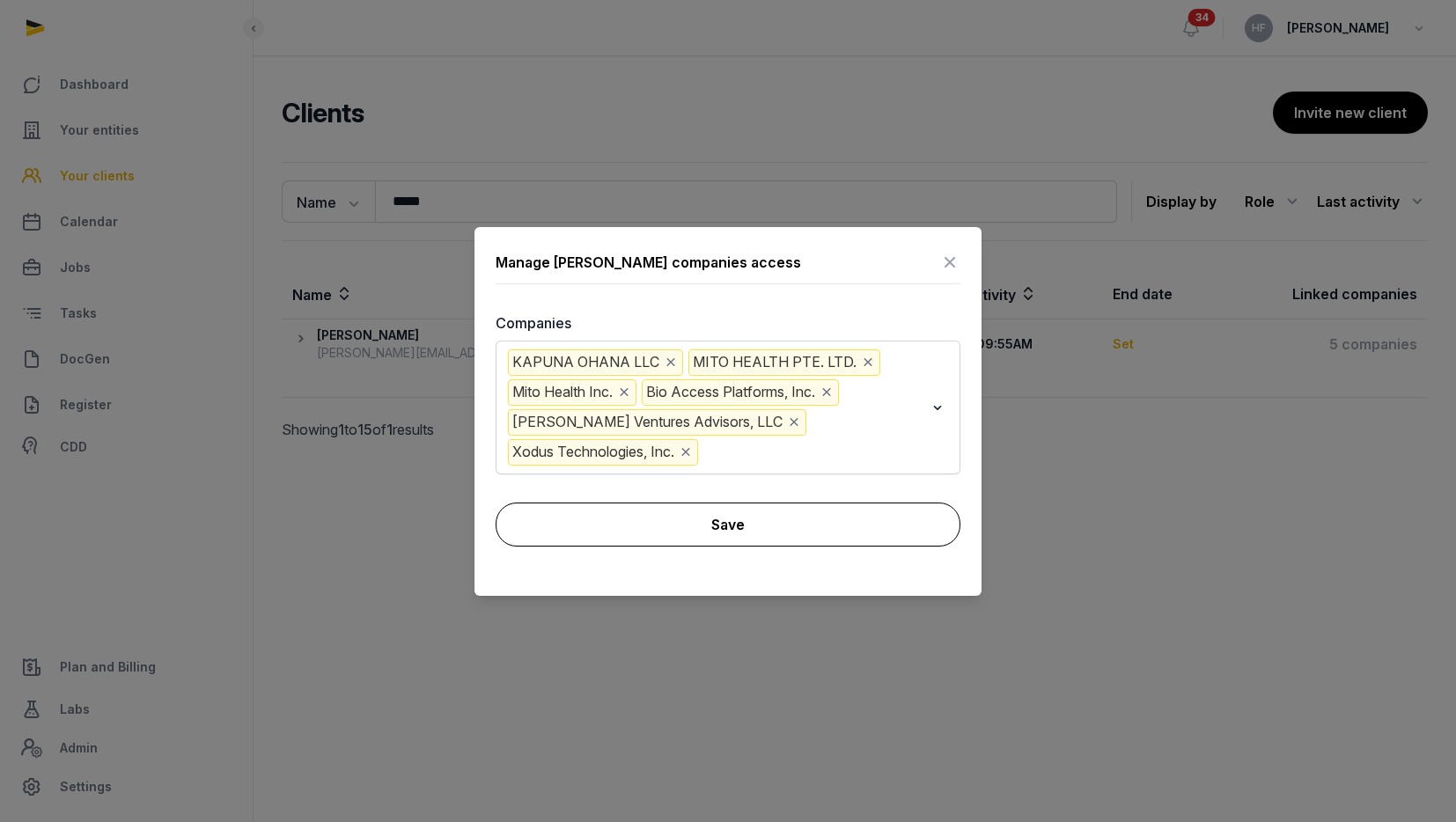
click at [731, 527] on button "Save" at bounding box center [728, 525] width 465 height 44
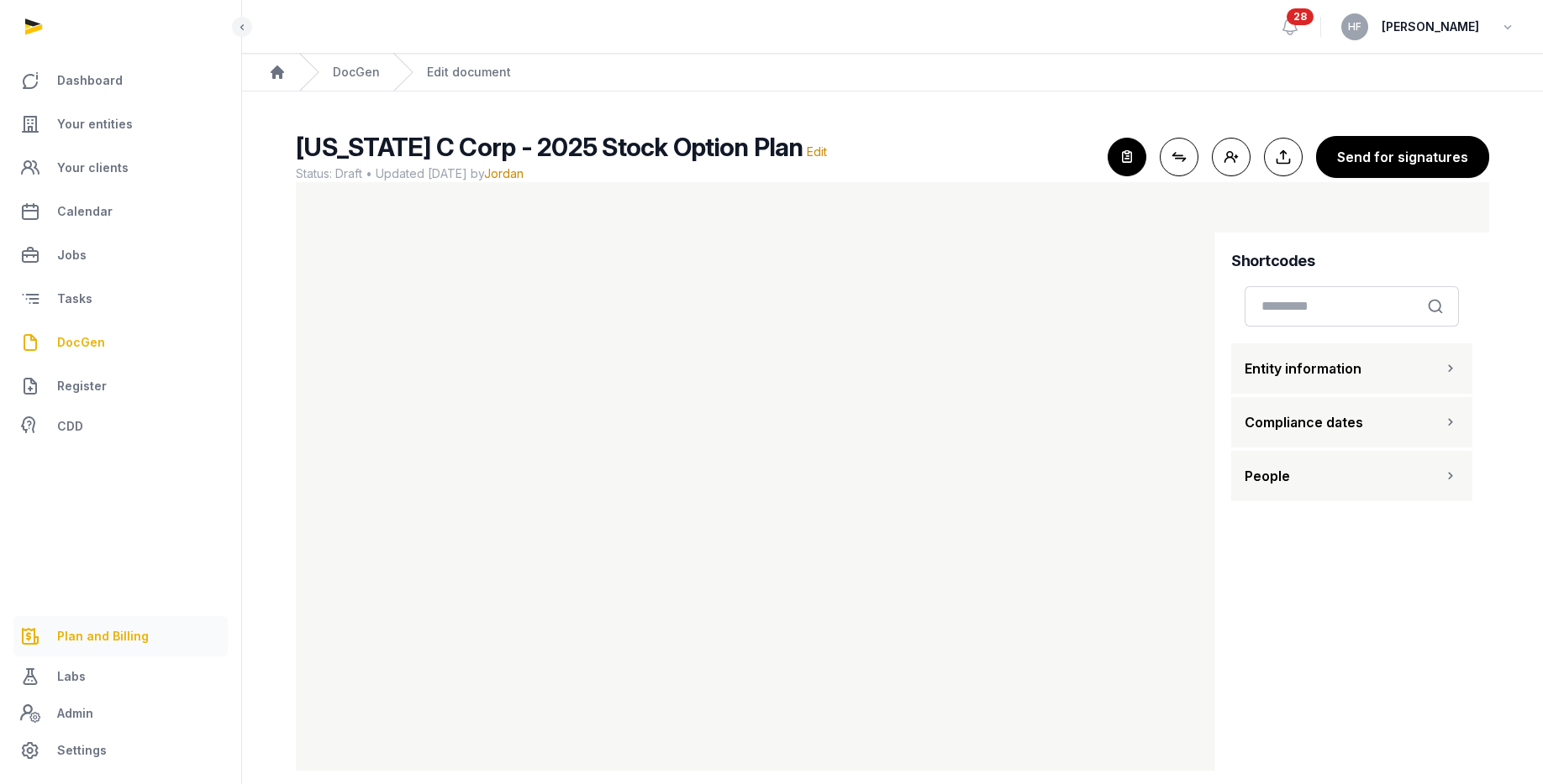
click at [96, 634] on span "Plan and Billing" at bounding box center [102, 636] width 91 height 20
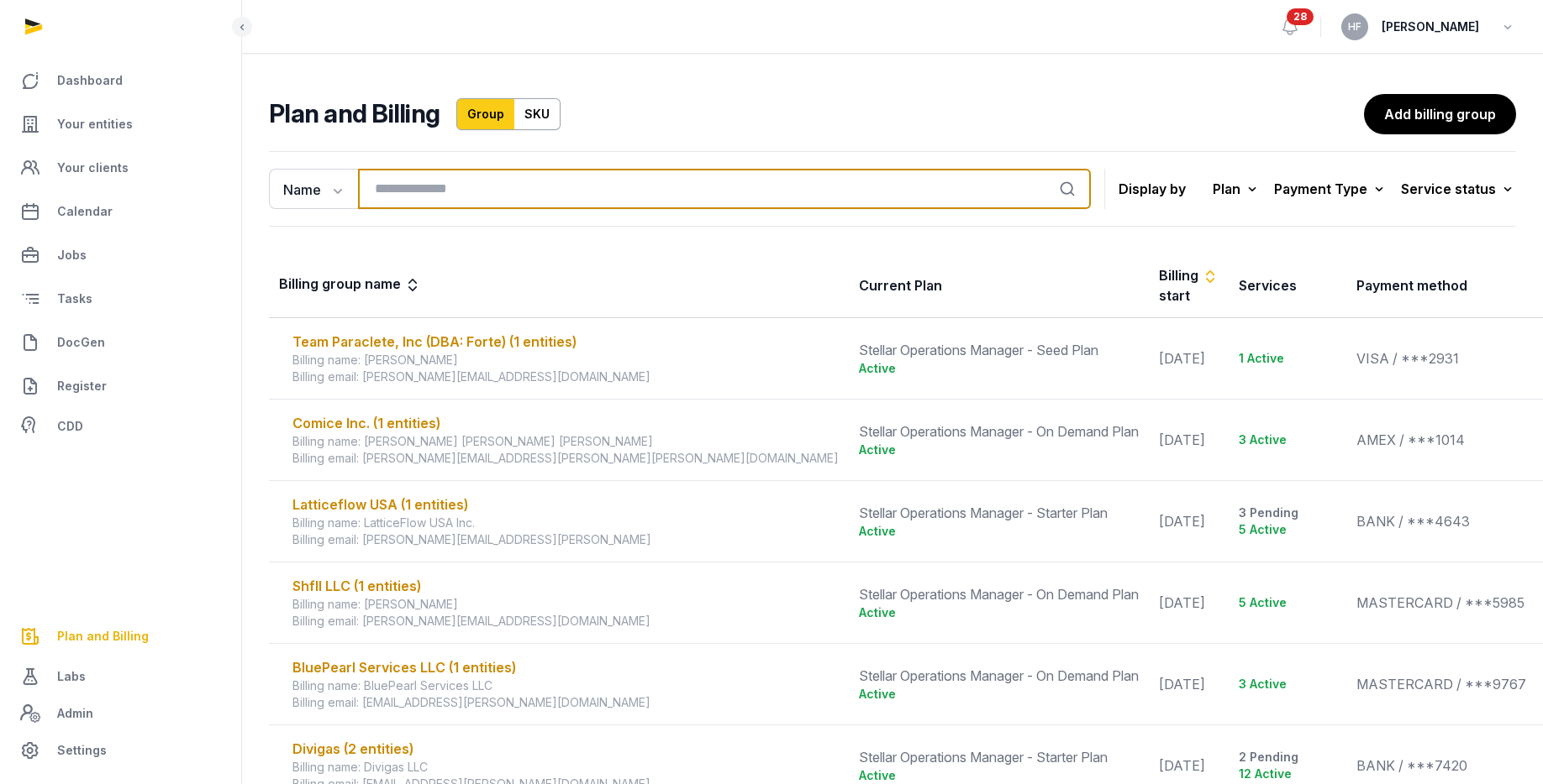
click at [432, 192] on input "search" at bounding box center [724, 189] width 733 height 41
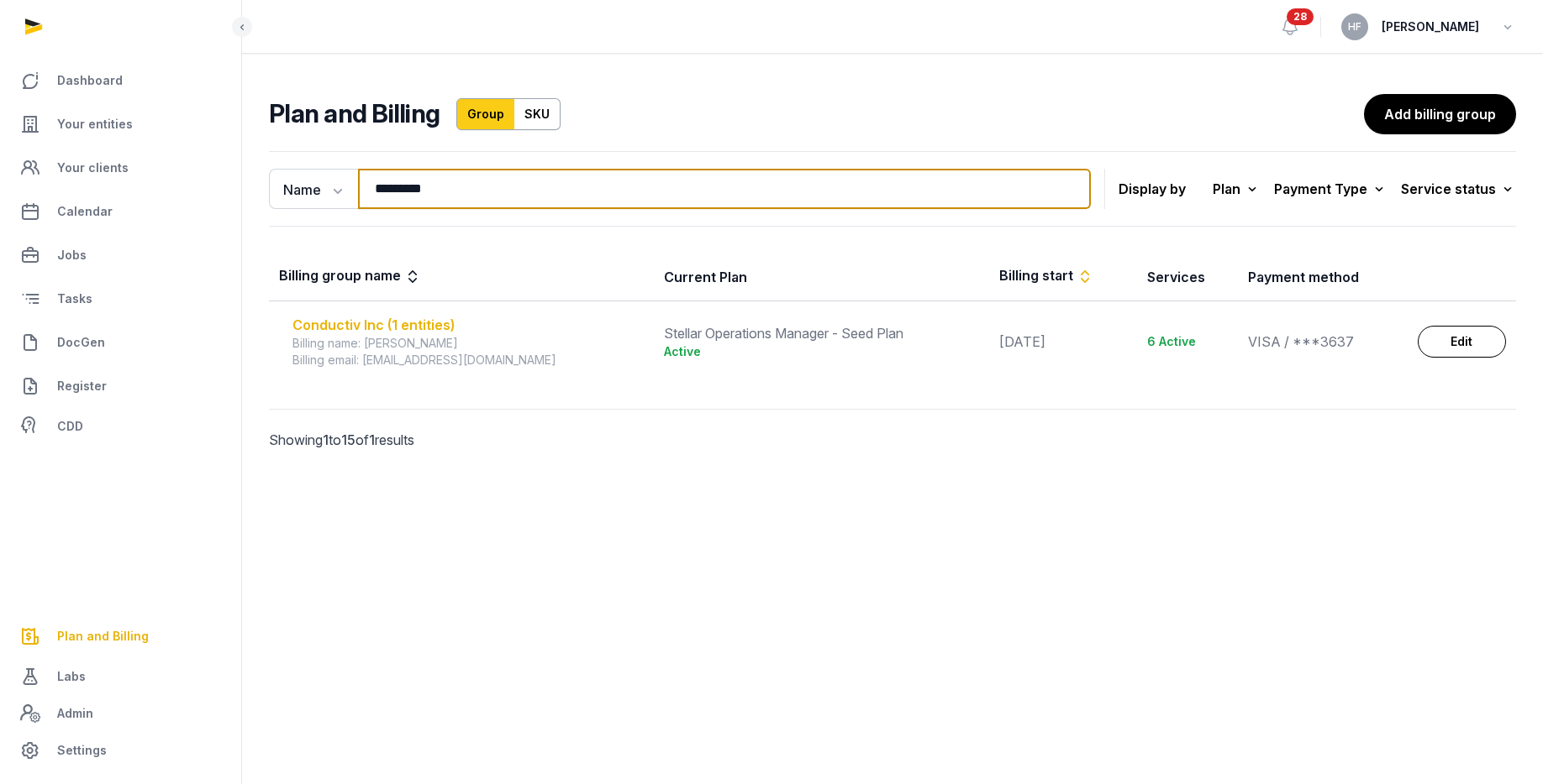
type input "*********"
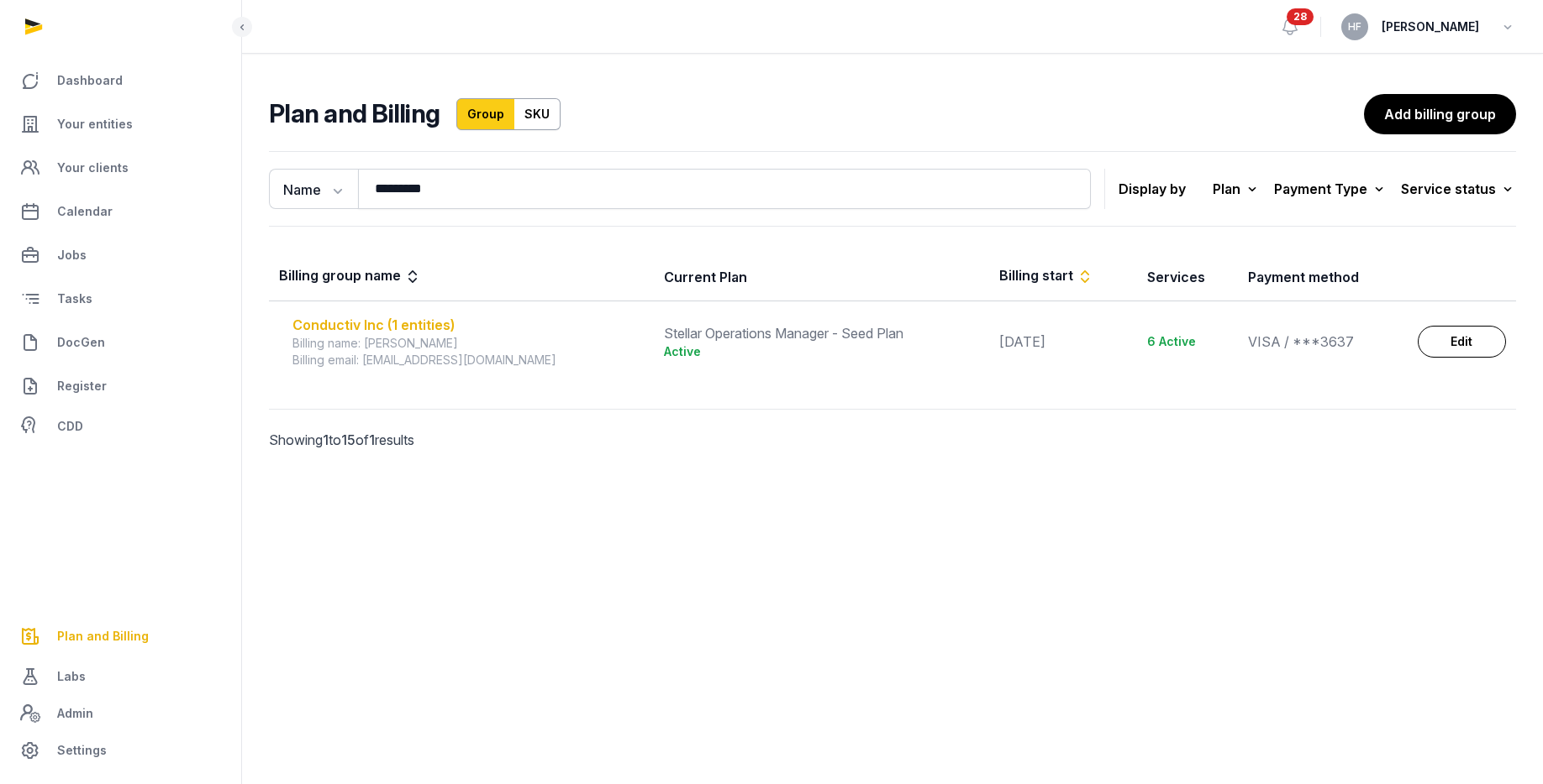
click at [437, 316] on div "Conductiv Inc (1 entities)" at bounding box center [468, 325] width 352 height 20
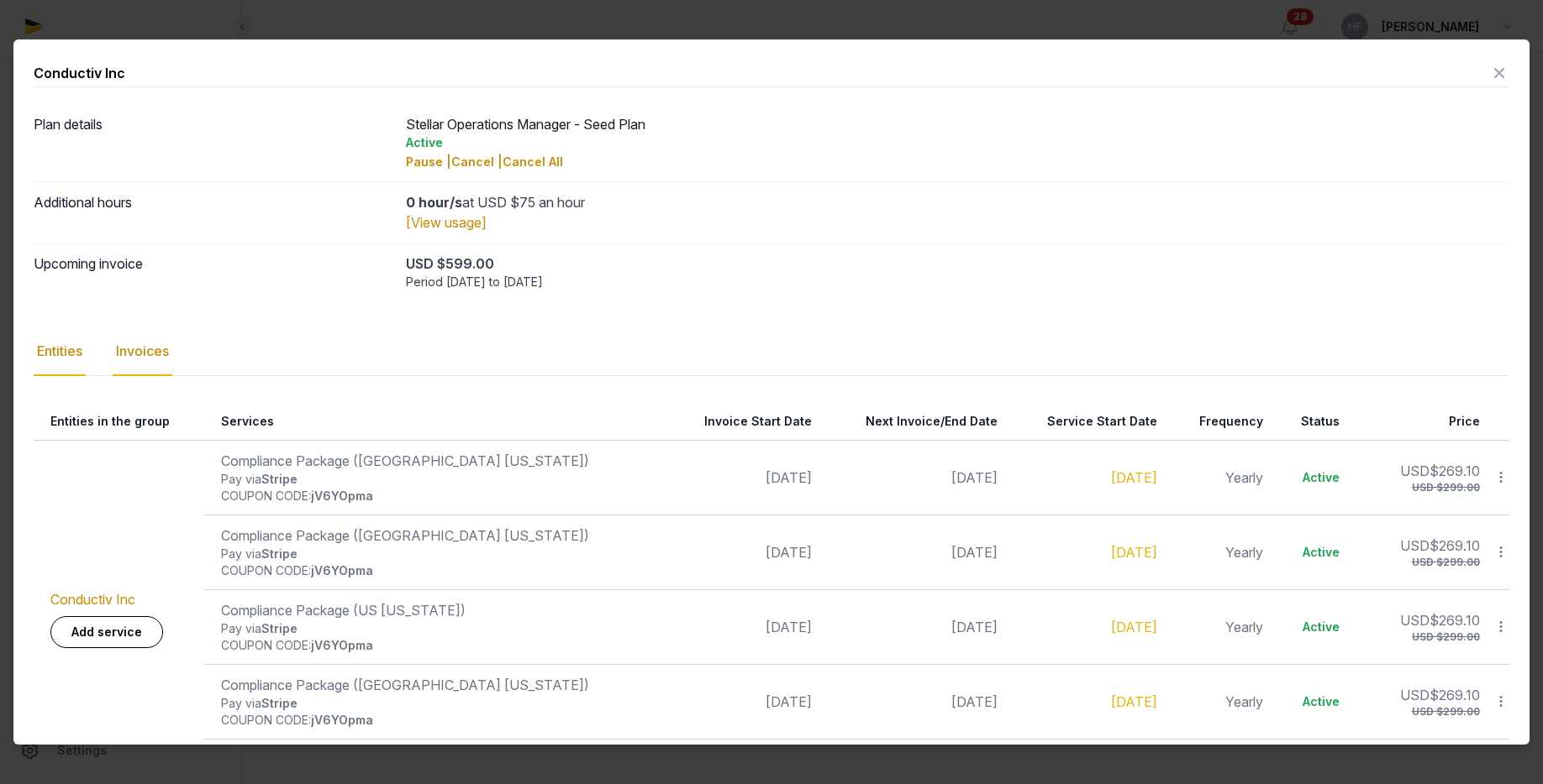
click at [161, 346] on div "Invoices" at bounding box center [142, 351] width 60 height 49
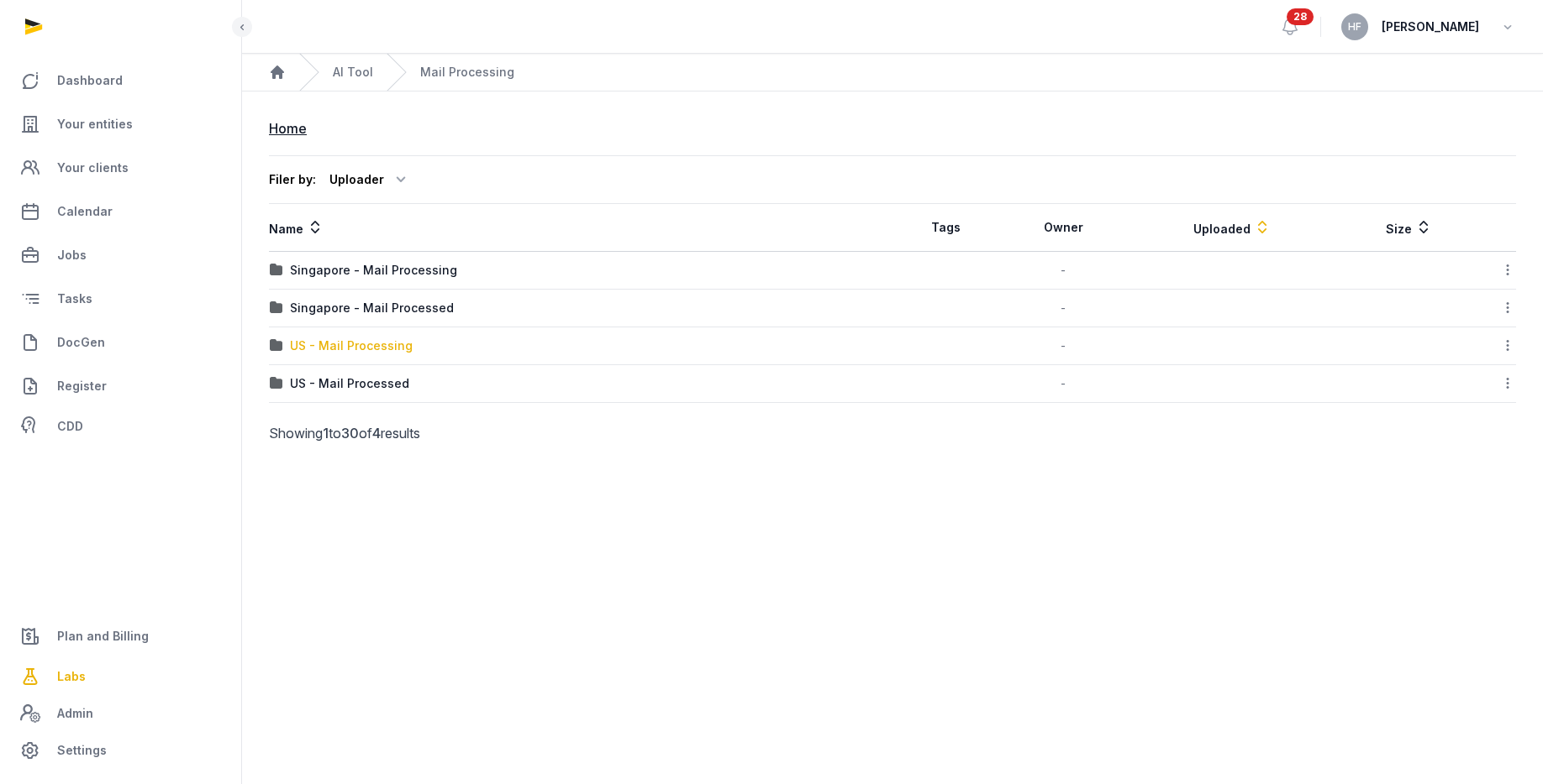
click at [392, 344] on div "US - Mail Processing" at bounding box center [351, 346] width 123 height 17
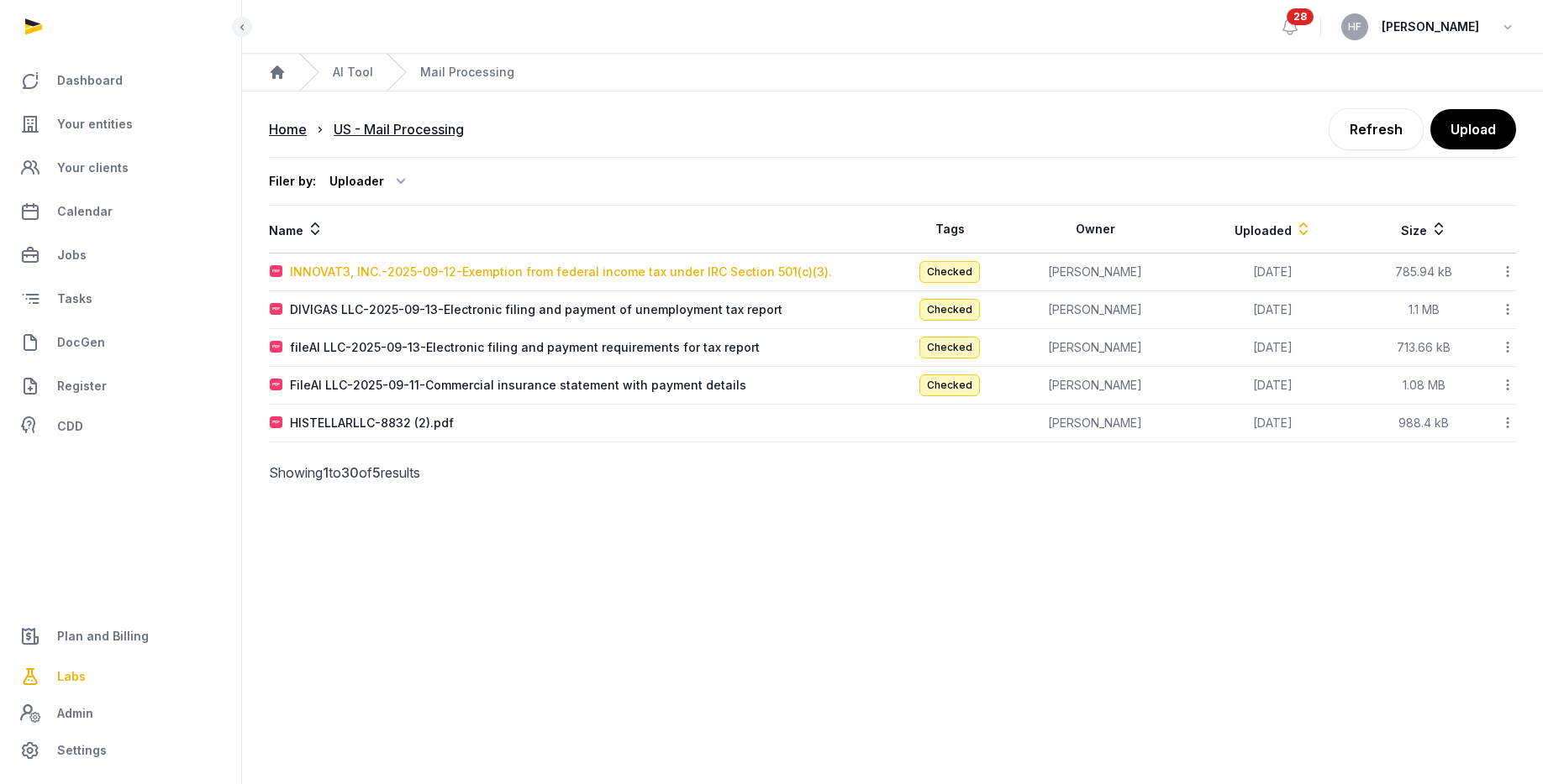
click at [710, 269] on div "INNOVAT3, INC.-2025-09-12-Exemption from federal income tax under IRC Section 5…" at bounding box center [560, 272] width 542 height 17
type input "**********"
type textarea "**********"
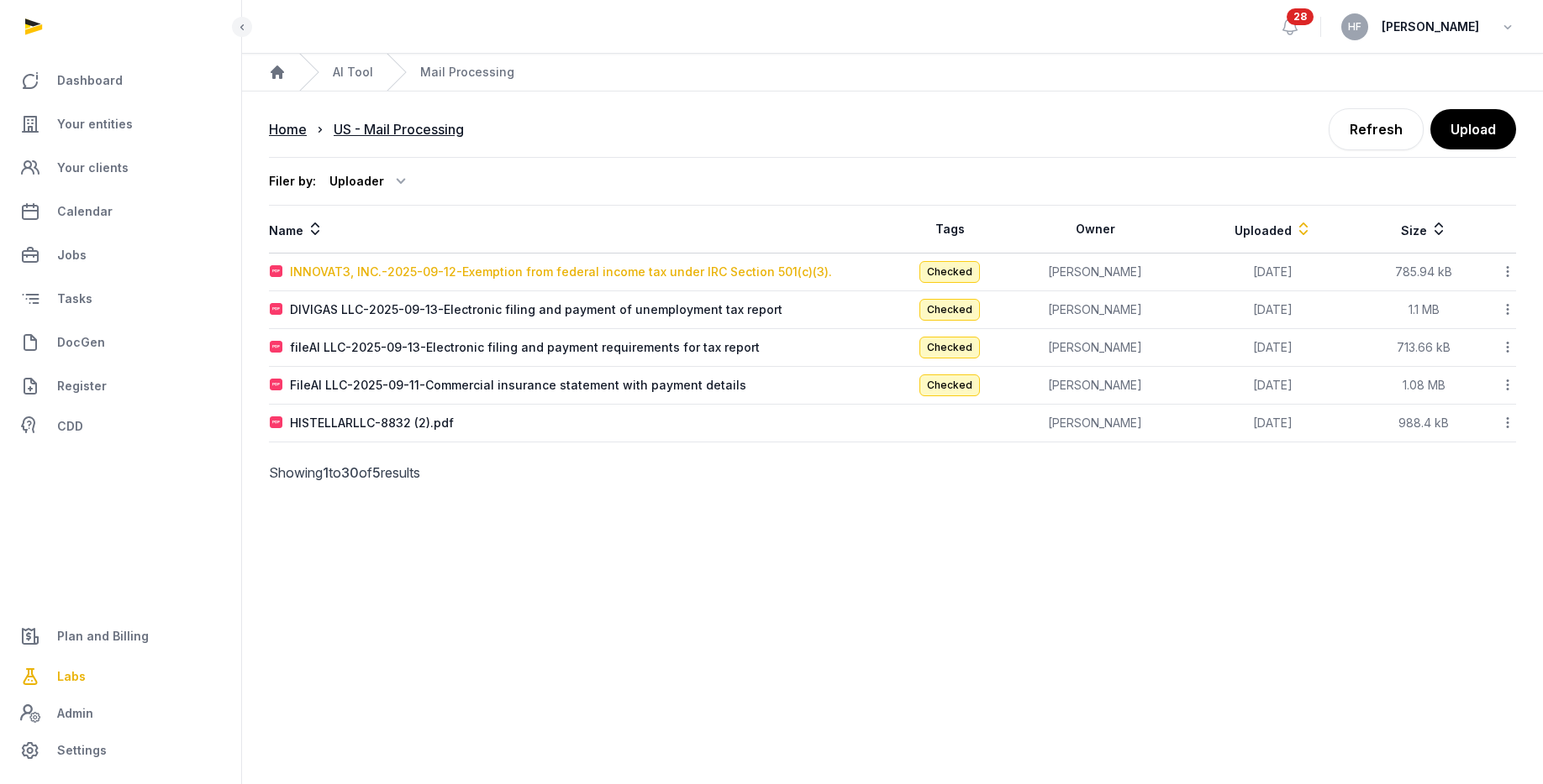
type input "**********"
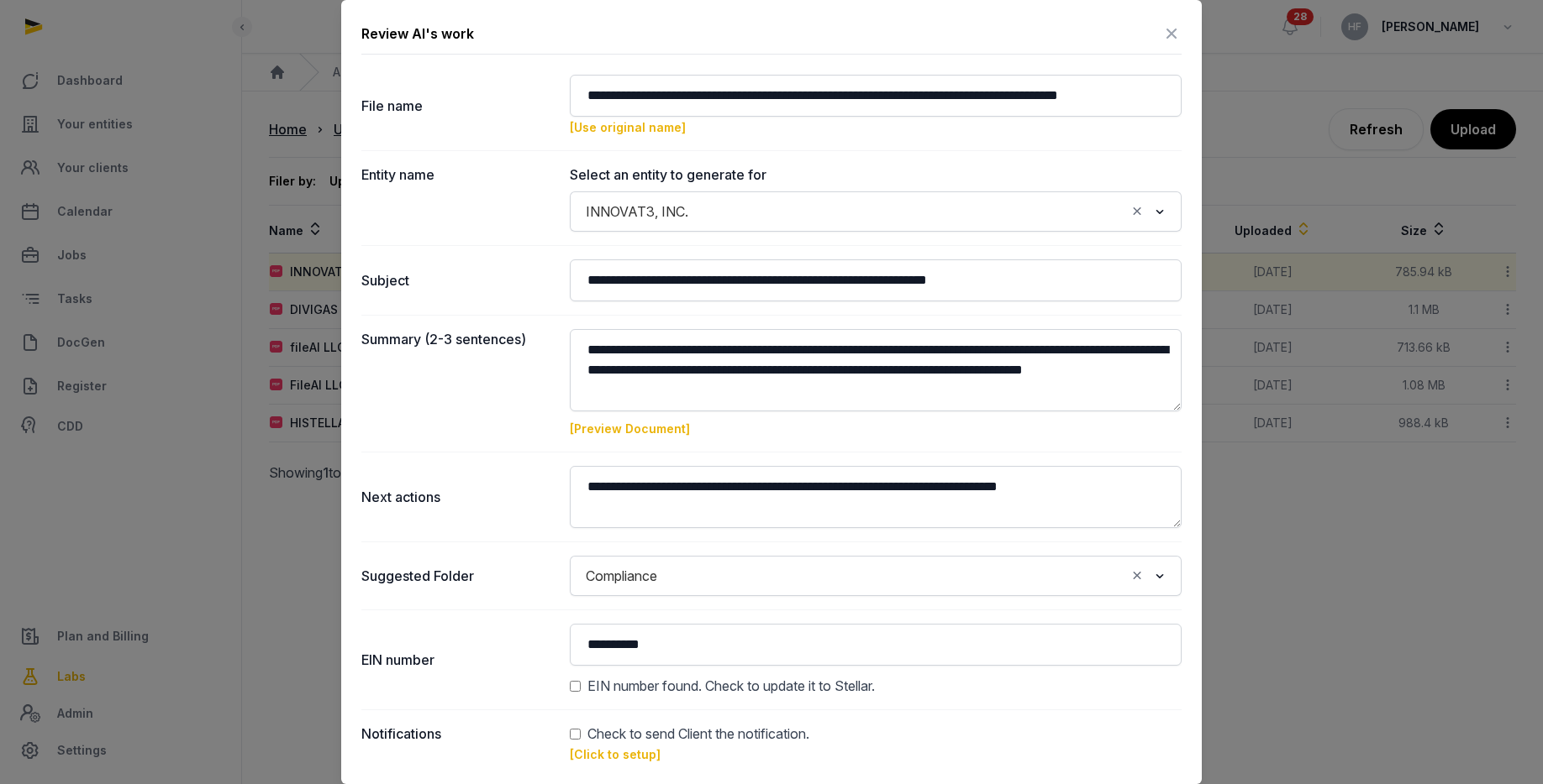
click at [1175, 33] on icon at bounding box center [1171, 33] width 20 height 27
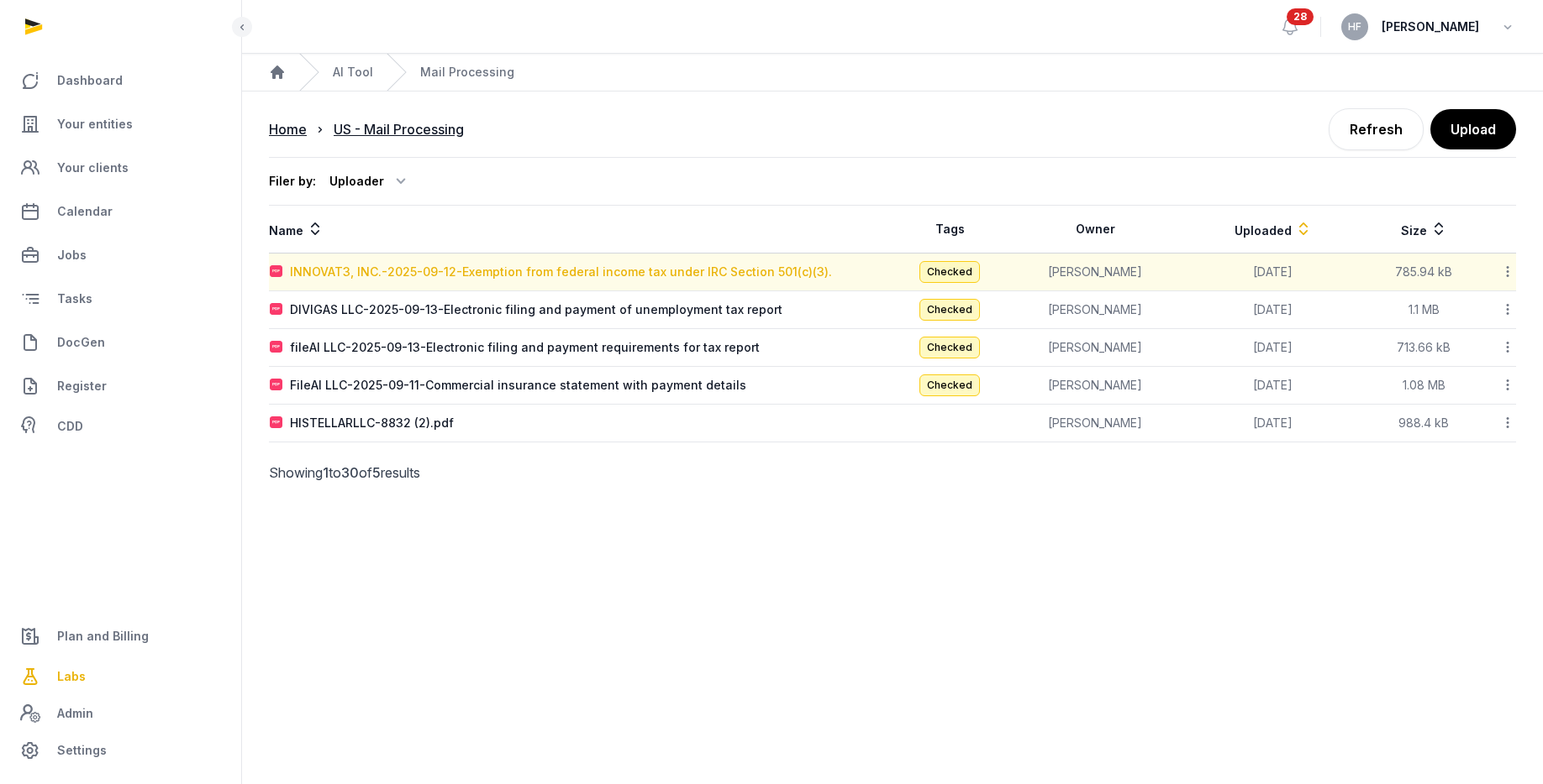
click at [753, 264] on div "INNOVAT3, INC.-2025-09-12-Exemption from federal income tax under IRC Section 5…" at bounding box center [560, 272] width 542 height 17
type input "**********"
type textarea "**********"
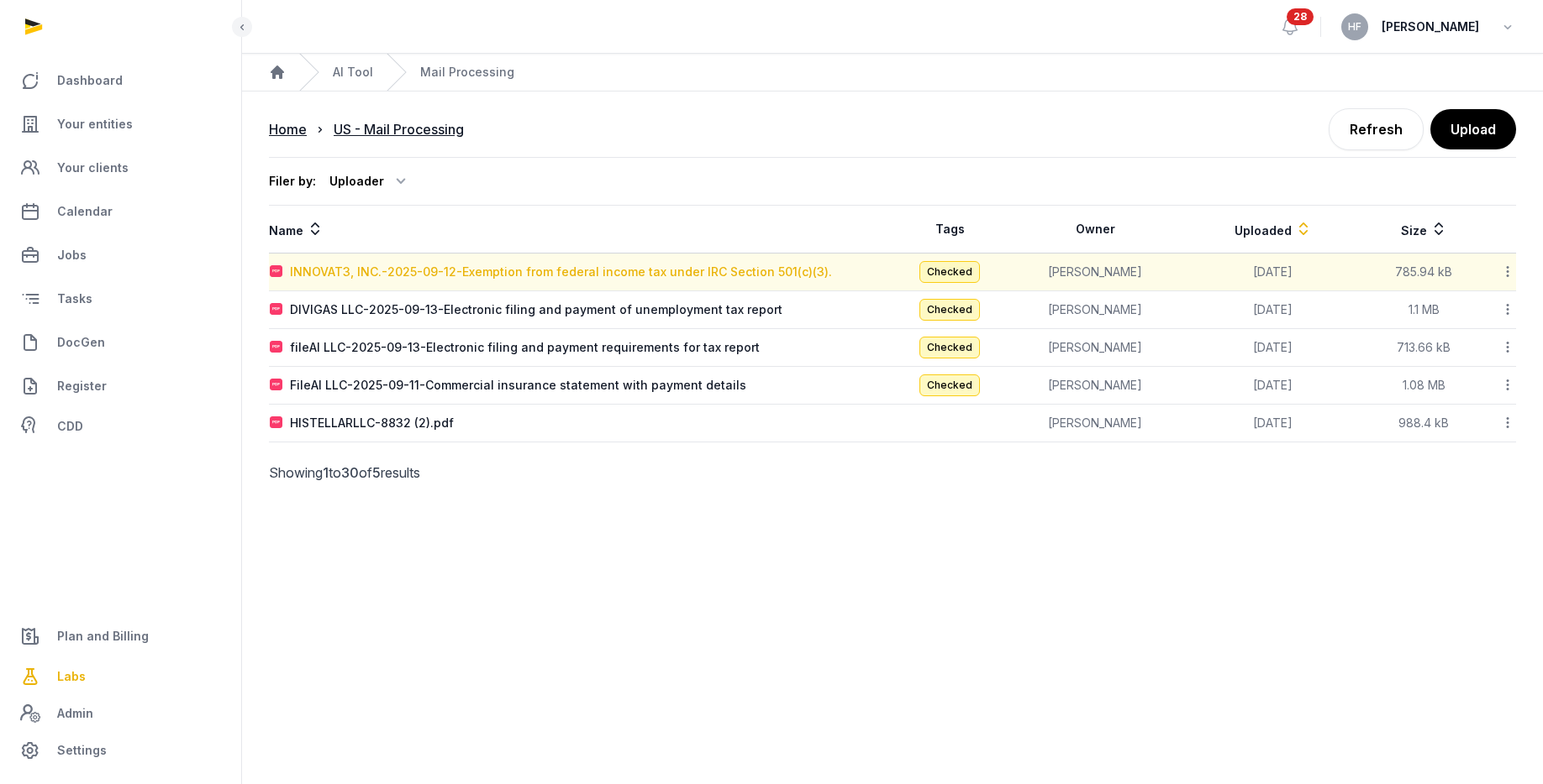
type input "**********"
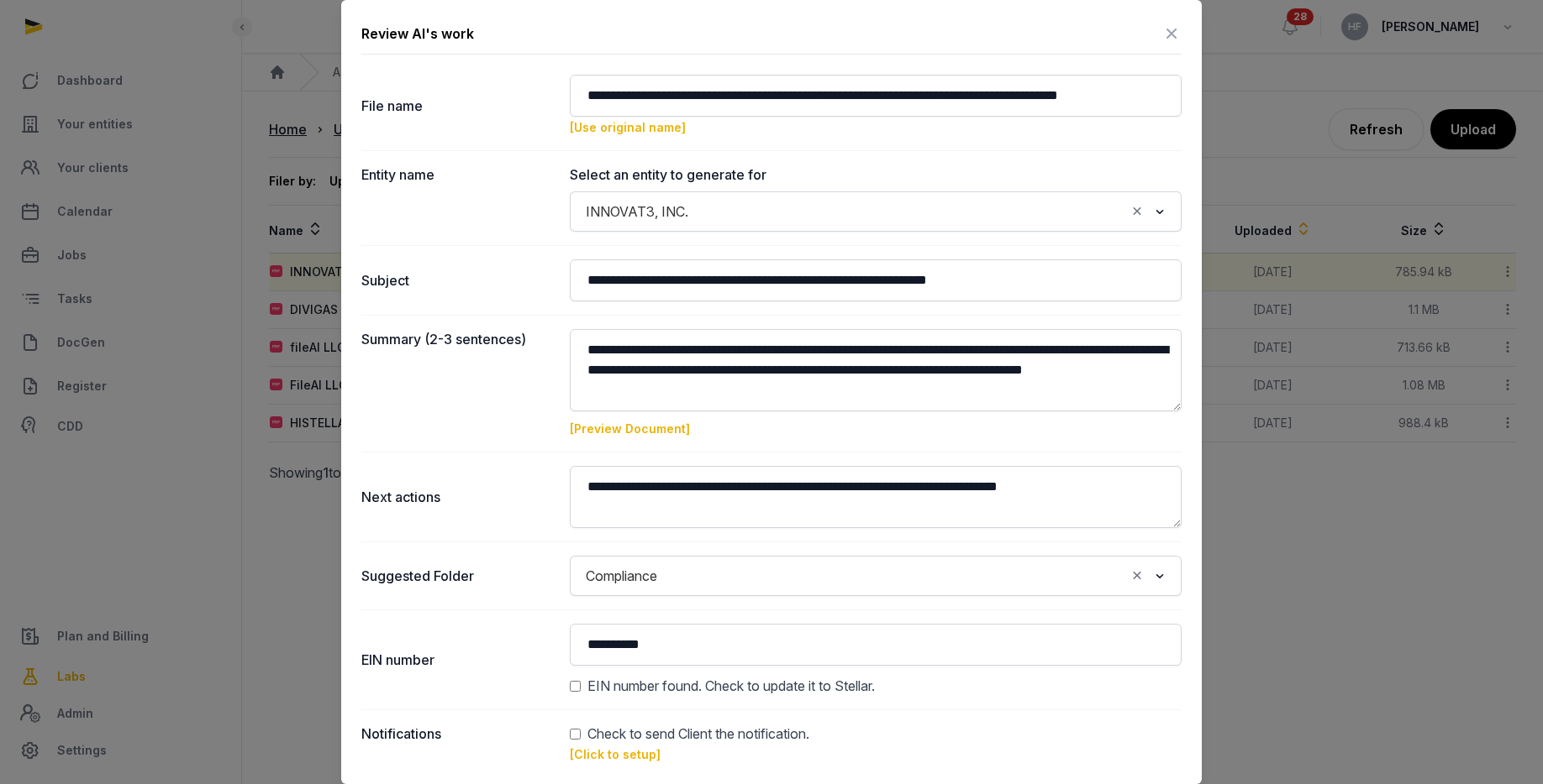
scroll to position [72, 0]
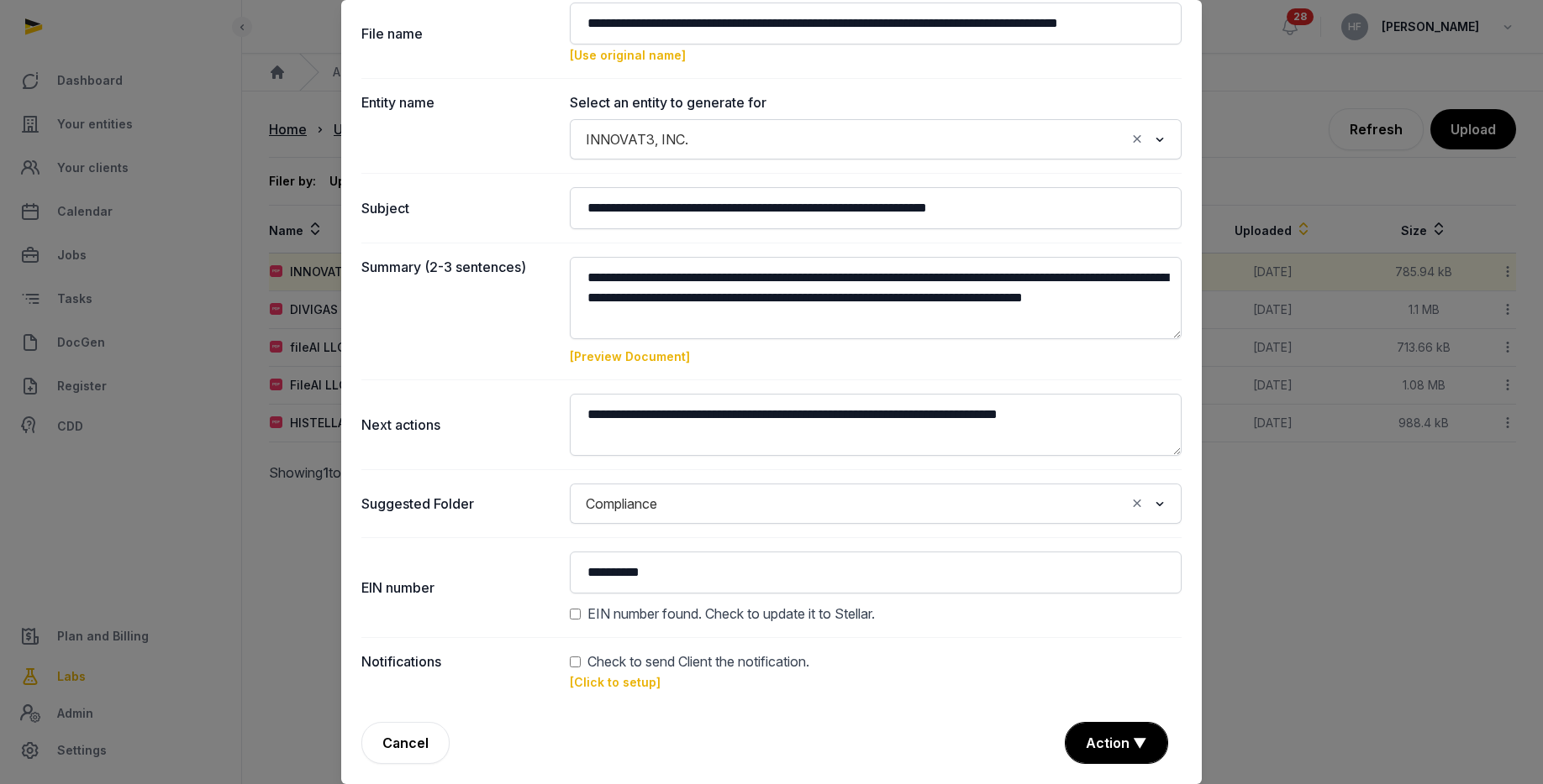
click at [616, 662] on span "Check to send Client the notification." at bounding box center [698, 662] width 221 height 20
click at [616, 681] on link "[Click to setup]" at bounding box center [615, 682] width 90 height 14
type input "**********"
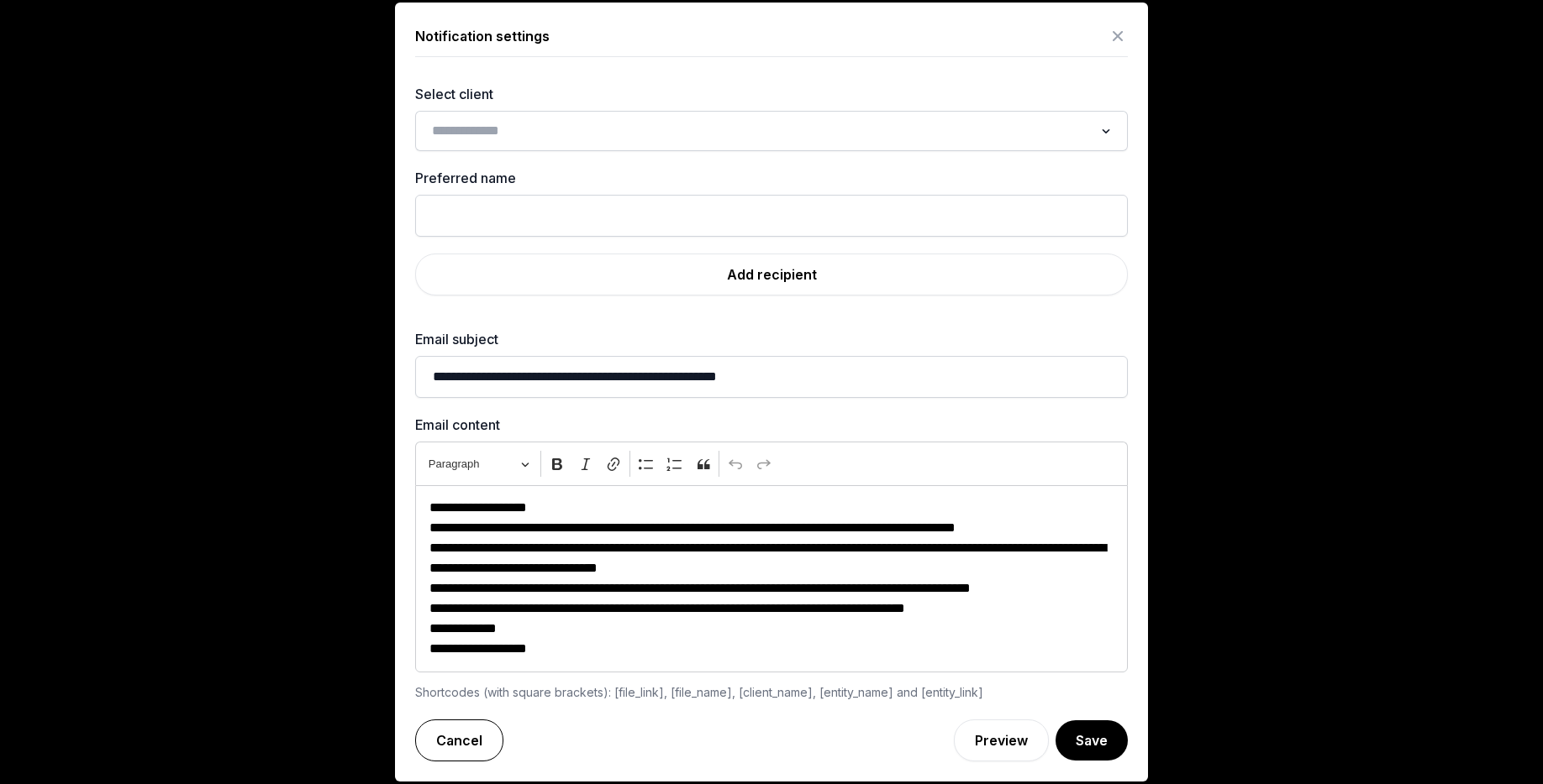
click at [471, 734] on link "Cancel" at bounding box center [460, 741] width 89 height 42
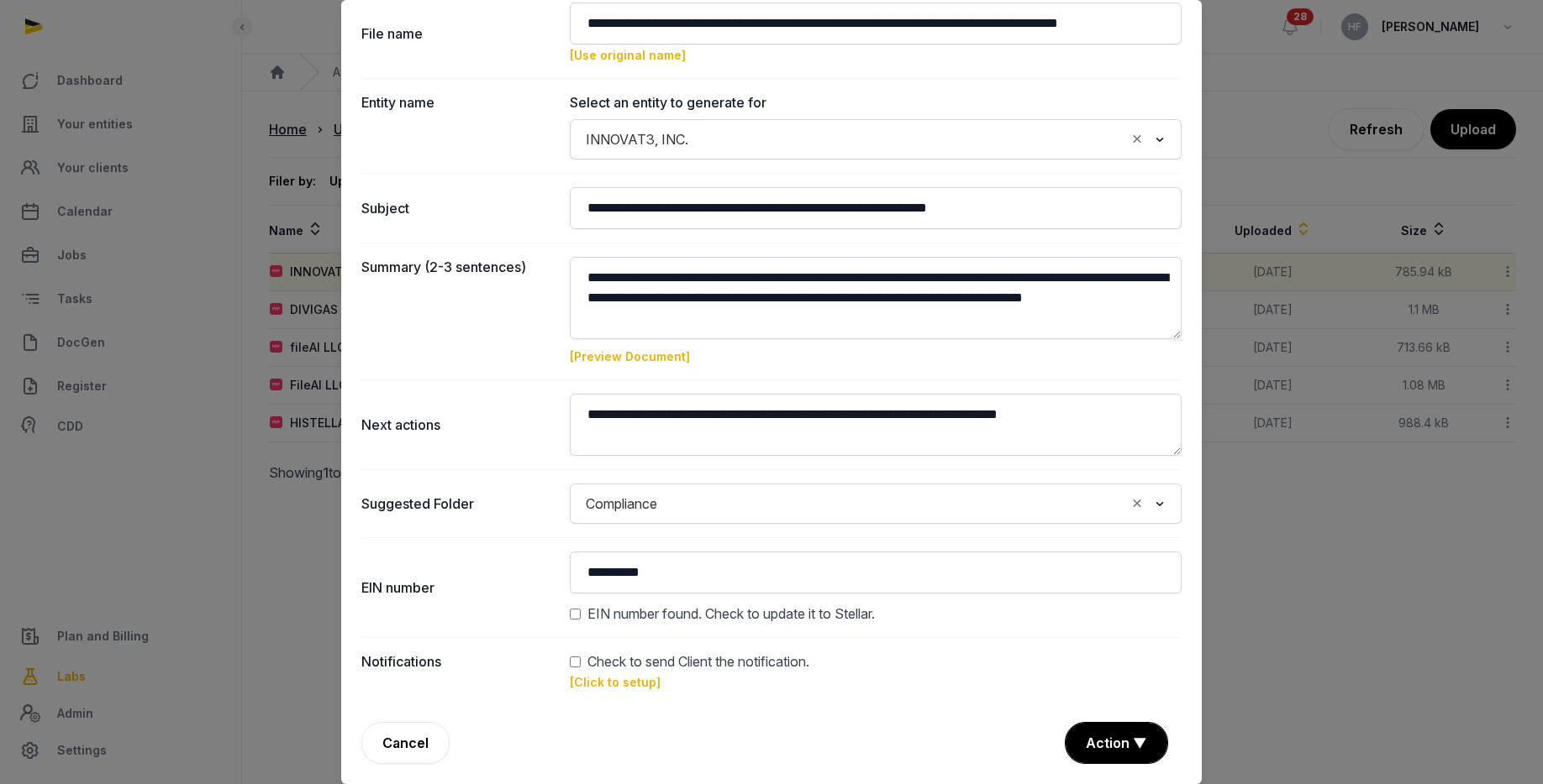
click at [401, 739] on link "Cancel" at bounding box center [406, 743] width 89 height 42
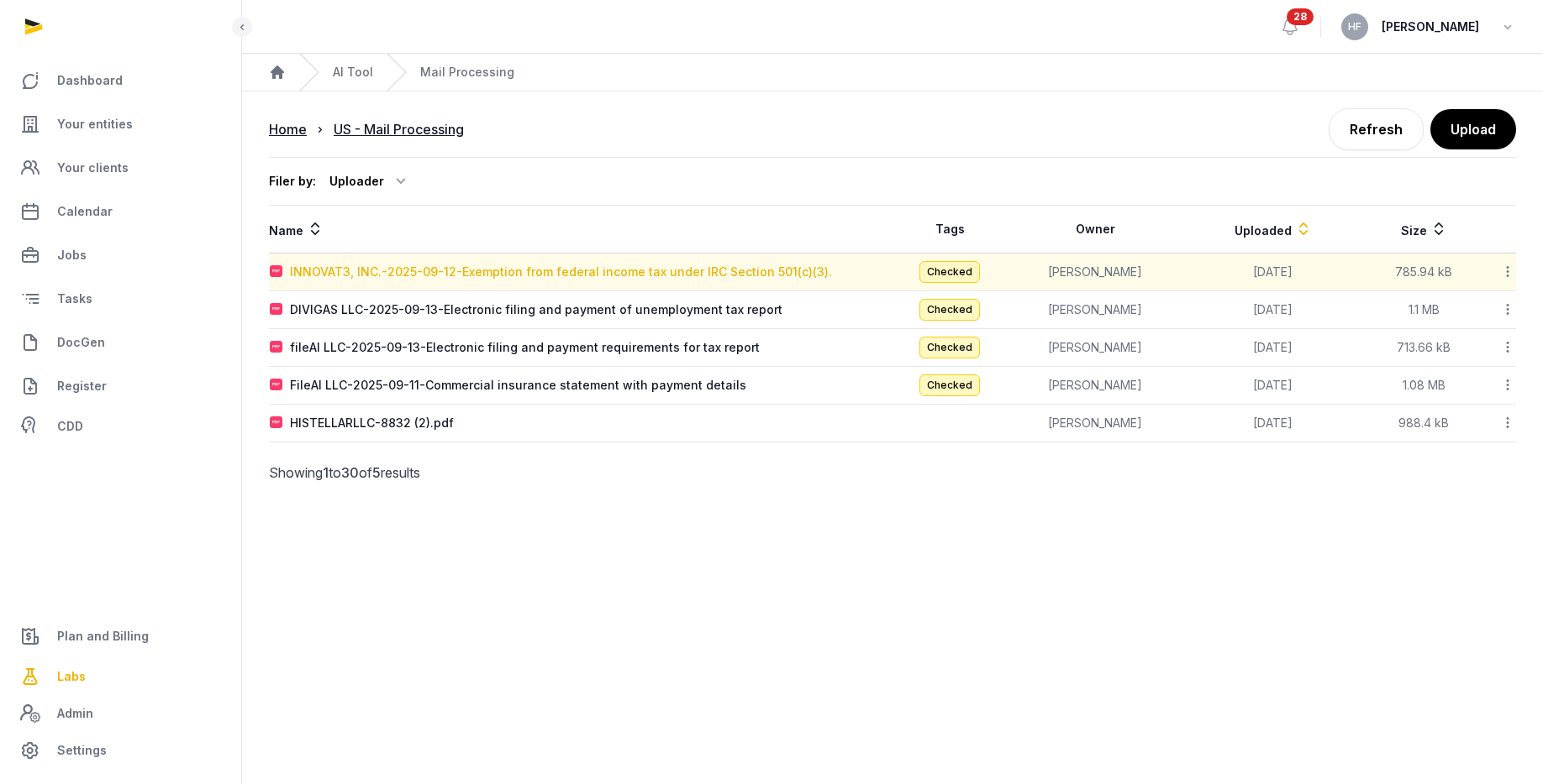
click at [609, 274] on div "INNOVAT3, INC.-2025-09-12-Exemption from federal income tax under IRC Section 5…" at bounding box center [560, 272] width 542 height 17
type input "**********"
type textarea "**********"
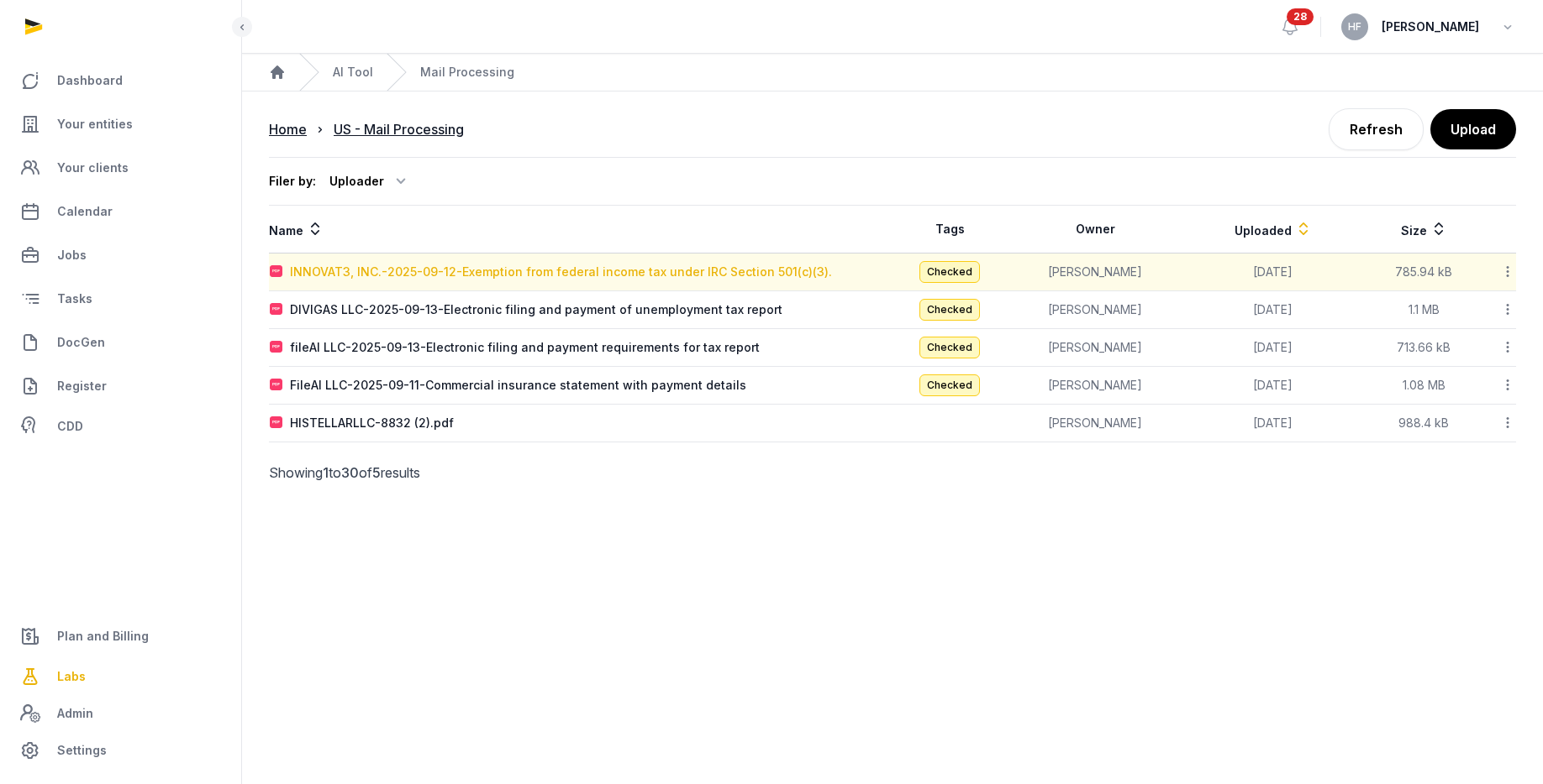
type input "**********"
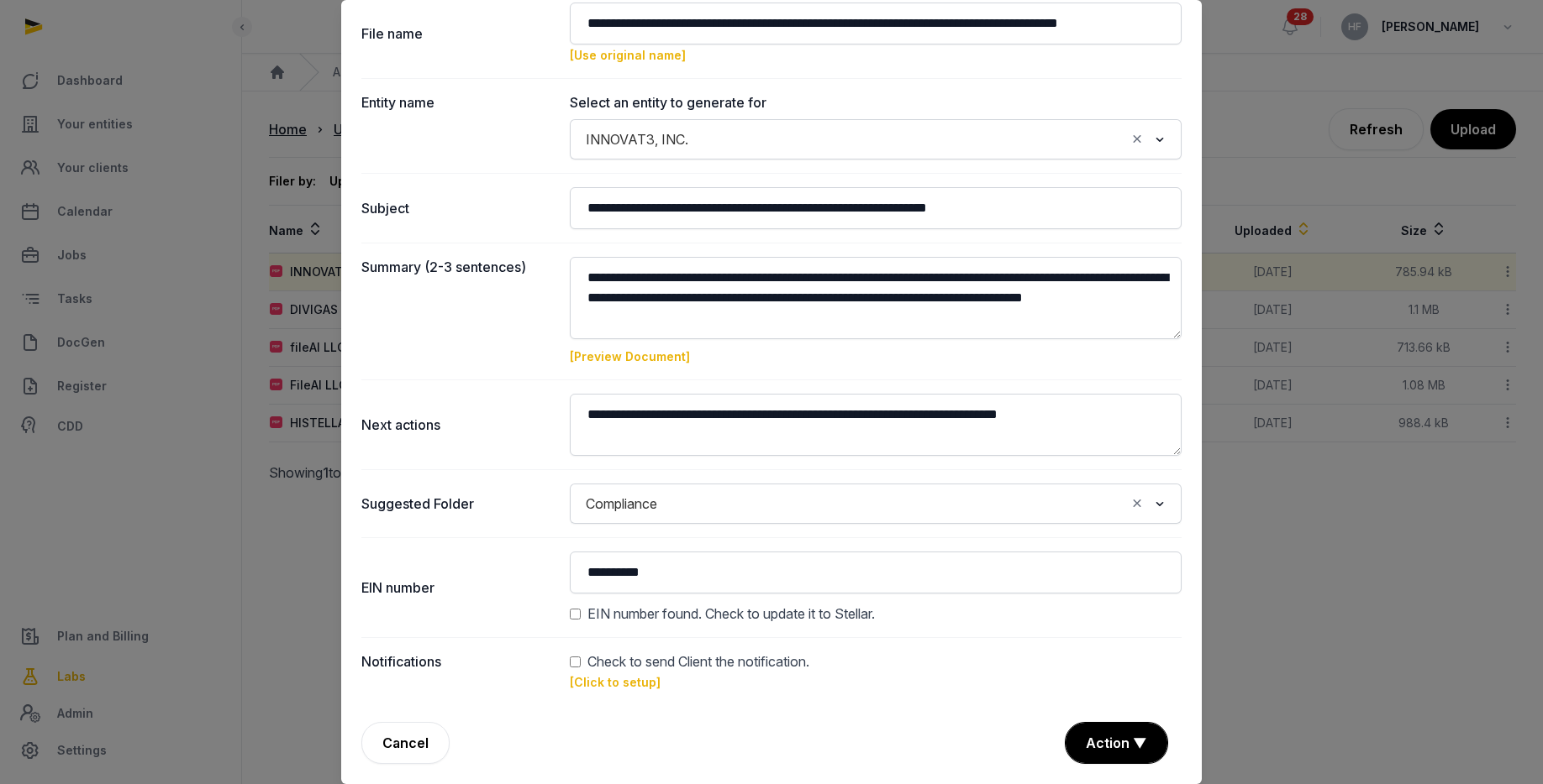
click at [626, 684] on link "[Click to setup]" at bounding box center [615, 682] width 90 height 14
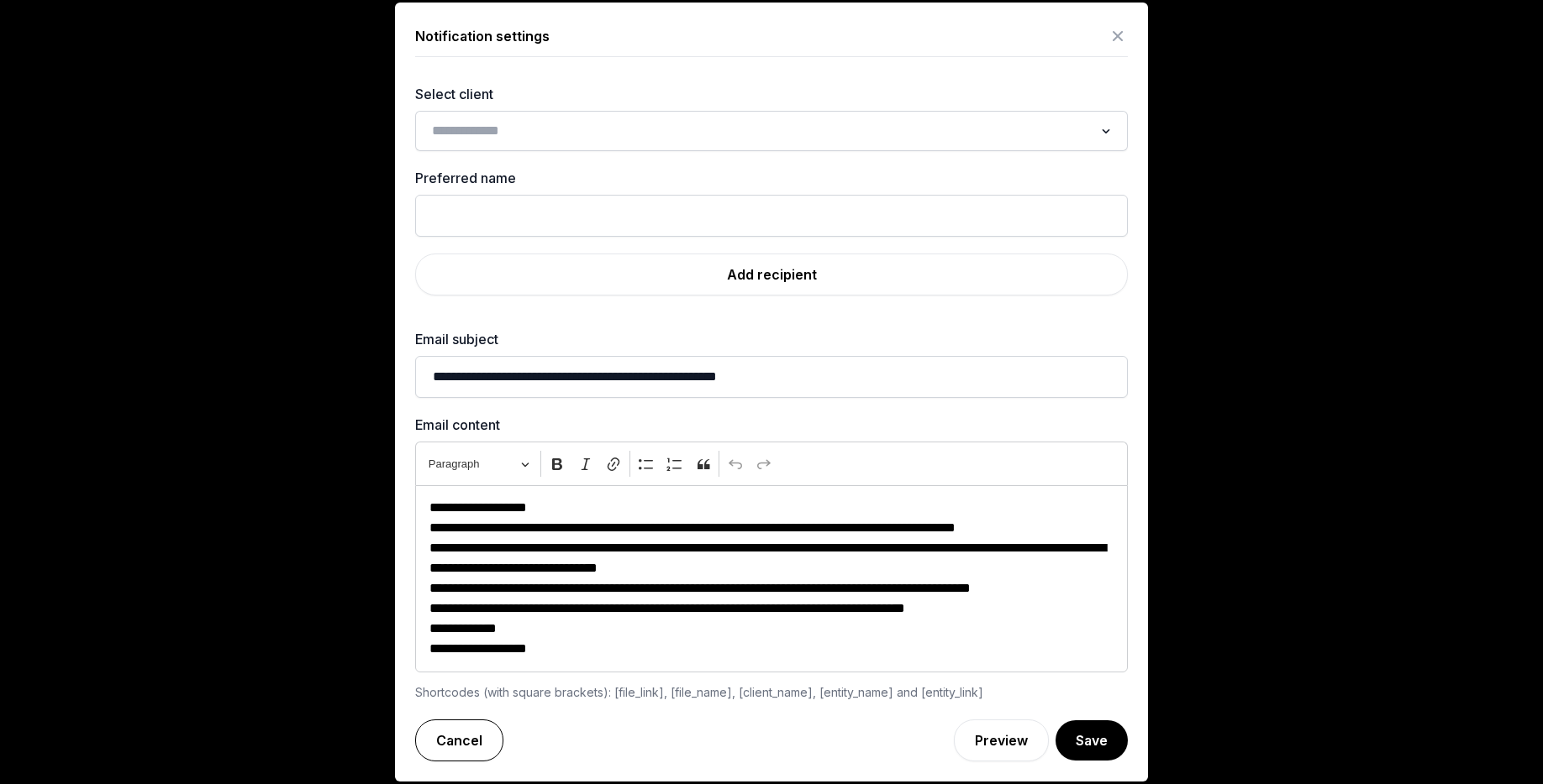
click at [462, 740] on link "Cancel" at bounding box center [460, 741] width 89 height 42
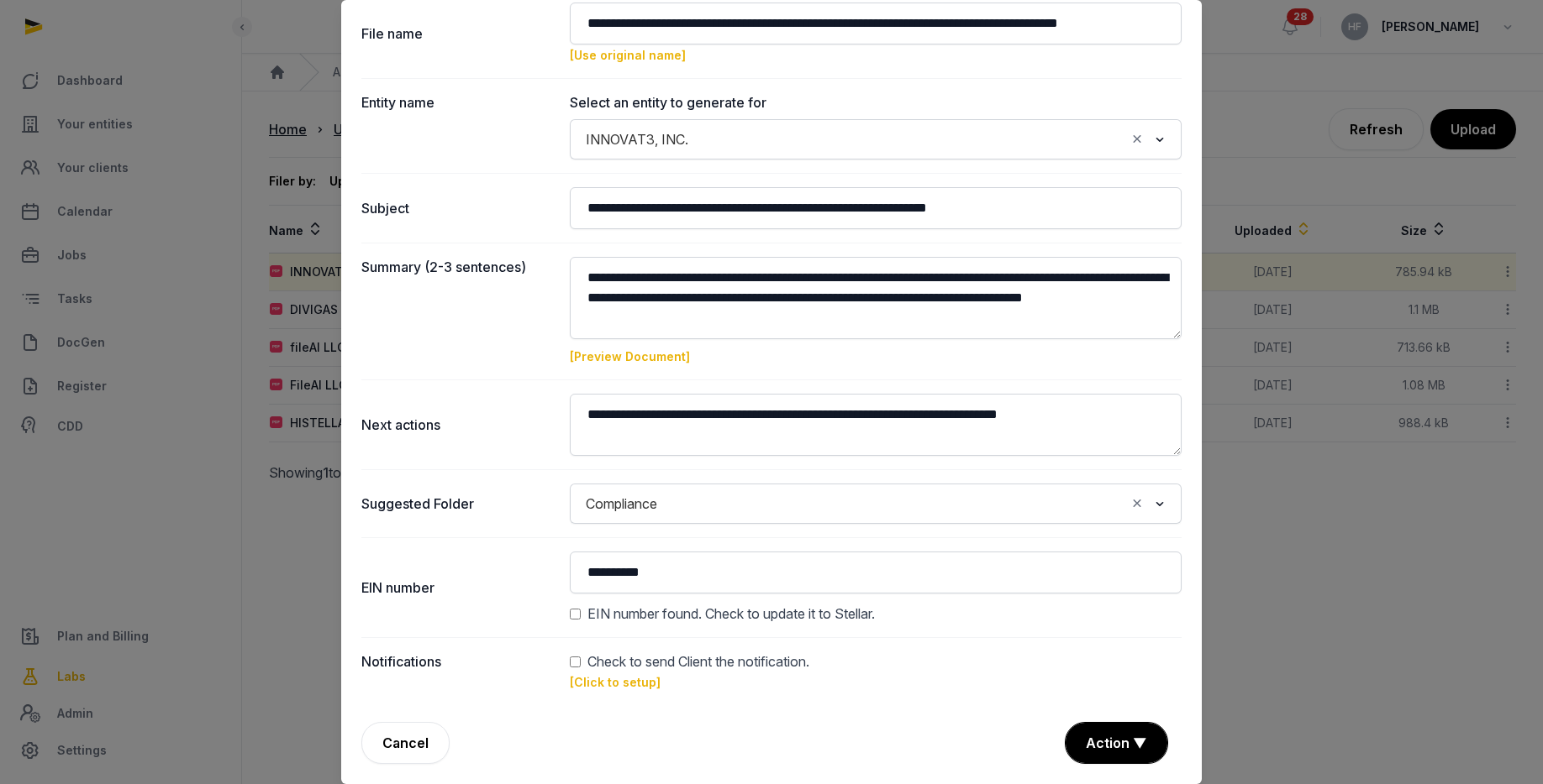
click at [640, 683] on link "[Click to setup]" at bounding box center [615, 682] width 90 height 14
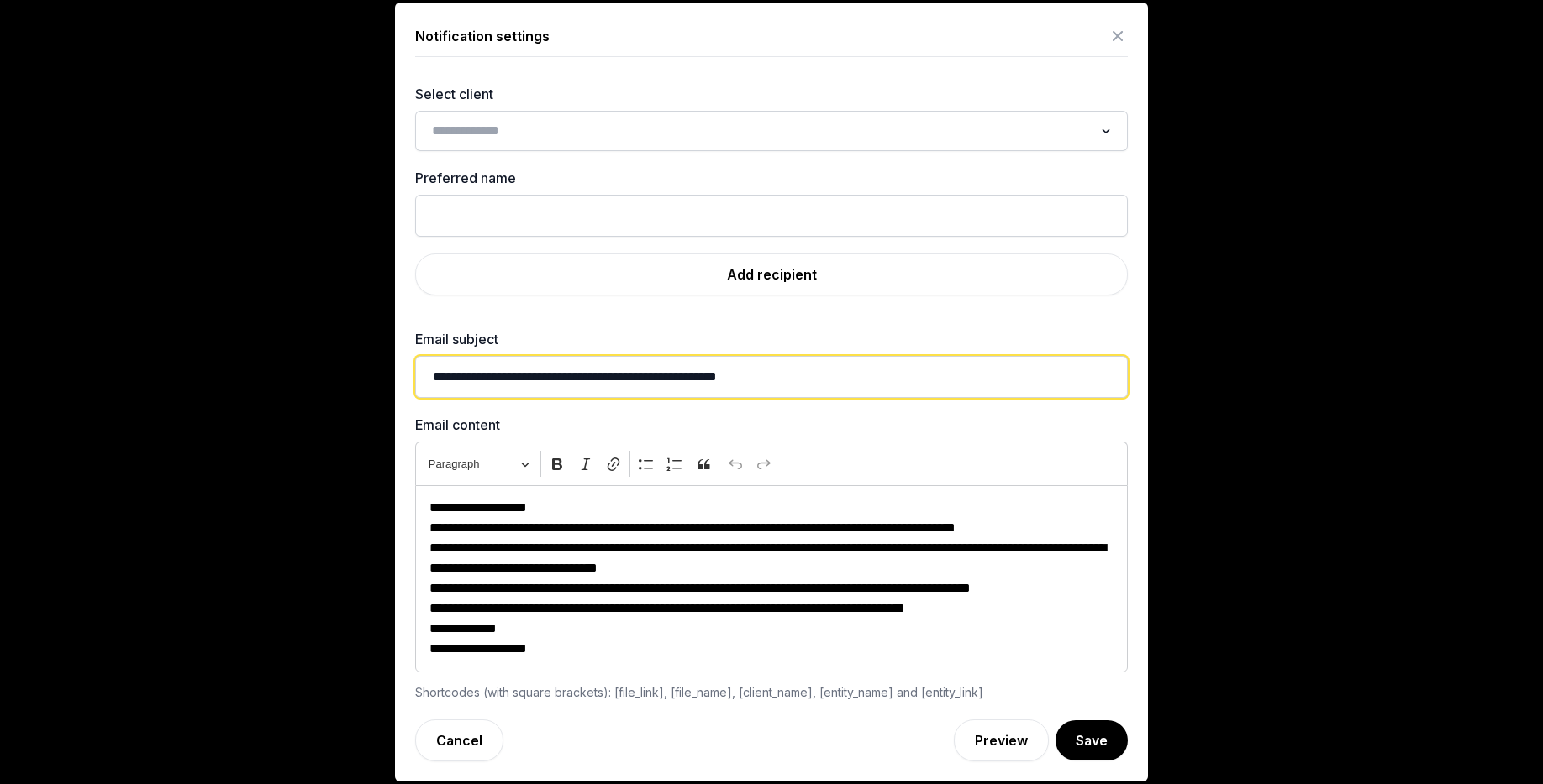
drag, startPoint x: 841, startPoint y: 374, endPoint x: 417, endPoint y: 371, distance: 424.0
click at [418, 371] on input "**********" at bounding box center [772, 377] width 712 height 42
type input "*"
drag, startPoint x: 550, startPoint y: 375, endPoint x: 398, endPoint y: 359, distance: 152.8
click at [398, 359] on div "**********" at bounding box center [772, 392] width 753 height 778
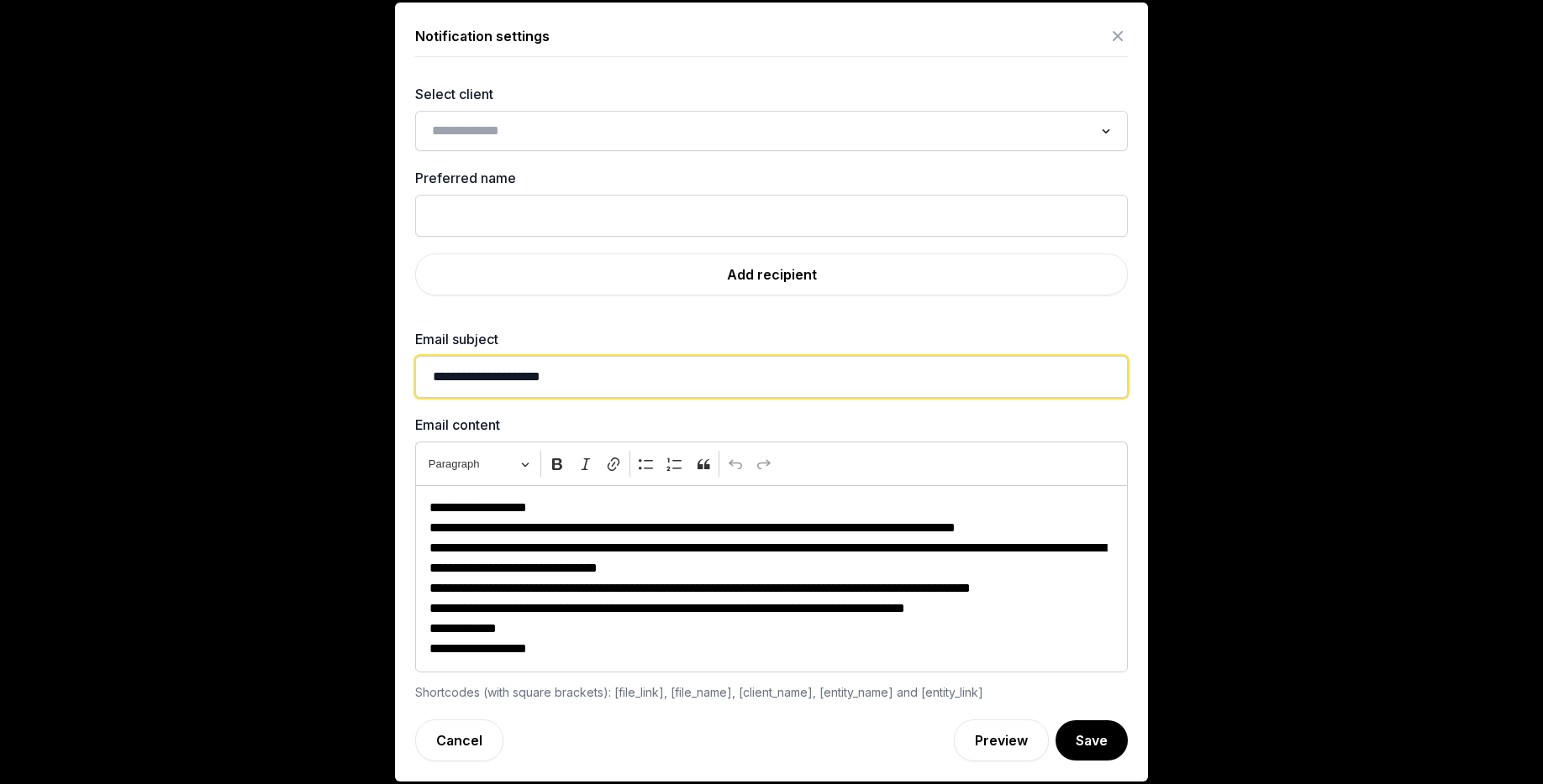
drag, startPoint x: 434, startPoint y: 377, endPoint x: 879, endPoint y: 417, distance: 446.8
click at [879, 417] on div "**********" at bounding box center [772, 393] width 712 height 618
type input "**********"
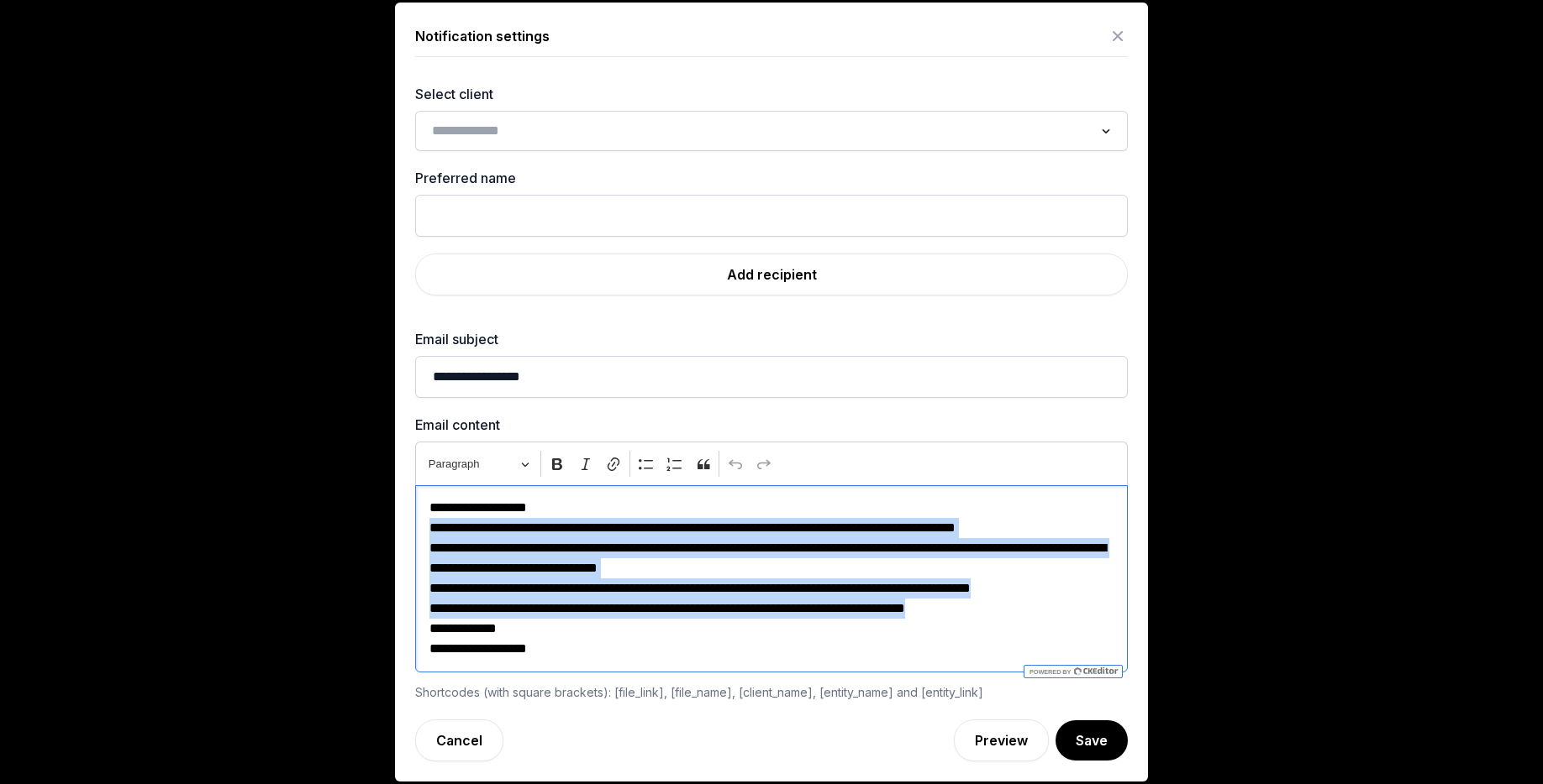
drag, startPoint x: 426, startPoint y: 526, endPoint x: 1084, endPoint y: 610, distance: 663.3
click at [1084, 612] on div "**********" at bounding box center [772, 578] width 712 height 187
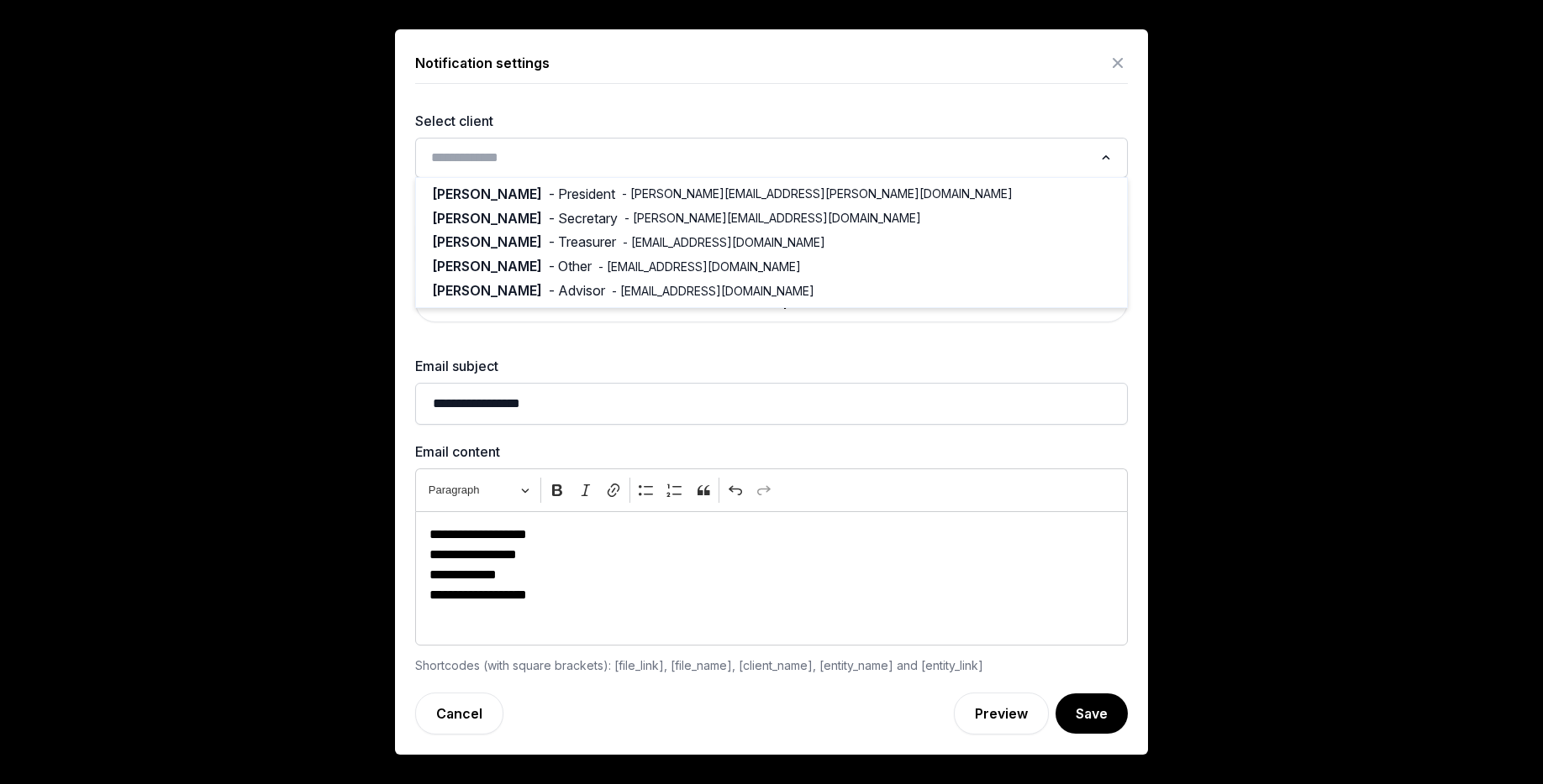
click at [675, 146] on input "Search for option" at bounding box center [760, 157] width 668 height 23
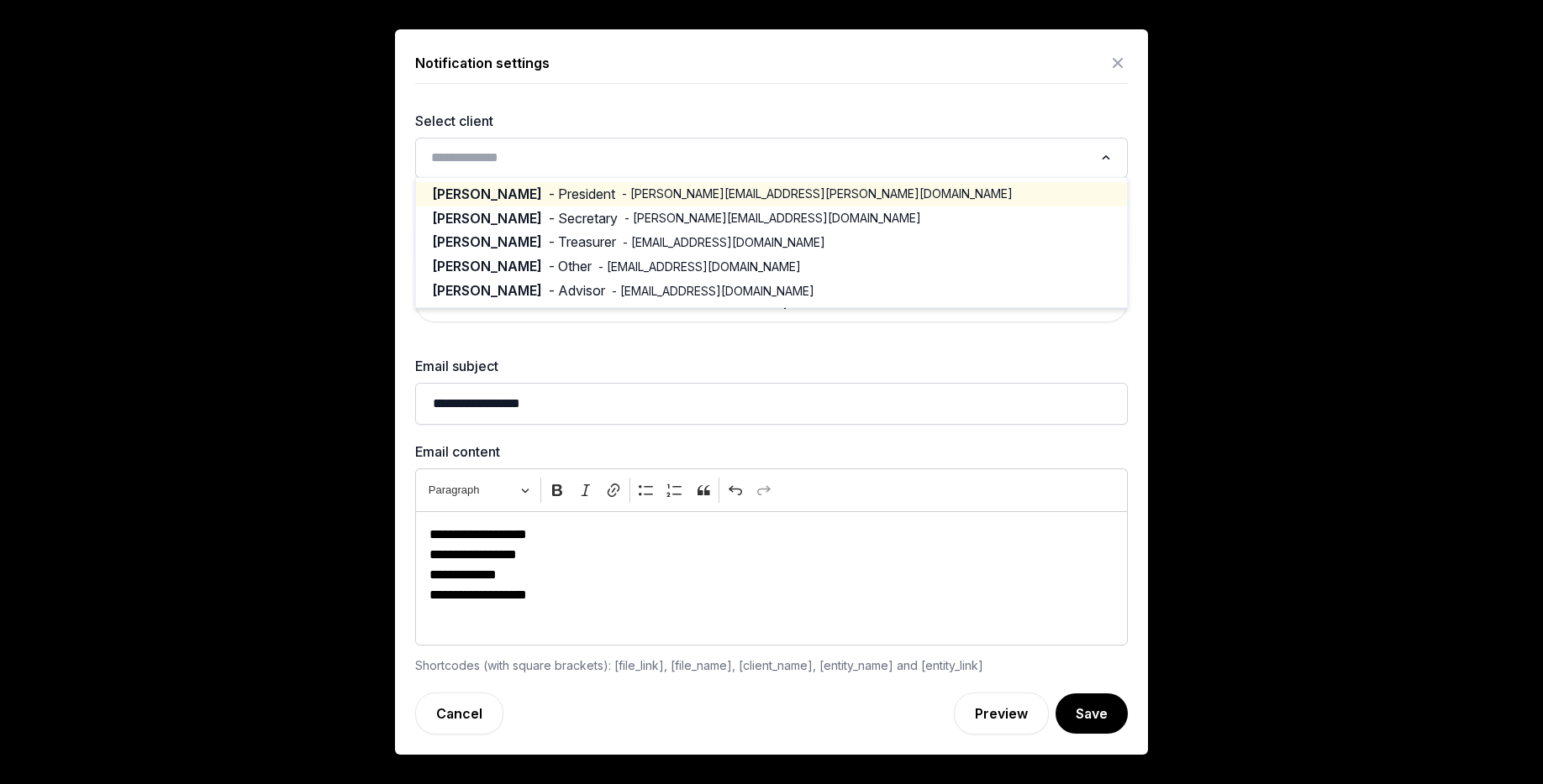
click at [628, 184] on li "[PERSON_NAME] - President - [PERSON_NAME][EMAIL_ADDRESS][PERSON_NAME][DOMAIN_NA…" at bounding box center [772, 195] width 711 height 24
type input "********"
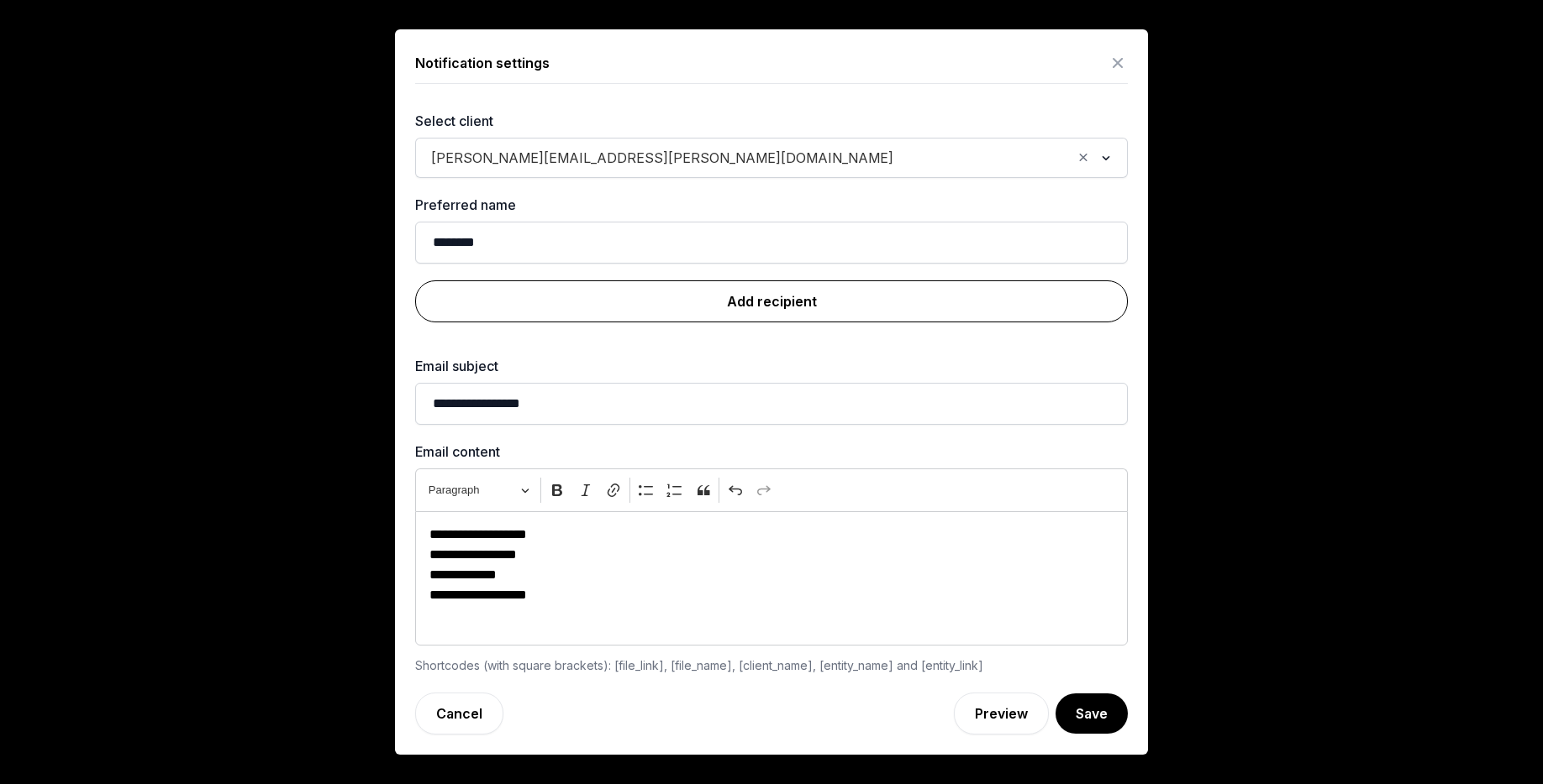
click at [770, 305] on link "Add recipient" at bounding box center [772, 302] width 712 height 42
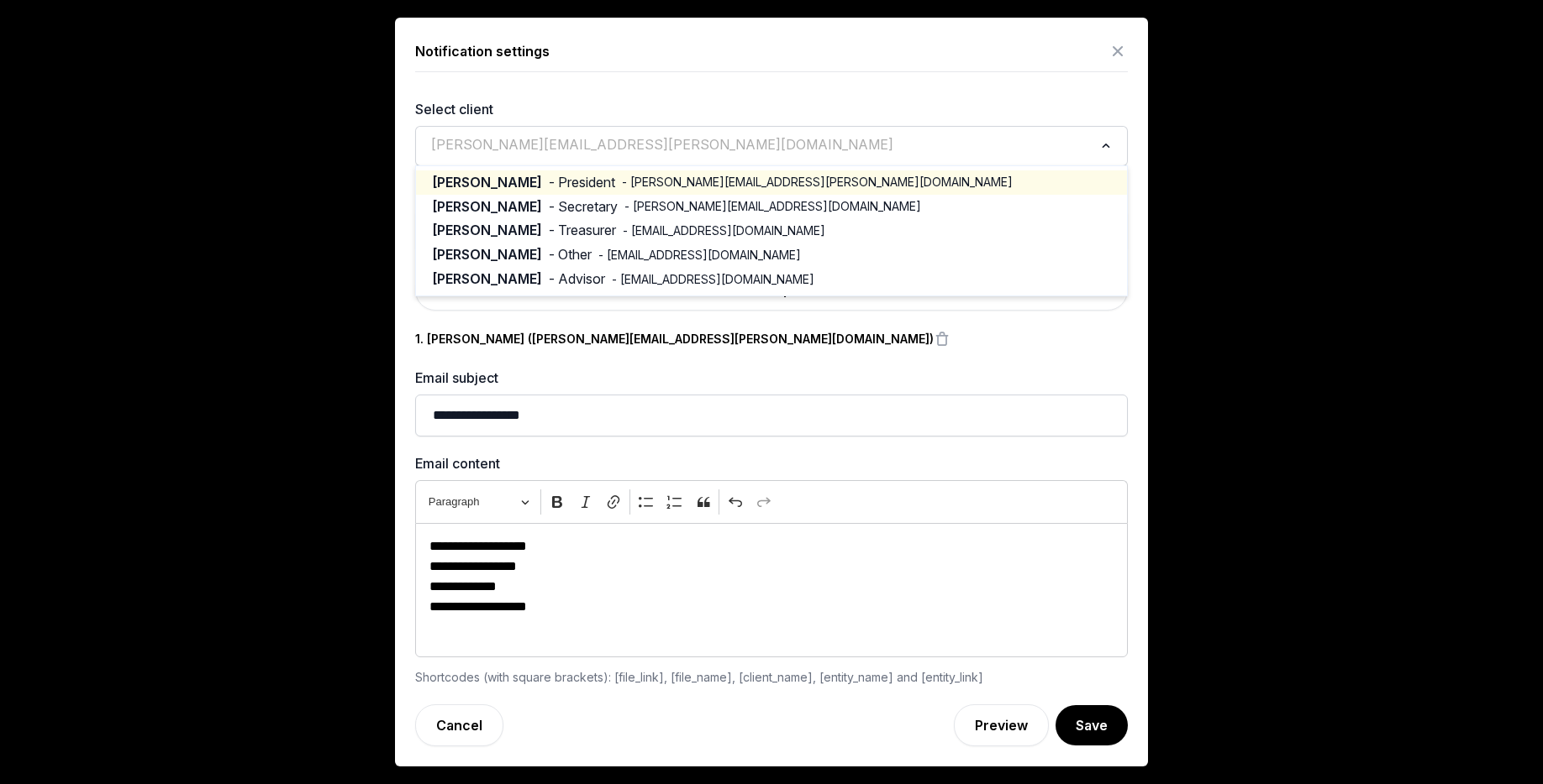
click at [634, 146] on input "Search for option" at bounding box center [760, 146] width 668 height 23
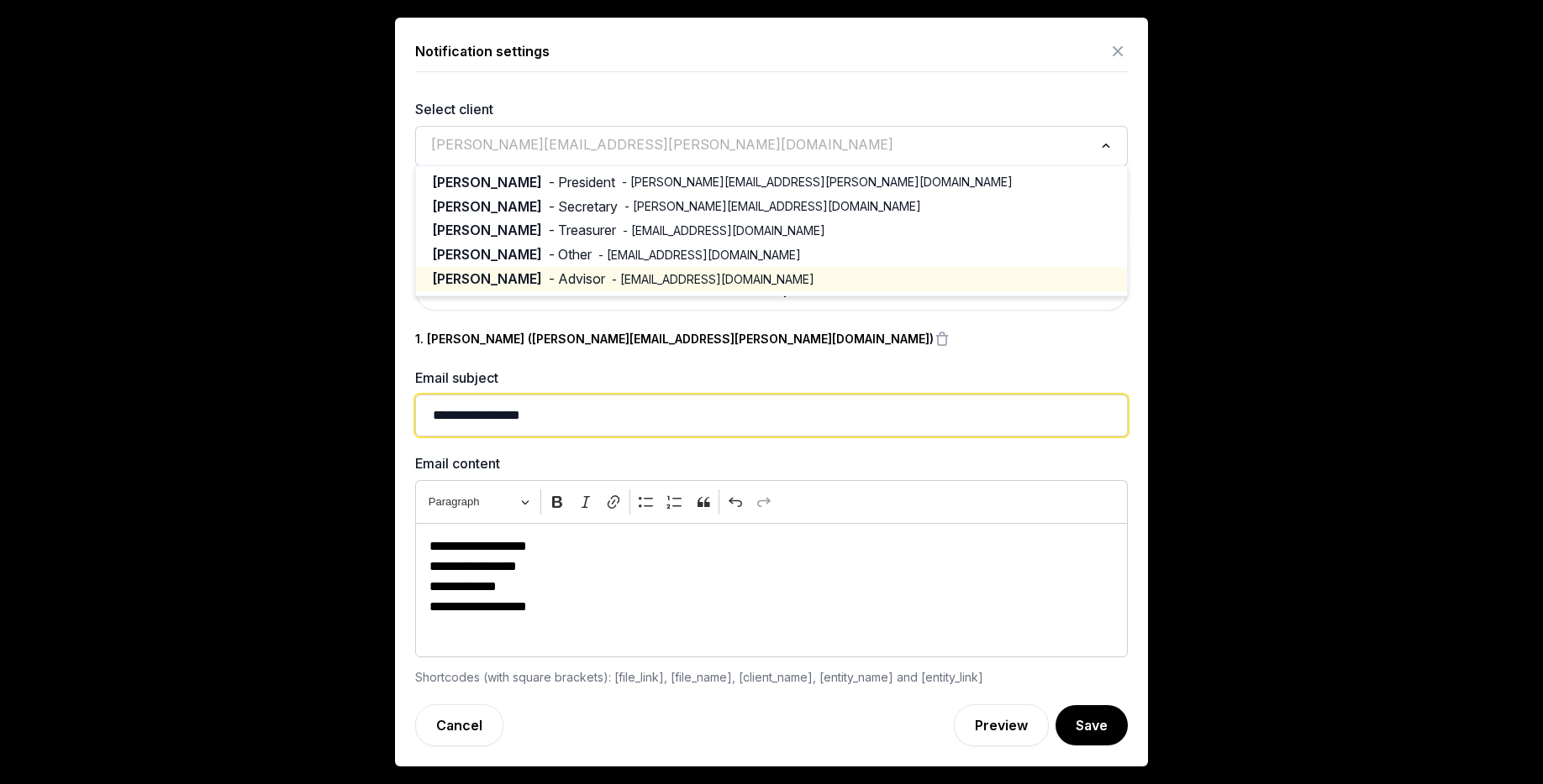
click at [570, 413] on input "**********" at bounding box center [772, 416] width 712 height 42
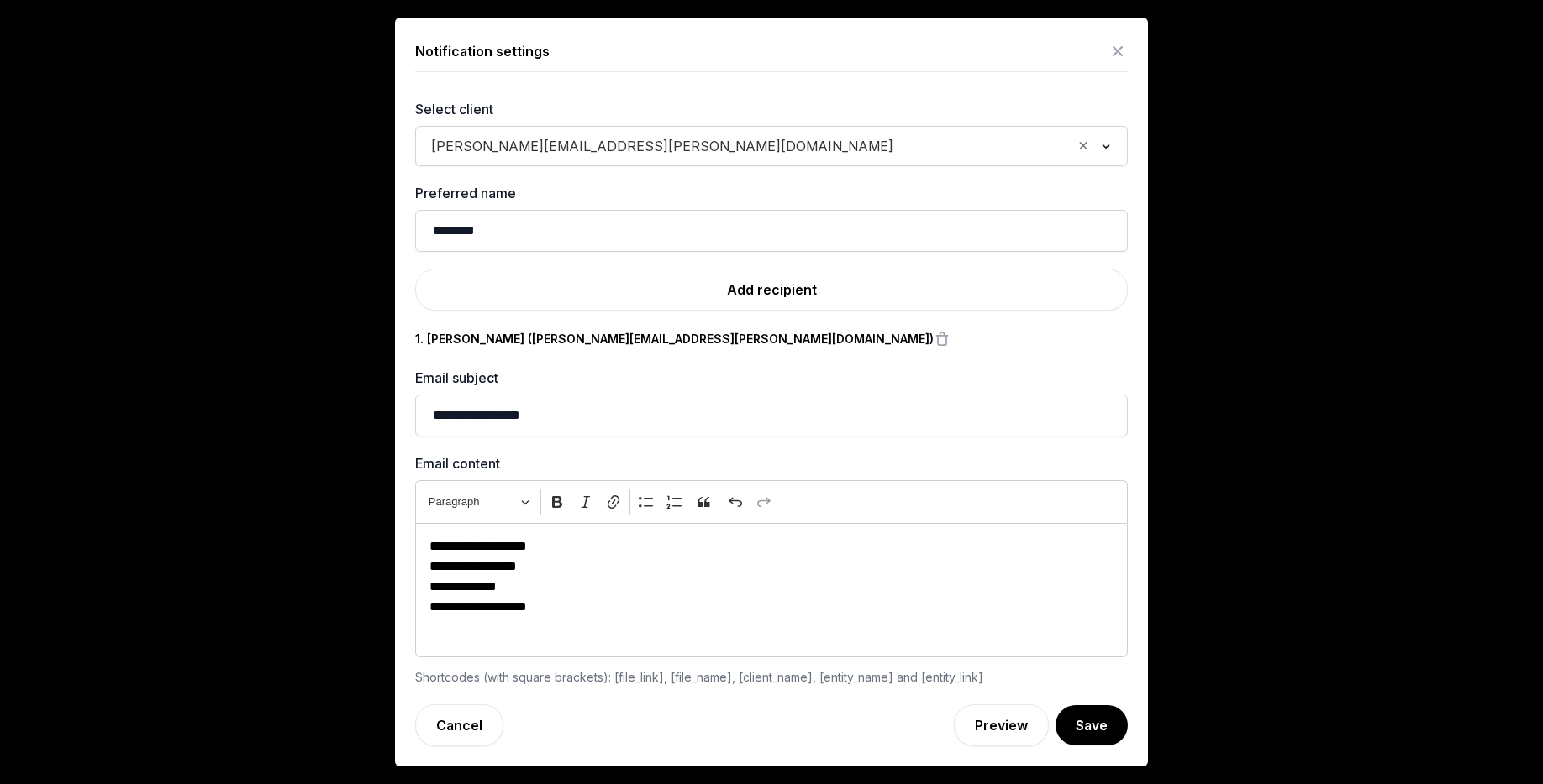
click at [410, 401] on div "**********" at bounding box center [772, 392] width 753 height 749
click at [587, 565] on p "**********" at bounding box center [771, 567] width 684 height 20
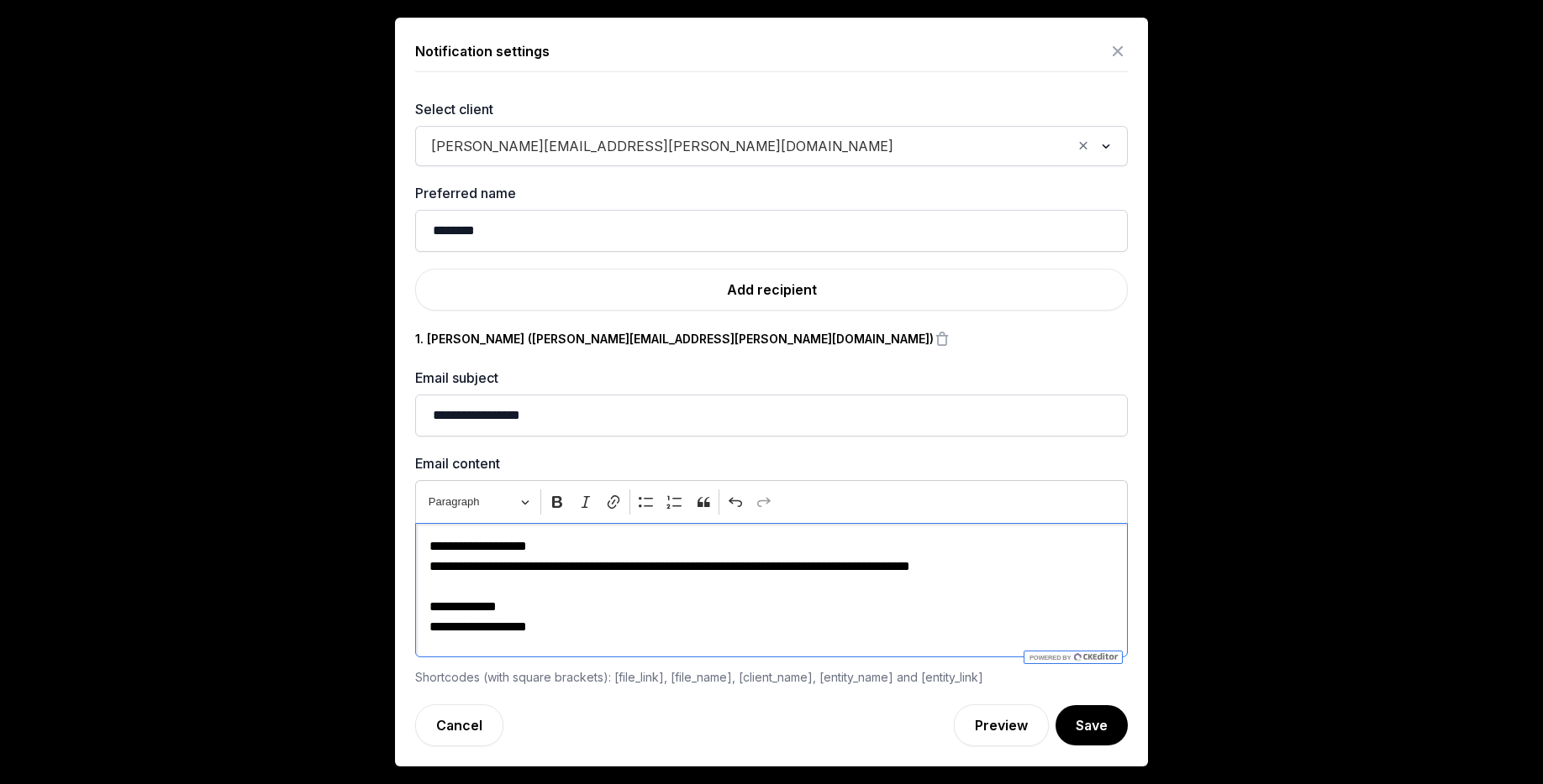
click at [435, 564] on p "**********" at bounding box center [771, 567] width 684 height 20
drag, startPoint x: 615, startPoint y: 678, endPoint x: 709, endPoint y: 677, distance: 94.0
click at [709, 677] on div "Shortcodes (with square brackets): [file_link], [file_name], [client_name], [en…" at bounding box center [772, 678] width 712 height 20
click at [709, 676] on div "Shortcodes (with square brackets): [file_link], [file_name], [client_name], [en…" at bounding box center [772, 678] width 712 height 20
drag, startPoint x: 733, startPoint y: 680, endPoint x: 670, endPoint y: 677, distance: 63.1
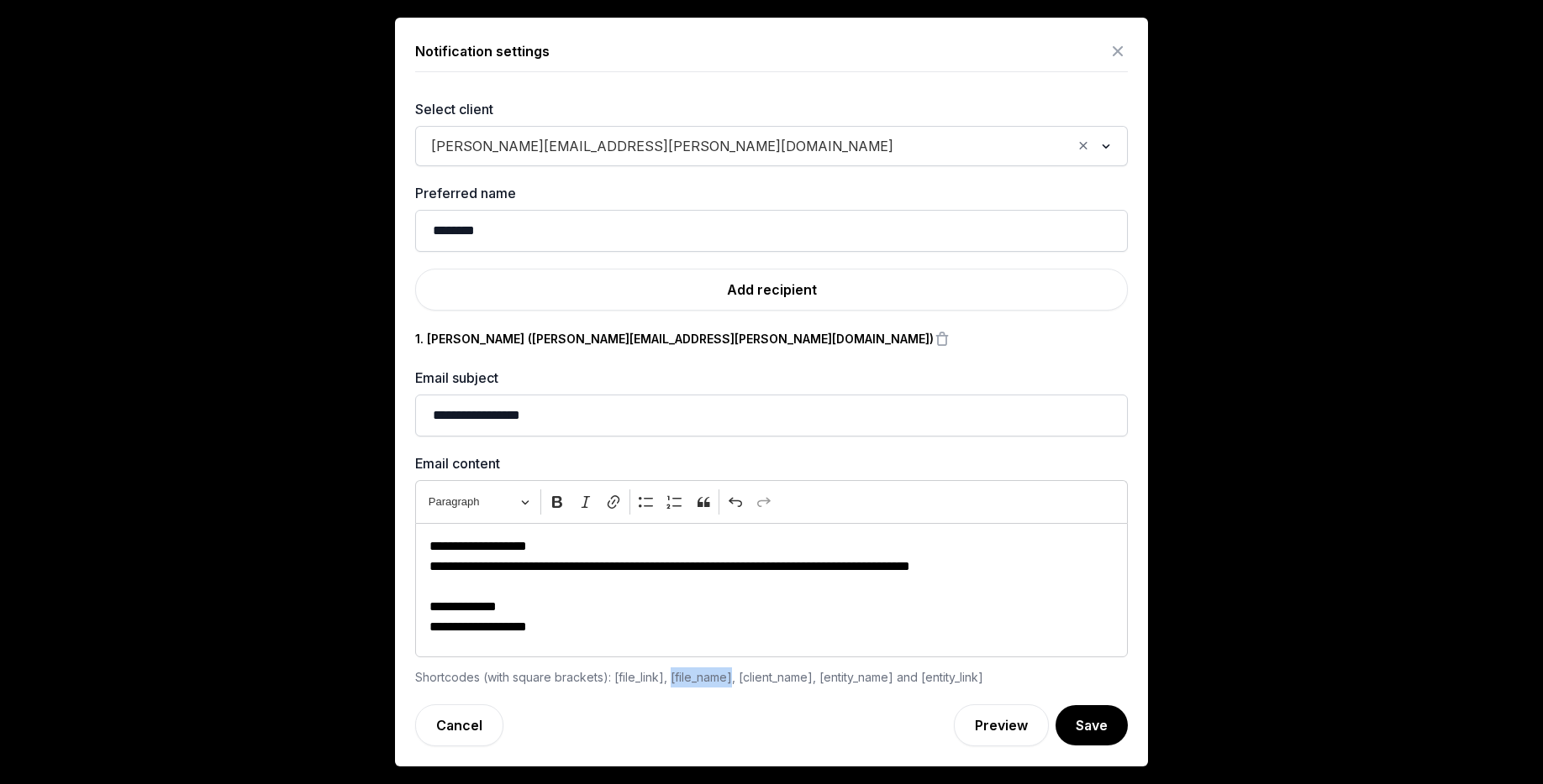
click at [670, 678] on div "Shortcodes (with square brackets): [file_link], [file_name], [client_name], [en…" at bounding box center [772, 678] width 712 height 20
copy div "[file_name]"
click at [1026, 571] on p "**********" at bounding box center [771, 567] width 684 height 20
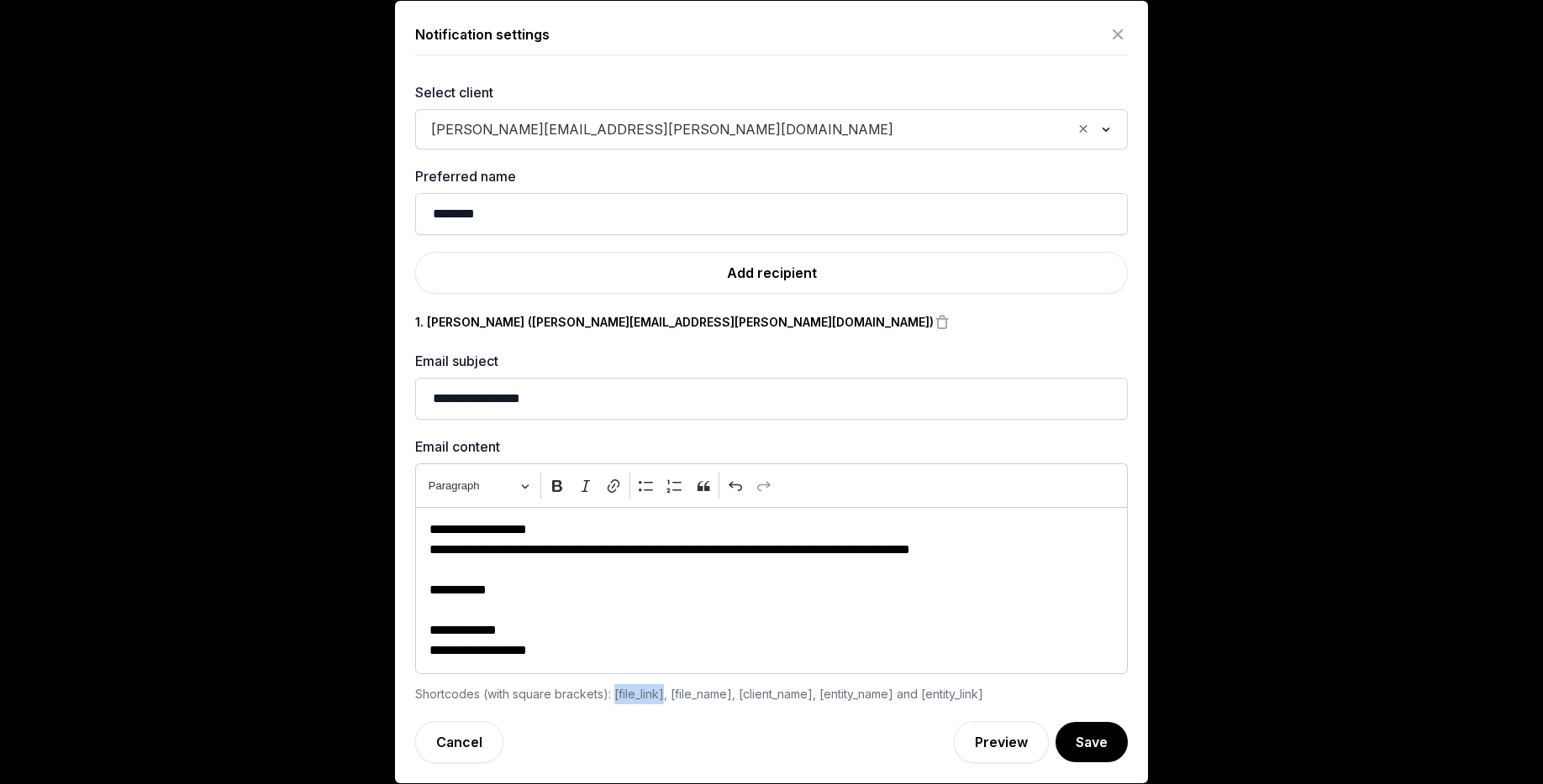
drag, startPoint x: 663, startPoint y: 695, endPoint x: 615, endPoint y: 693, distance: 48.0
click at [615, 693] on div "Shortcodes (with square brackets): [file_link], [file_name], [client_name], [en…" at bounding box center [772, 695] width 712 height 20
copy div "[file_link]"
click at [509, 589] on p "**********" at bounding box center [771, 571] width 684 height 61
click at [1009, 738] on link "Preview" at bounding box center [1001, 742] width 95 height 42
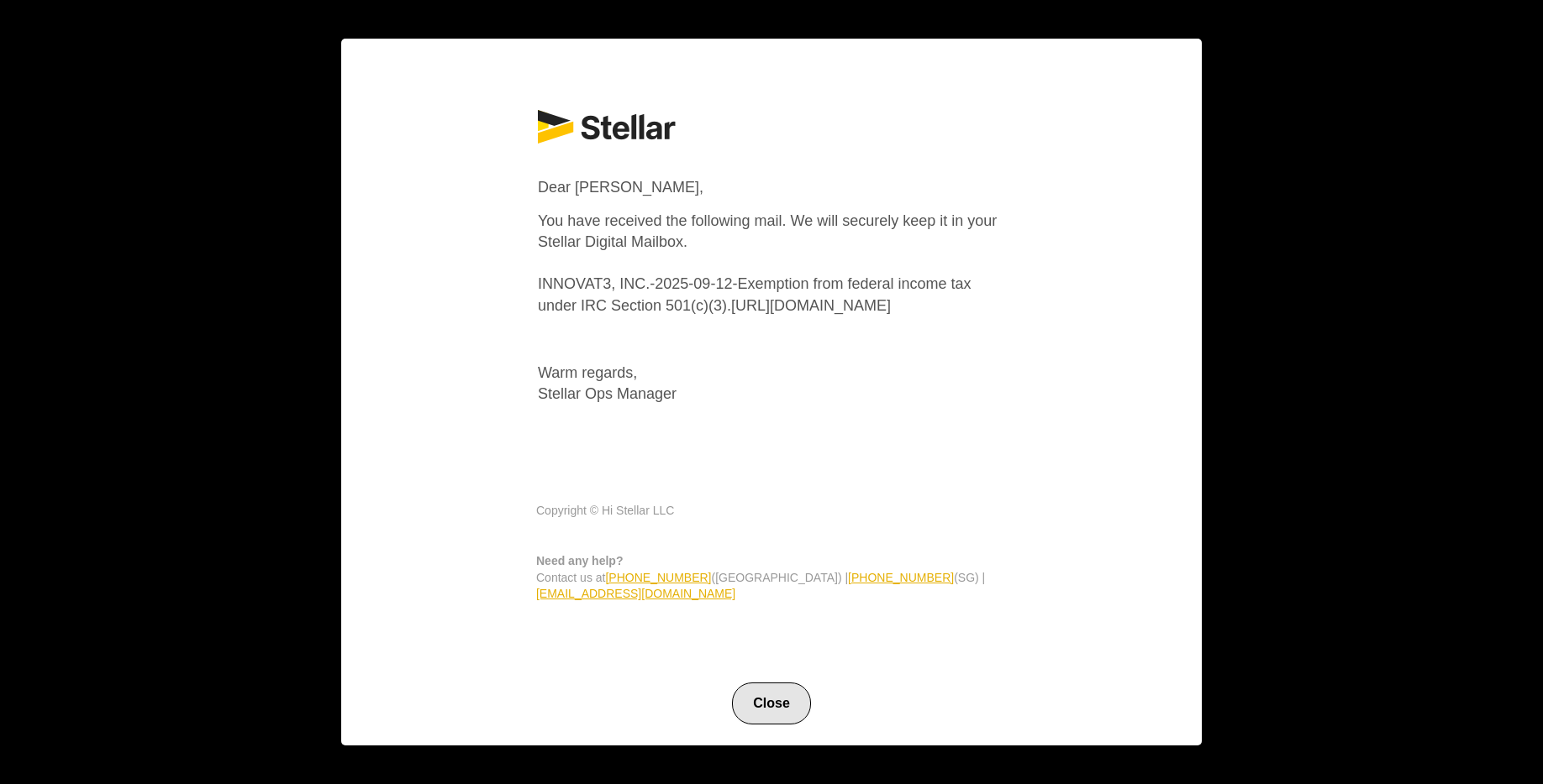
click at [769, 712] on button "Close" at bounding box center [772, 704] width 79 height 42
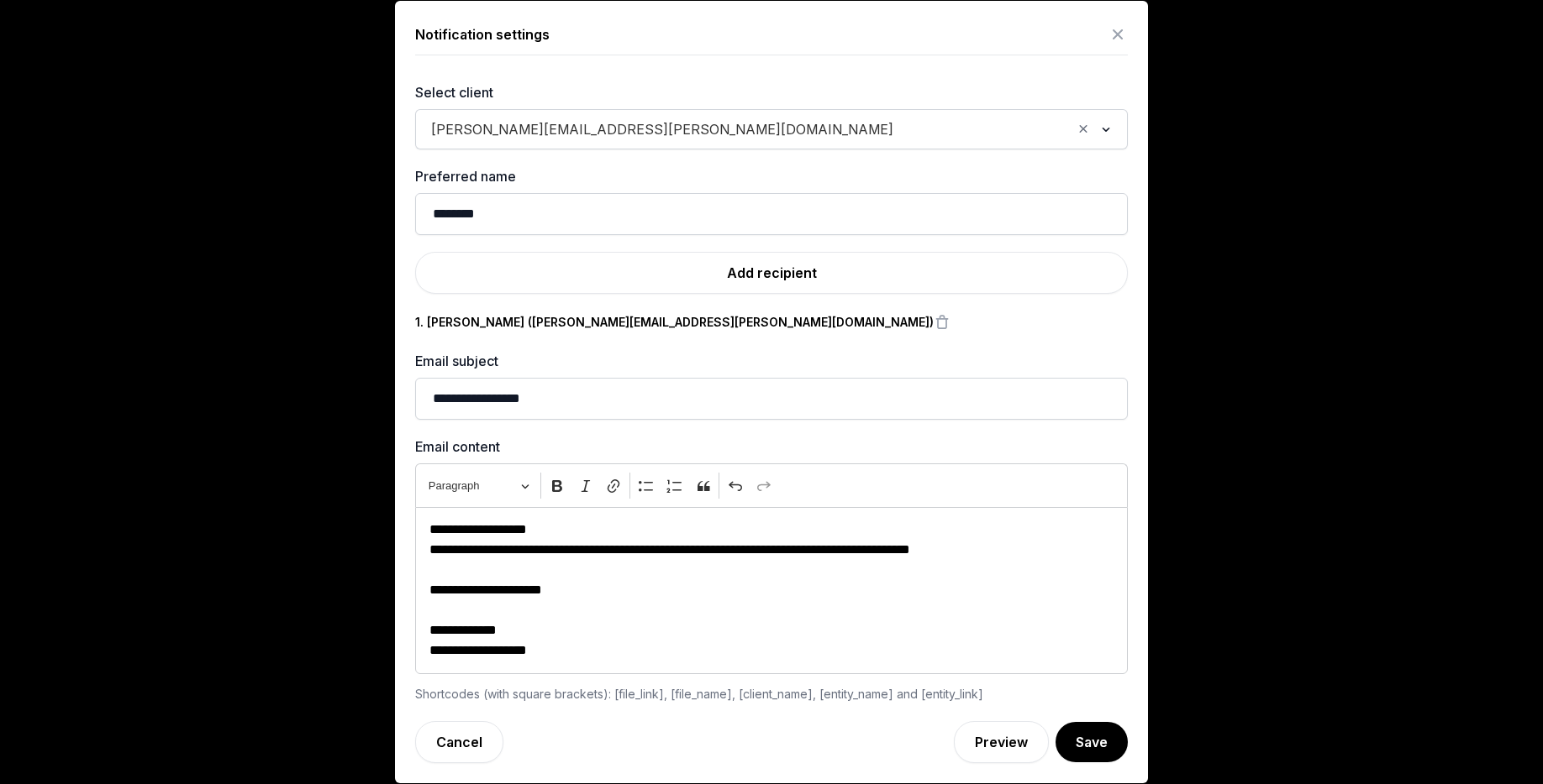
click at [498, 588] on p "**********" at bounding box center [771, 571] width 684 height 61
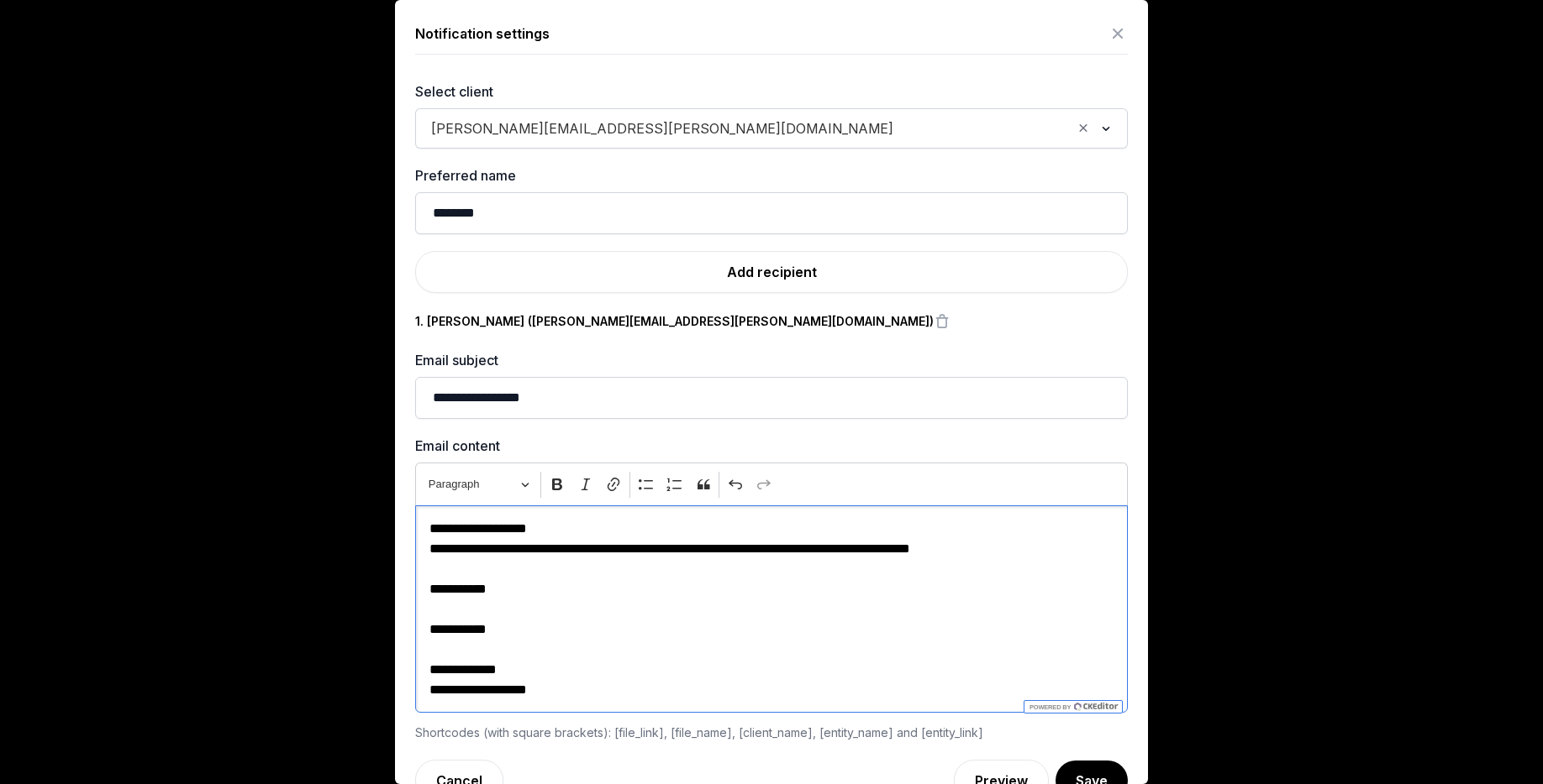
scroll to position [38, 0]
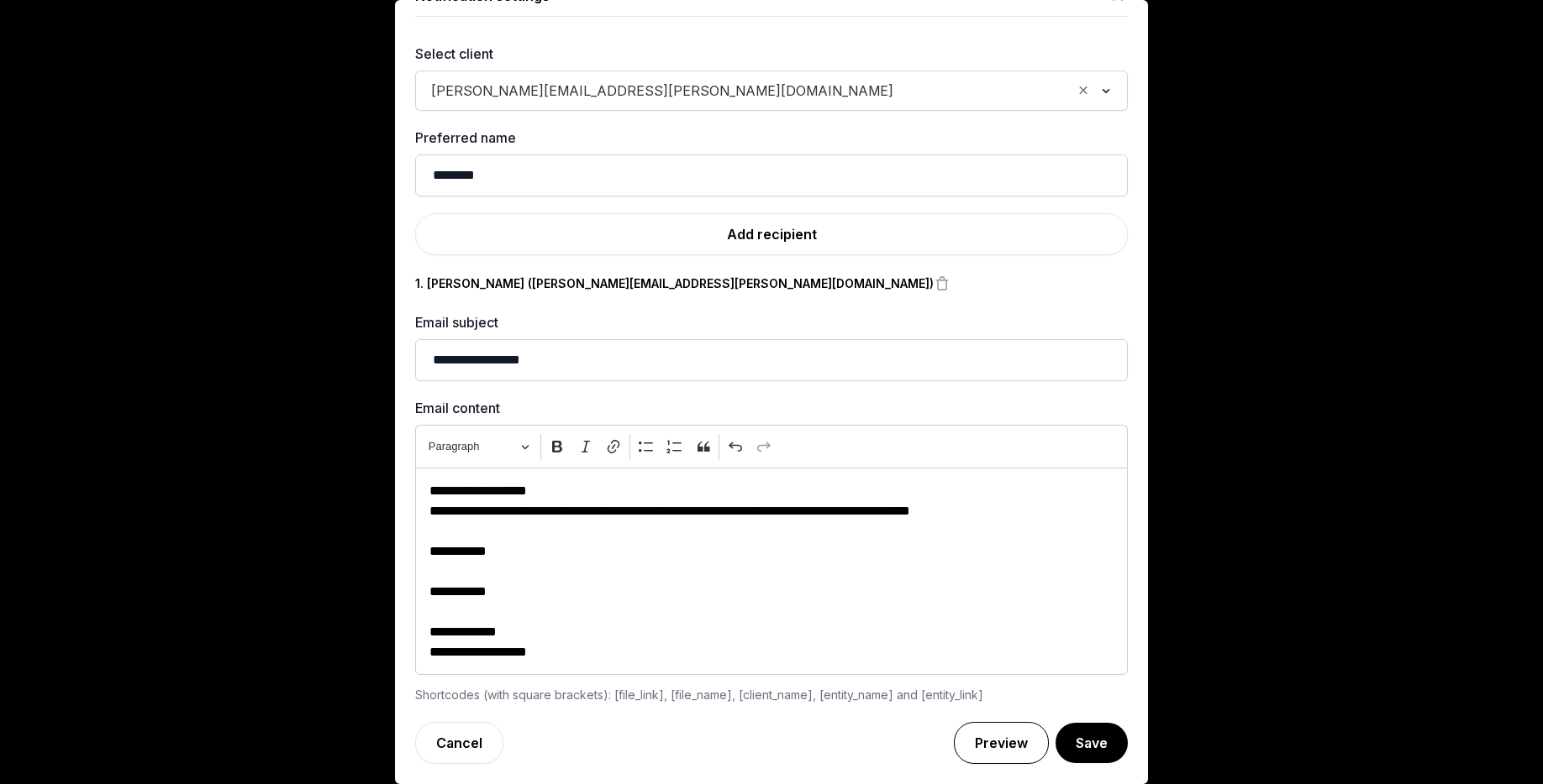
click at [1012, 745] on link "Preview" at bounding box center [1001, 743] width 95 height 42
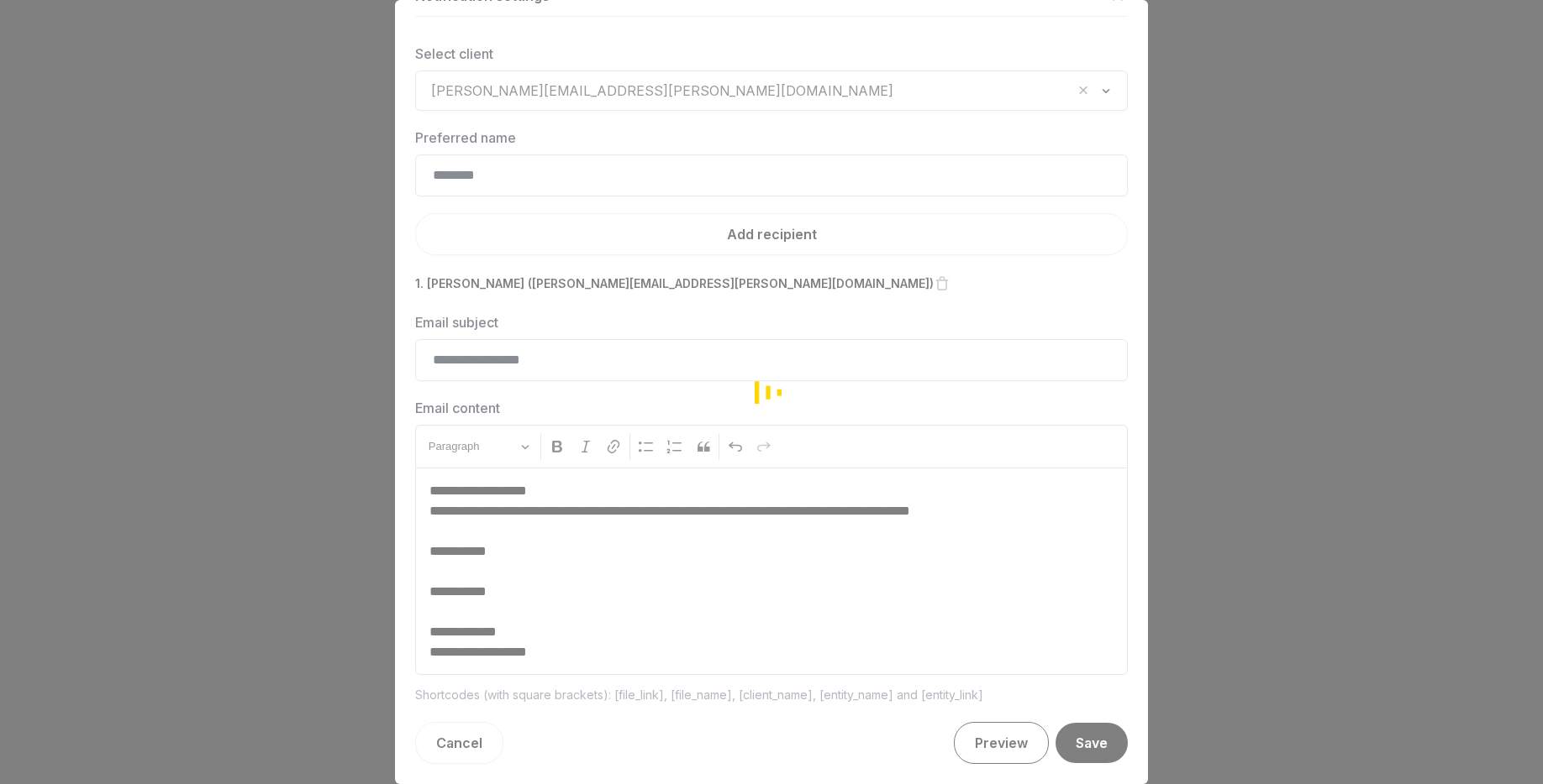
scroll to position [39, 0]
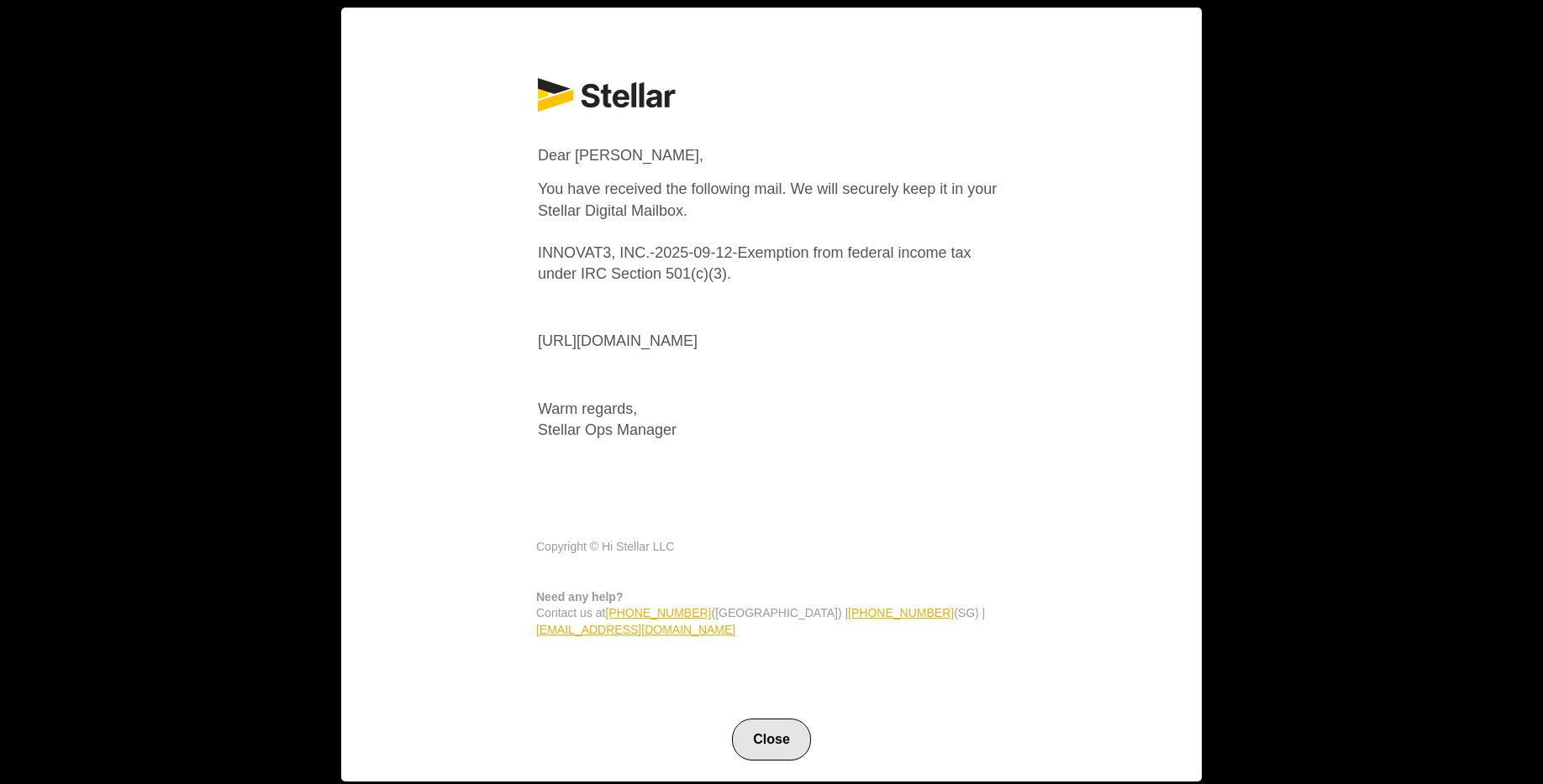
click at [770, 737] on button "Close" at bounding box center [772, 740] width 79 height 42
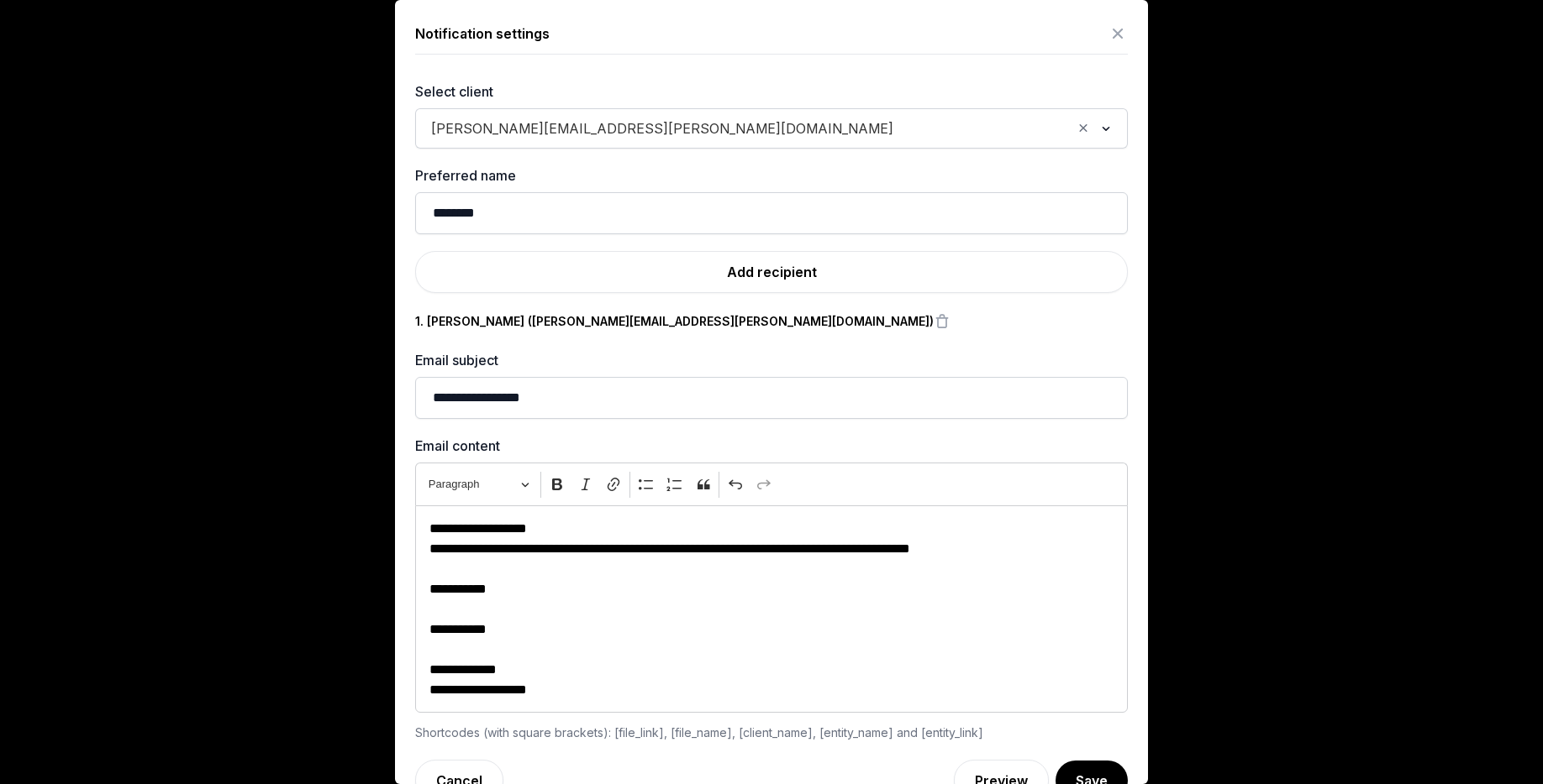
scroll to position [38, 0]
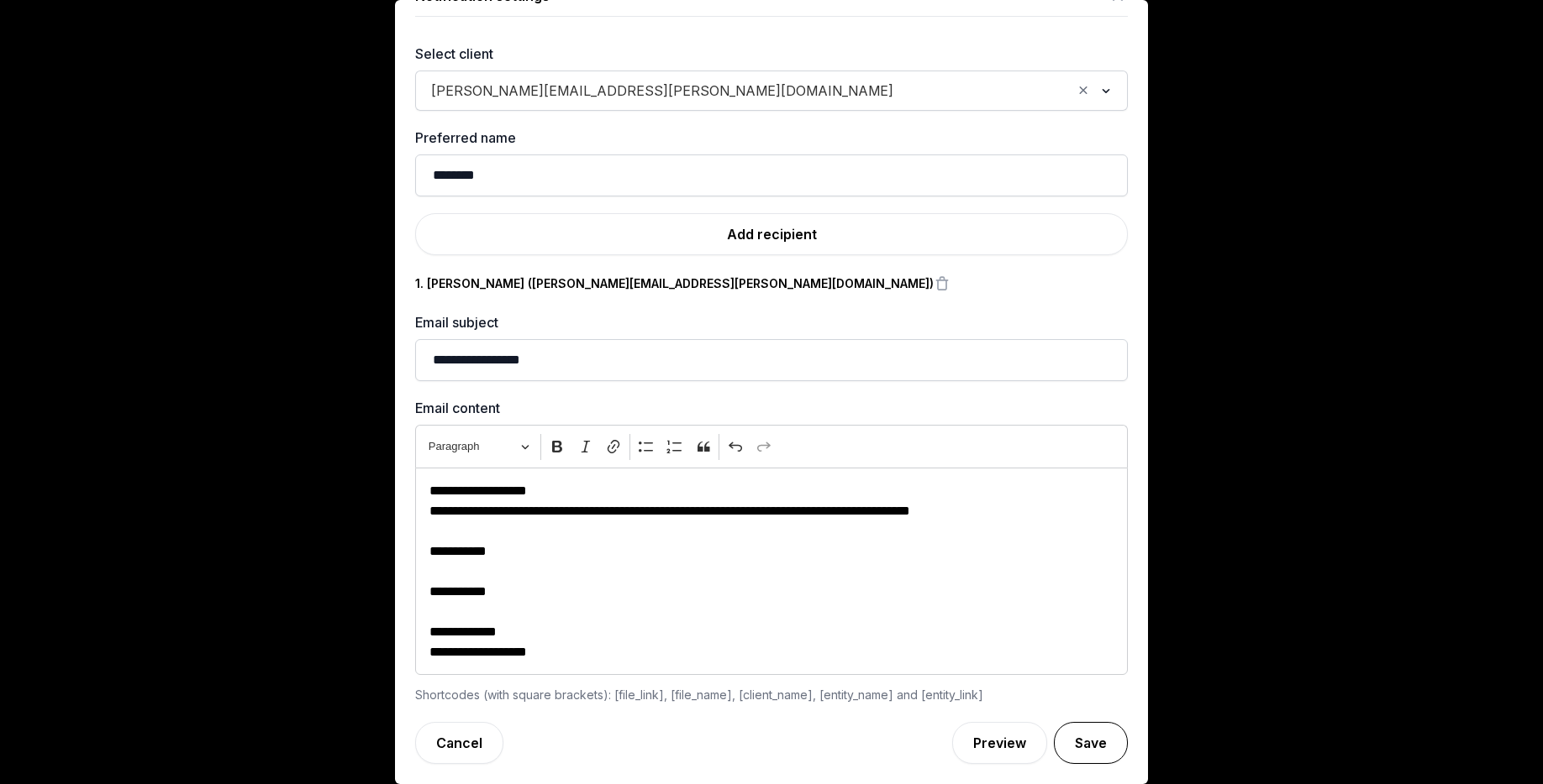
click at [1097, 743] on button "Save" at bounding box center [1091, 743] width 74 height 42
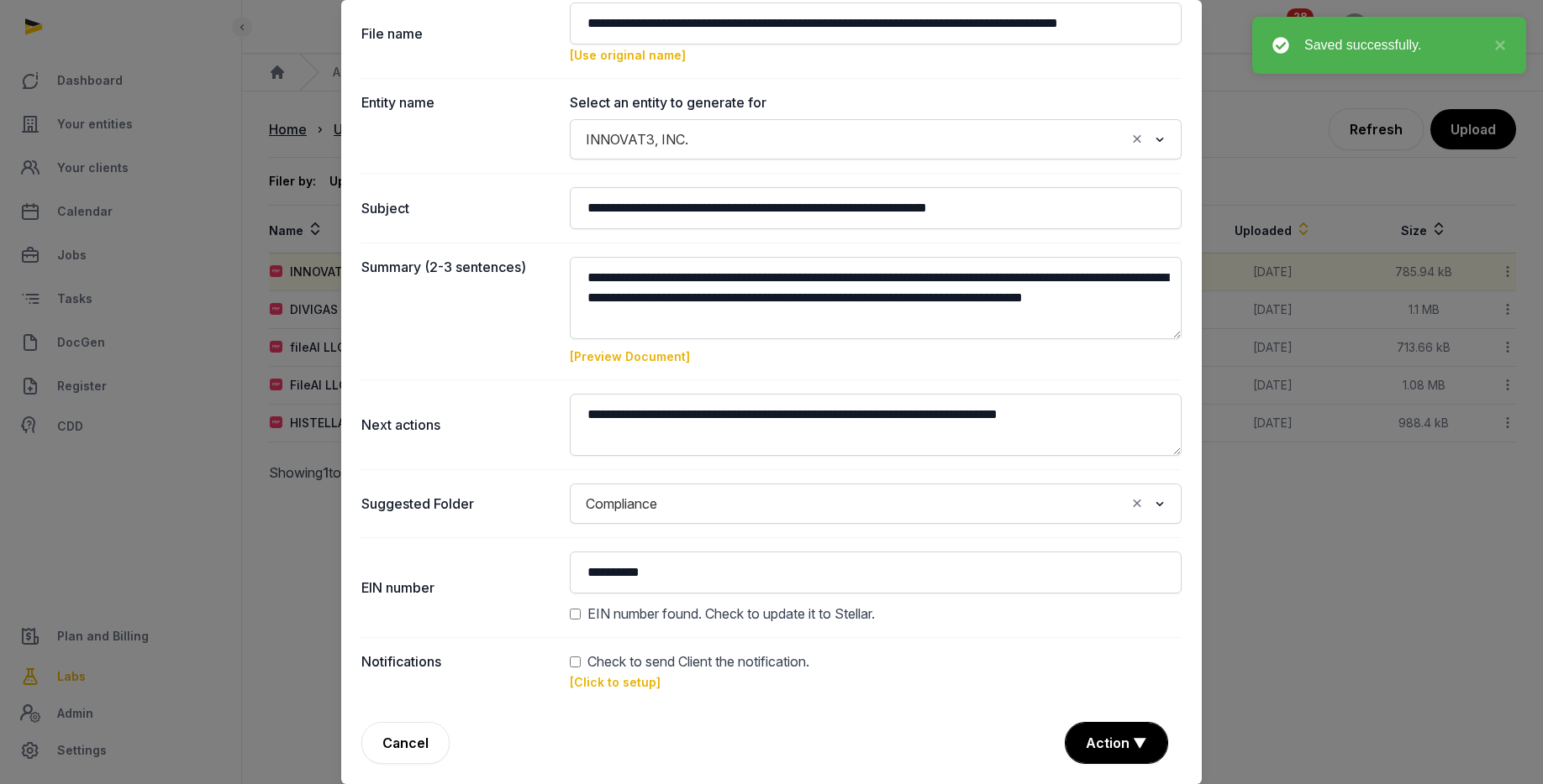
click at [779, 497] on input "Search for option" at bounding box center [894, 504] width 461 height 23
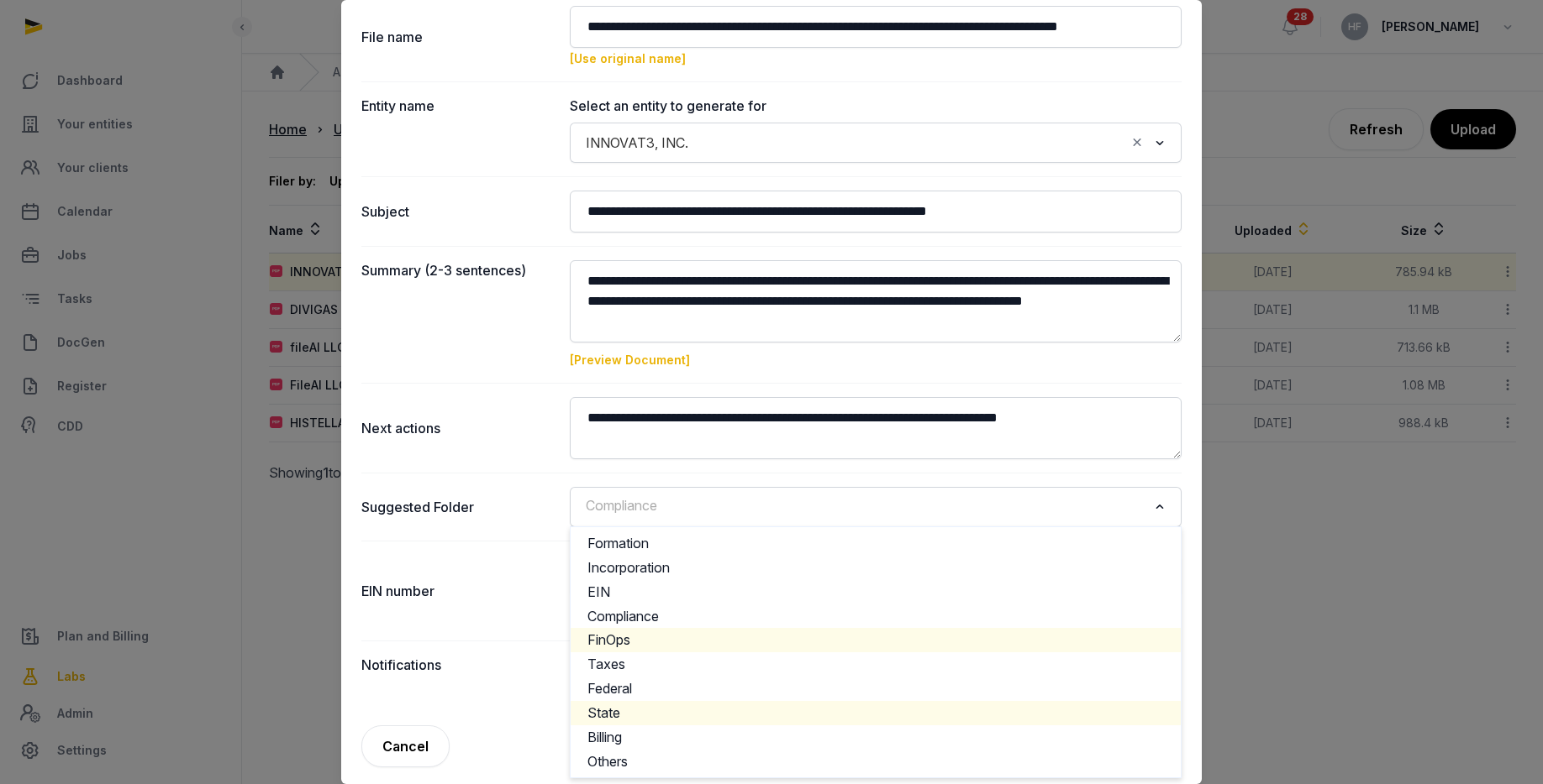
scroll to position [72, 0]
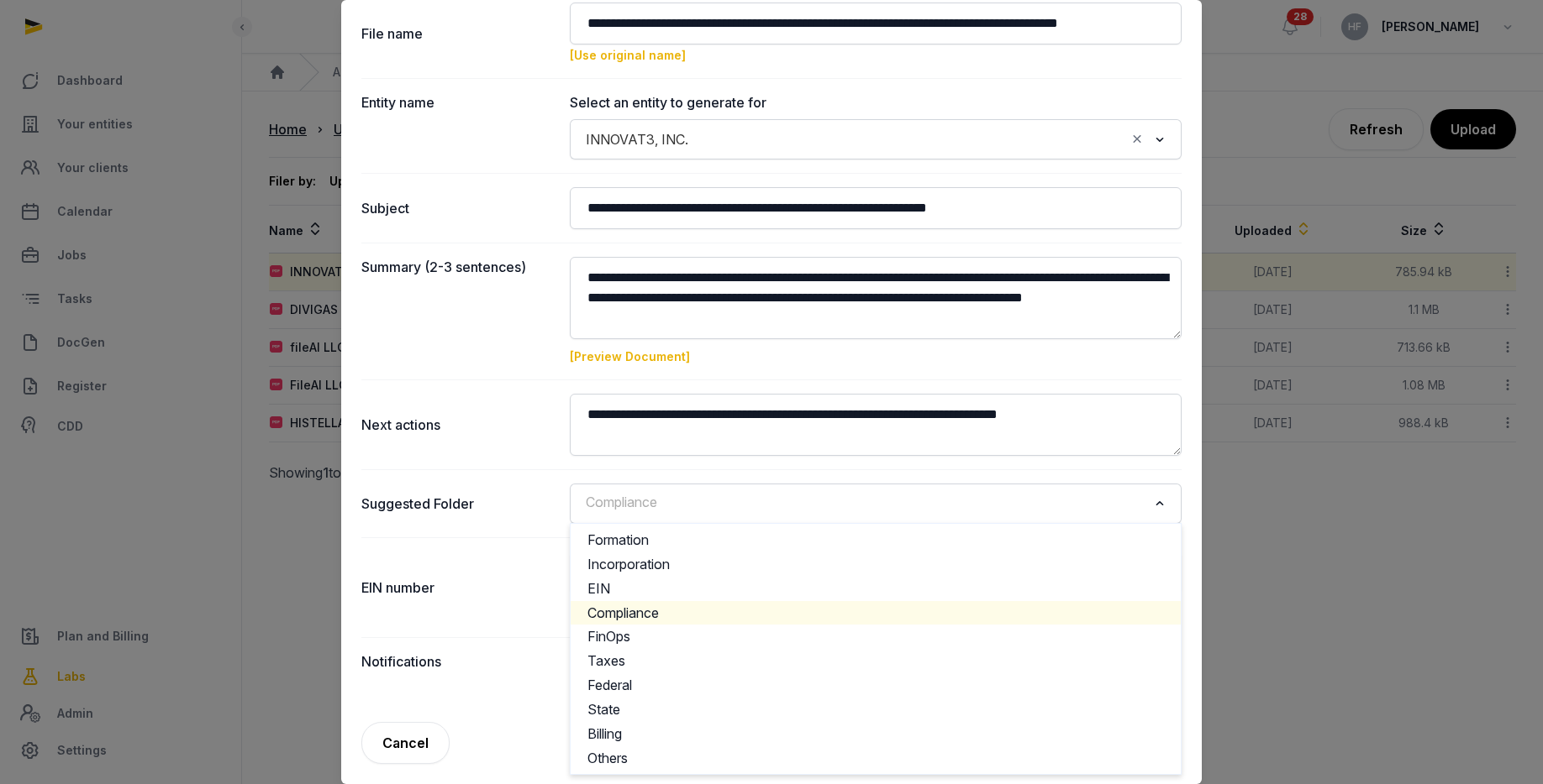
click at [653, 608] on li "Compliance" at bounding box center [875, 613] width 610 height 24
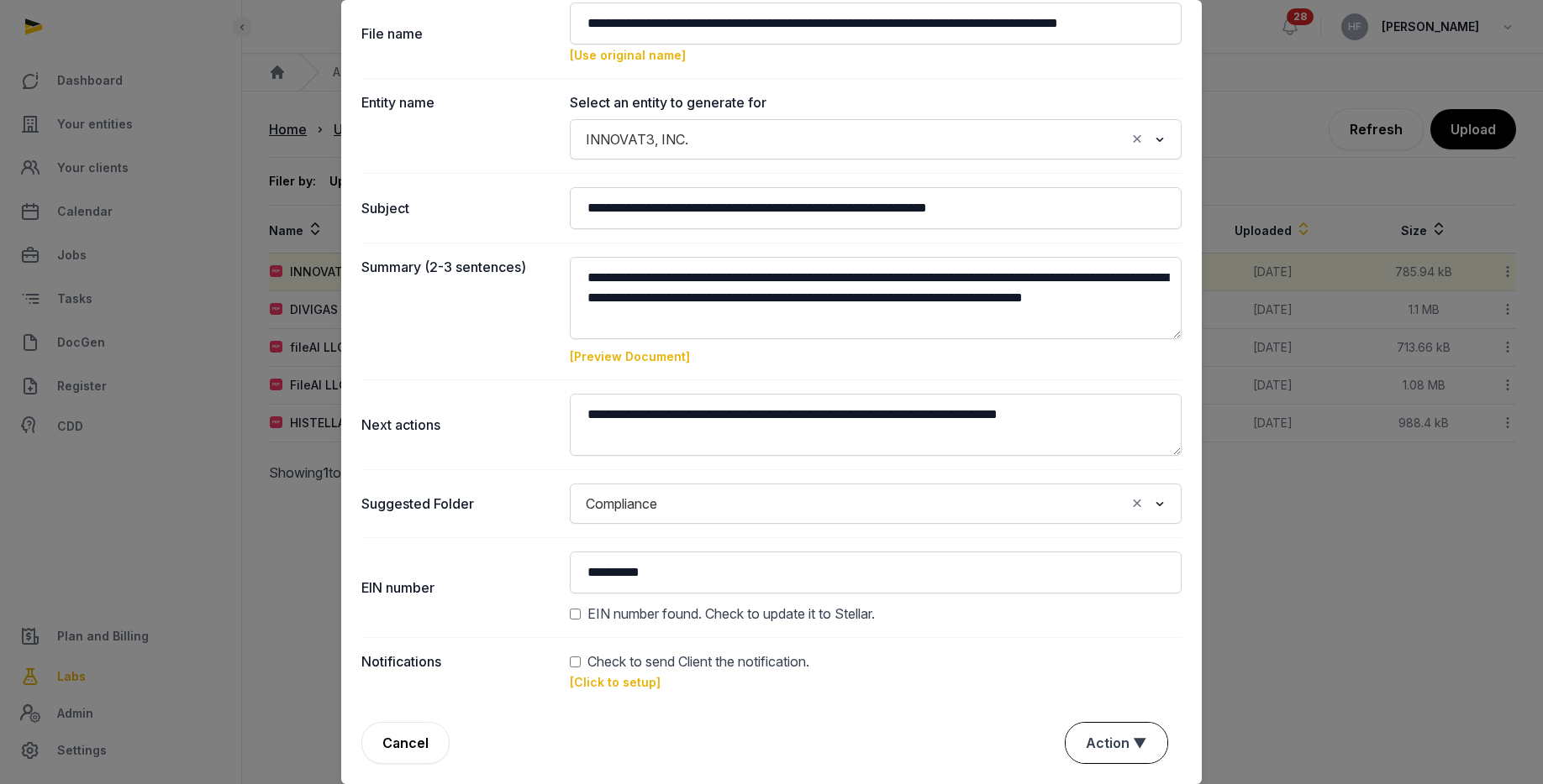
click at [1134, 741] on button "Action ▼" at bounding box center [1117, 743] width 102 height 41
click at [1105, 649] on div "Approve" at bounding box center [1115, 647] width 135 height 33
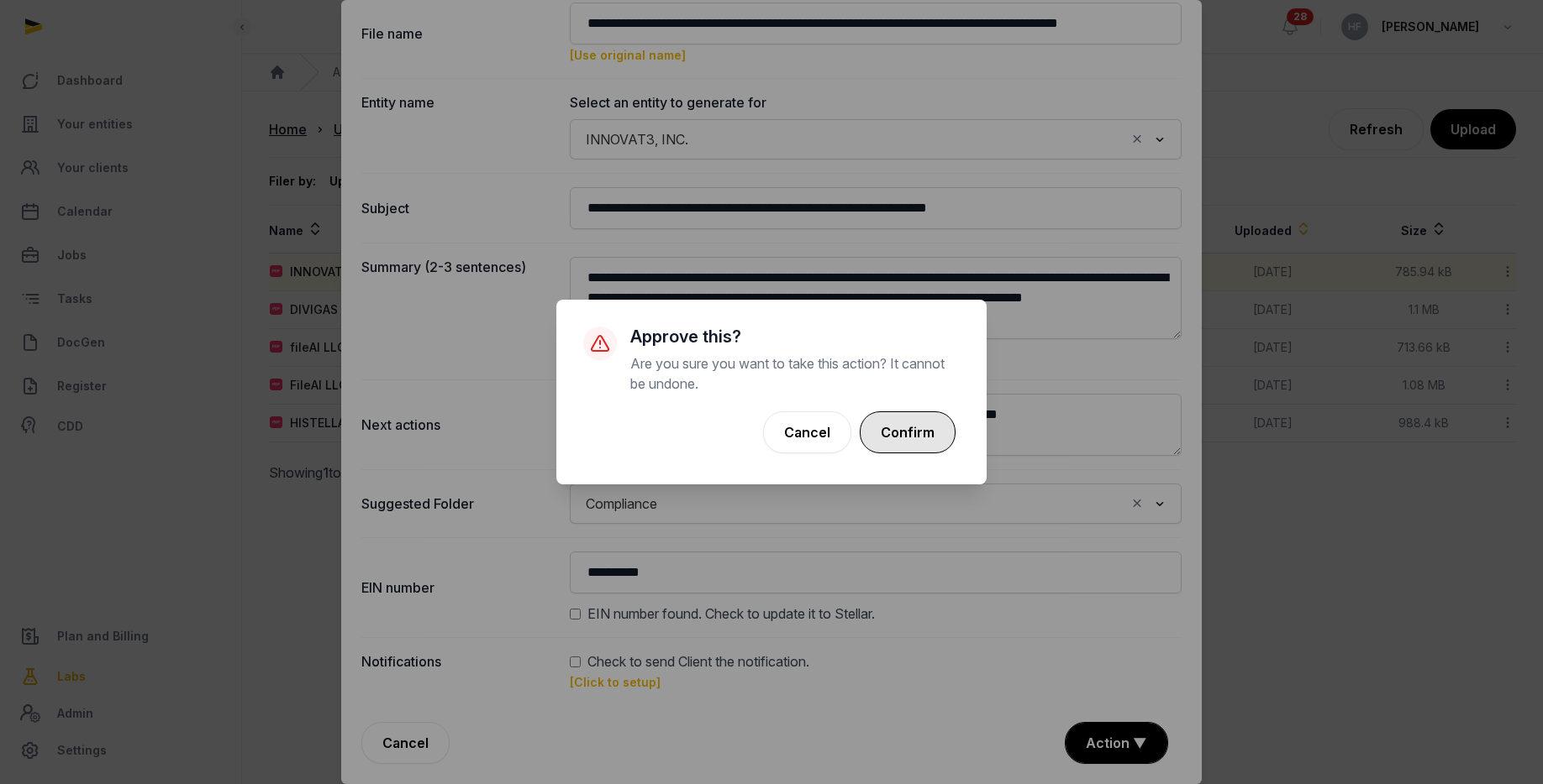
click at [907, 419] on button "Confirm" at bounding box center [908, 433] width 96 height 42
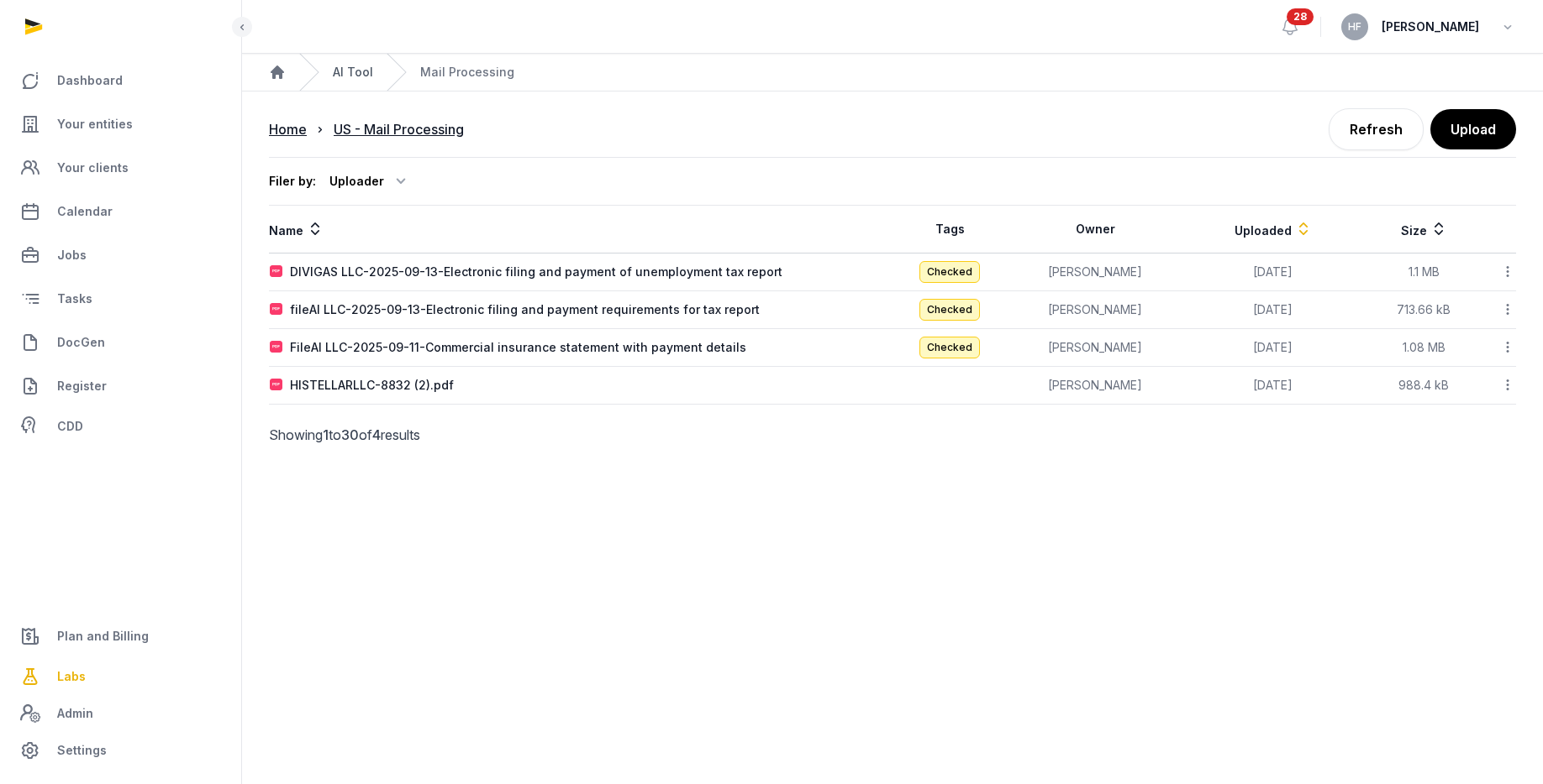
click at [356, 77] on link "AI Tool" at bounding box center [353, 72] width 41 height 17
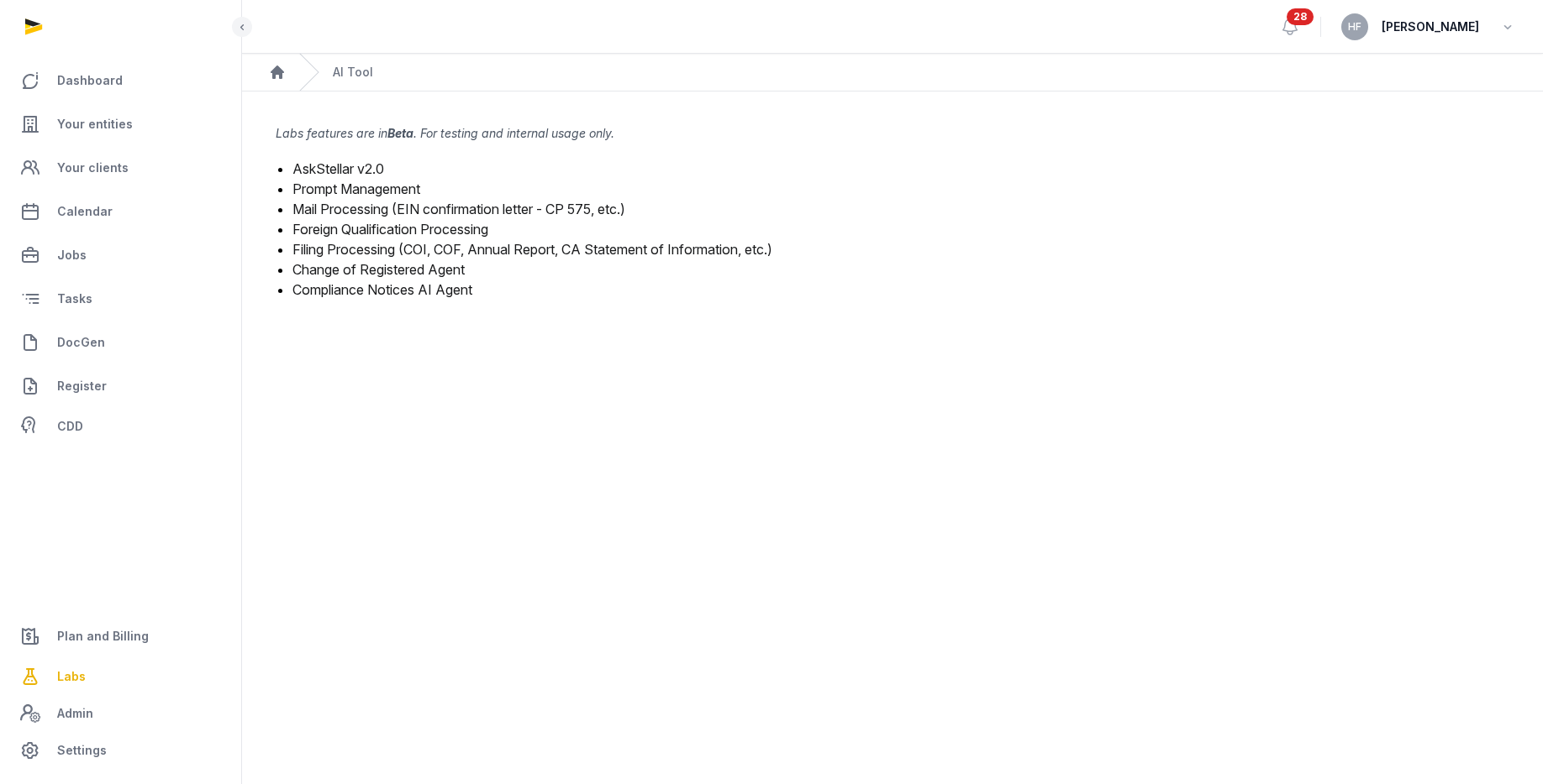
click at [423, 207] on link "Mail Processing (EIN confirmation letter - CP 575, etc.)" at bounding box center [459, 209] width 333 height 17
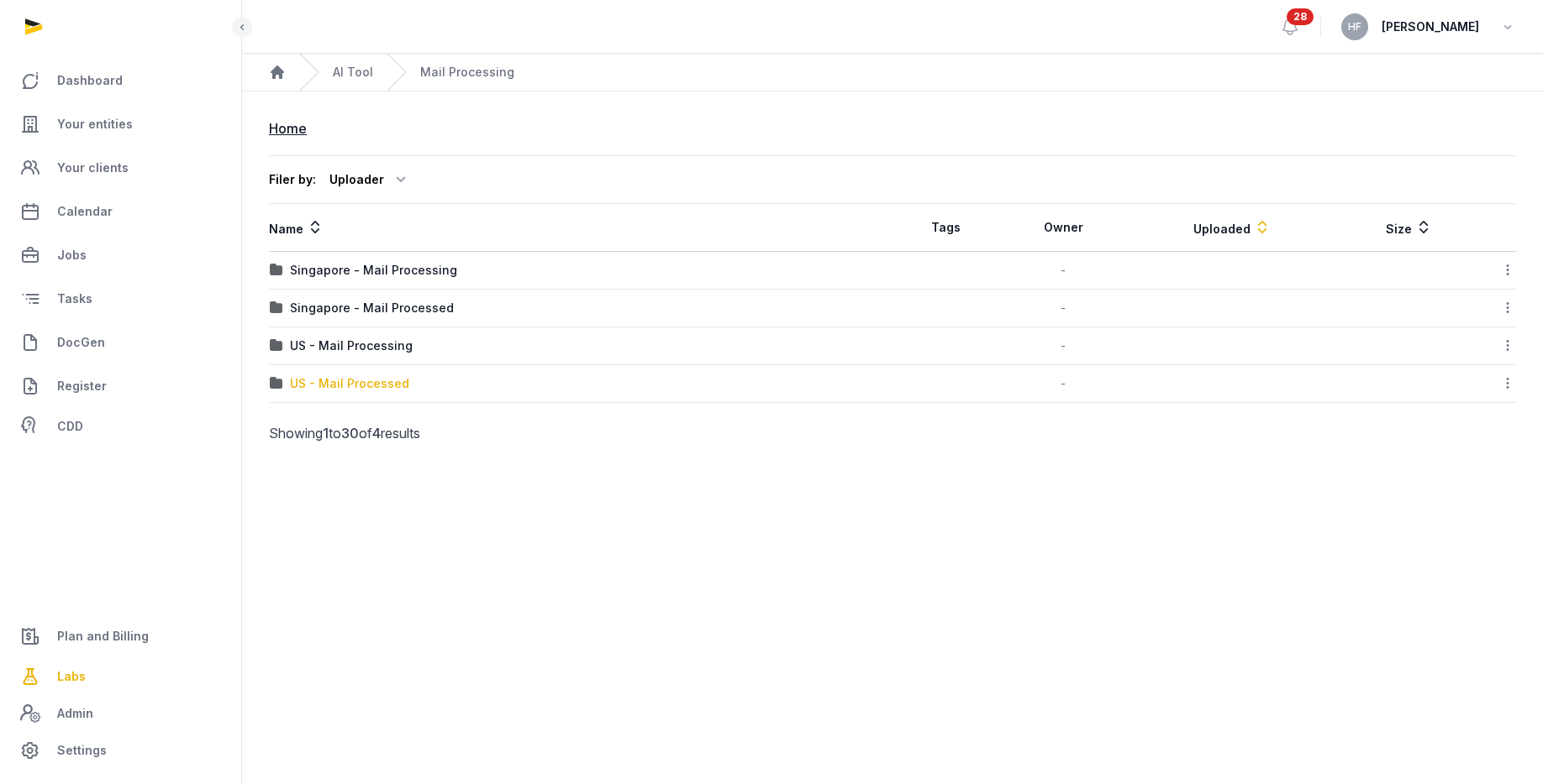
click at [386, 390] on div "US - Mail Processed" at bounding box center [349, 384] width 119 height 17
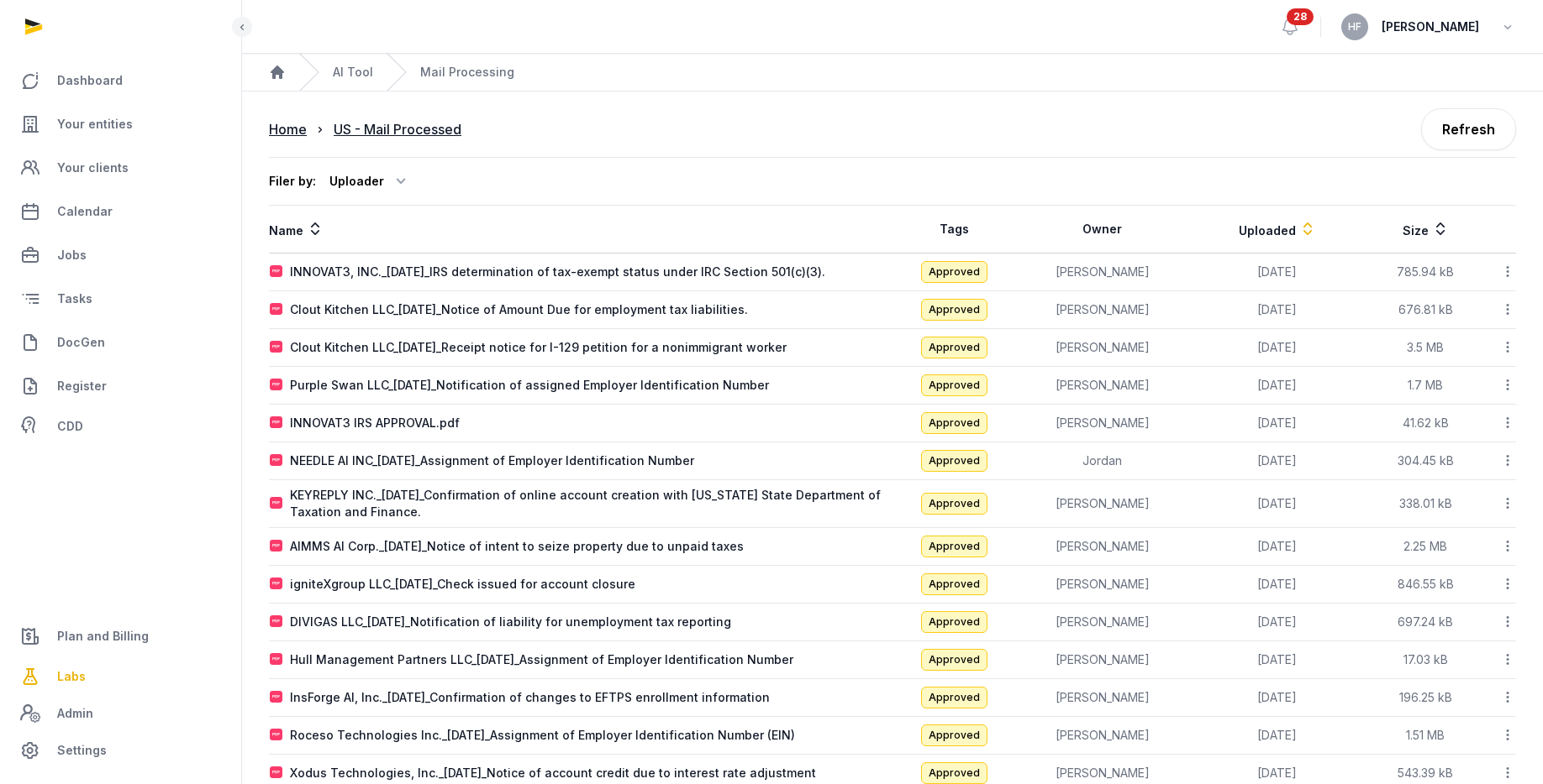
click at [1506, 270] on icon at bounding box center [1507, 271] width 15 height 18
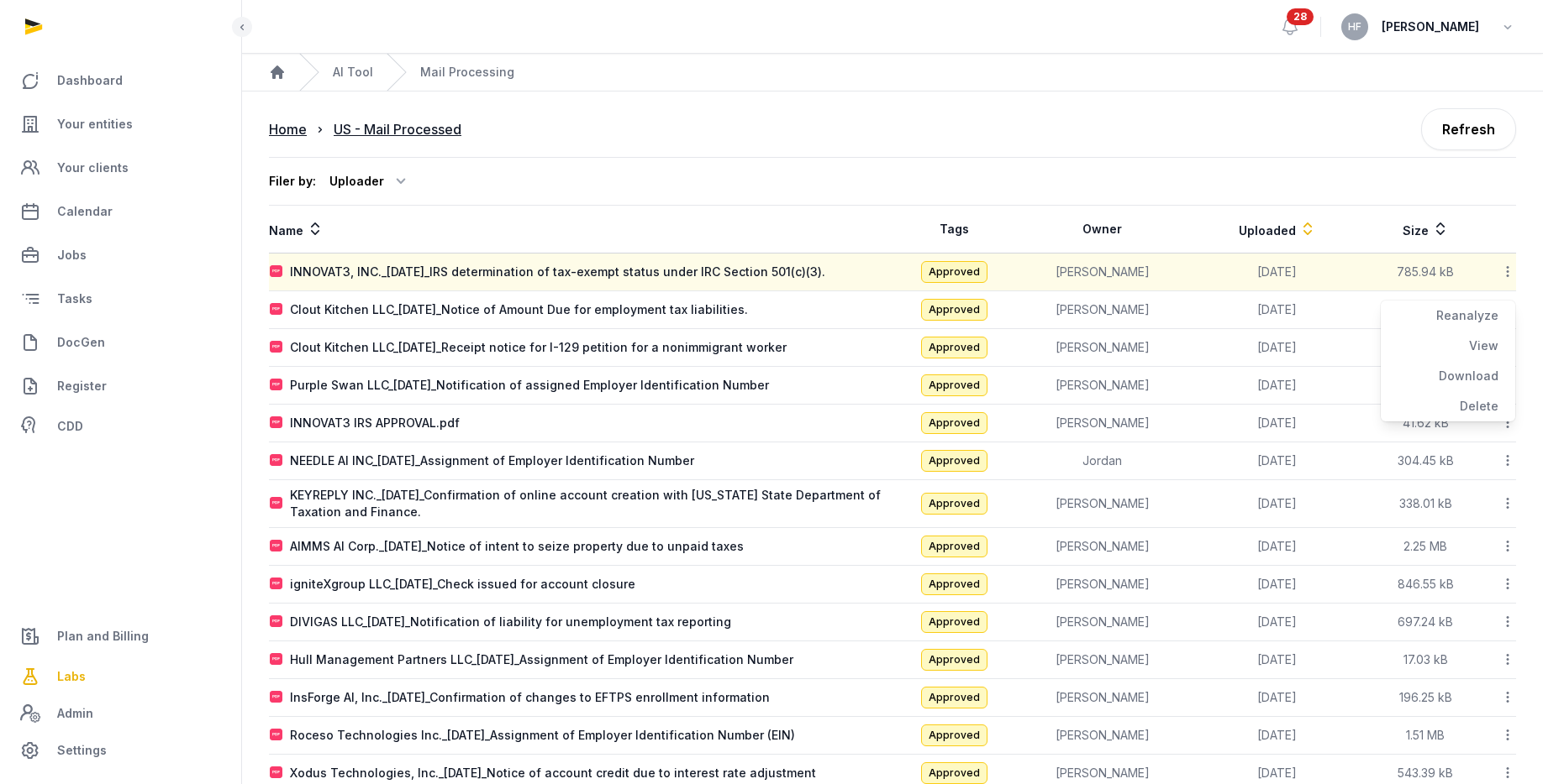
click at [1504, 269] on icon at bounding box center [1507, 271] width 15 height 18
click at [1504, 271] on icon at bounding box center [1507, 271] width 15 height 18
click at [1475, 374] on div "Download" at bounding box center [1448, 376] width 135 height 30
